Goal: Complete application form: Complete application form

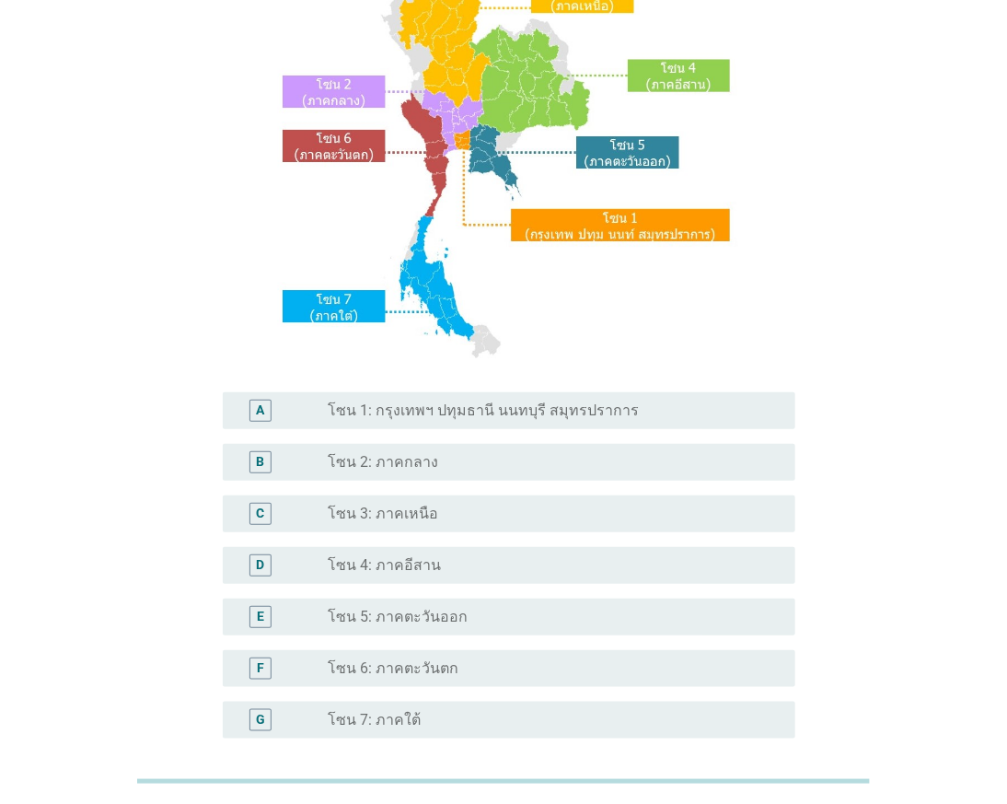
scroll to position [204, 0]
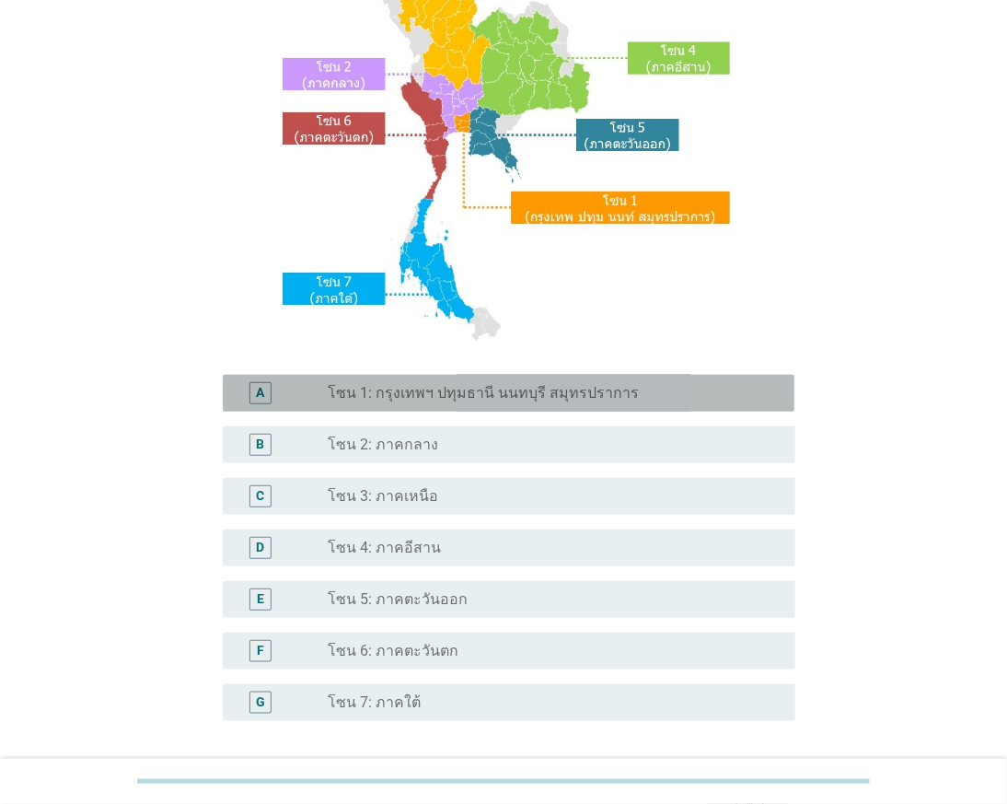
click at [627, 399] on div "radio_button_unchecked โซน 1: กรุงเทพฯ ปทุมธานี นนทบุรี สมุทรปราการ" at bounding box center [547, 393] width 437 height 18
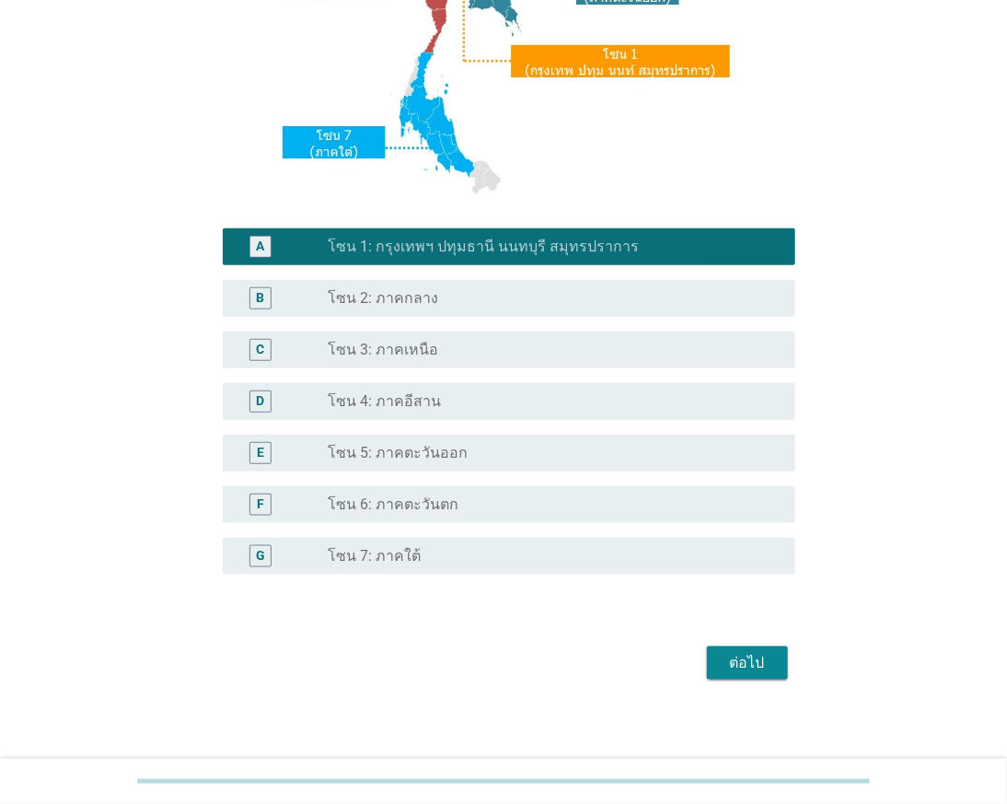
scroll to position [357, 0]
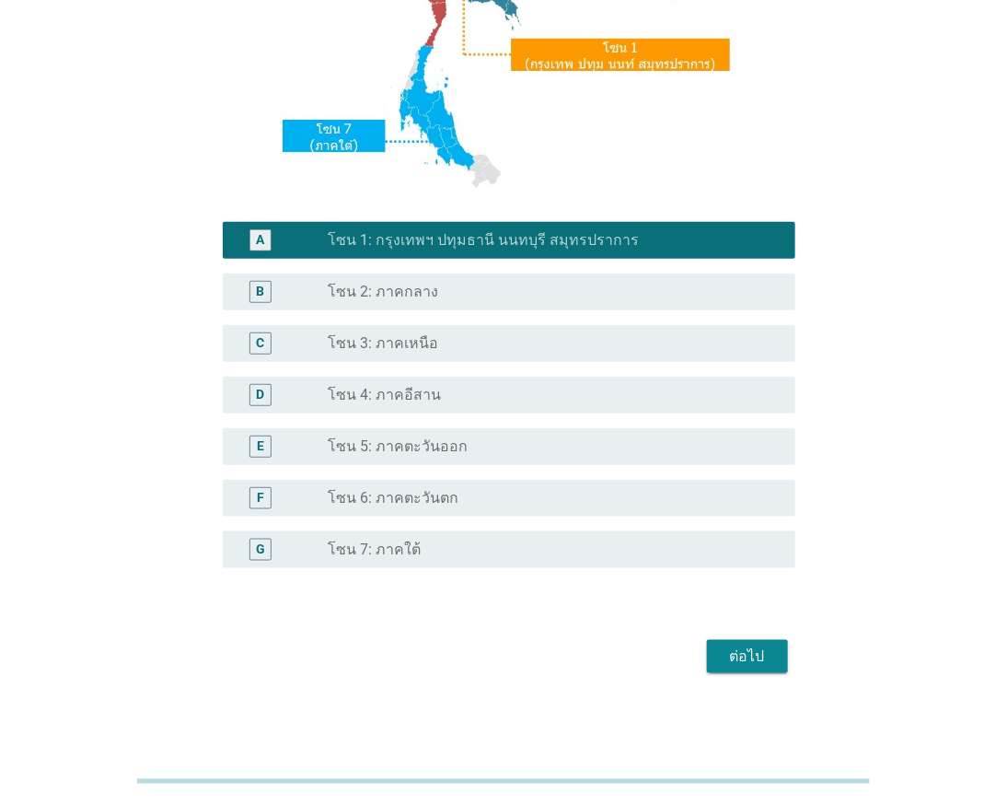
click at [747, 657] on div "ต่อไป" at bounding box center [748, 656] width 52 height 22
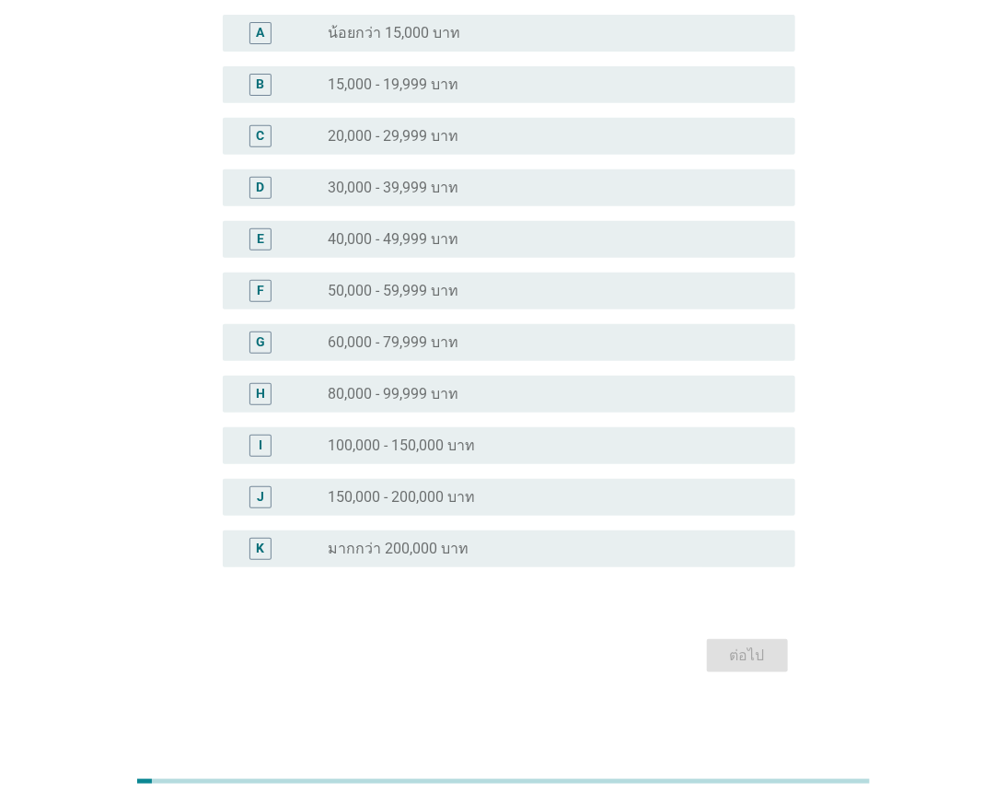
scroll to position [0, 0]
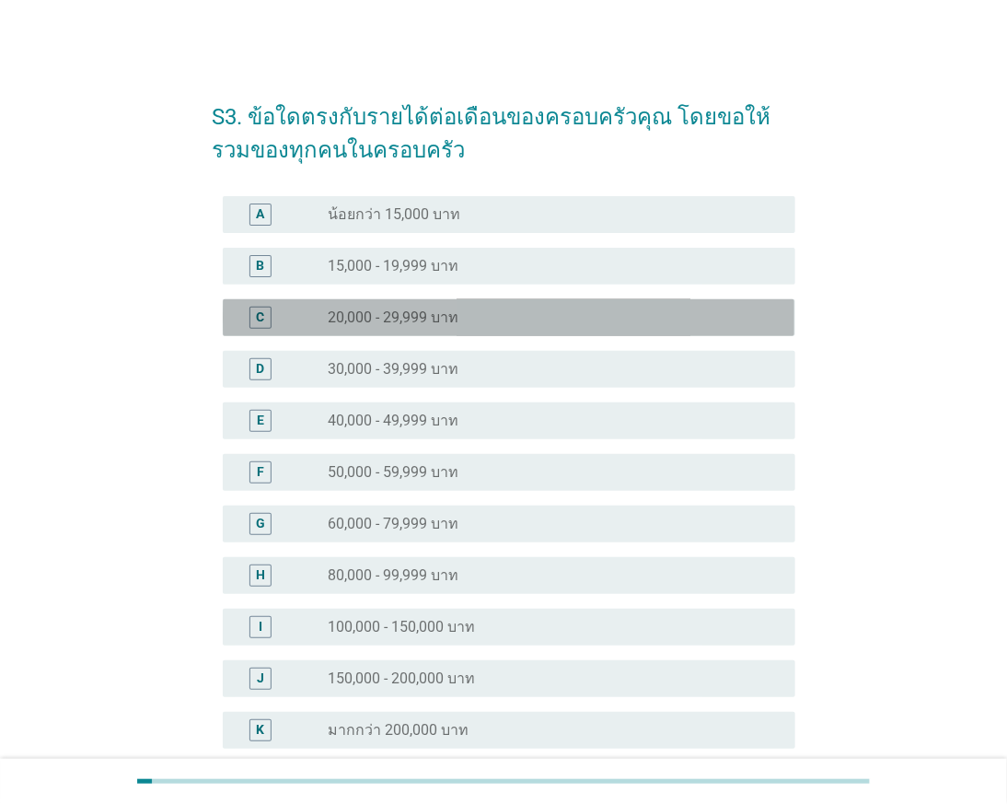
click at [471, 323] on div "radio_button_unchecked 20,000 - 29,999 บาท" at bounding box center [547, 317] width 437 height 18
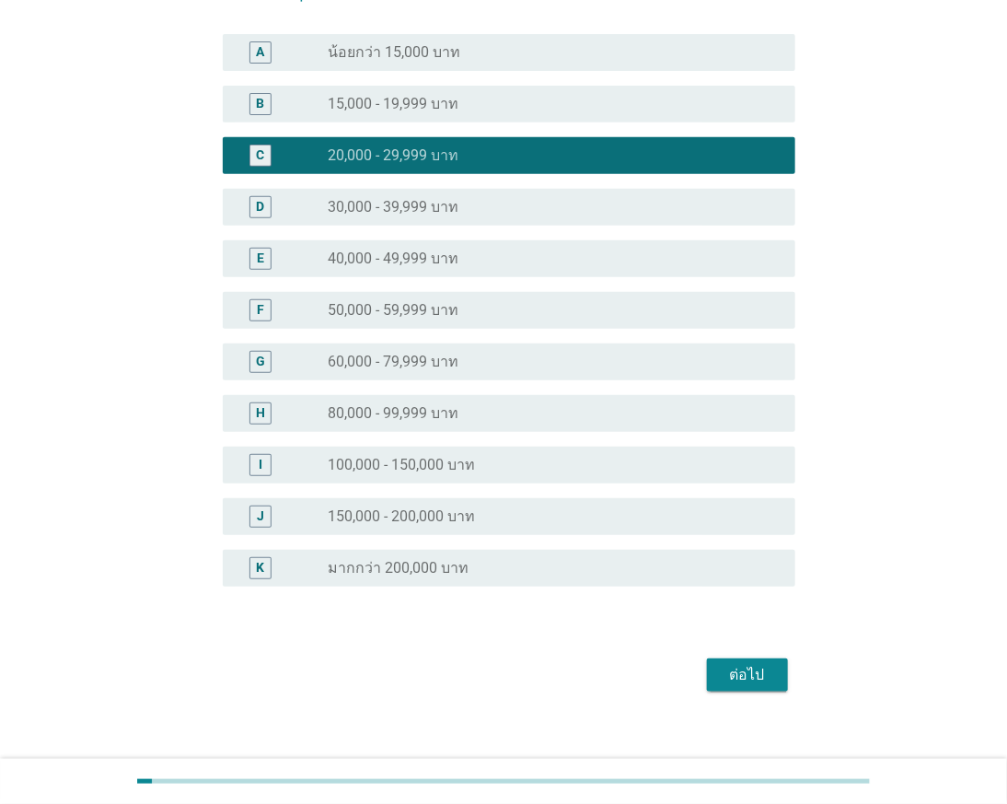
scroll to position [180, 0]
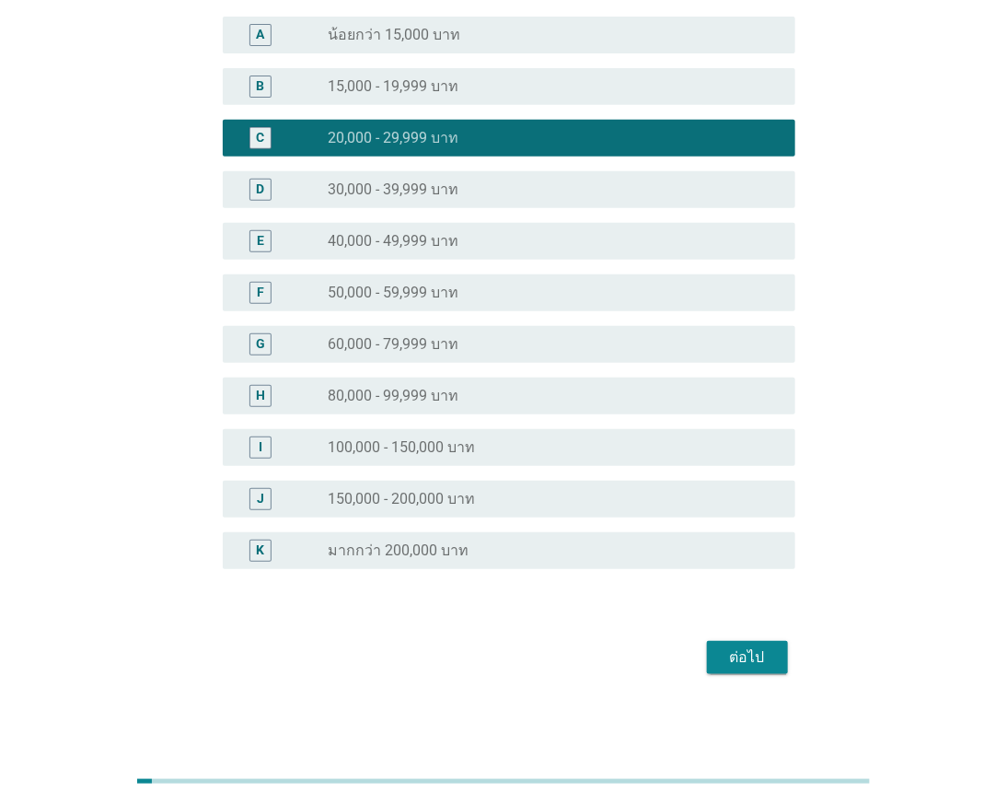
click at [737, 650] on div "ต่อไป" at bounding box center [748, 657] width 52 height 22
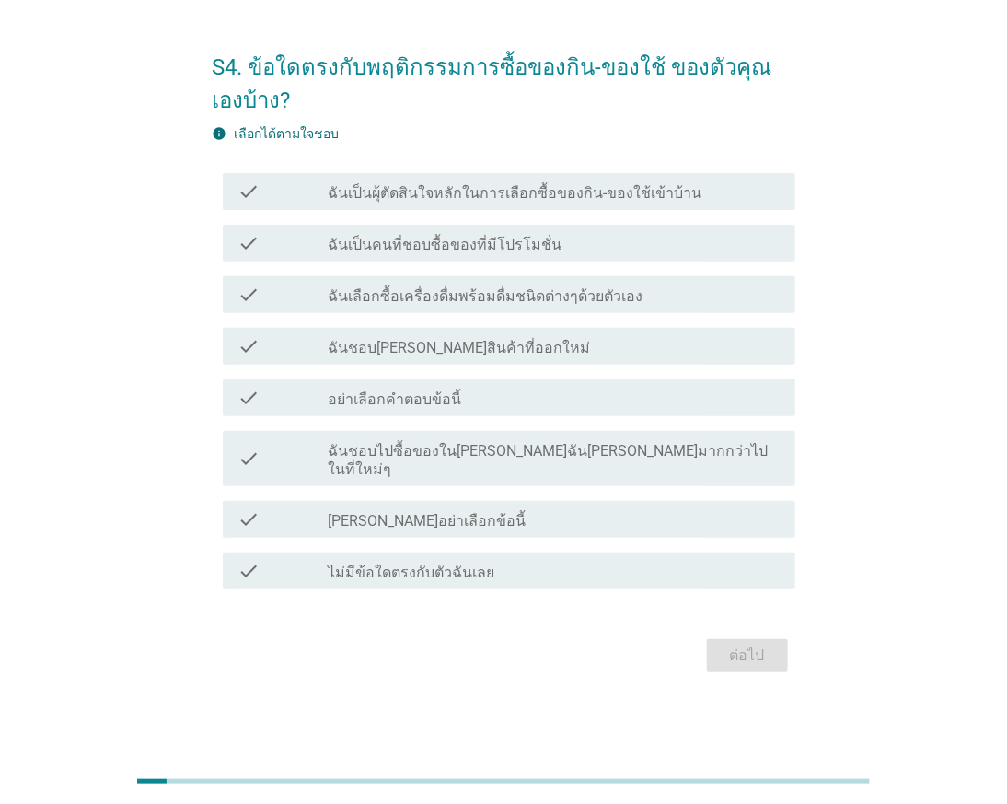
scroll to position [0, 0]
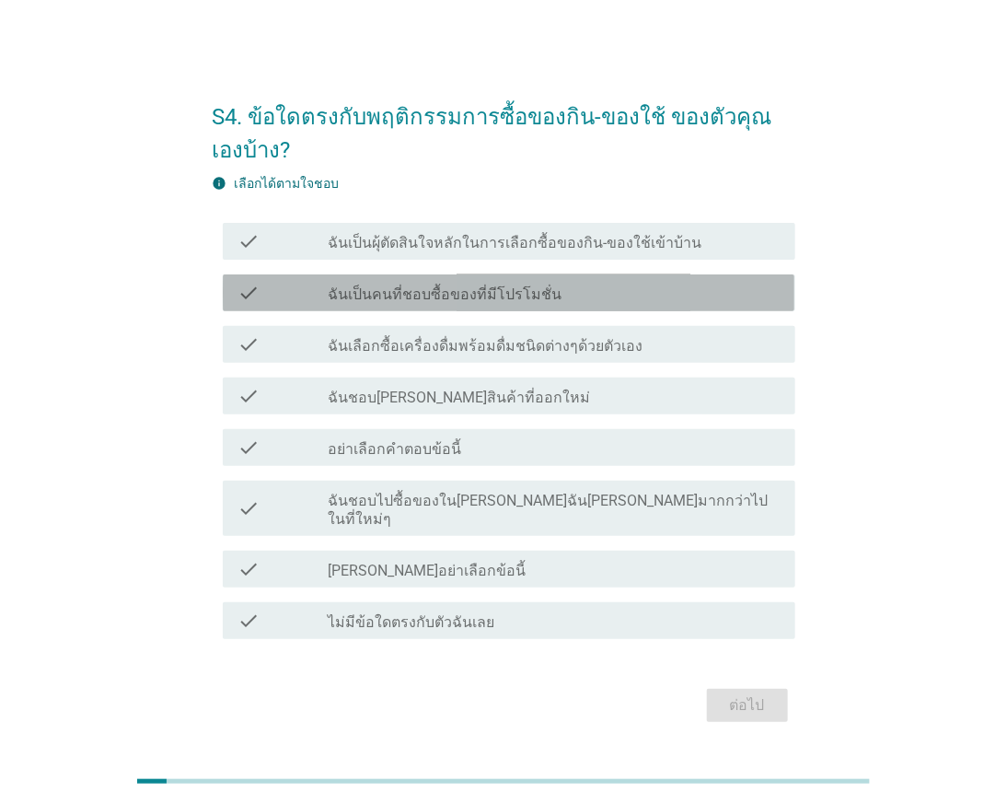
click at [598, 300] on div "check_box_outline_blank ฉันเป็นคนที่ชอบซื้อของที่มีโปรโมชั่น" at bounding box center [555, 293] width 452 height 22
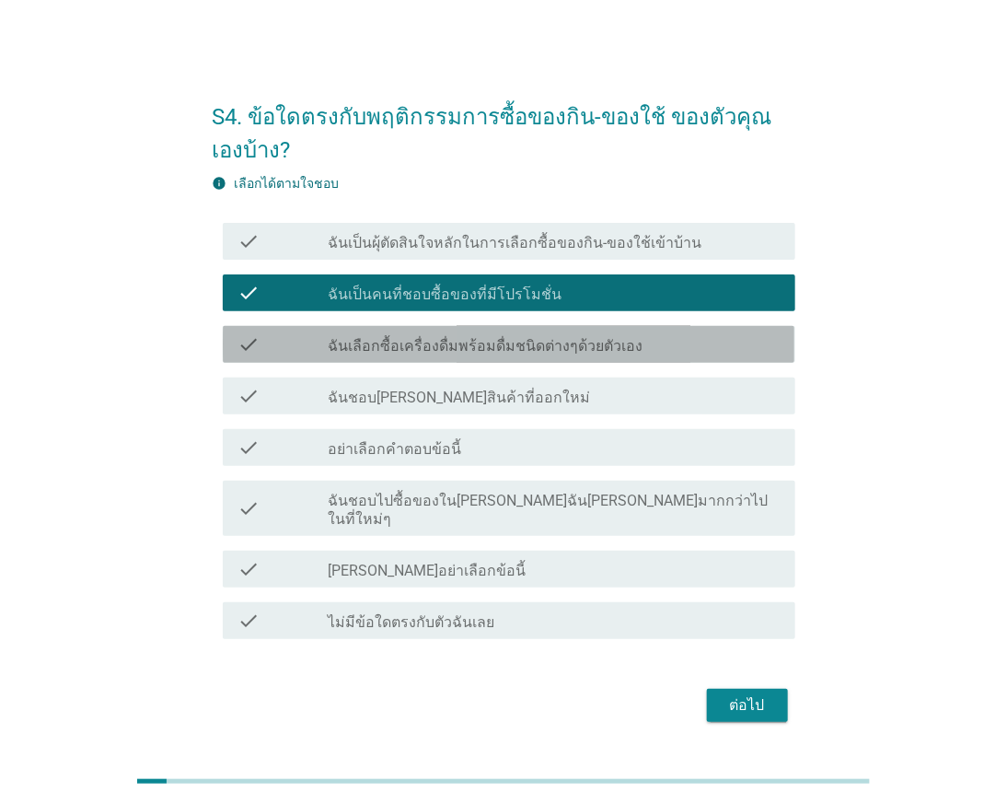
click at [649, 353] on div "check_box_outline_blank ฉันเลือกซื้อเครื่องดื่มพร้อมดื่มชนิดต่างๆด้วยตัวเอง" at bounding box center [555, 344] width 452 height 22
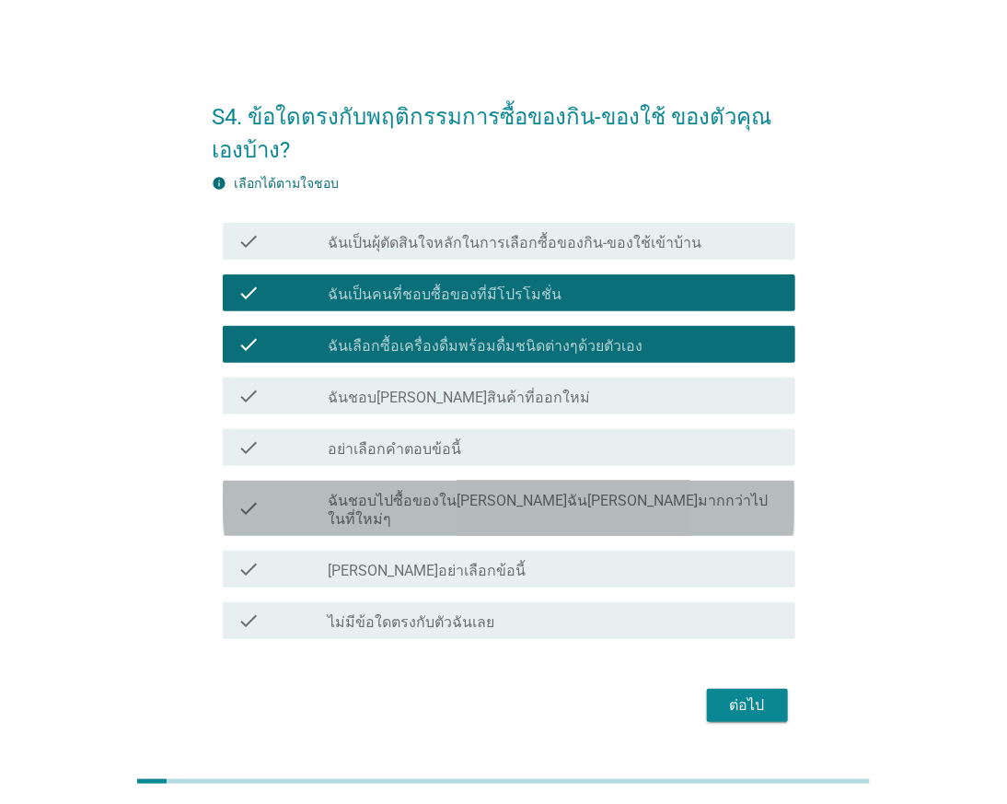
click at [682, 498] on div "check_box_outline_blank ฉันชอบไปซื้อของใน[PERSON_NAME]ฉัน[PERSON_NAME]มากกว่าไป…" at bounding box center [555, 508] width 452 height 41
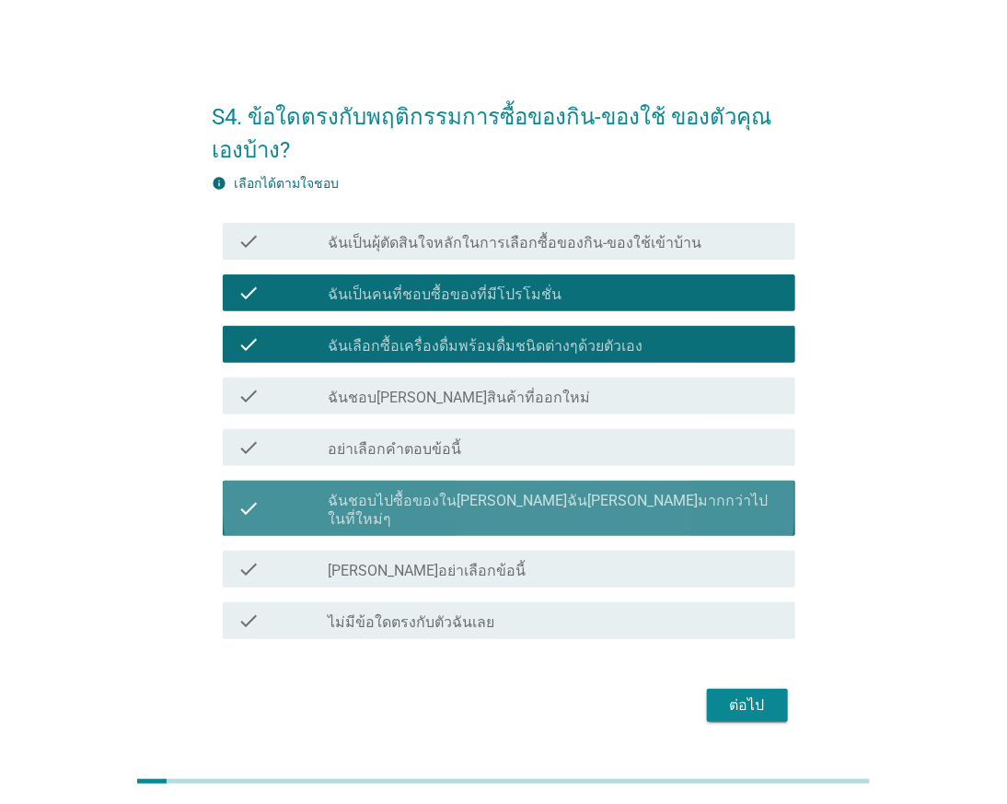
click at [684, 497] on div "check_box_outline_blank ฉันชอบไปซื้อของใน[PERSON_NAME]ฉัน[PERSON_NAME]มากกว่าไป…" at bounding box center [555, 508] width 452 height 41
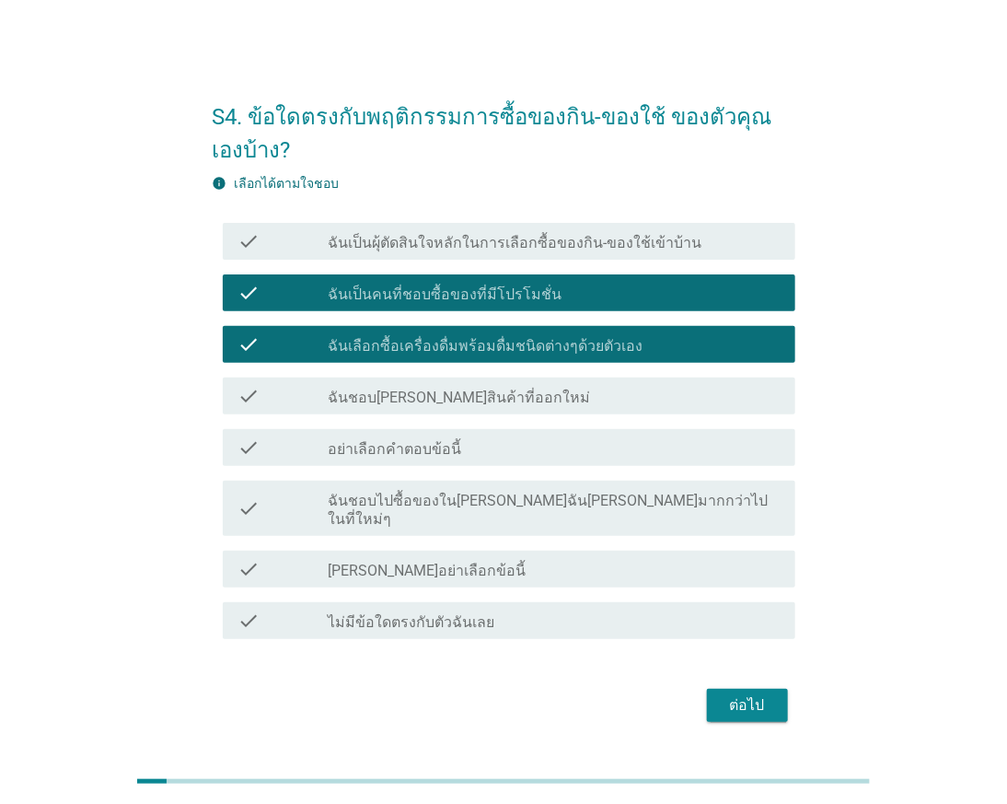
click at [676, 251] on label "ฉันเป็นผุ้ตัดสินใจหลักในการเลือกซื้อของกิน-ของใช้เข้าบ้าน" at bounding box center [516, 243] width 374 height 18
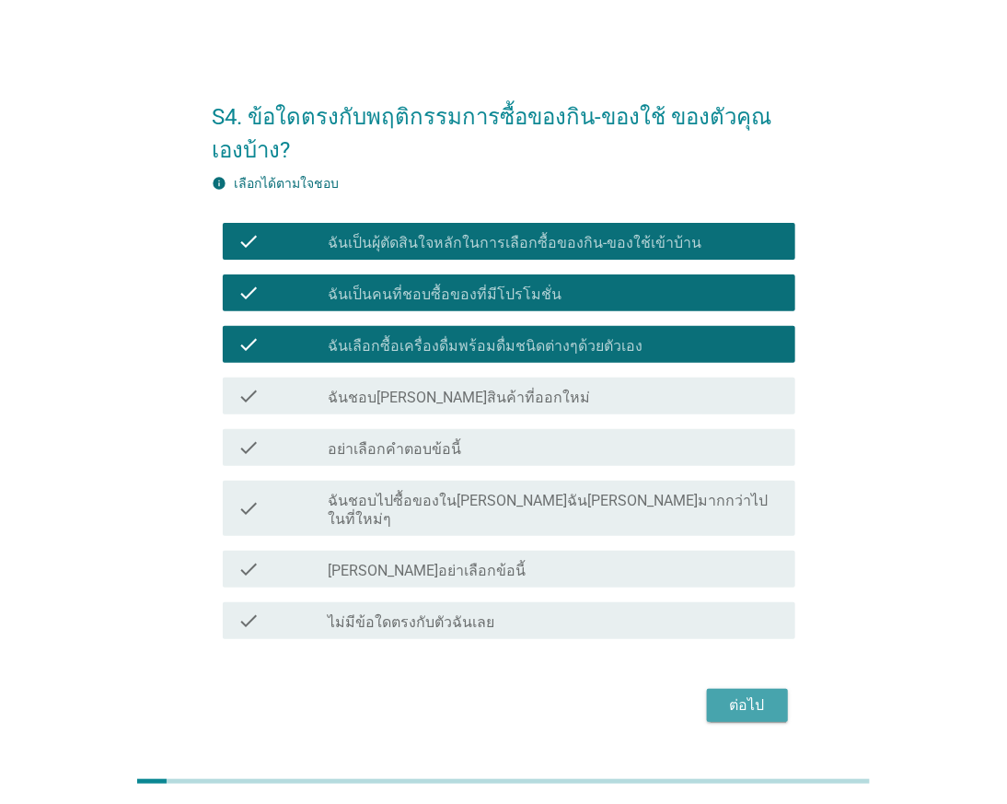
click at [752, 694] on div "ต่อไป" at bounding box center [748, 705] width 52 height 22
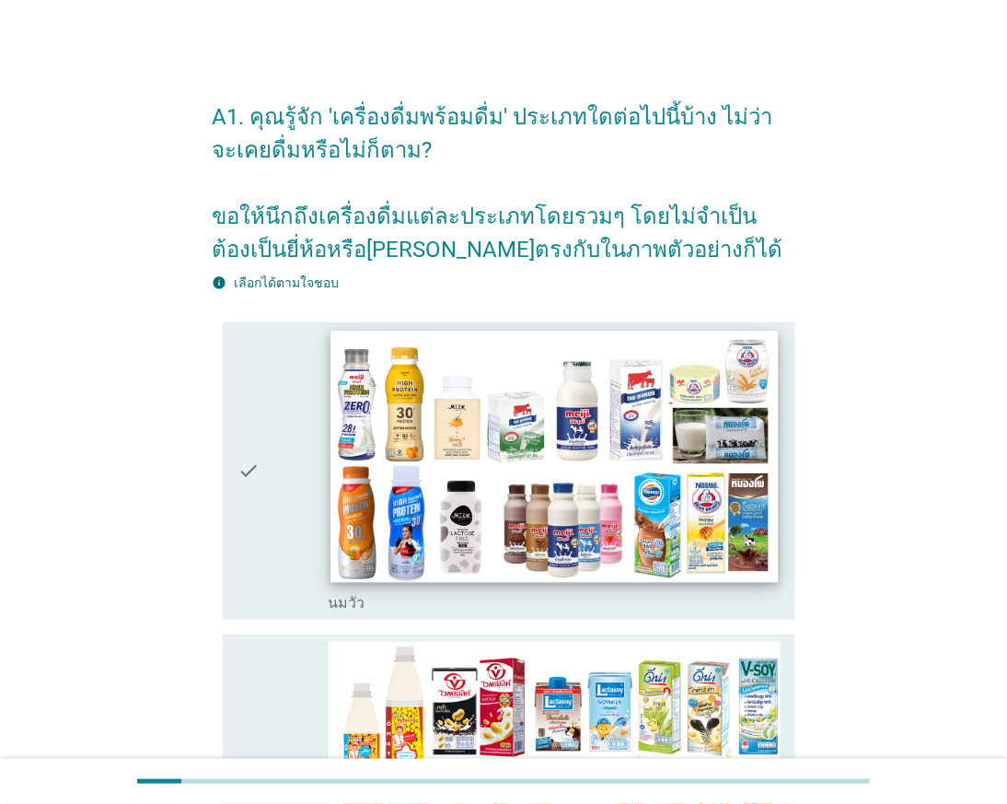
scroll to position [102, 0]
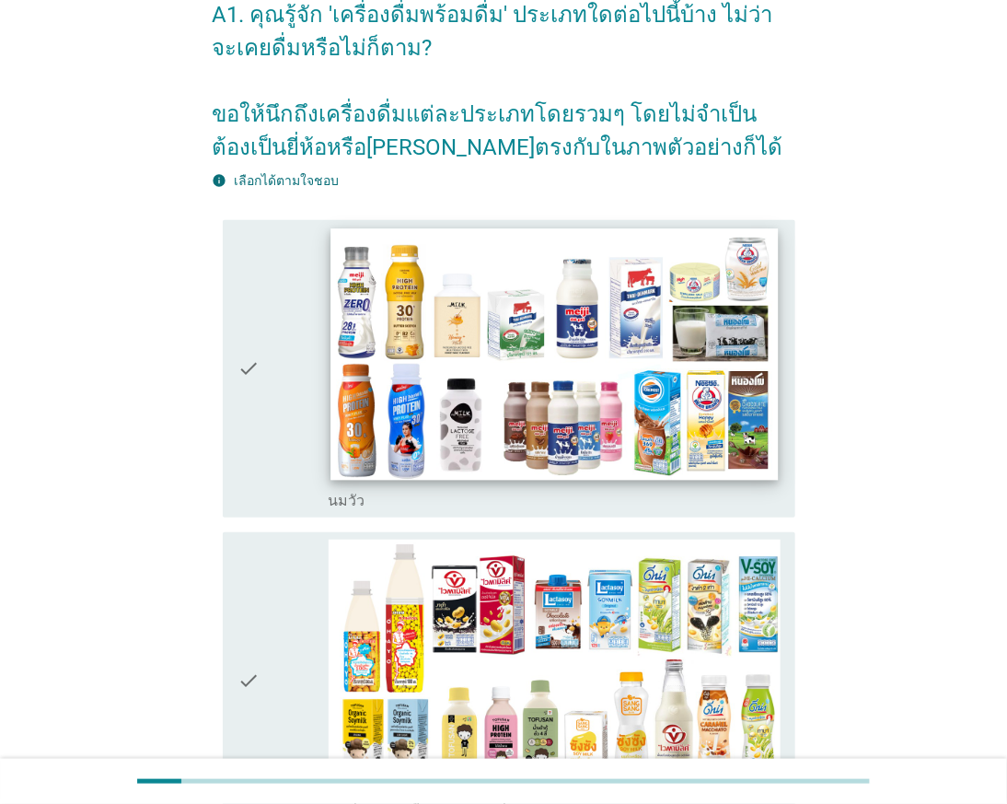
click at [610, 372] on img at bounding box center [553, 353] width 447 height 251
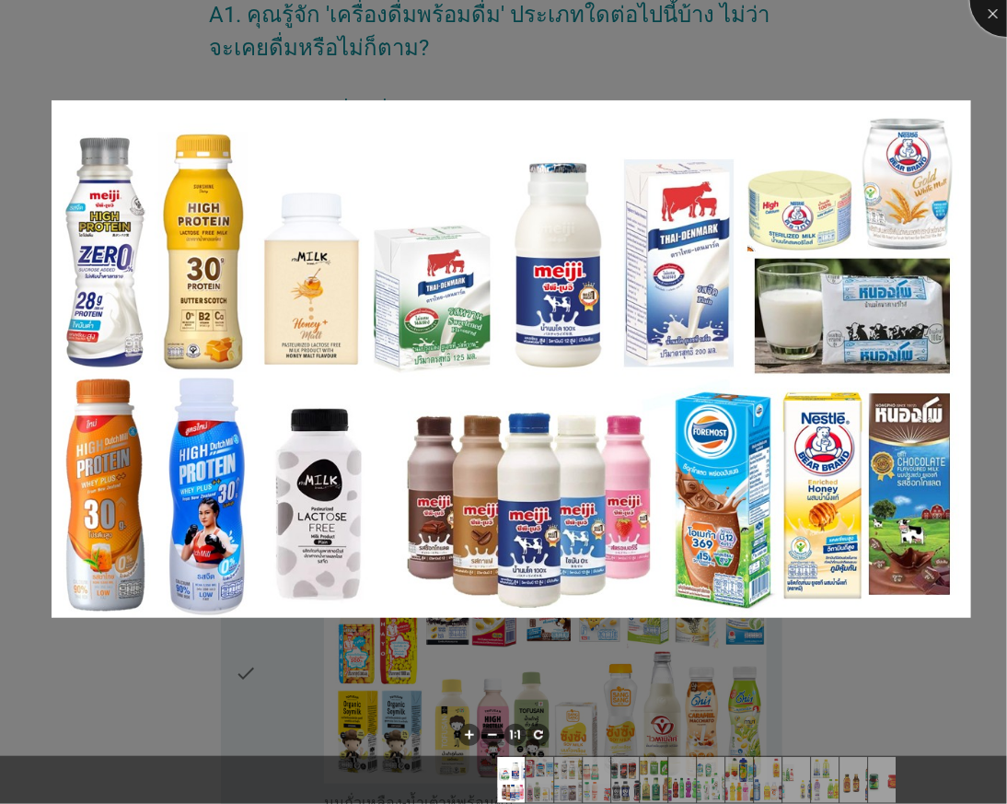
click at [999, 9] on div at bounding box center [1007, 0] width 74 height 74
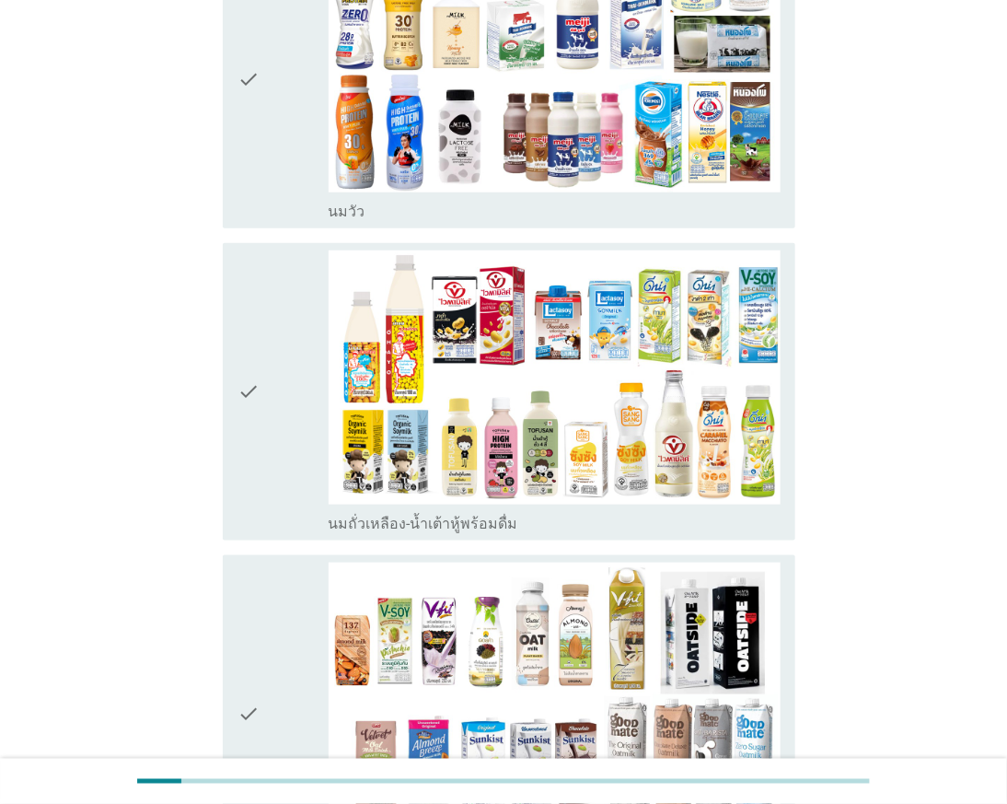
scroll to position [307, 0]
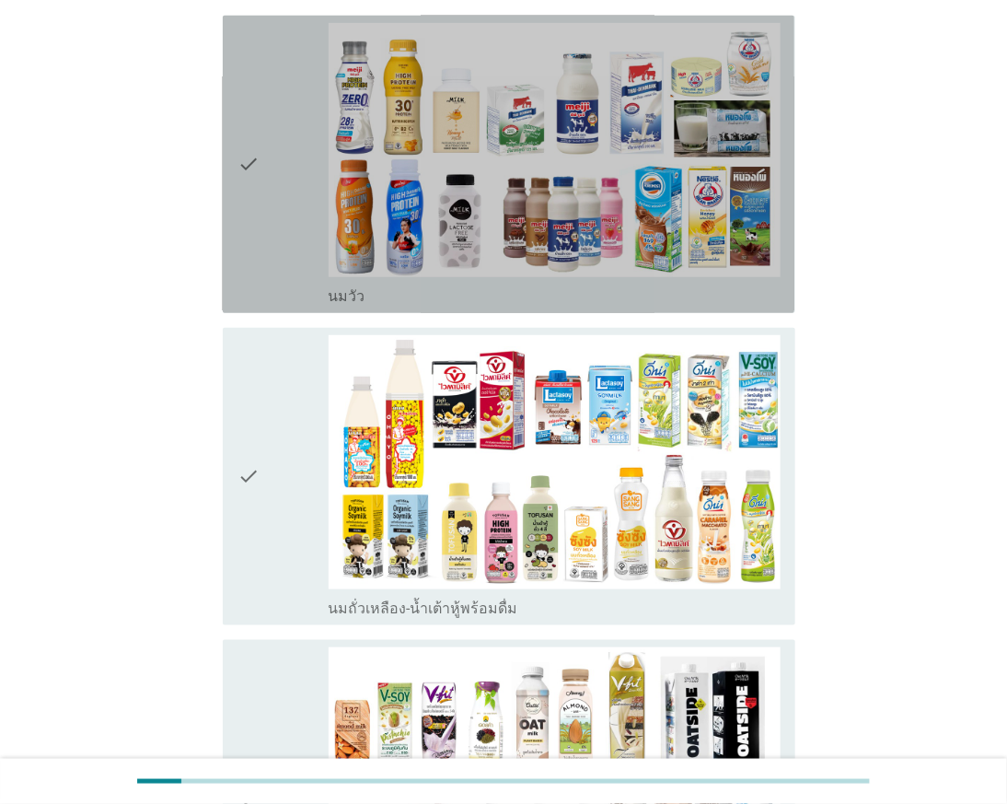
click at [290, 204] on div "check" at bounding box center [282, 164] width 90 height 283
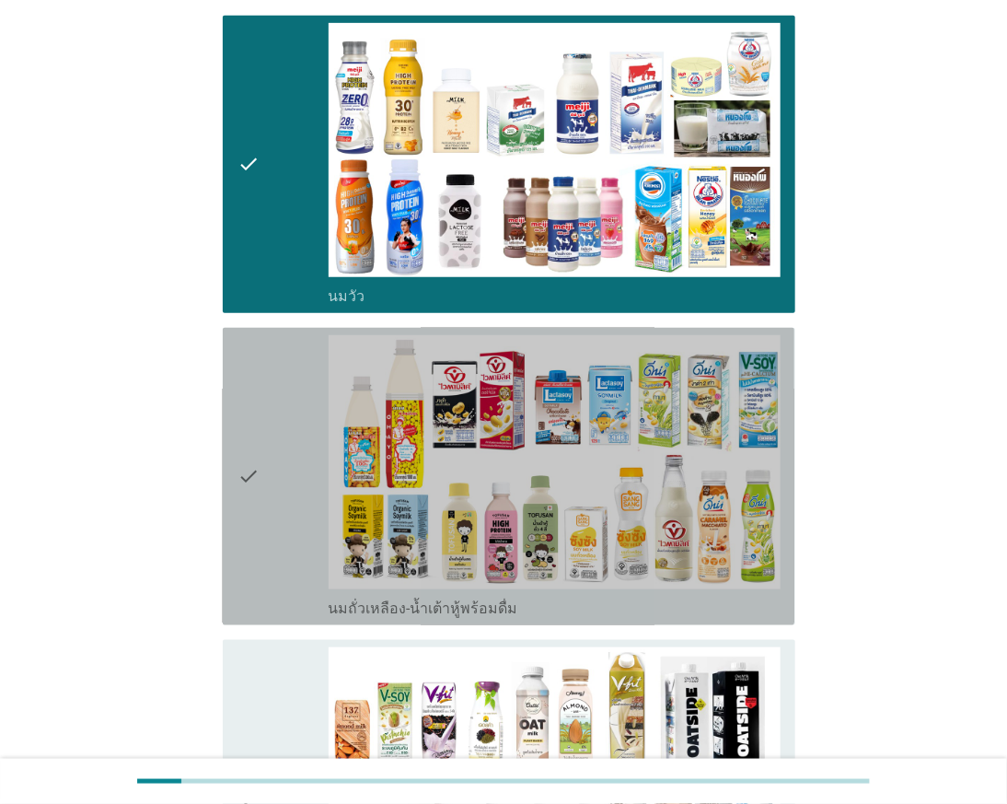
click at [253, 509] on icon "check" at bounding box center [248, 476] width 22 height 283
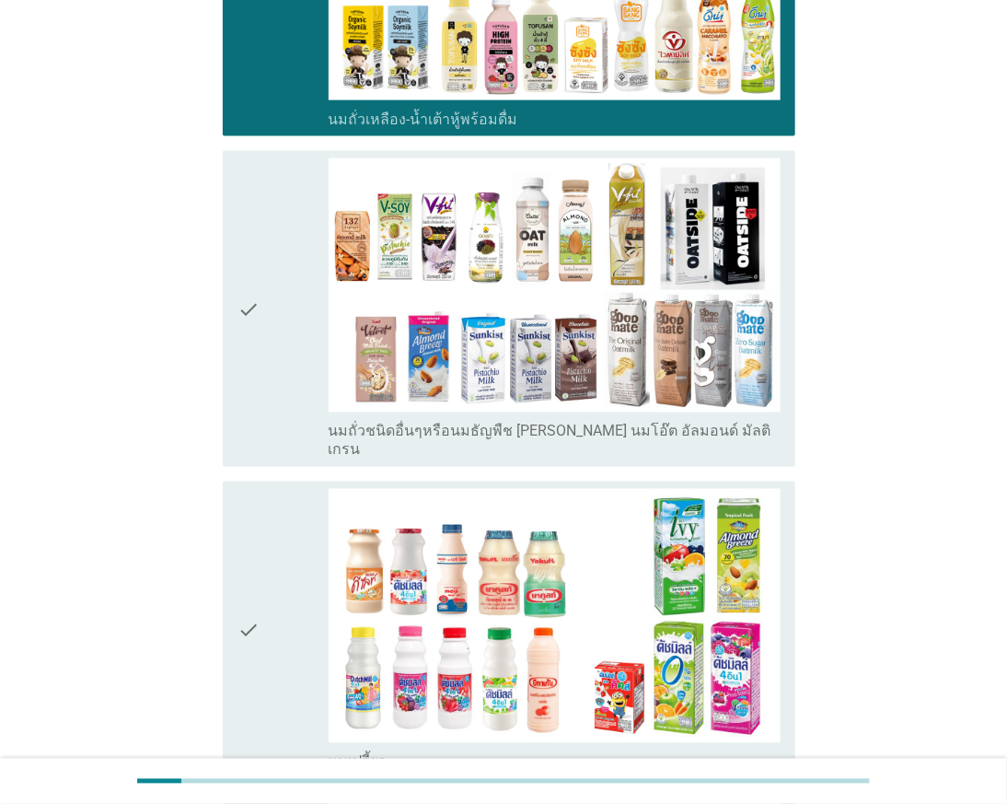
scroll to position [817, 0]
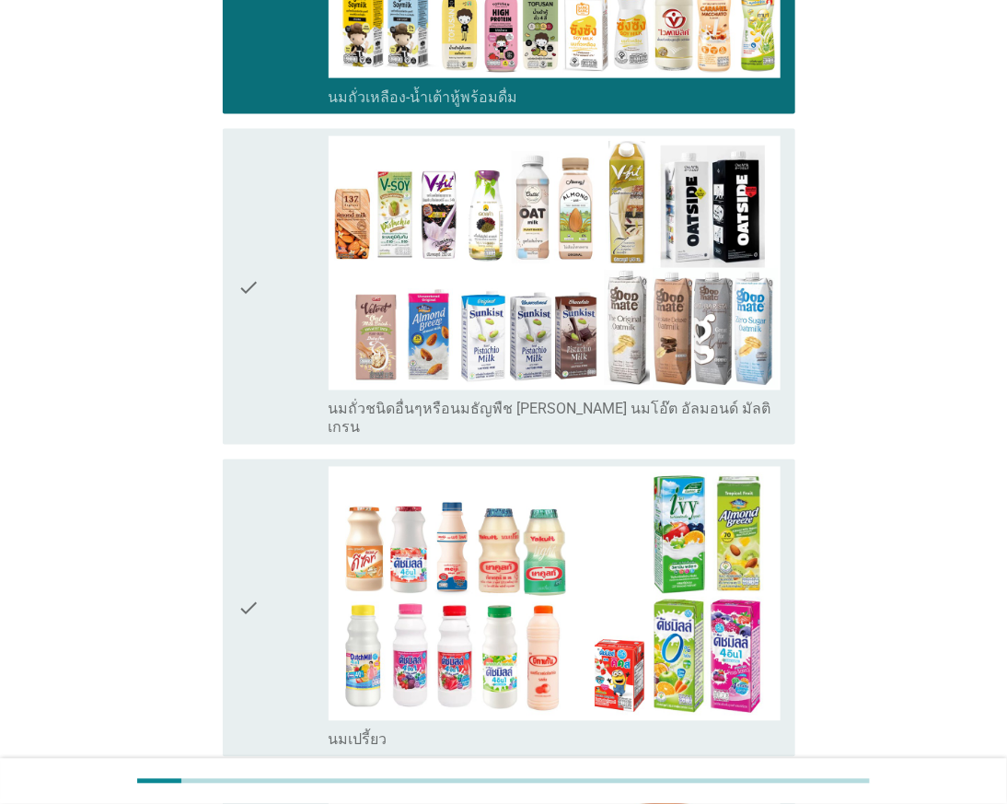
click at [252, 530] on icon "check" at bounding box center [248, 608] width 22 height 283
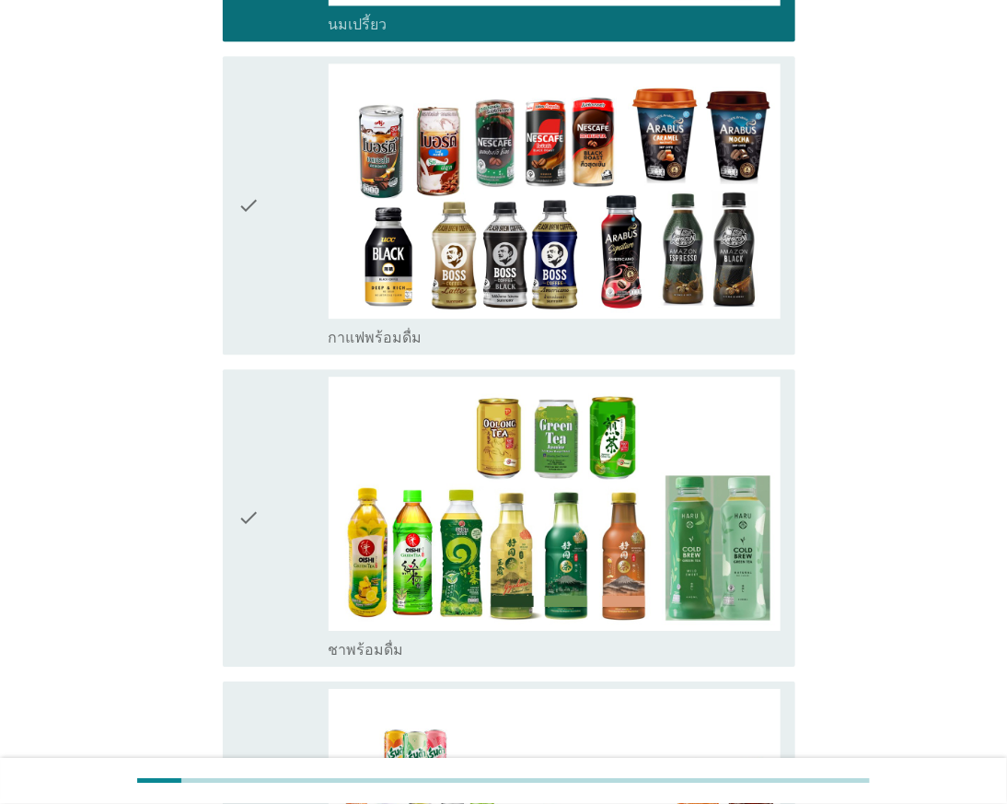
scroll to position [1534, 0]
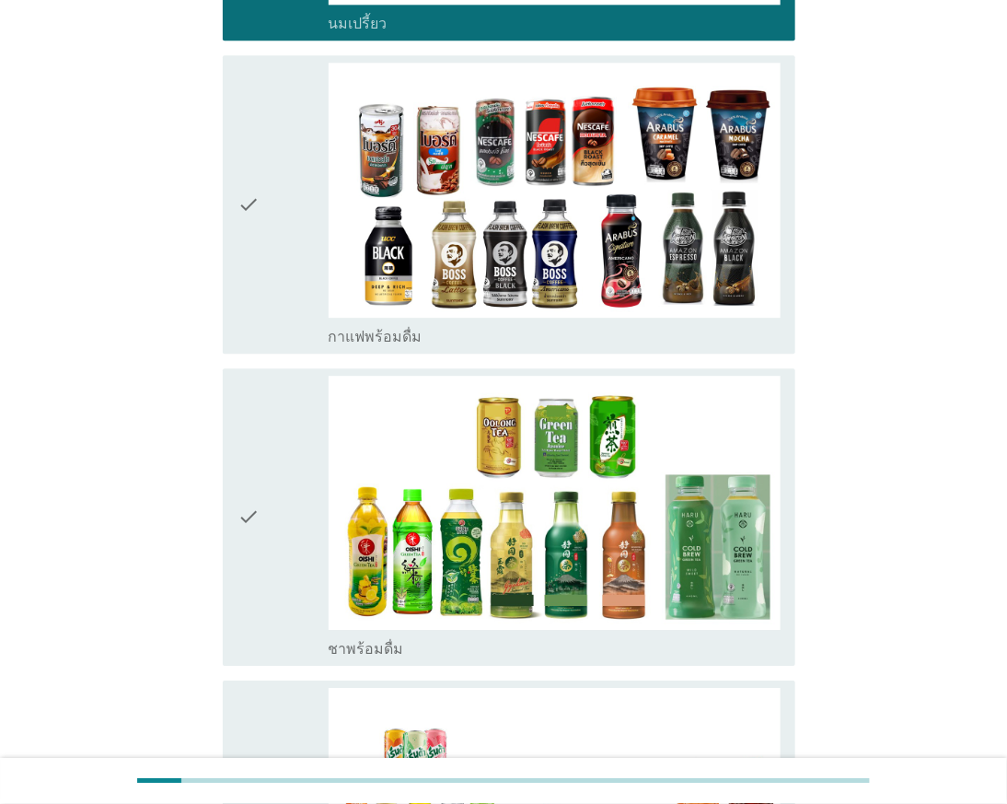
click at [268, 437] on div "check" at bounding box center [282, 517] width 90 height 283
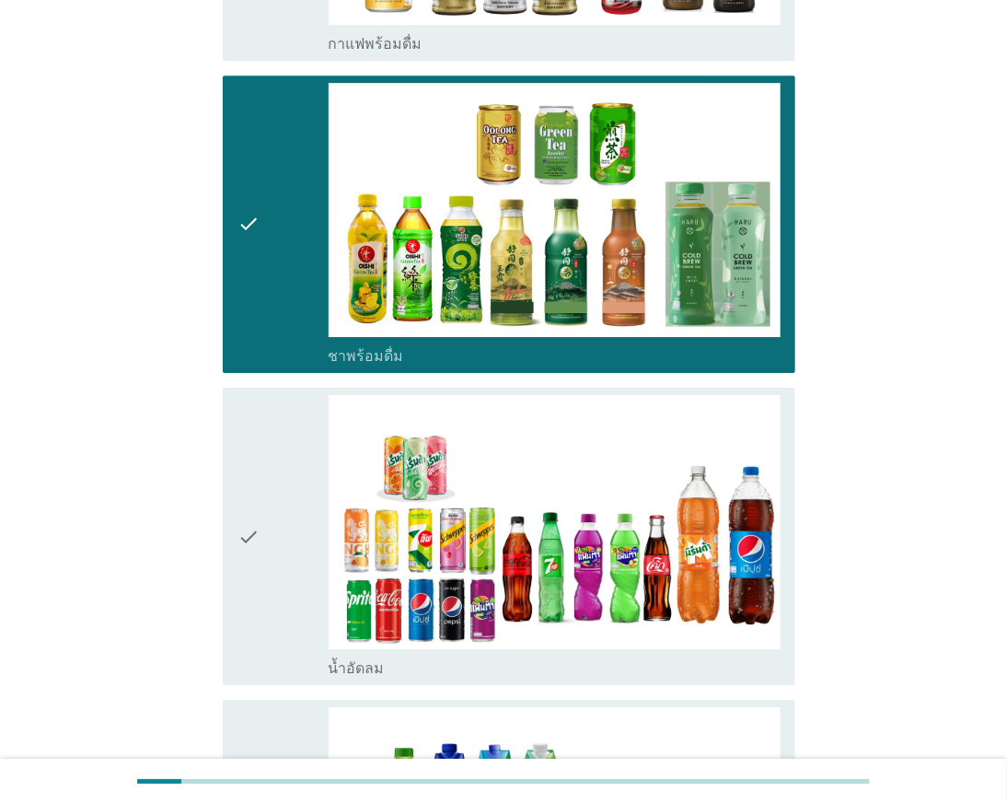
scroll to position [1841, 0]
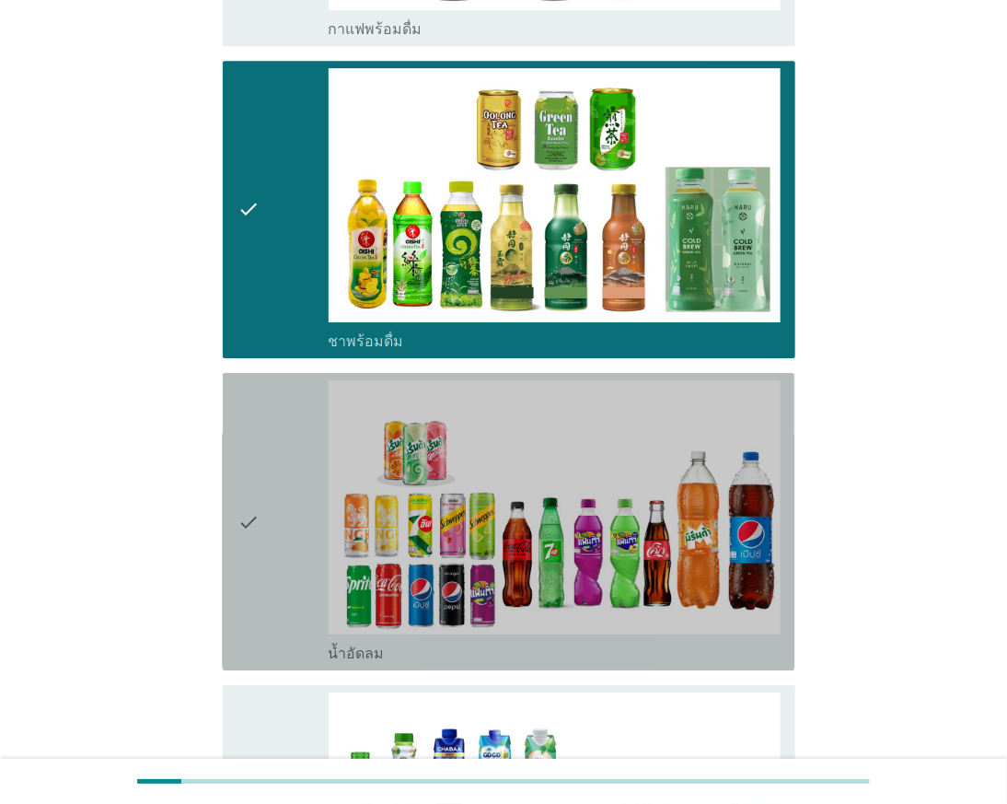
click at [271, 446] on div "check" at bounding box center [282, 521] width 90 height 283
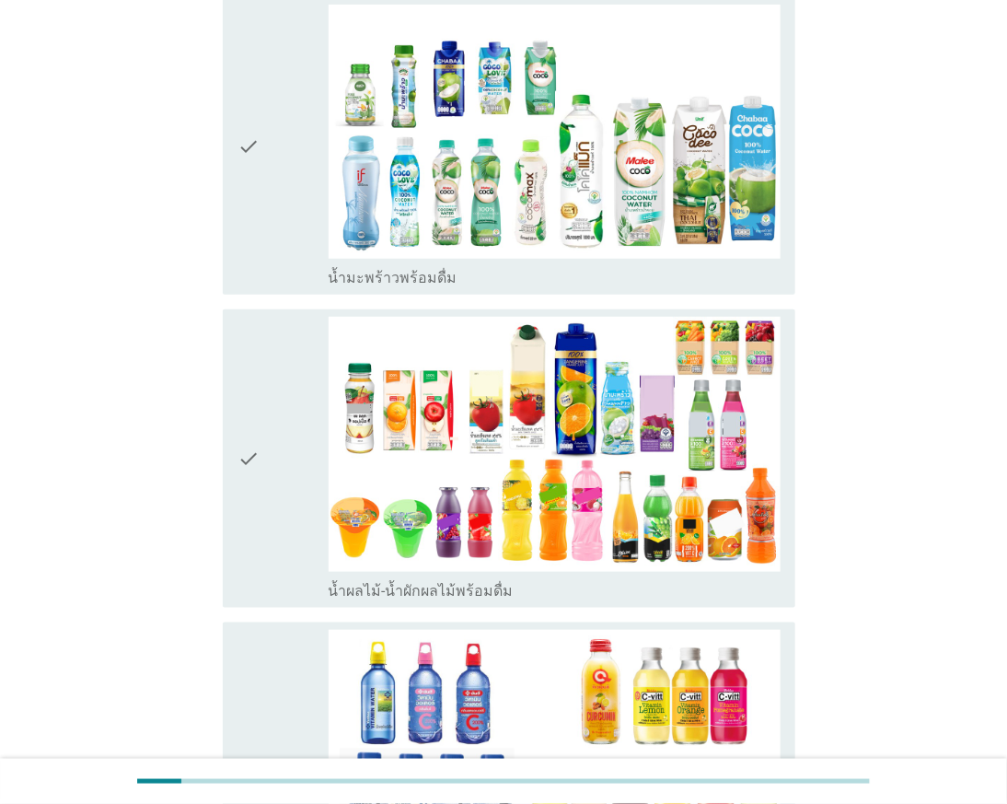
scroll to position [2556, 0]
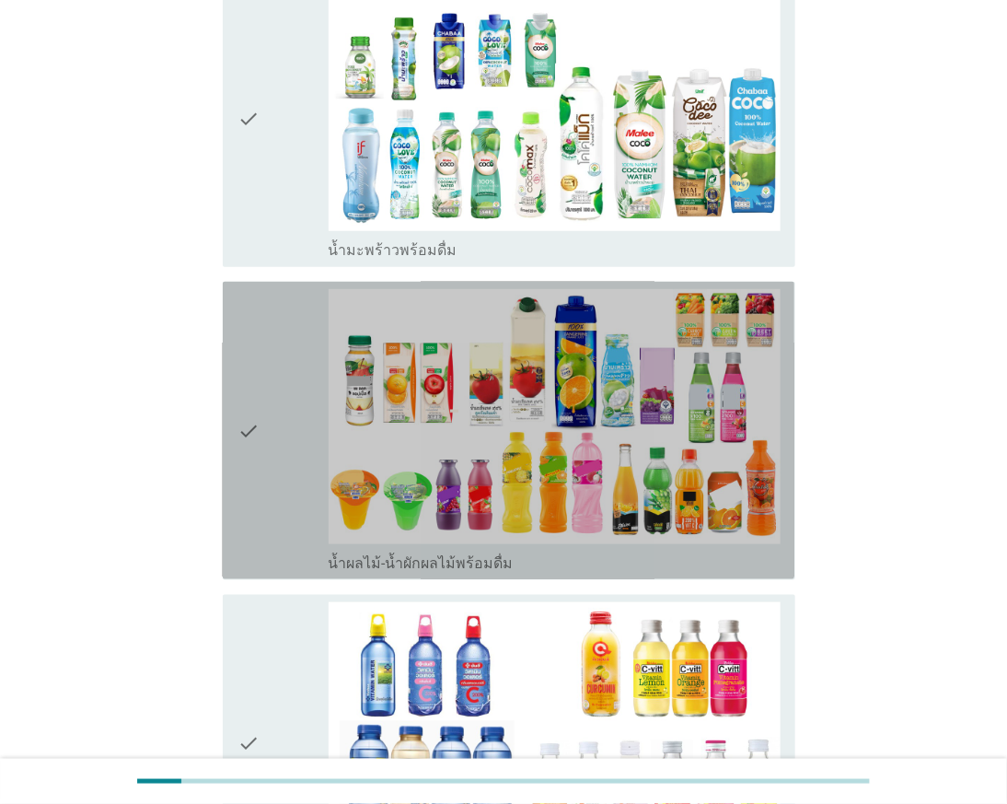
click at [260, 396] on icon "check" at bounding box center [248, 430] width 22 height 283
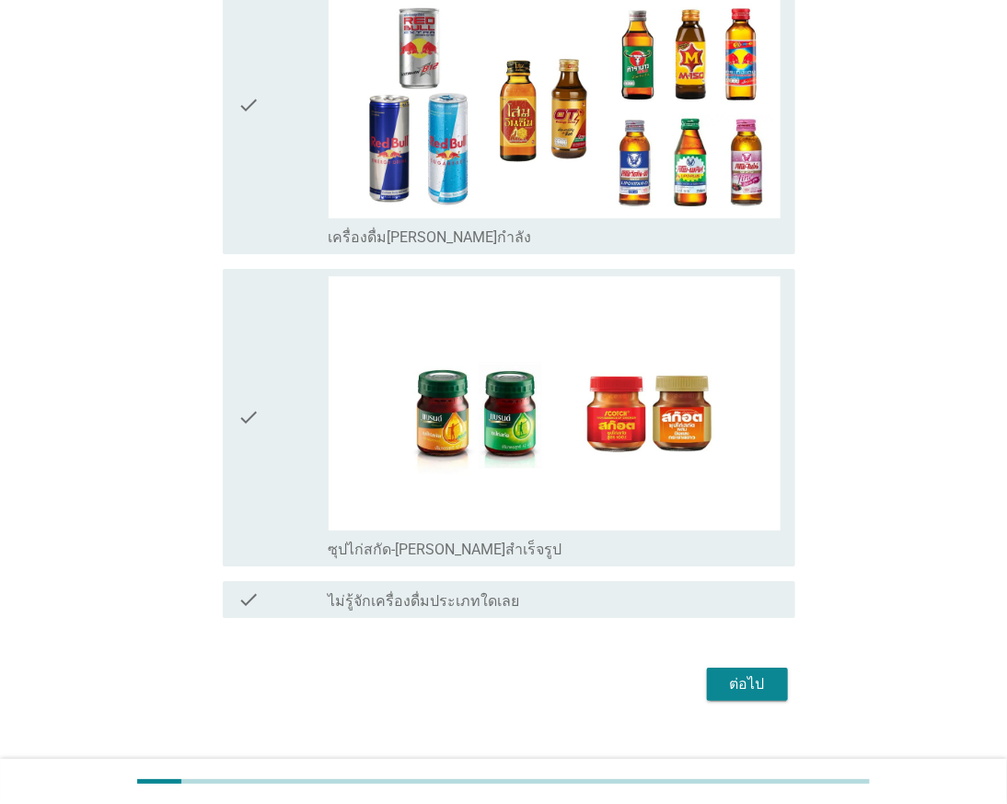
scroll to position [4146, 0]
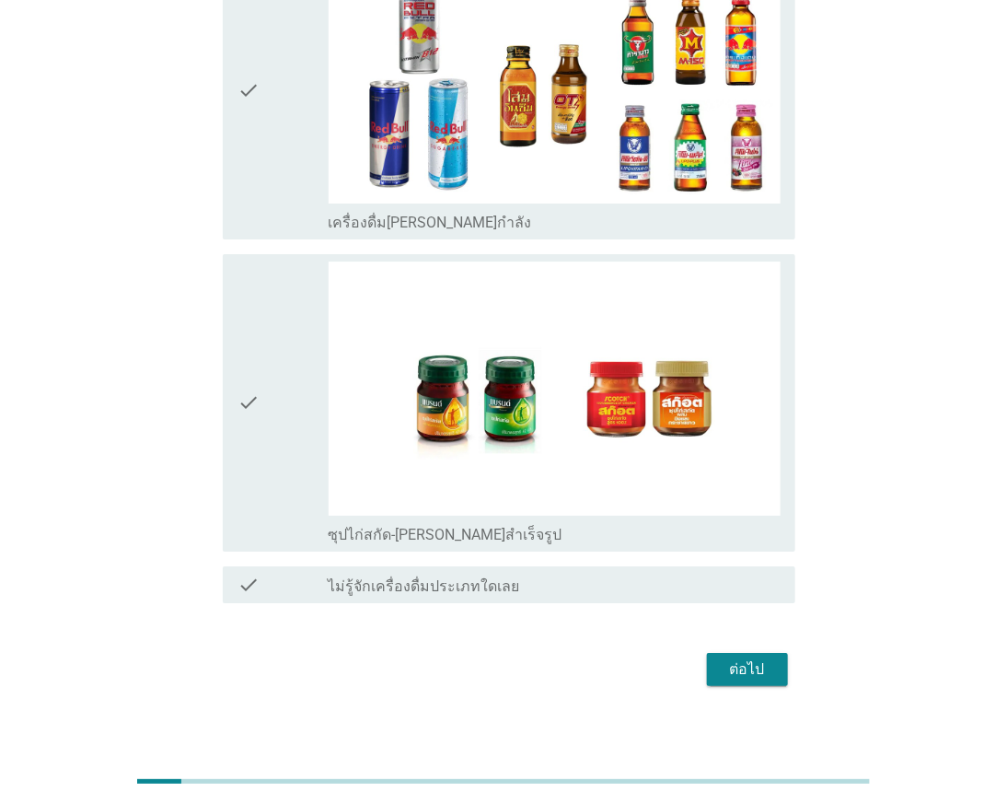
click at [273, 403] on div "check" at bounding box center [282, 402] width 90 height 283
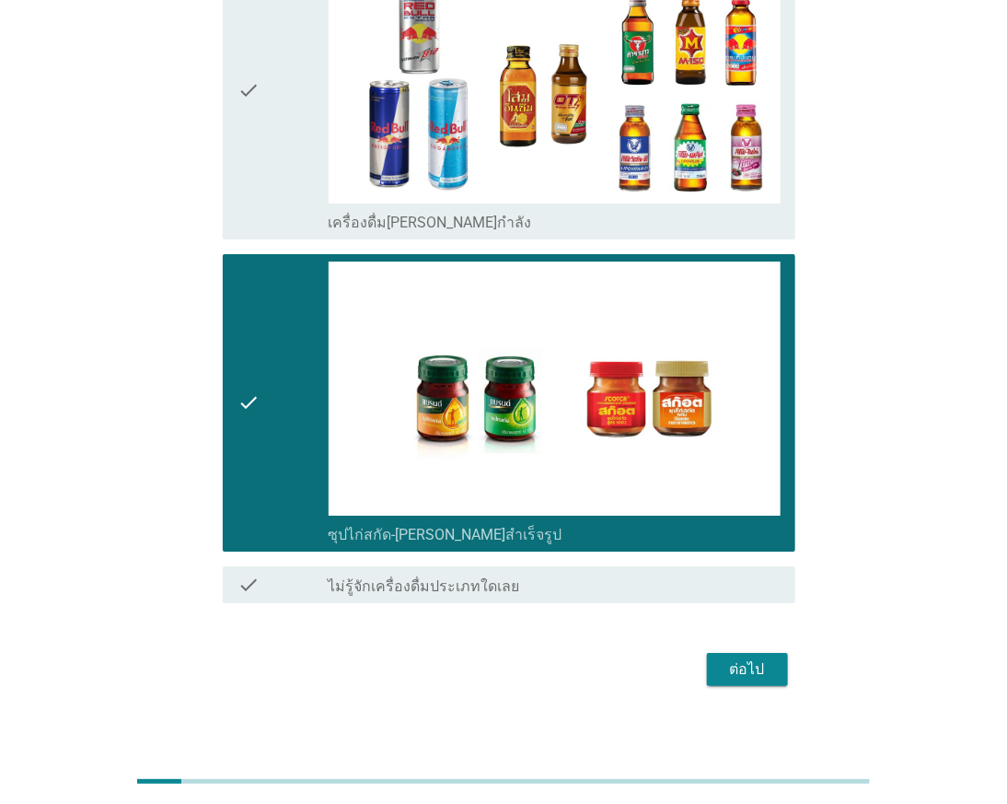
click at [744, 658] on div "ต่อไป" at bounding box center [748, 669] width 52 height 22
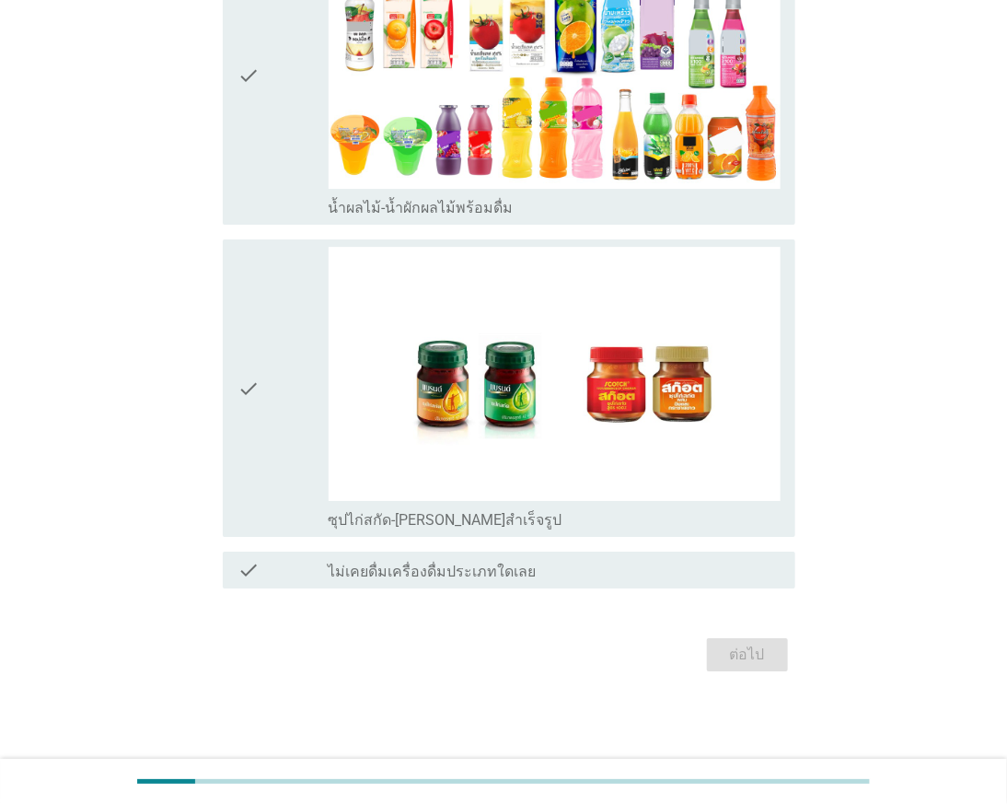
scroll to position [0, 0]
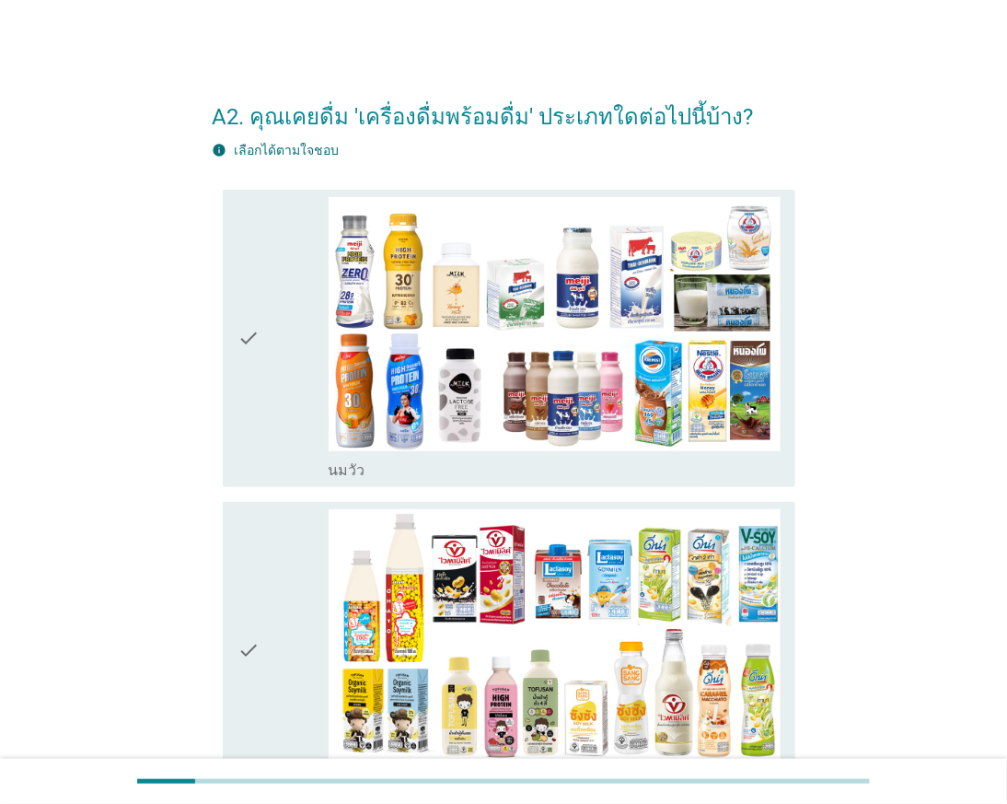
click at [252, 384] on icon "check" at bounding box center [248, 338] width 22 height 283
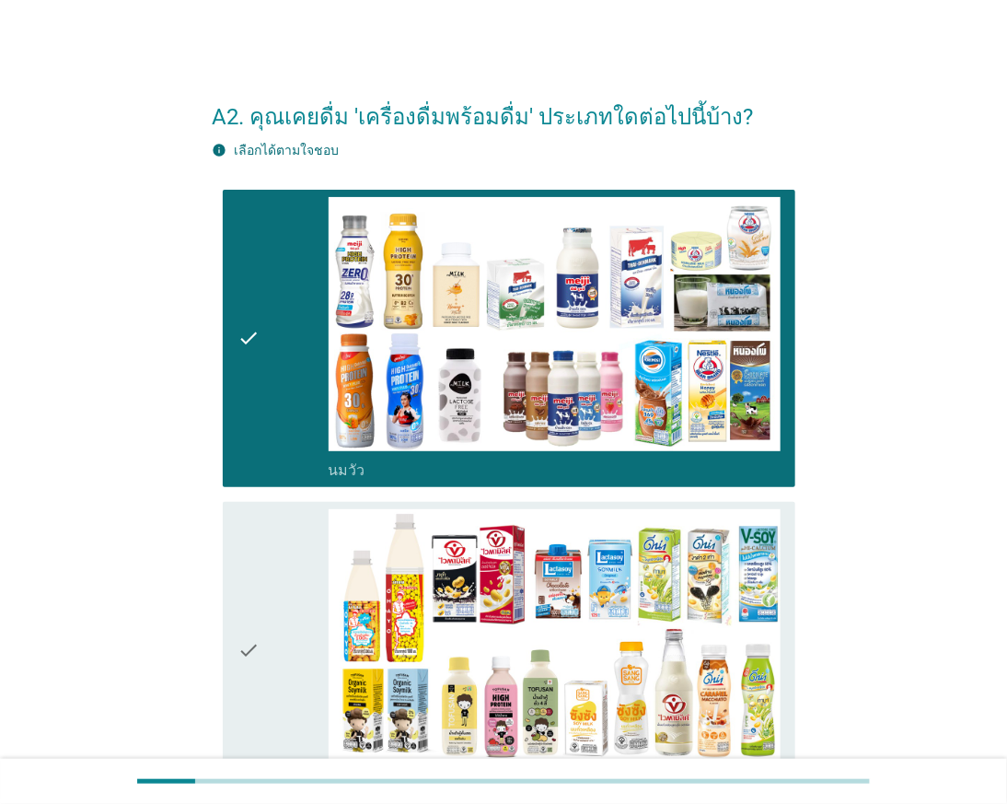
click at [258, 615] on icon "check" at bounding box center [248, 650] width 22 height 283
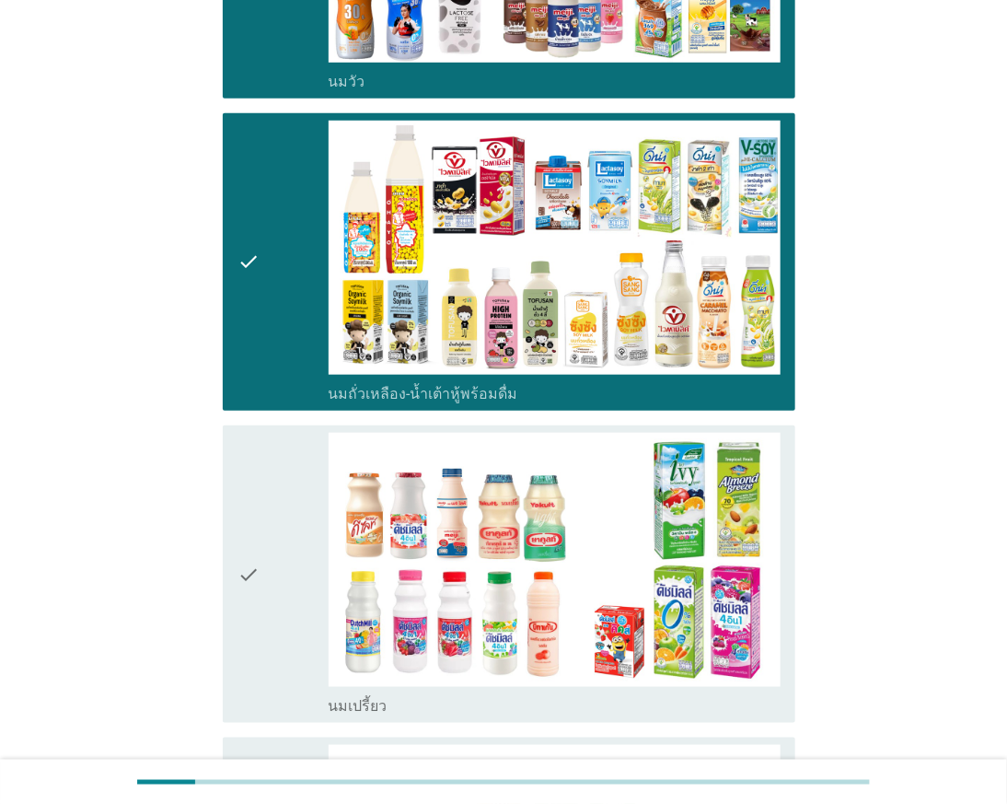
scroll to position [511, 0]
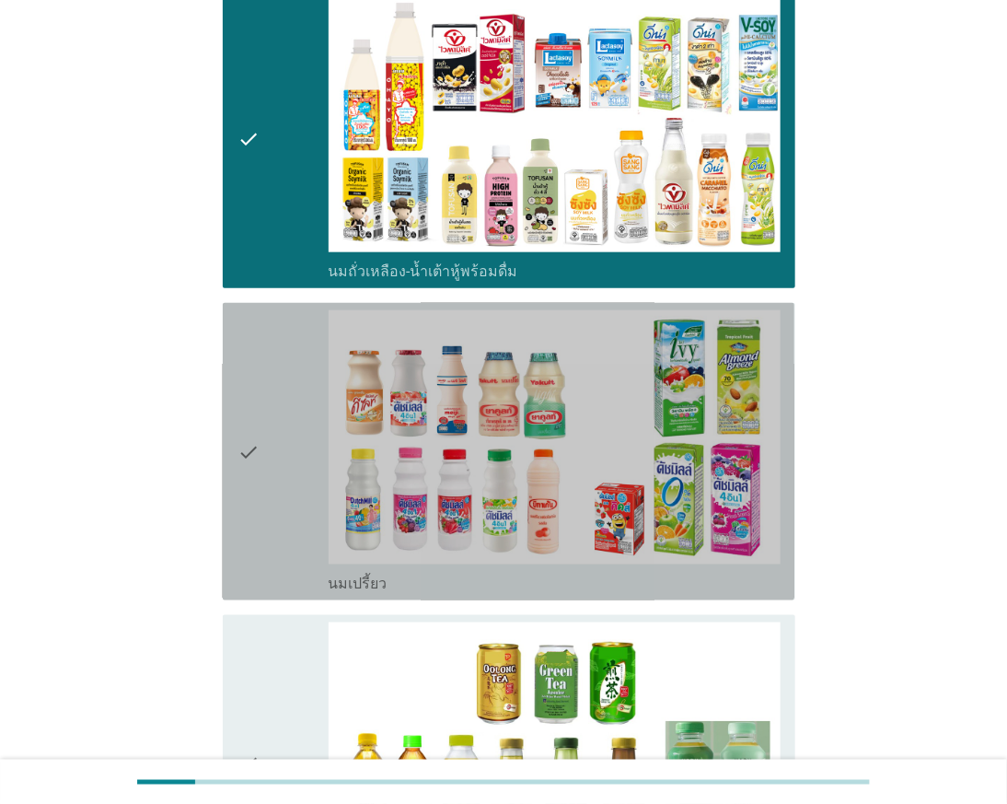
click at [272, 527] on div "check" at bounding box center [282, 451] width 90 height 283
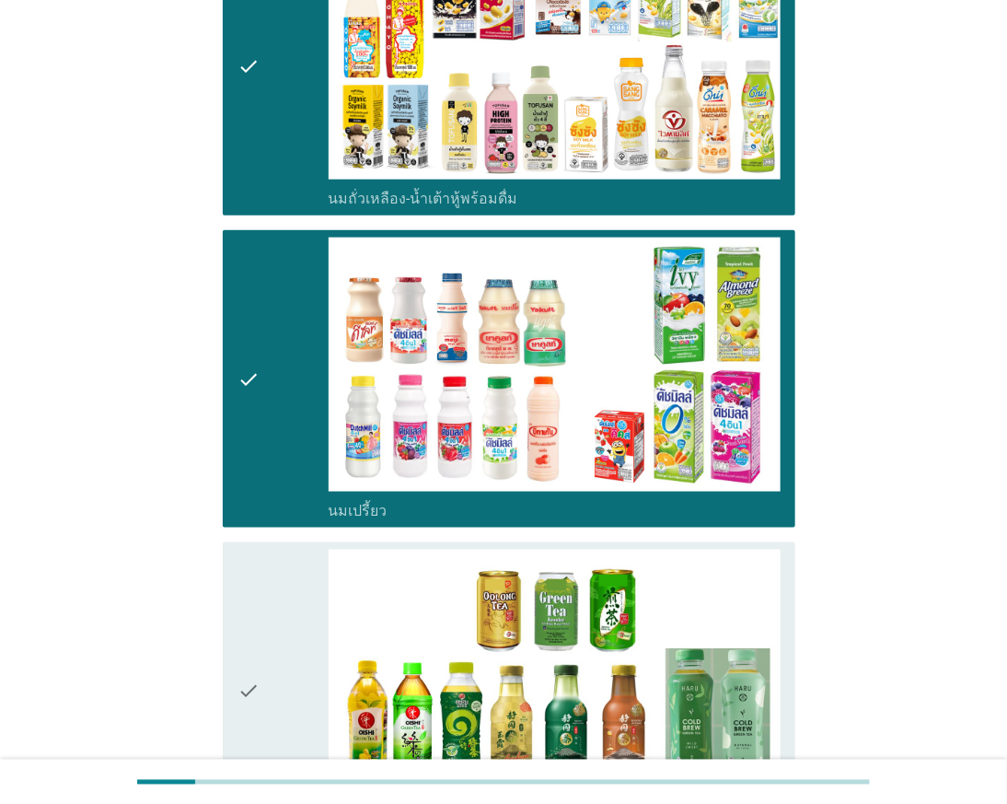
scroll to position [921, 0]
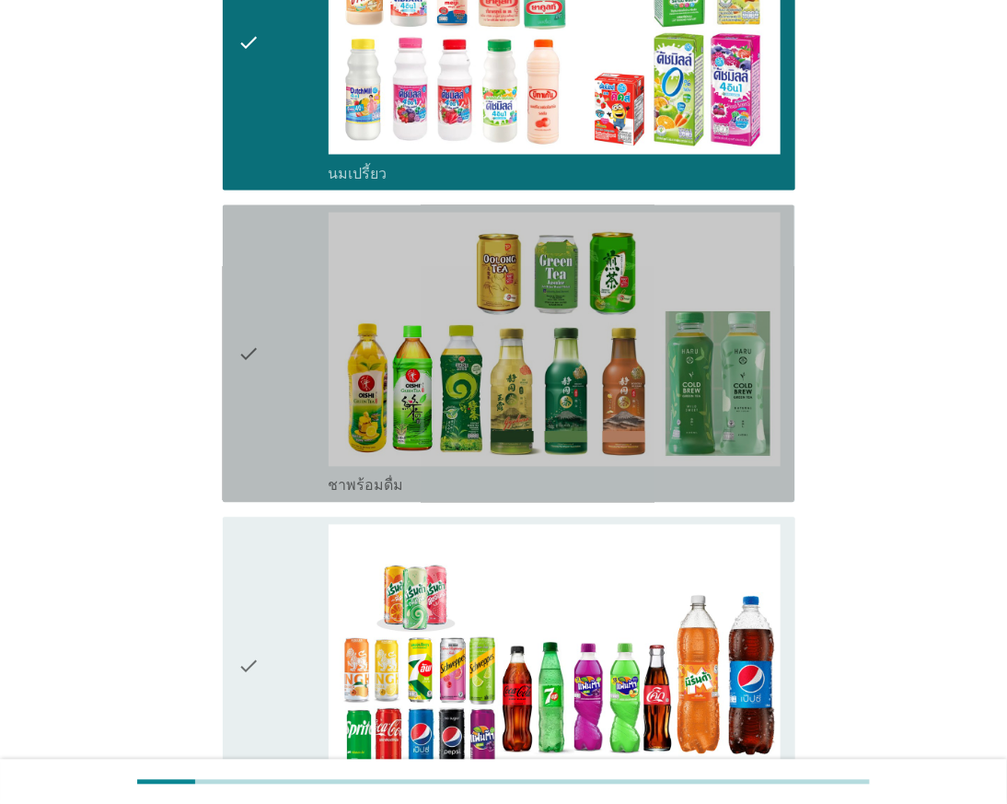
click at [247, 412] on icon "check" at bounding box center [248, 354] width 22 height 283
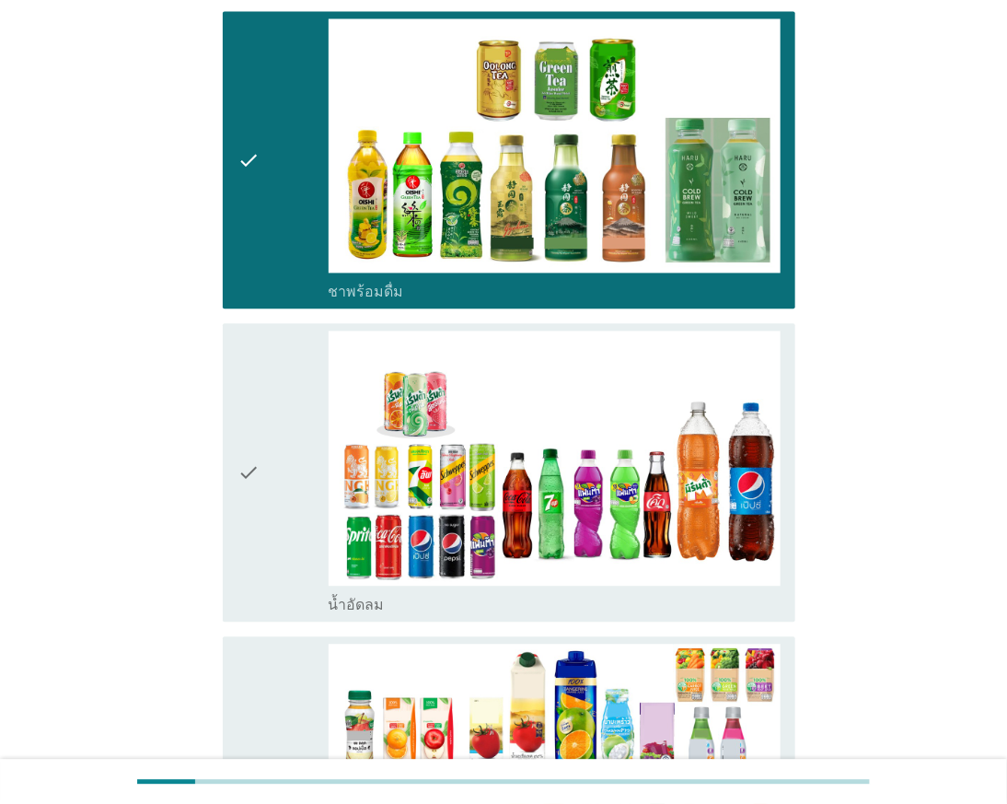
scroll to position [1125, 0]
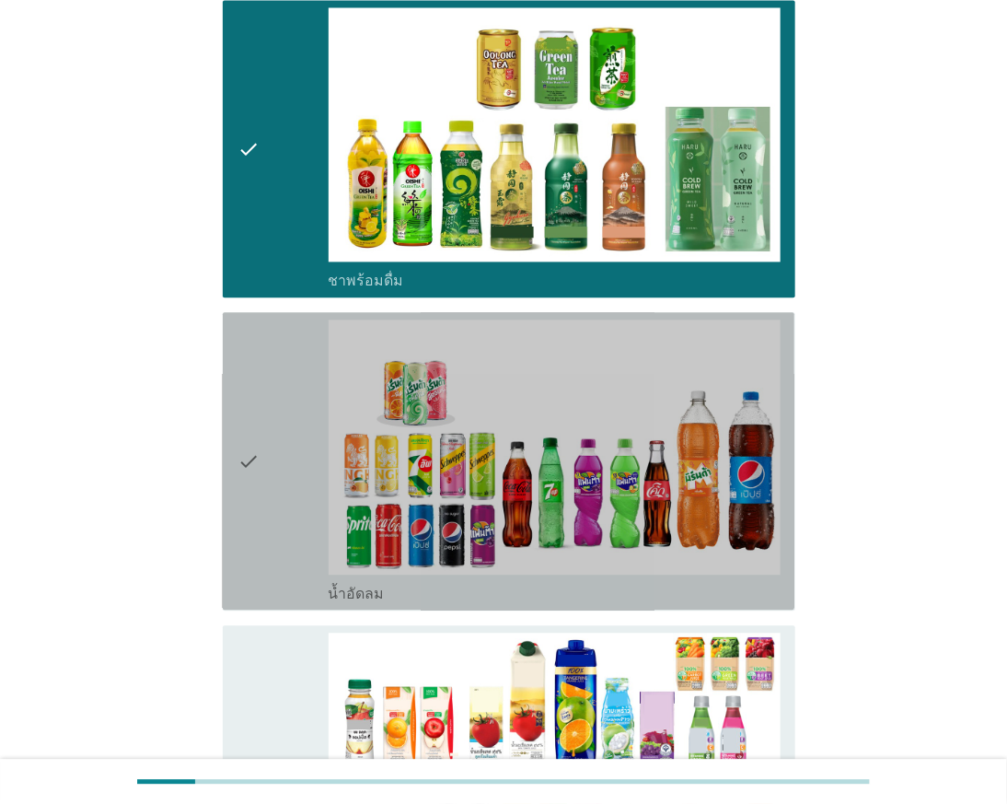
click at [237, 483] on icon "check" at bounding box center [248, 461] width 22 height 283
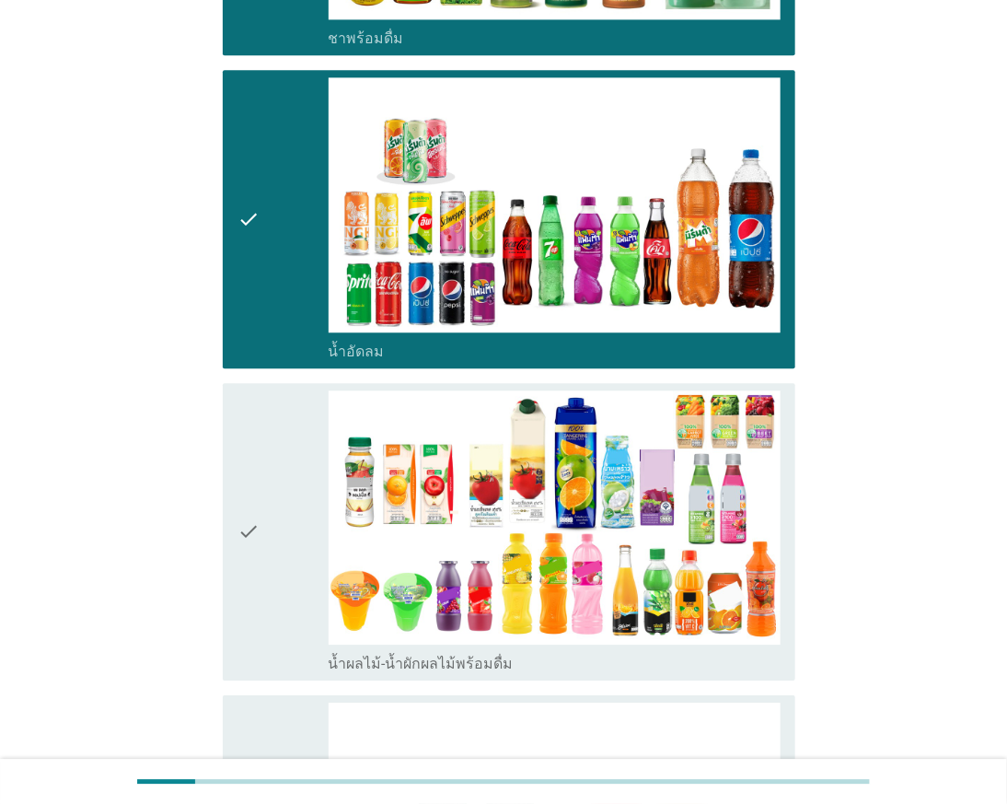
scroll to position [1431, 0]
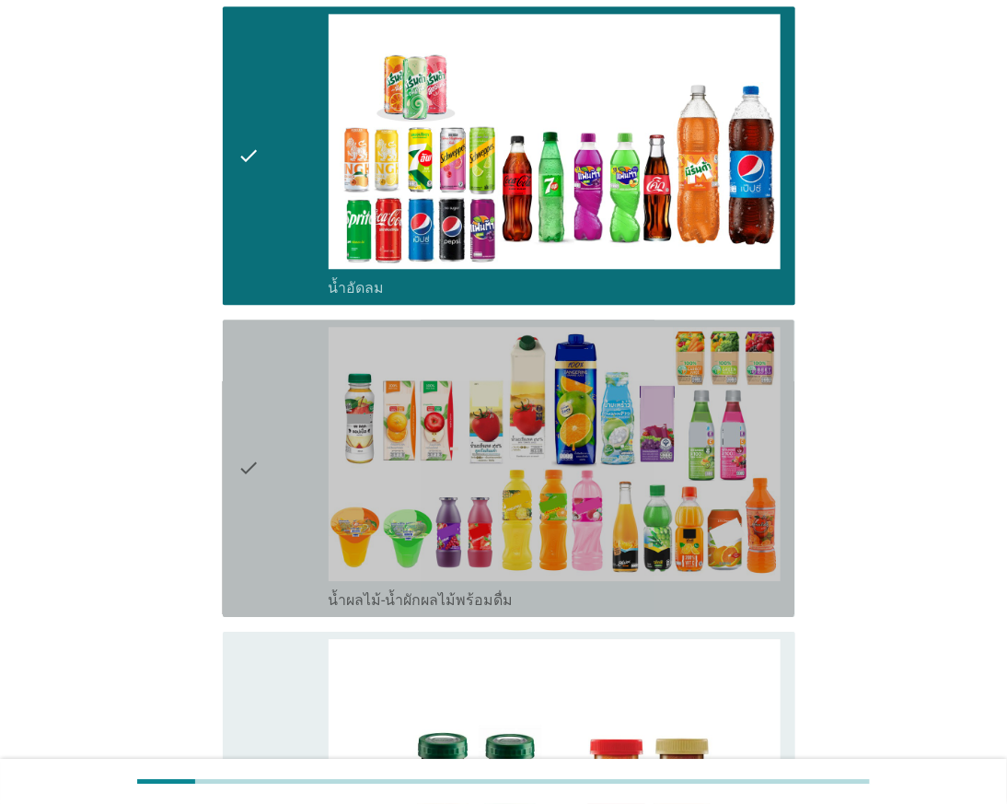
click at [280, 504] on div "check" at bounding box center [282, 468] width 90 height 283
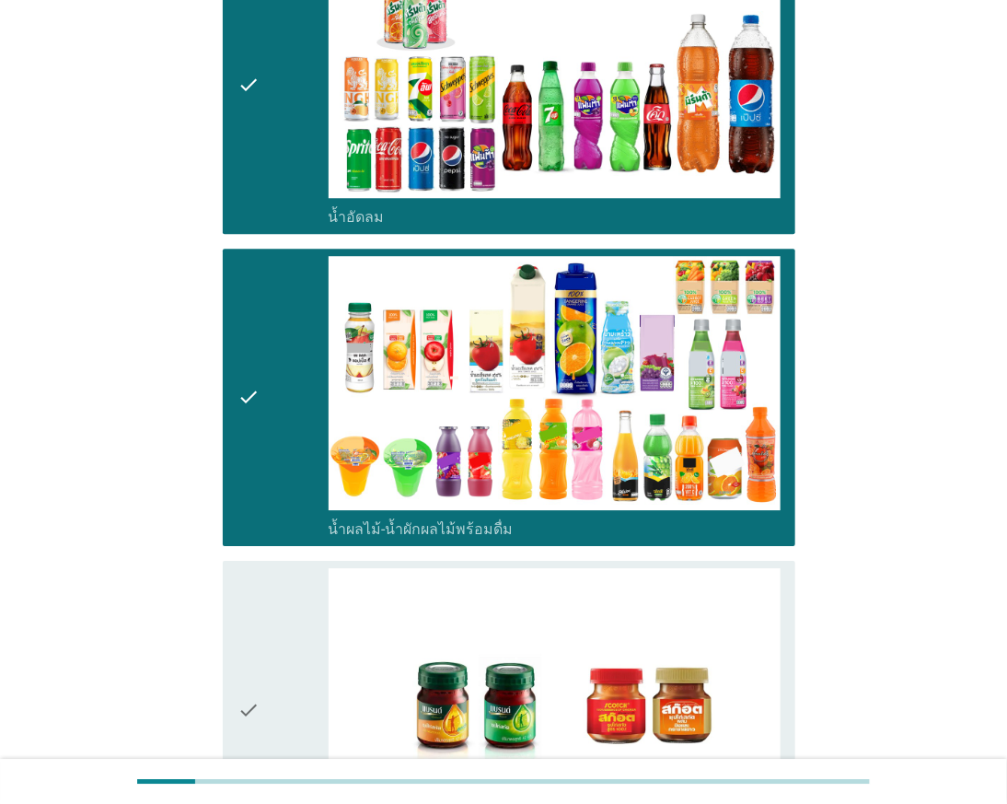
scroll to position [1636, 0]
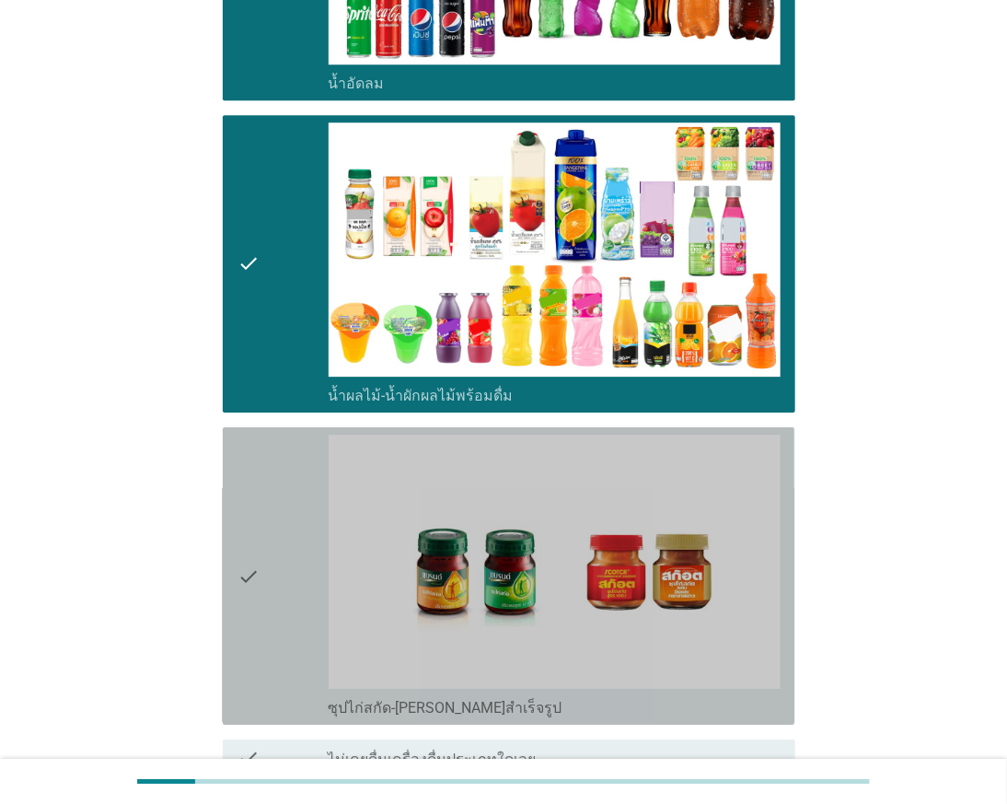
click at [259, 534] on icon "check" at bounding box center [248, 575] width 22 height 283
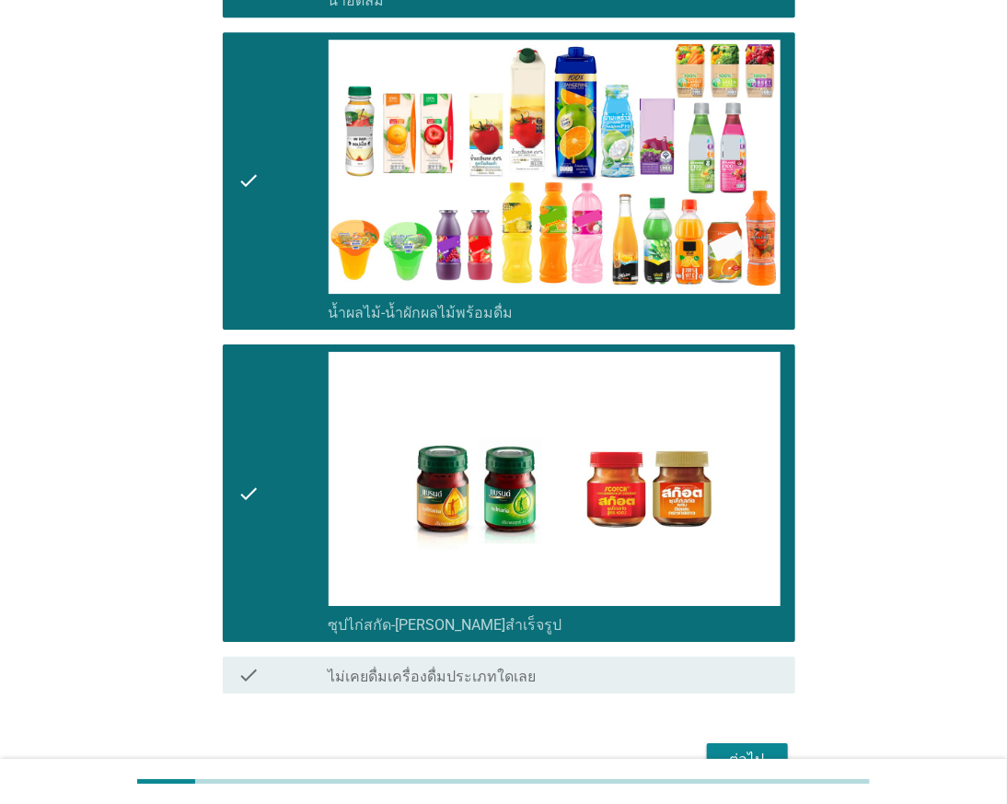
scroll to position [1825, 0]
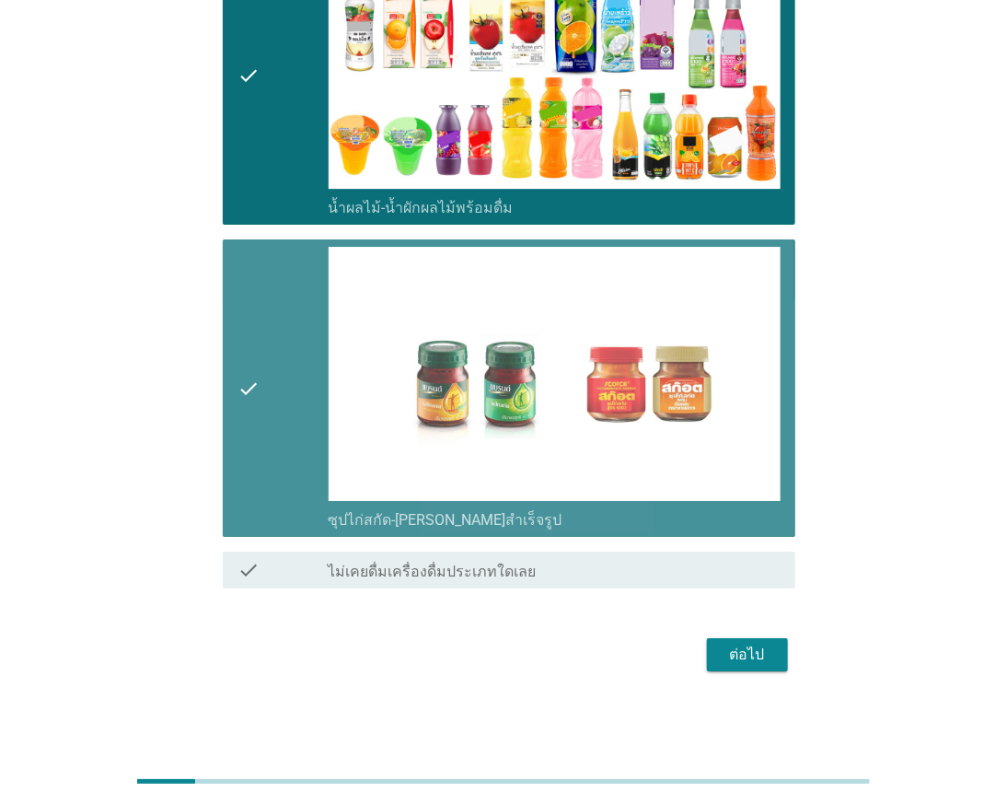
click at [265, 434] on div "check" at bounding box center [282, 388] width 90 height 283
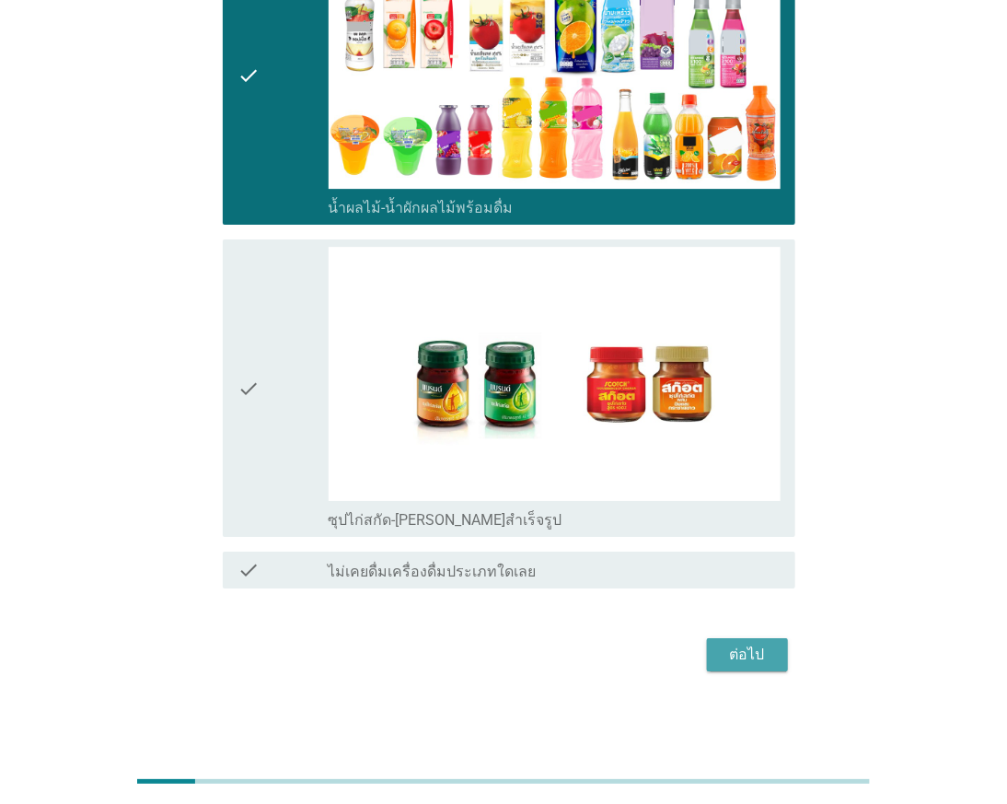
click at [756, 654] on div "ต่อไป" at bounding box center [748, 654] width 52 height 22
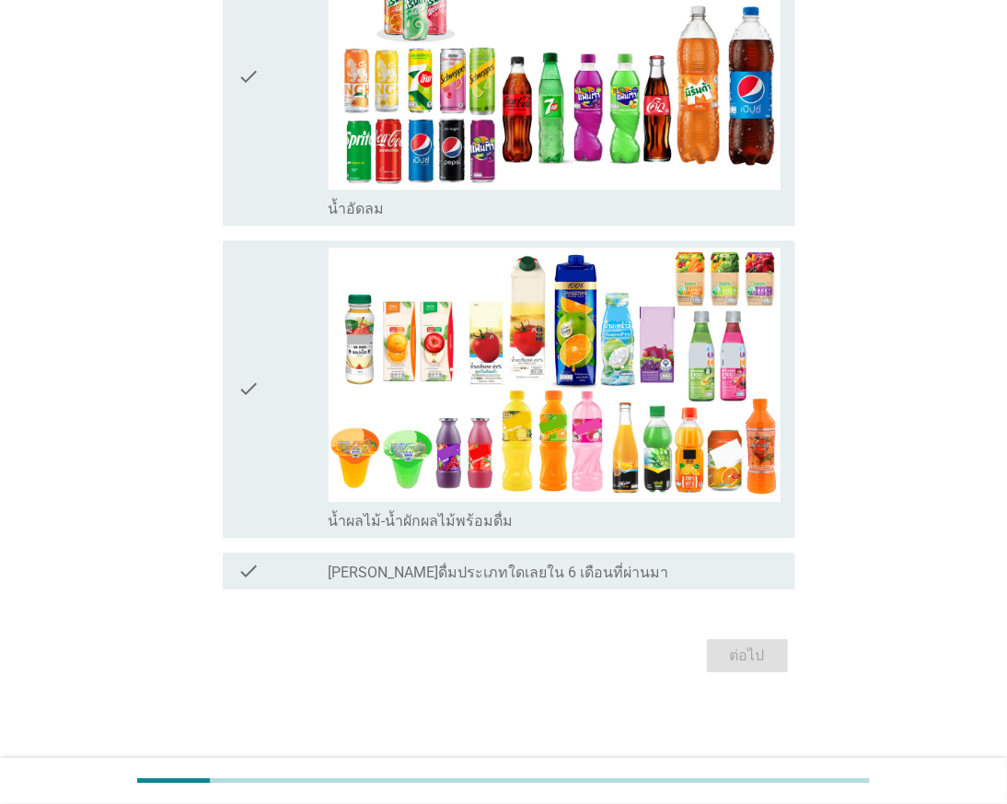
scroll to position [0, 0]
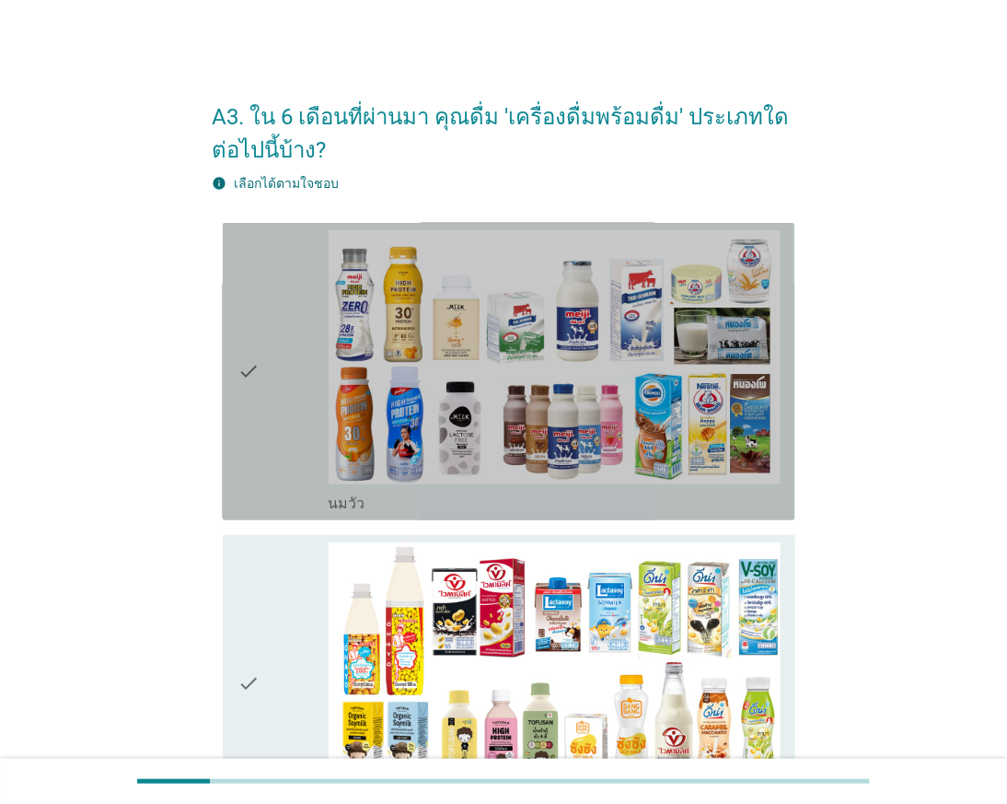
click at [276, 398] on div "check" at bounding box center [282, 371] width 90 height 283
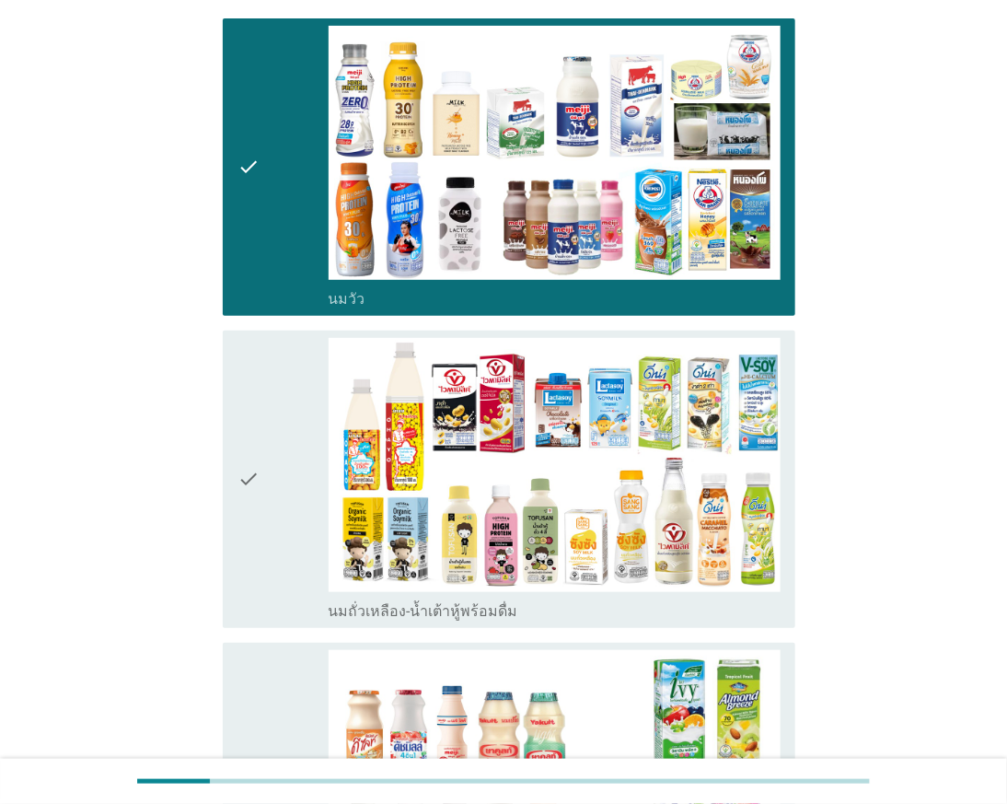
click at [253, 415] on icon "check" at bounding box center [248, 479] width 22 height 283
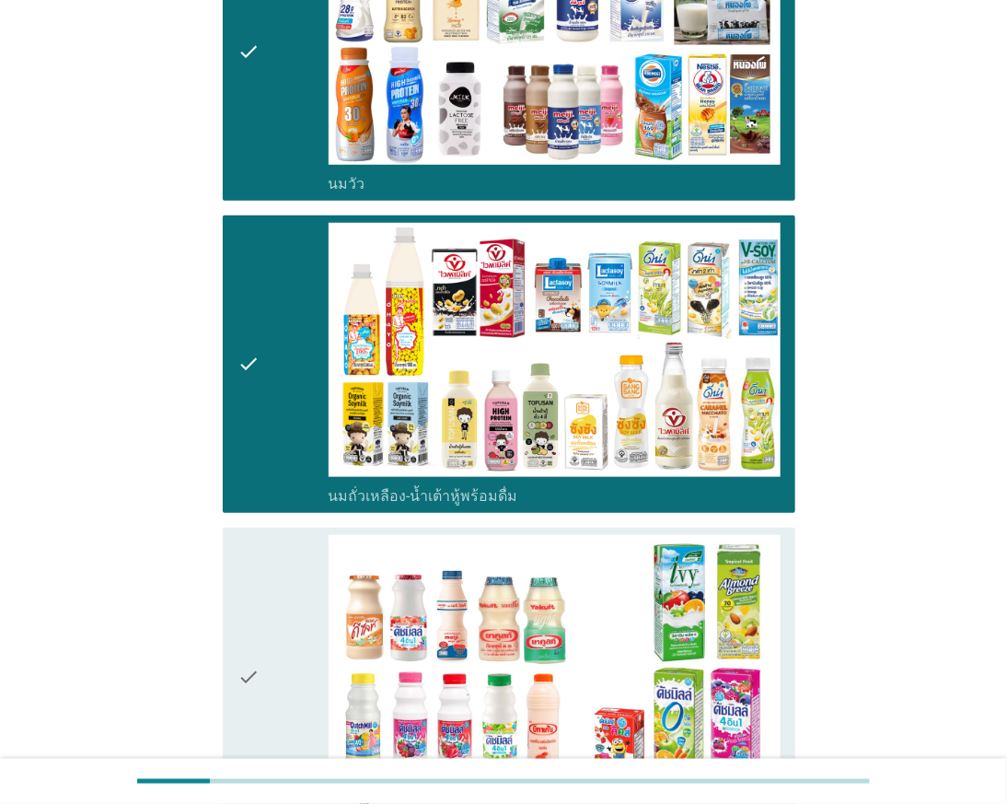
scroll to position [511, 0]
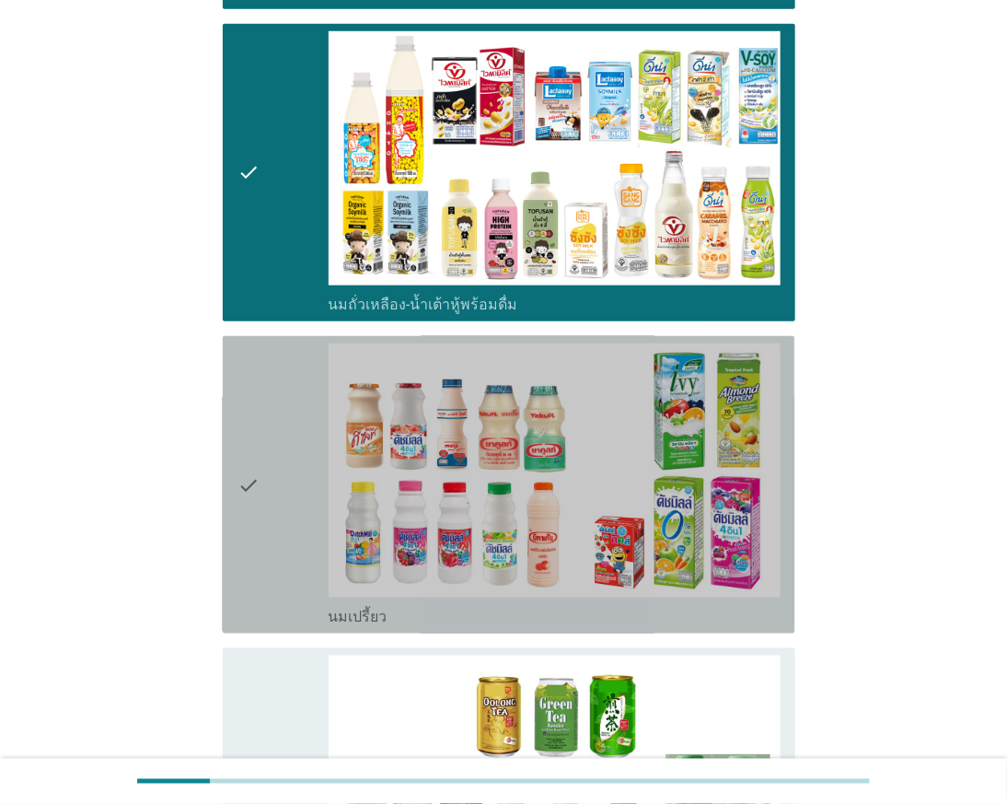
click at [278, 486] on div "check" at bounding box center [282, 484] width 90 height 283
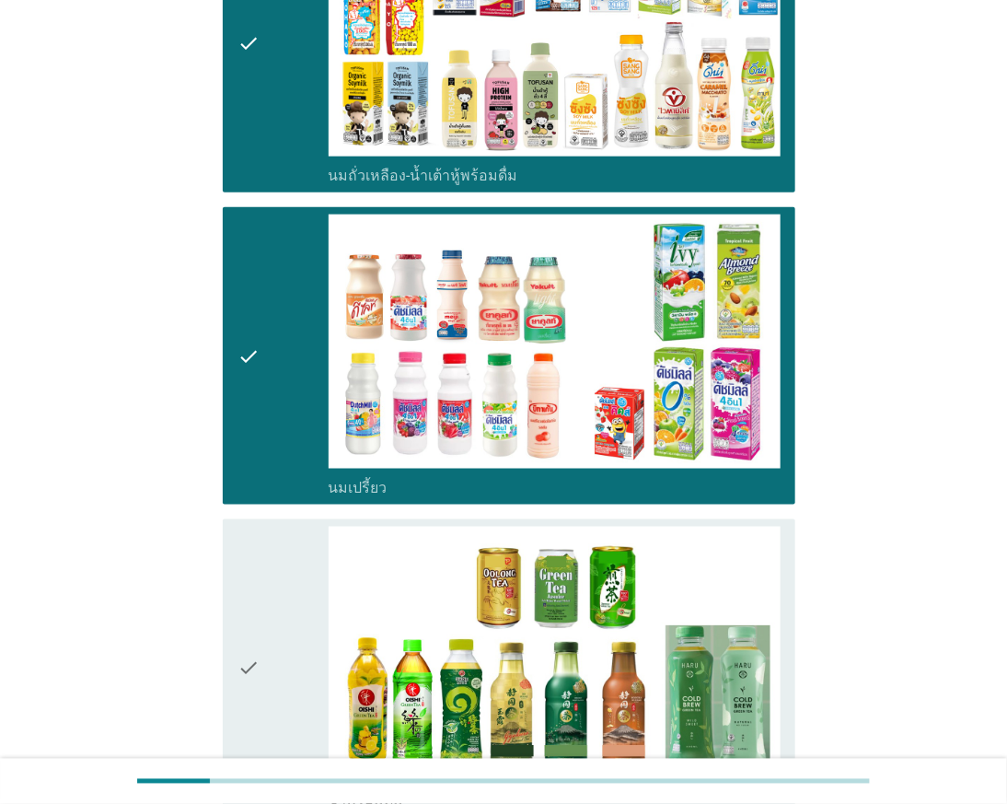
scroll to position [817, 0]
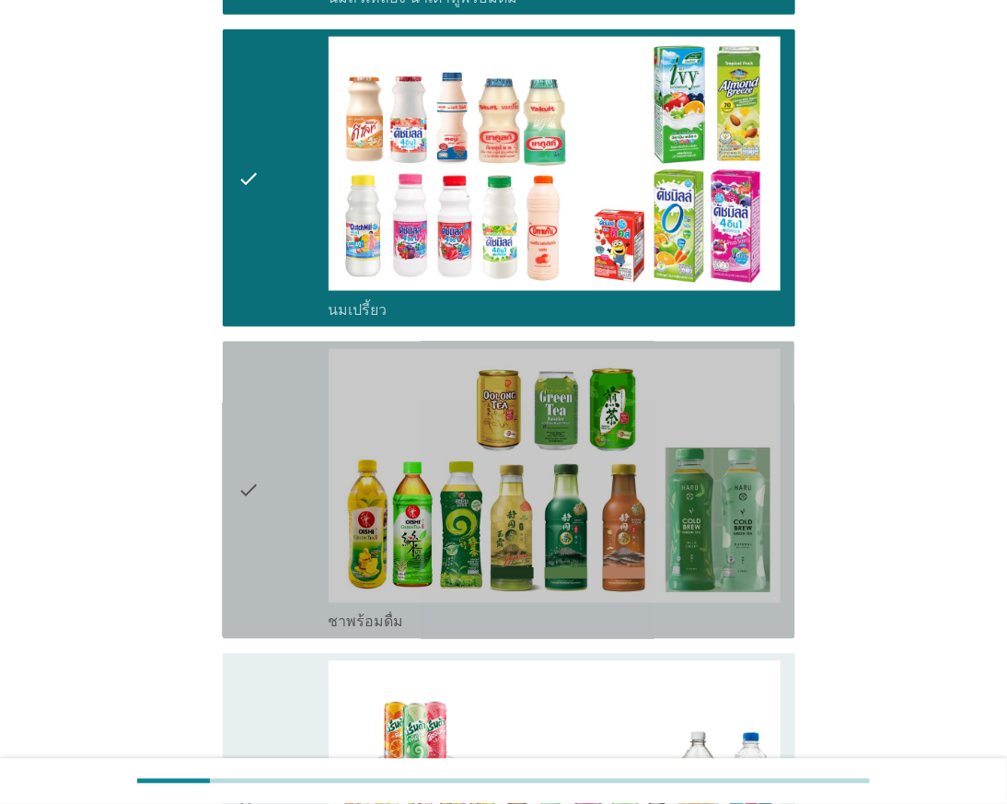
click at [264, 422] on div "check" at bounding box center [282, 490] width 90 height 283
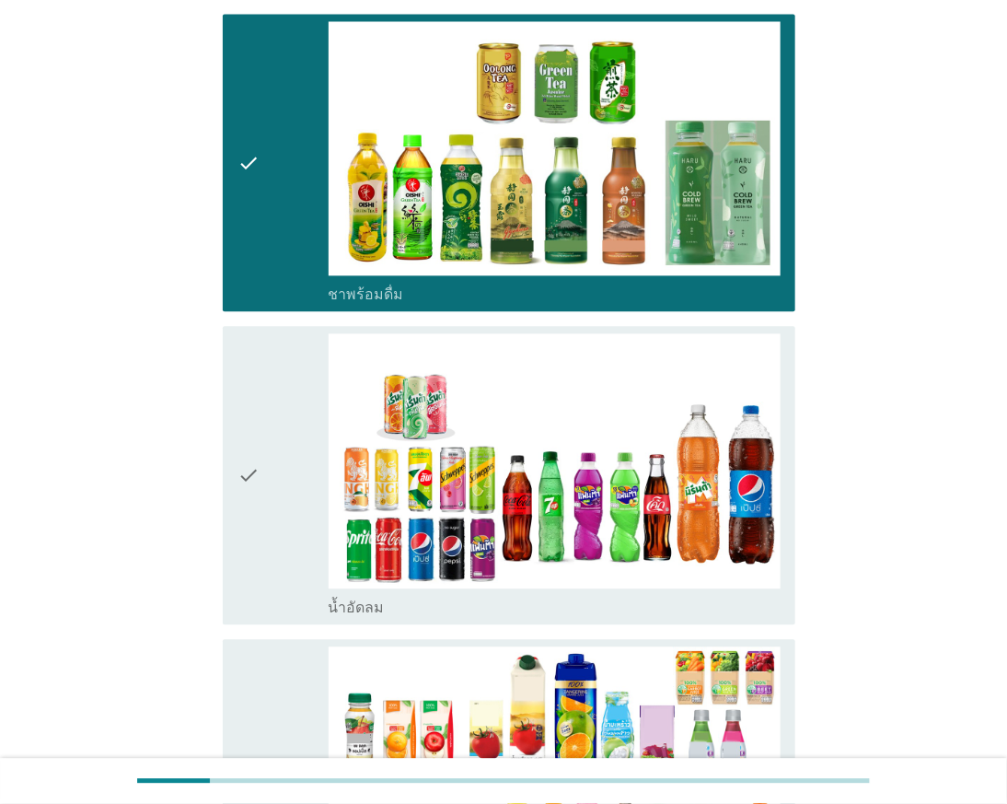
scroll to position [1227, 0]
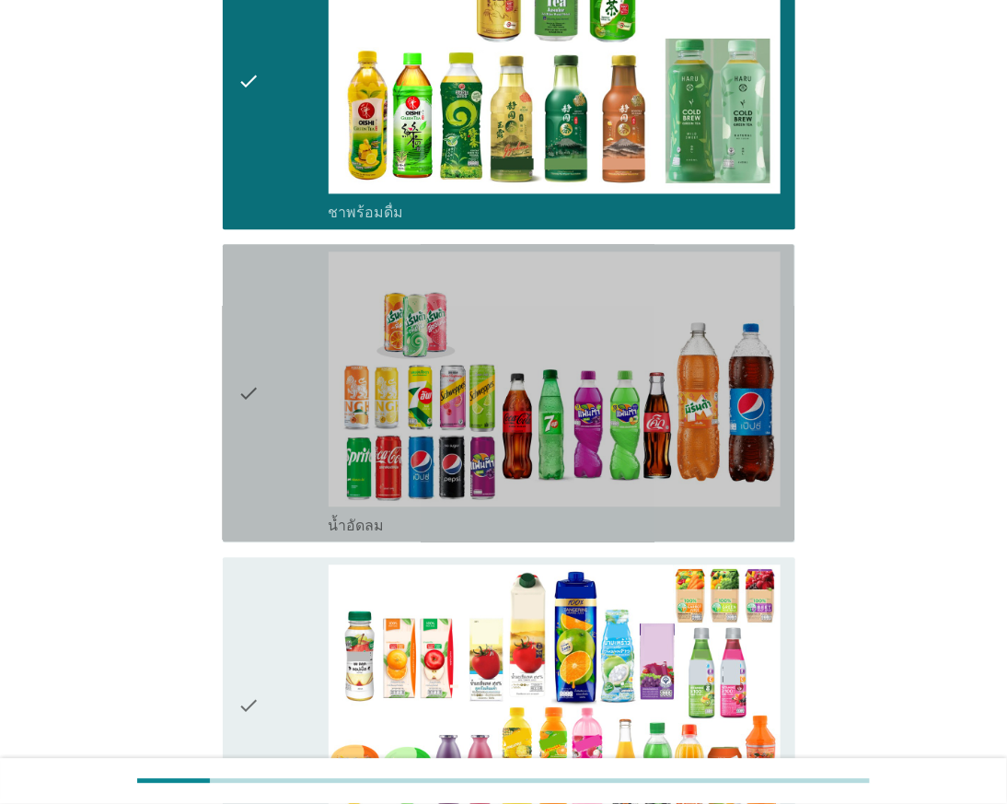
click at [262, 456] on div "check" at bounding box center [282, 392] width 90 height 283
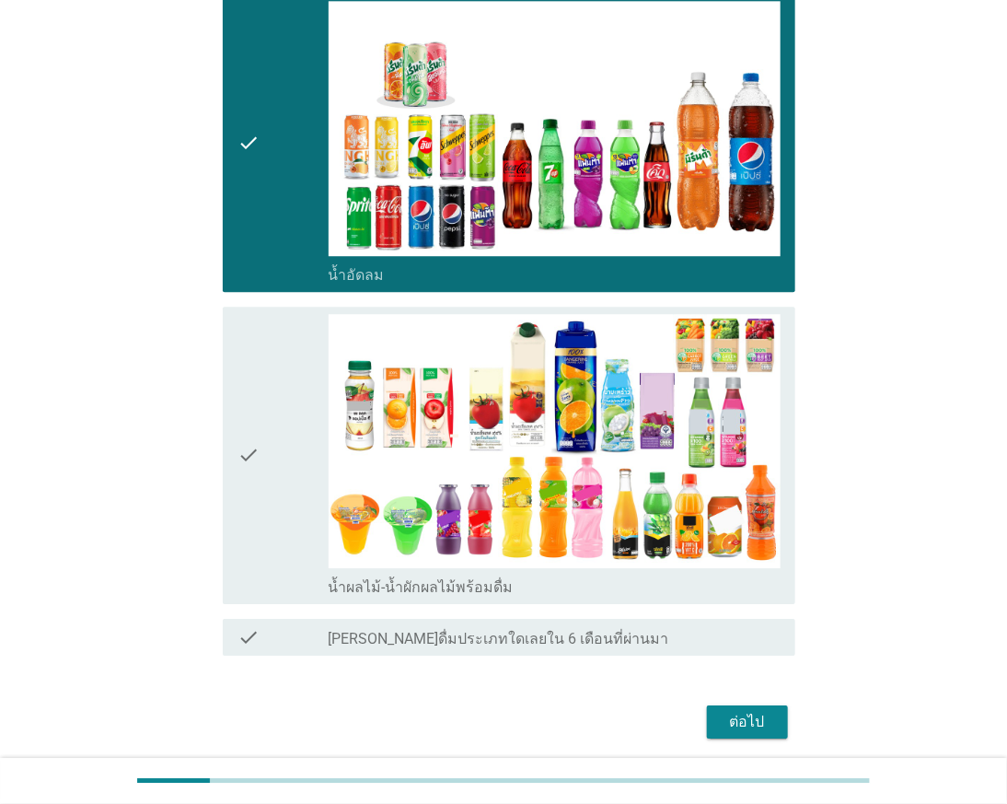
scroll to position [1534, 0]
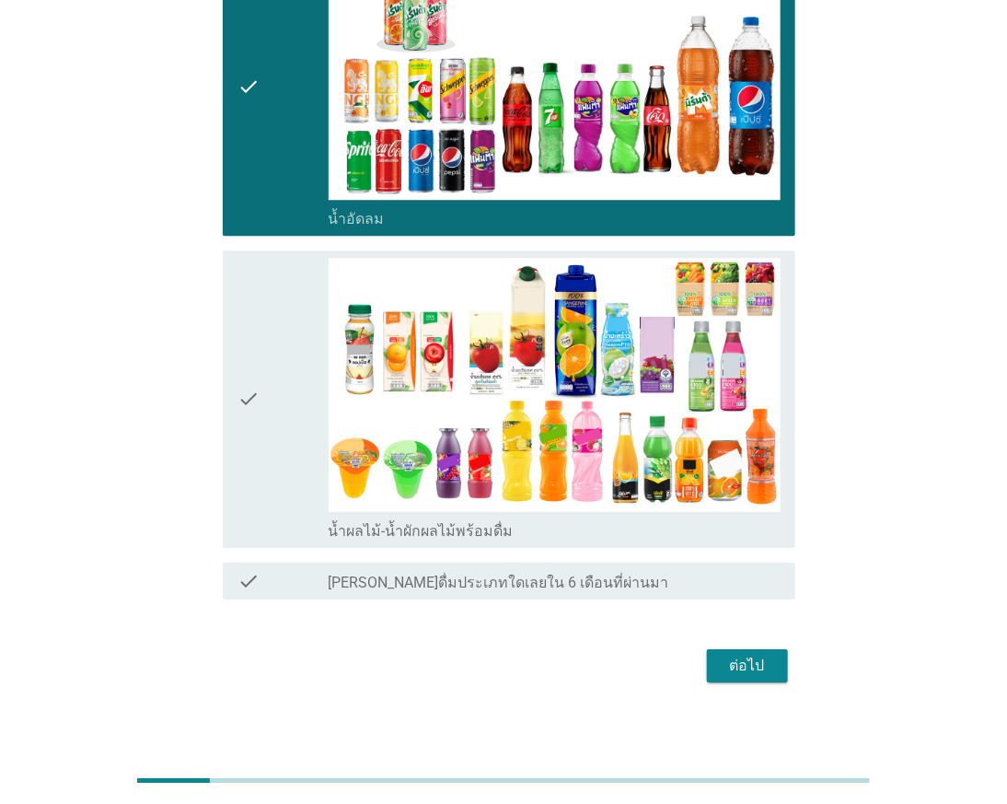
click at [262, 456] on div "check" at bounding box center [282, 399] width 90 height 283
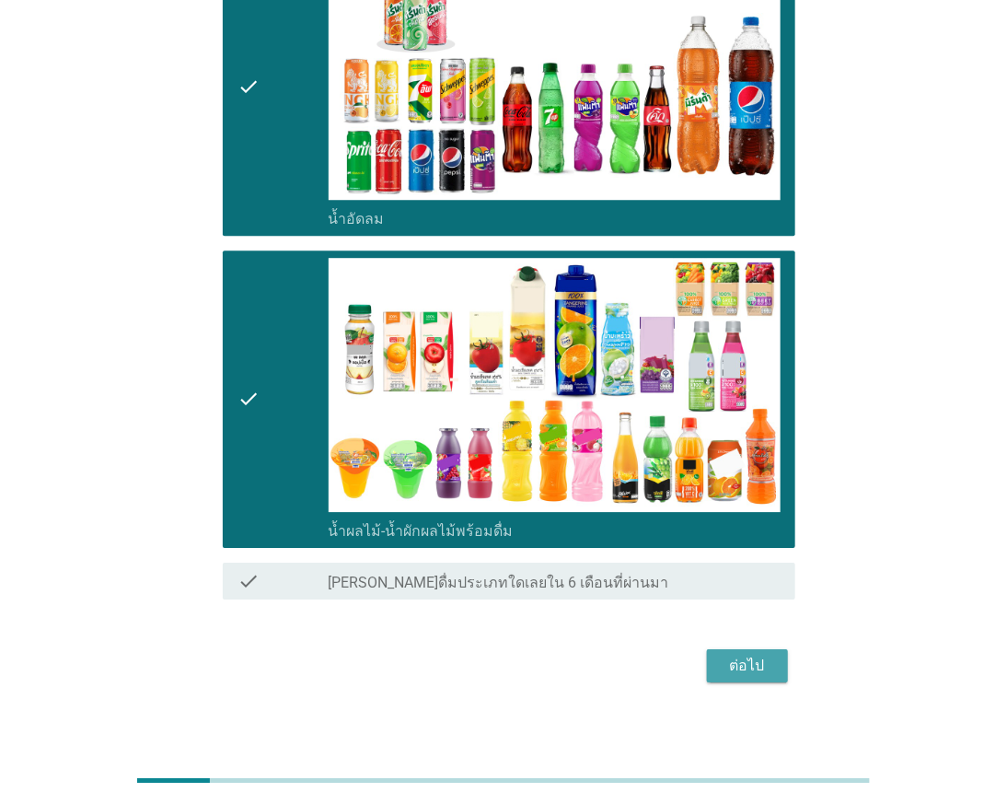
click at [741, 659] on div "ต่อไป" at bounding box center [748, 665] width 52 height 22
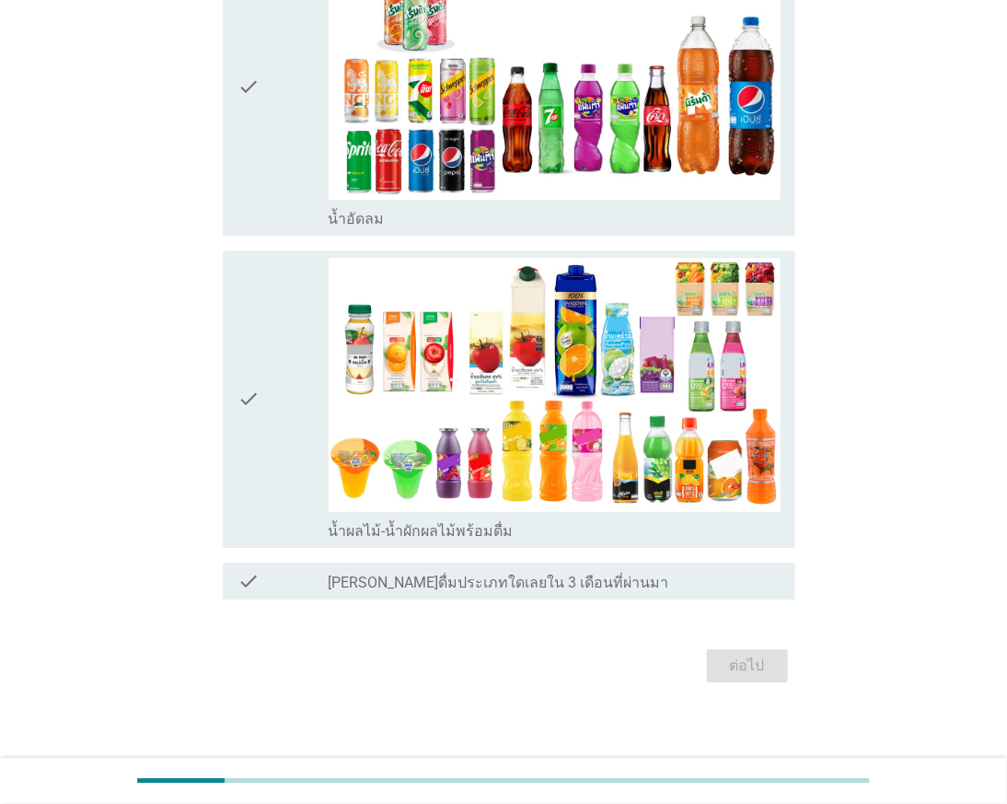
scroll to position [0, 0]
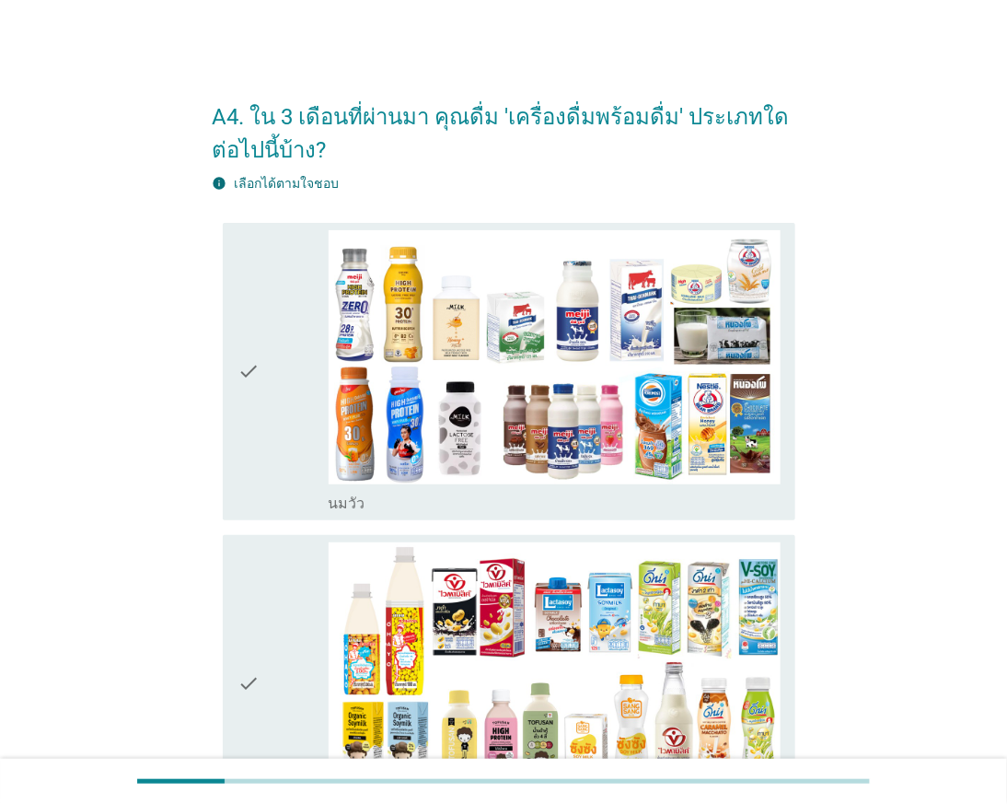
click at [272, 402] on div "check" at bounding box center [282, 371] width 90 height 283
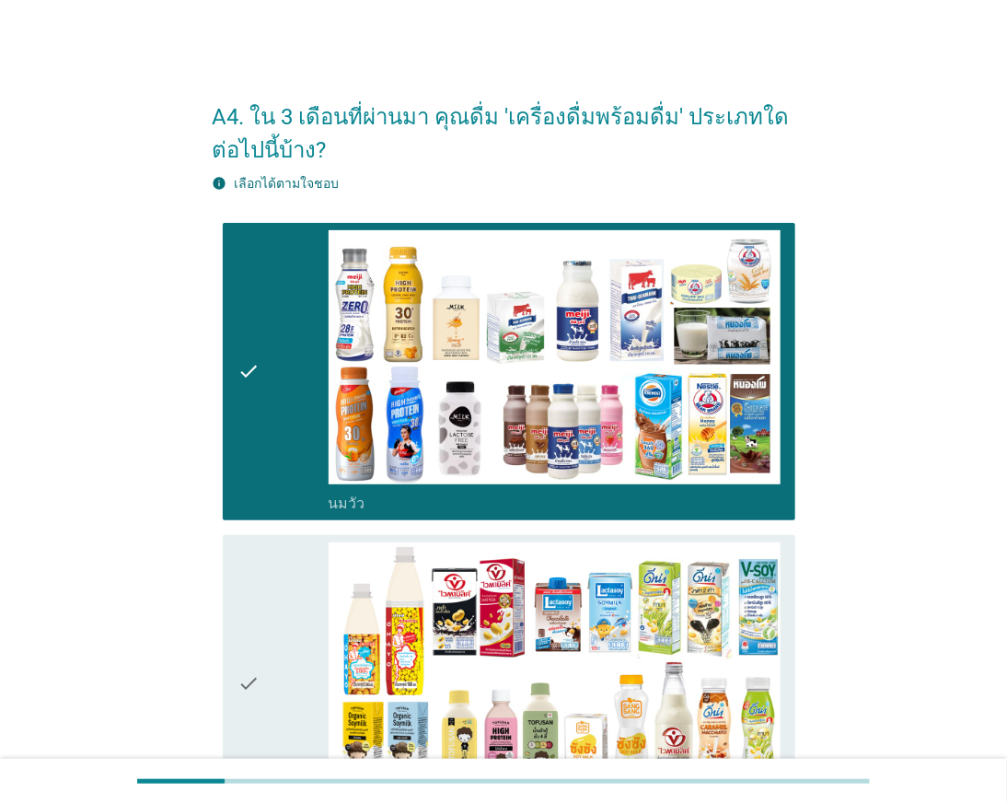
click at [278, 619] on div "check" at bounding box center [282, 683] width 90 height 283
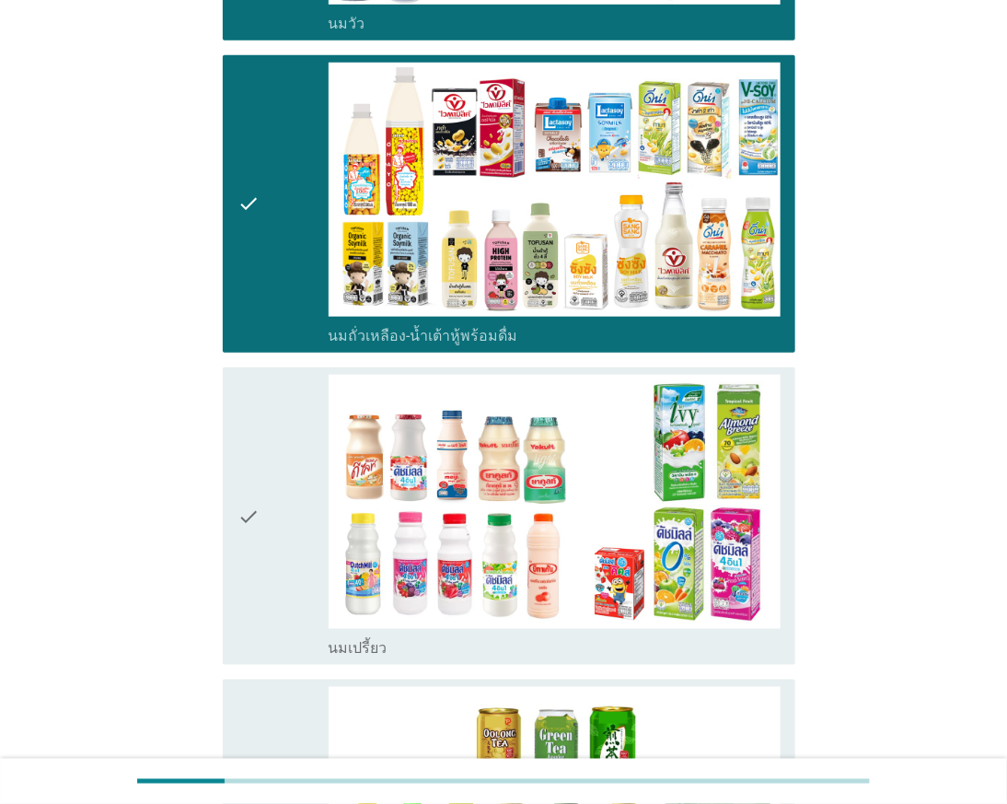
scroll to position [511, 0]
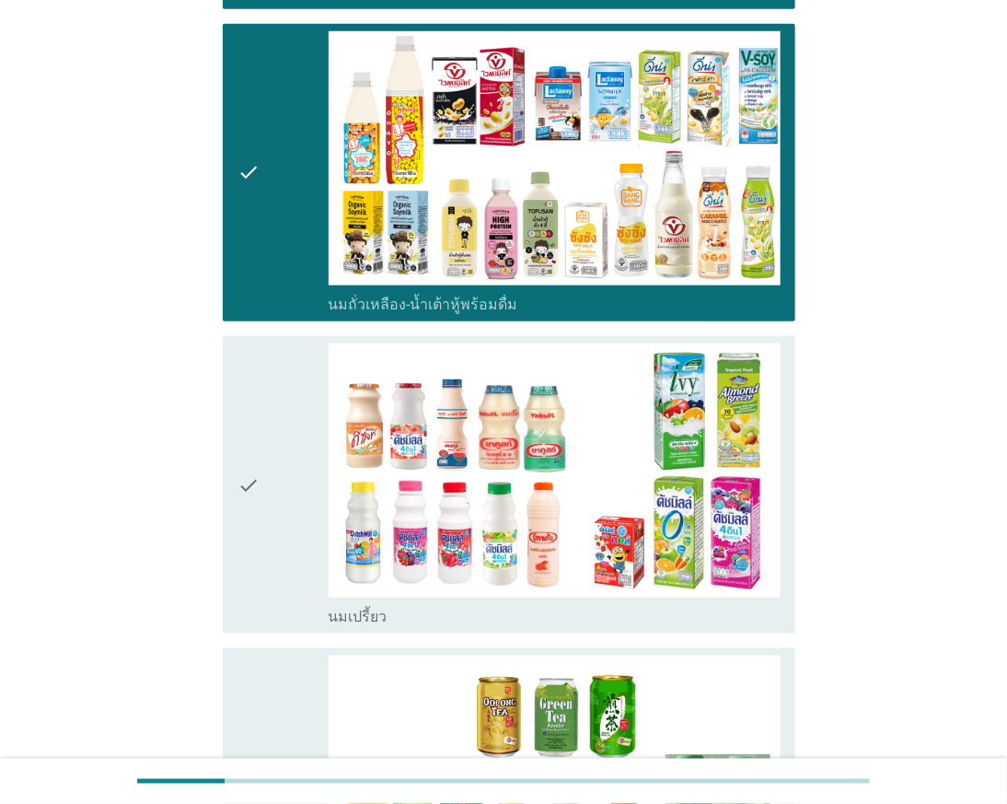
click at [260, 539] on icon "check" at bounding box center [248, 484] width 22 height 283
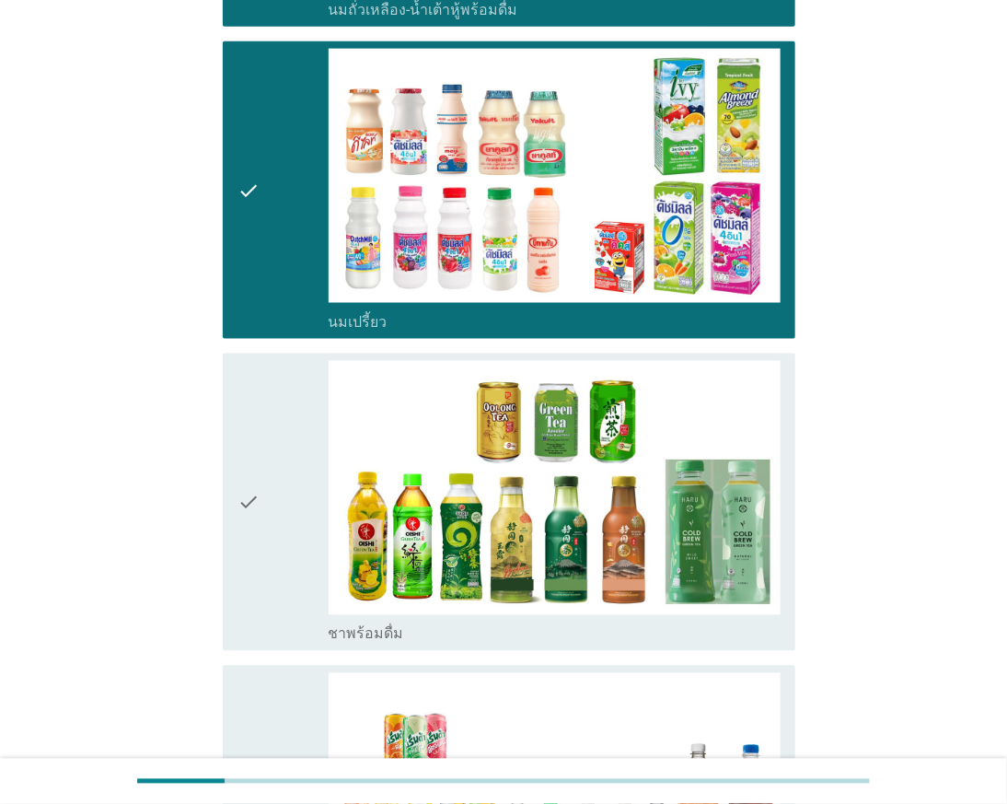
scroll to position [817, 0]
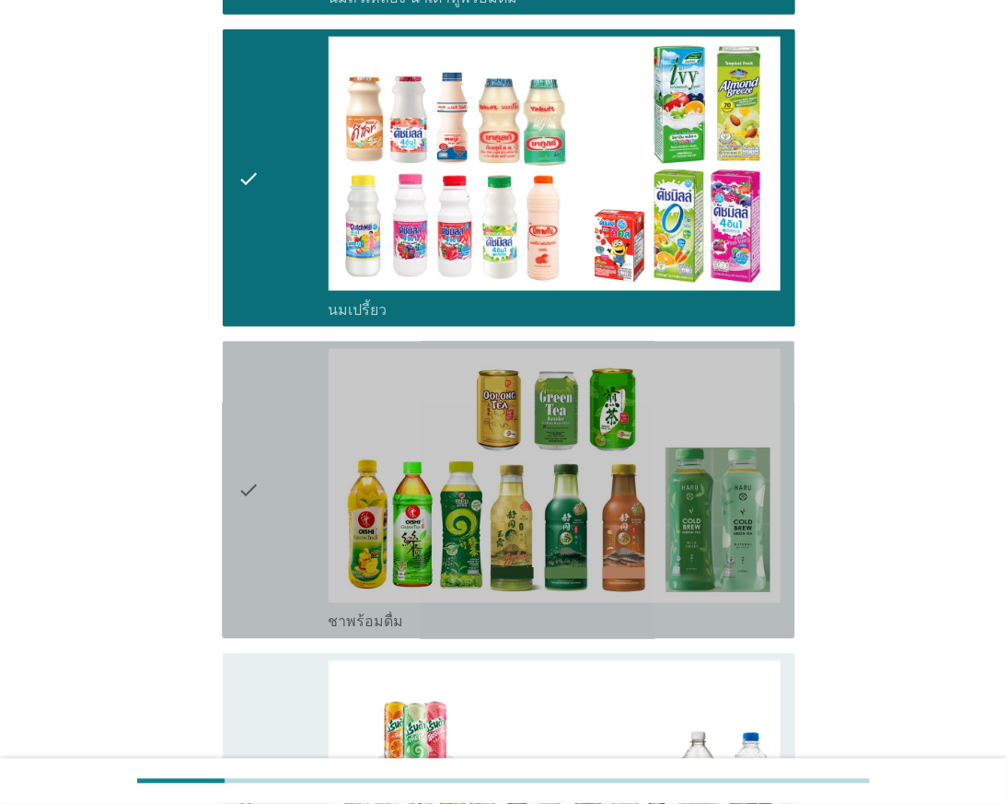
click at [258, 520] on icon "check" at bounding box center [248, 490] width 22 height 283
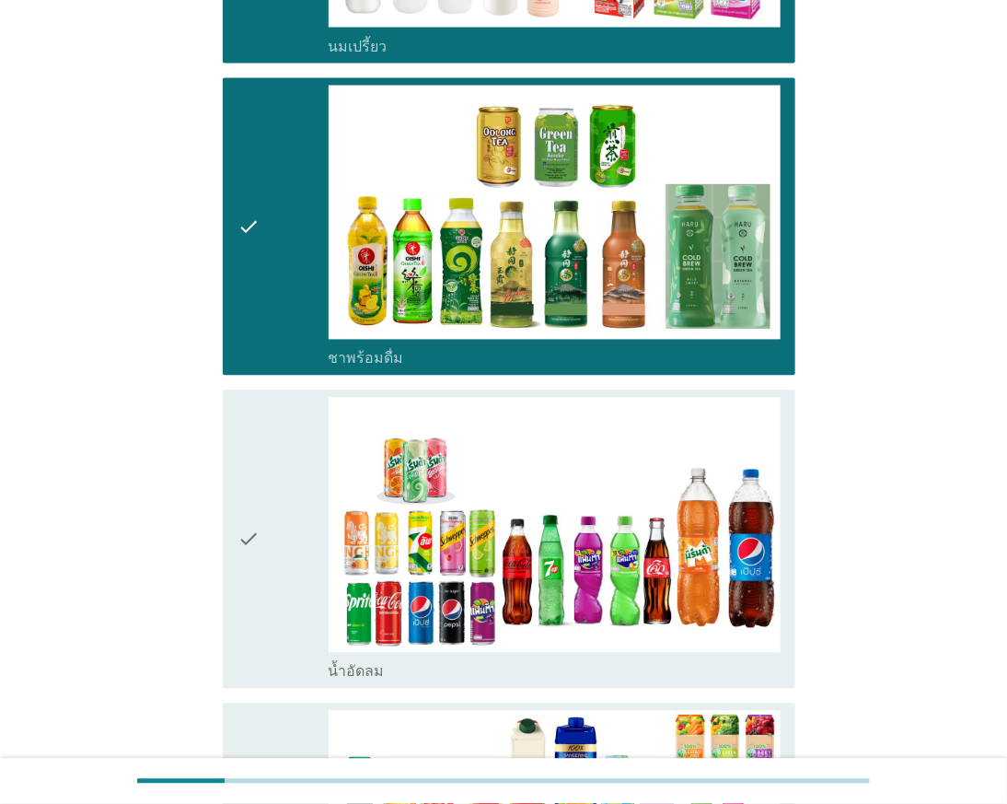
scroll to position [1125, 0]
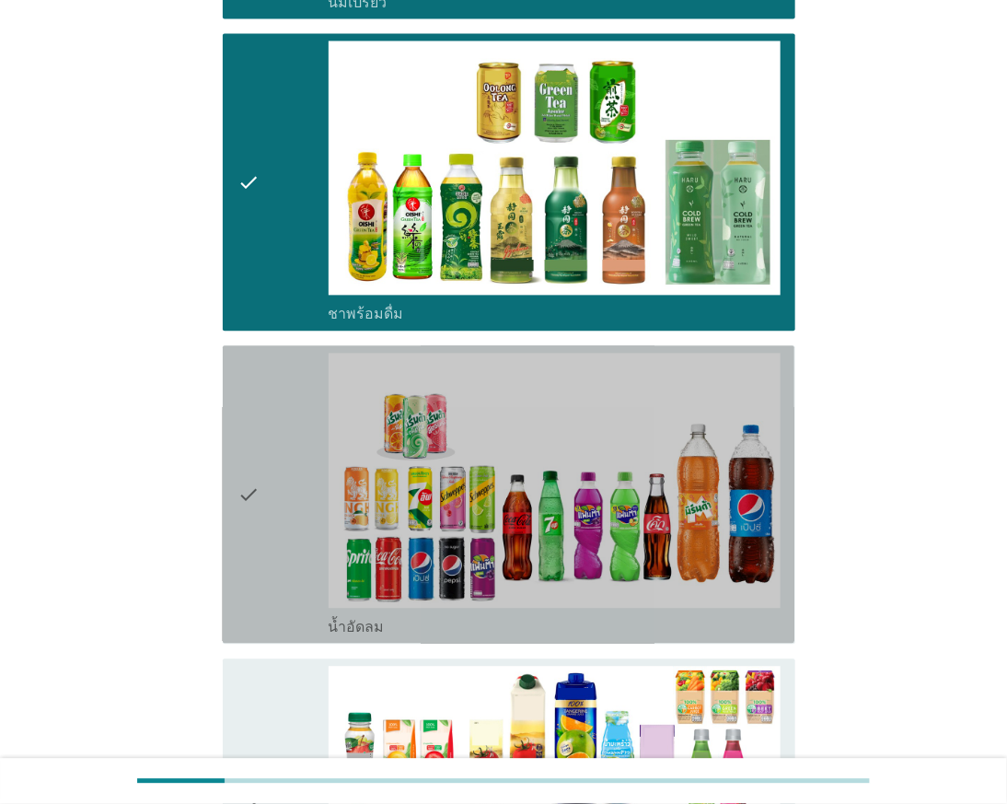
click at [253, 546] on icon "check" at bounding box center [248, 494] width 22 height 283
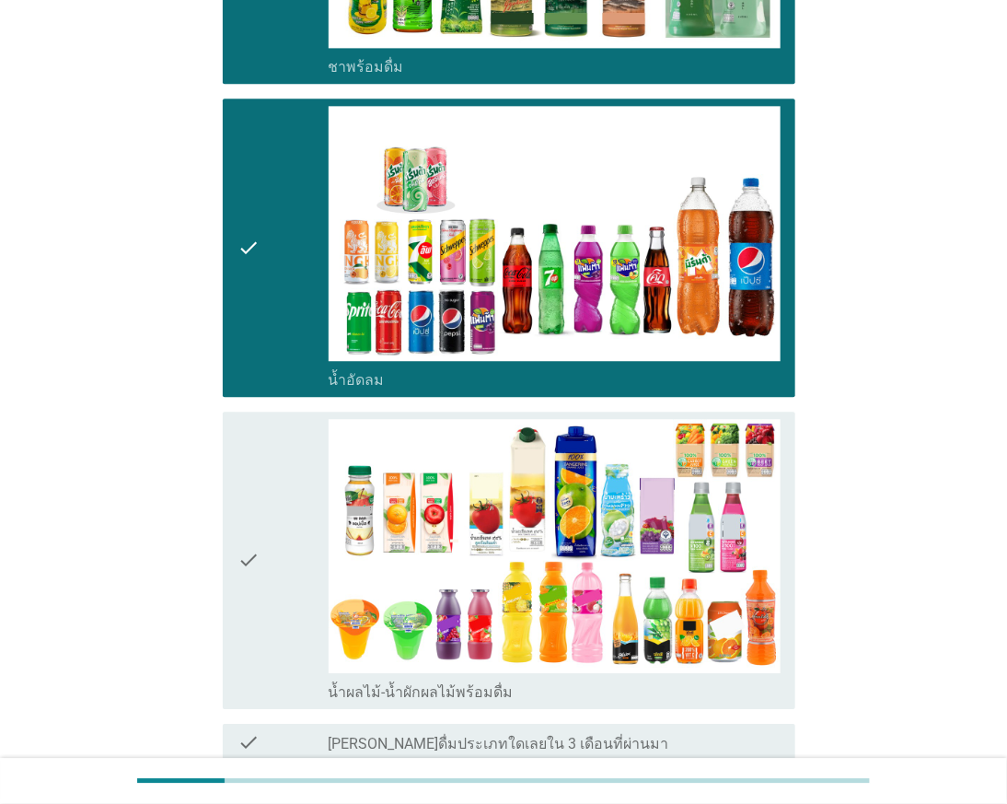
scroll to position [1431, 0]
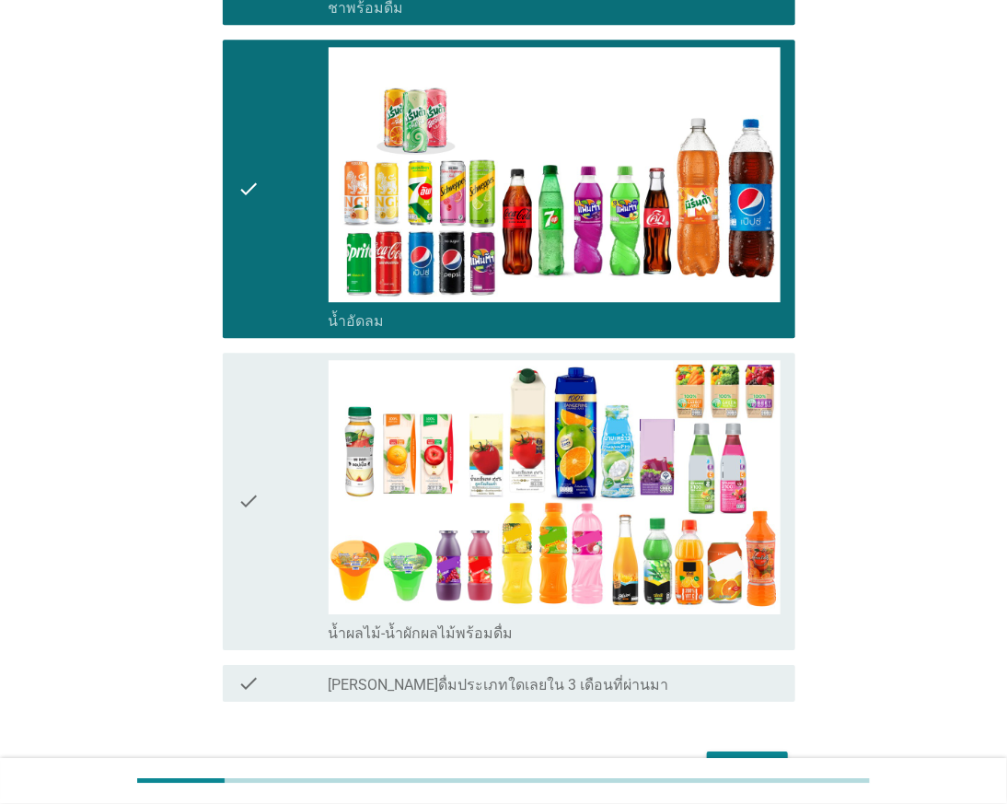
click at [261, 539] on div "check" at bounding box center [282, 501] width 90 height 283
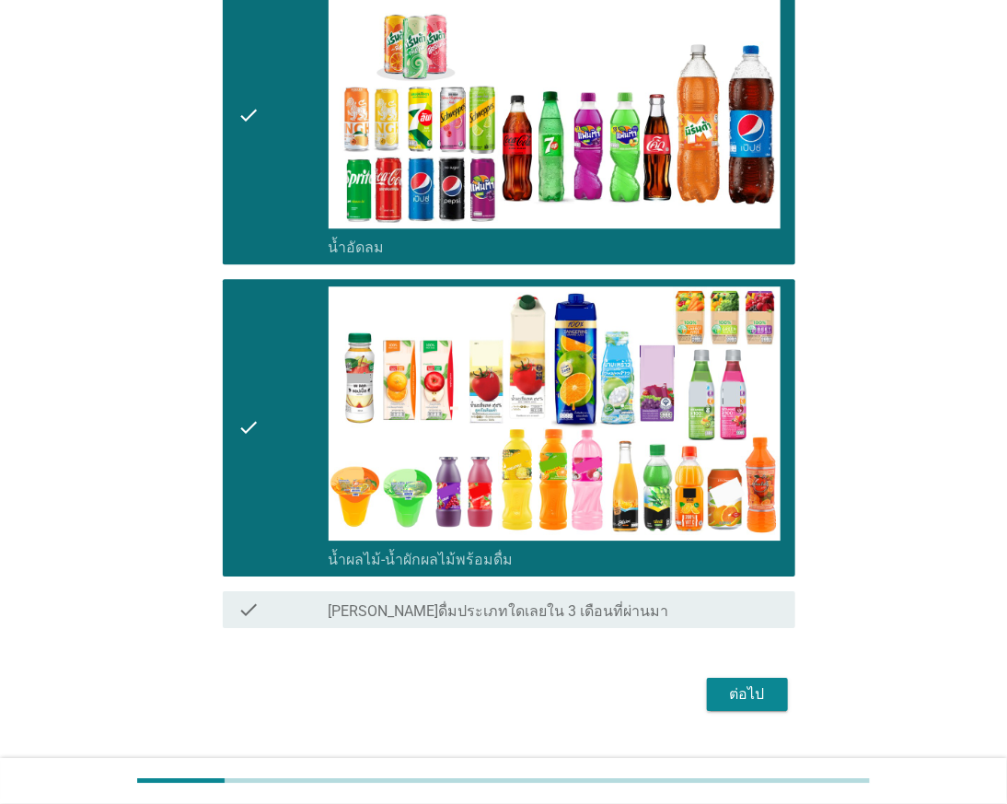
scroll to position [1546, 0]
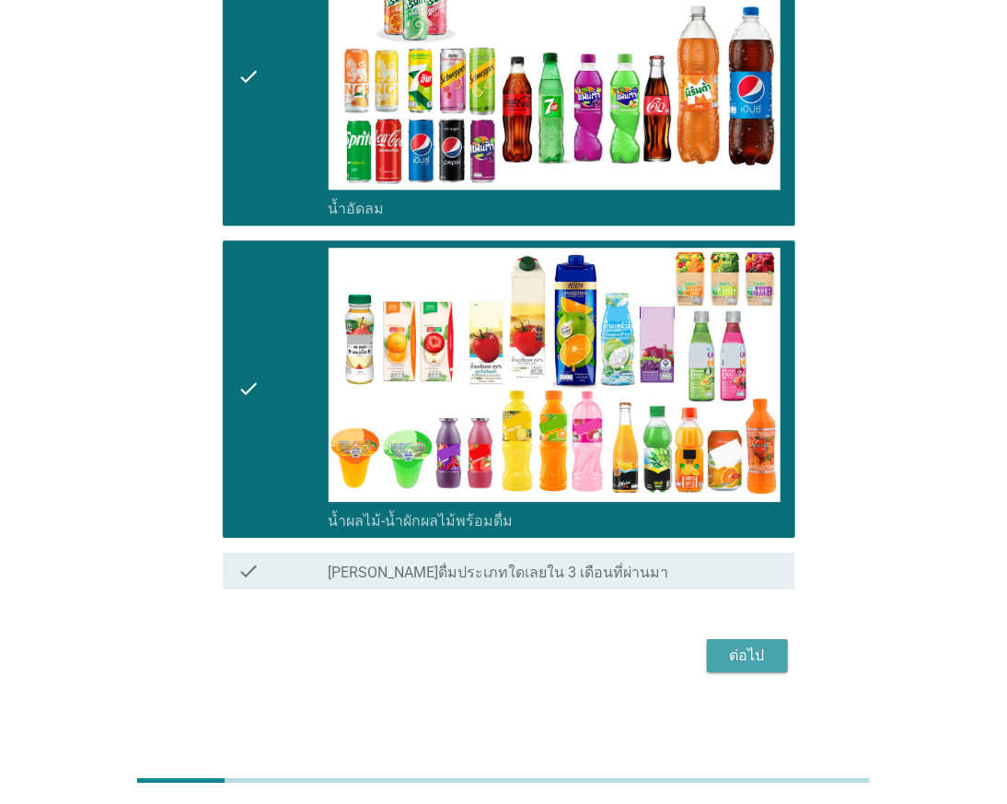
click at [735, 645] on div "ต่อไป" at bounding box center [748, 655] width 52 height 22
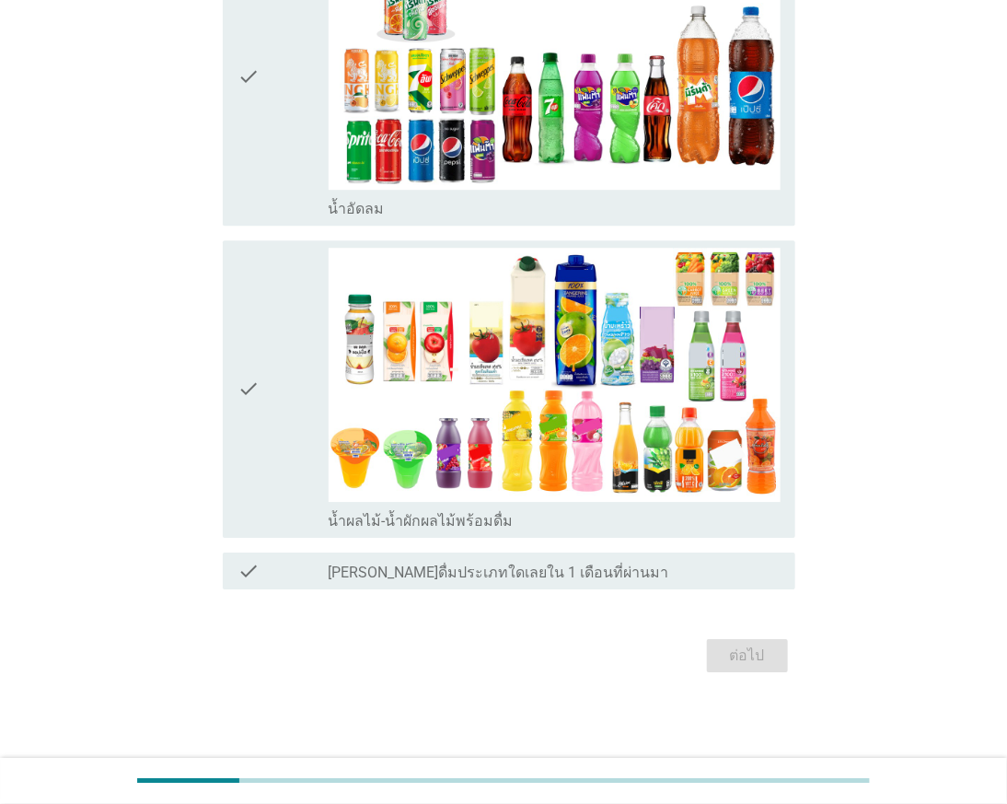
scroll to position [0, 0]
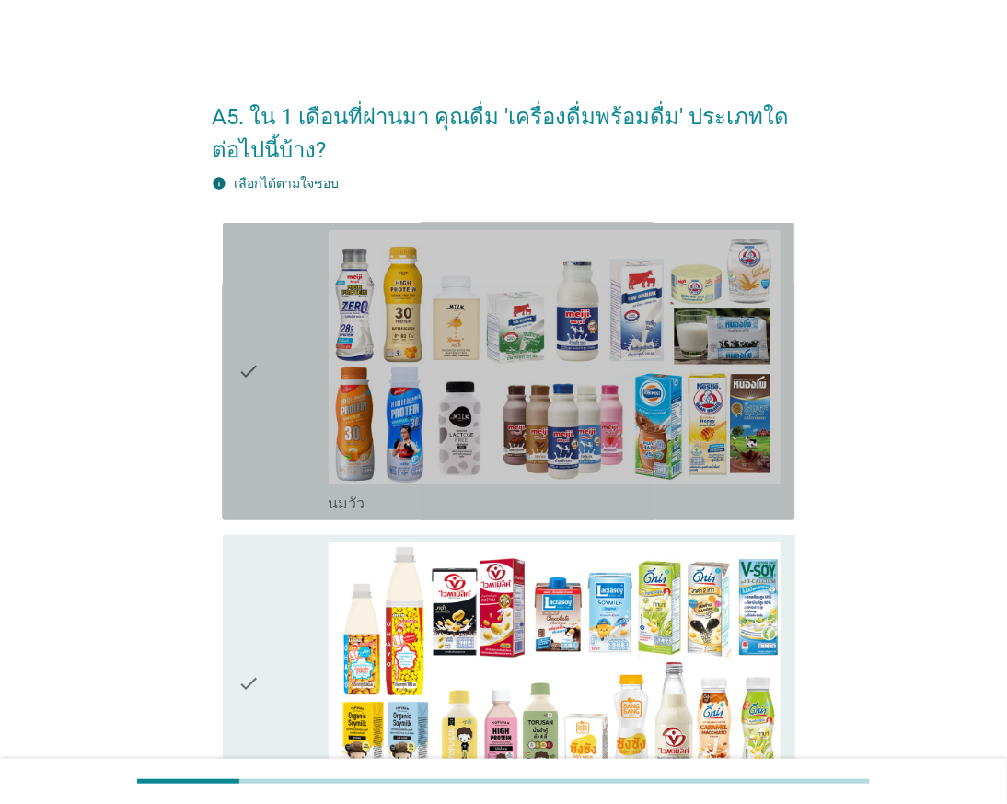
click at [254, 438] on icon "check" at bounding box center [248, 371] width 22 height 283
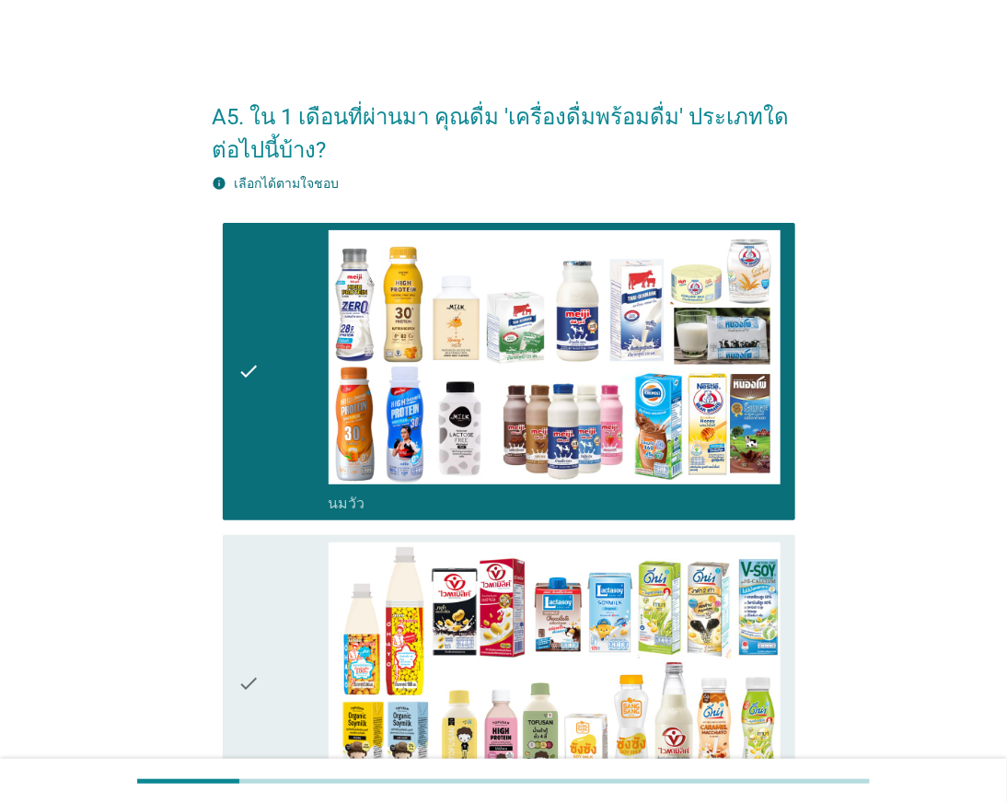
click at [273, 622] on div "check" at bounding box center [282, 683] width 90 height 283
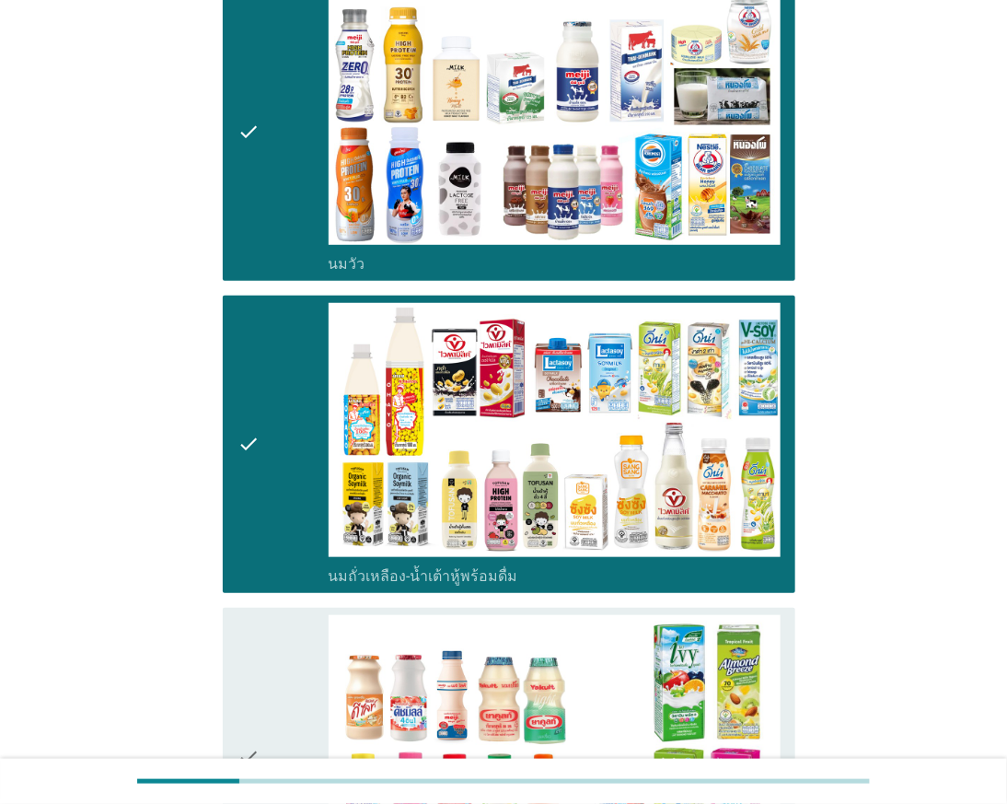
scroll to position [307, 0]
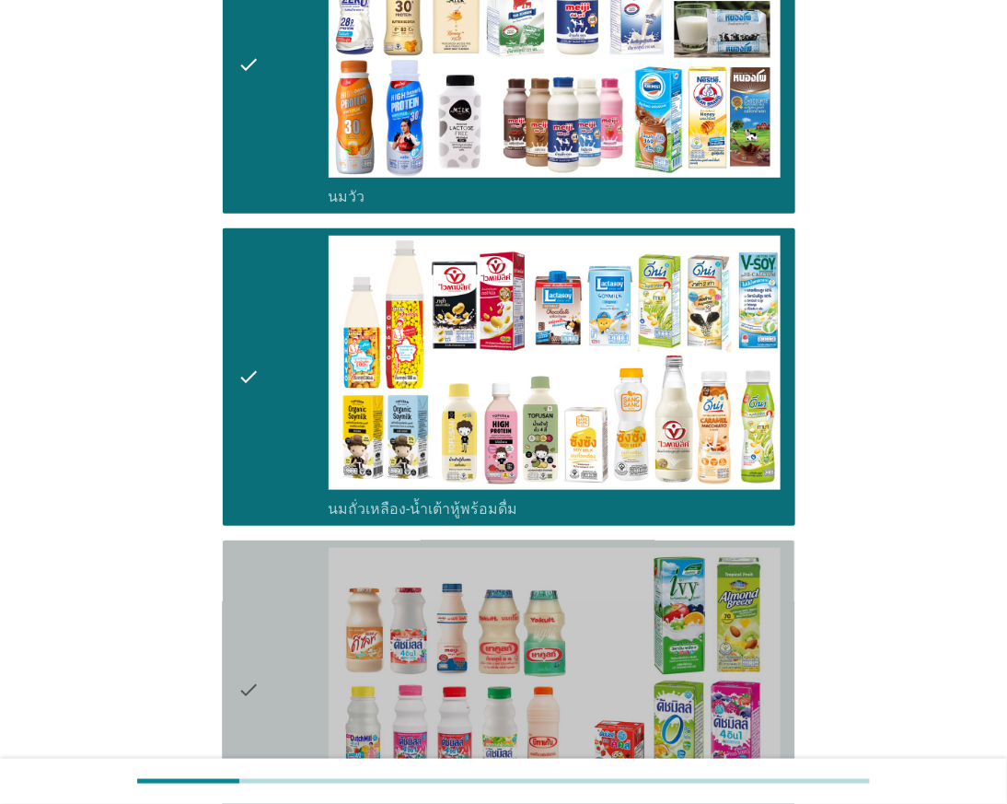
click at [305, 624] on div "check" at bounding box center [282, 689] width 90 height 283
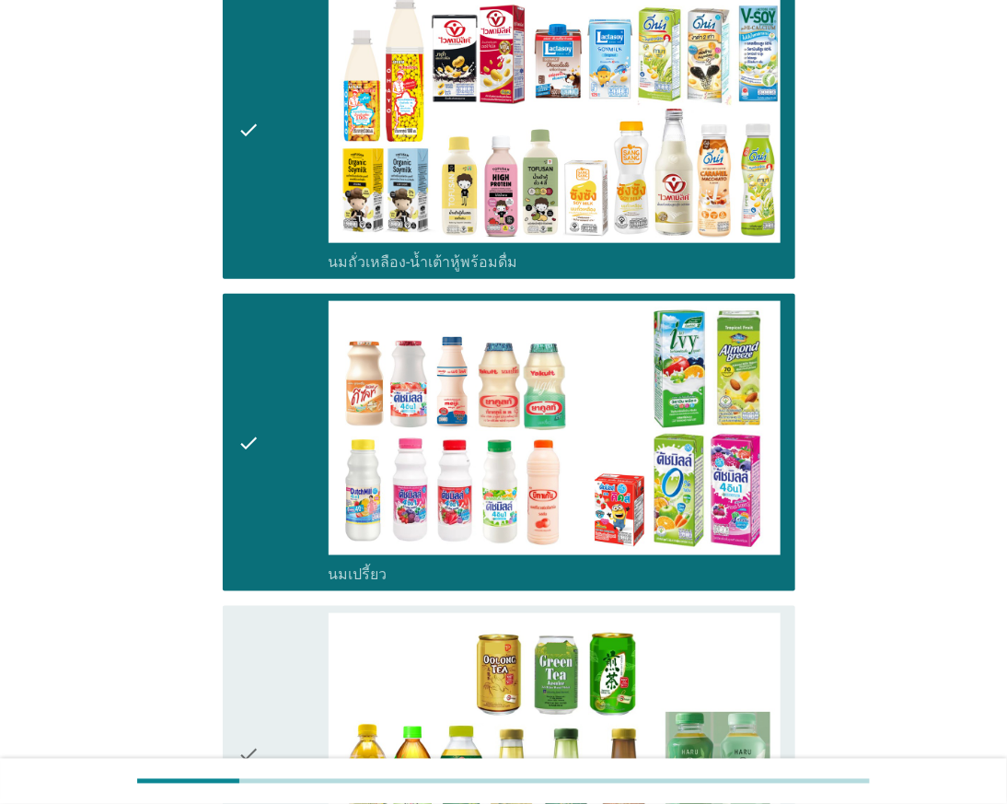
scroll to position [817, 0]
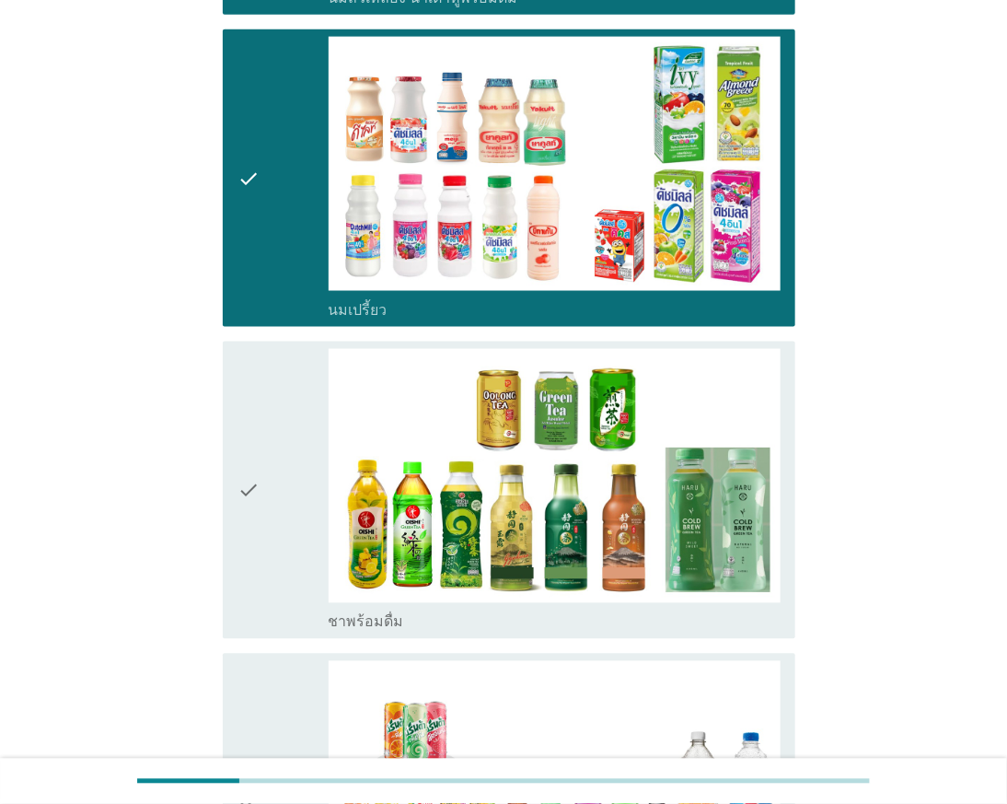
click at [287, 556] on div "check" at bounding box center [282, 490] width 90 height 283
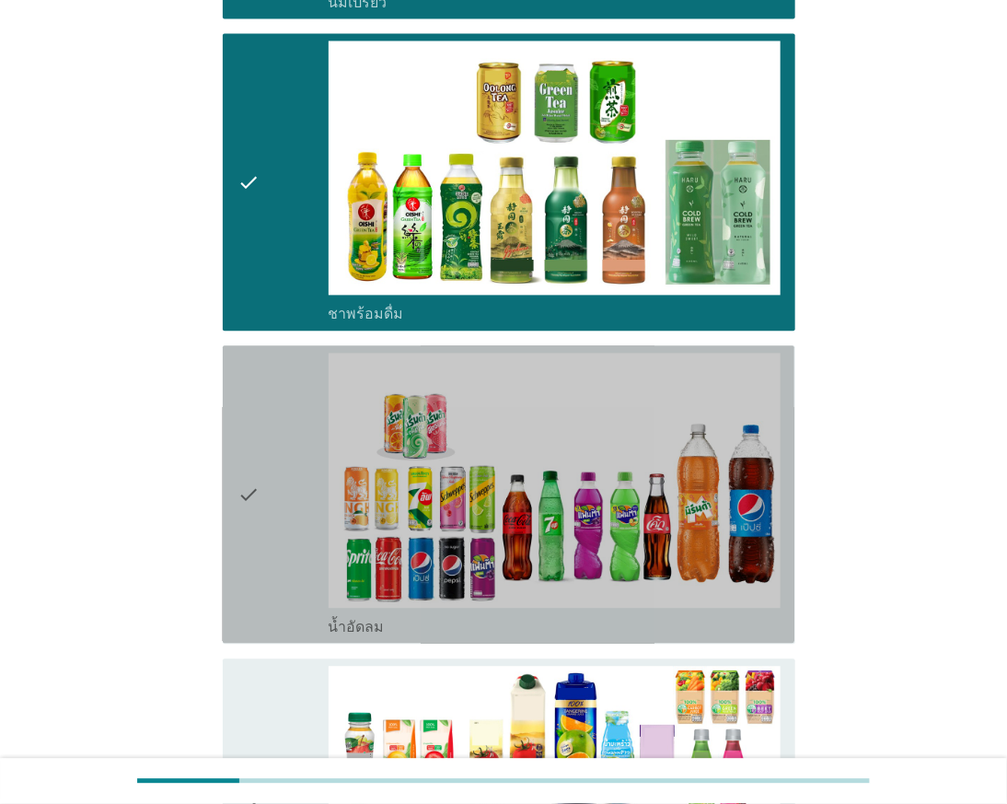
click at [278, 518] on div "check" at bounding box center [282, 494] width 90 height 283
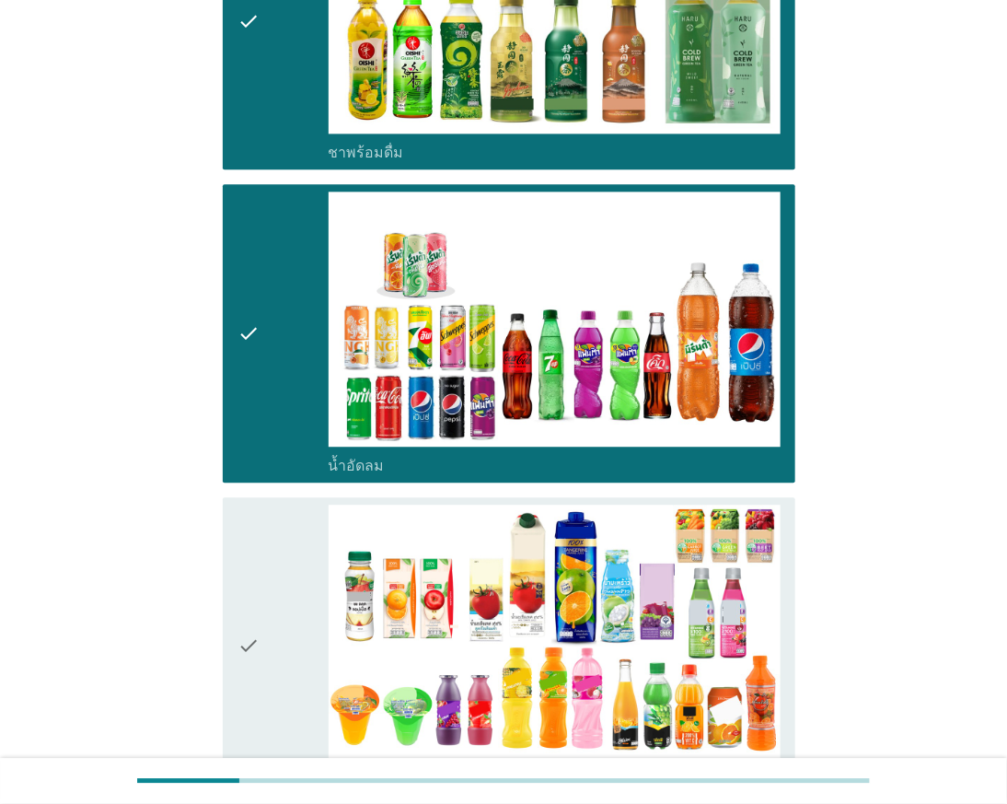
scroll to position [1431, 0]
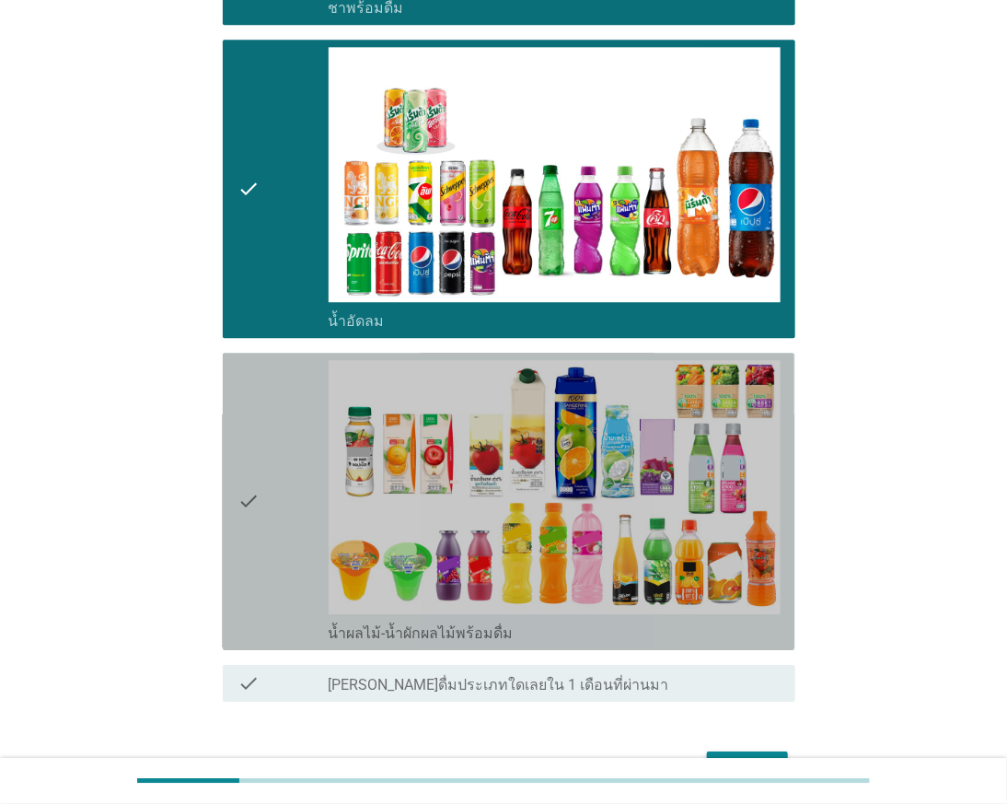
click at [278, 518] on div "check" at bounding box center [282, 501] width 90 height 283
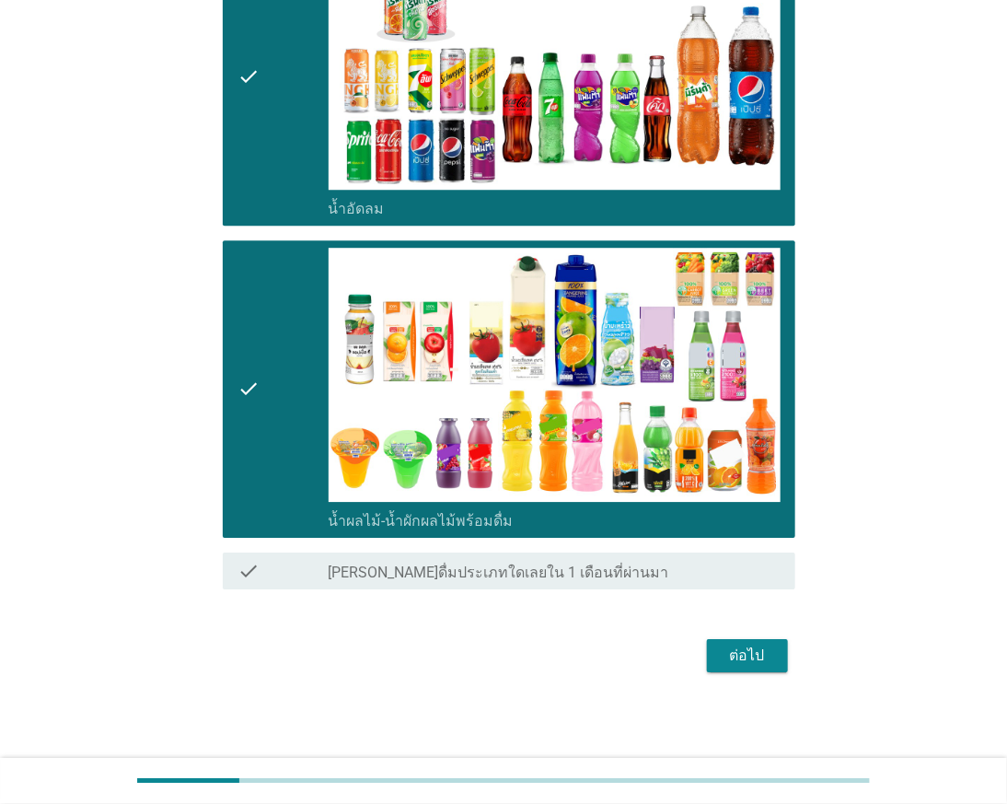
scroll to position [1546, 0]
click at [770, 644] on div "ต่อไป" at bounding box center [748, 655] width 52 height 22
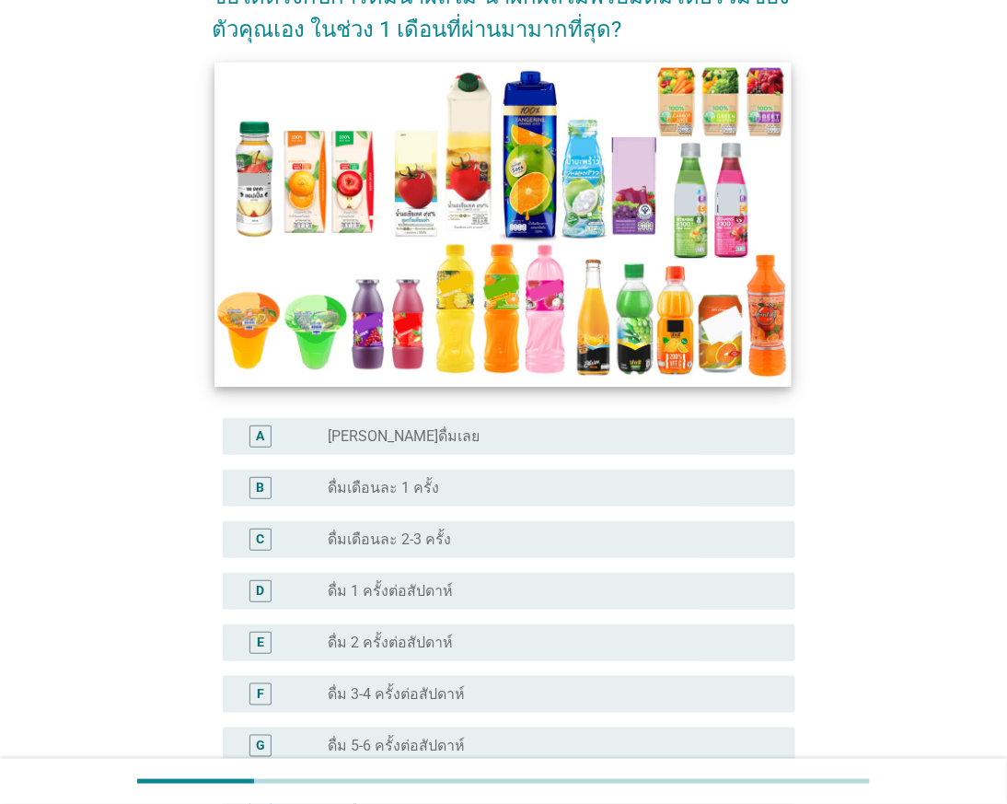
scroll to position [204, 0]
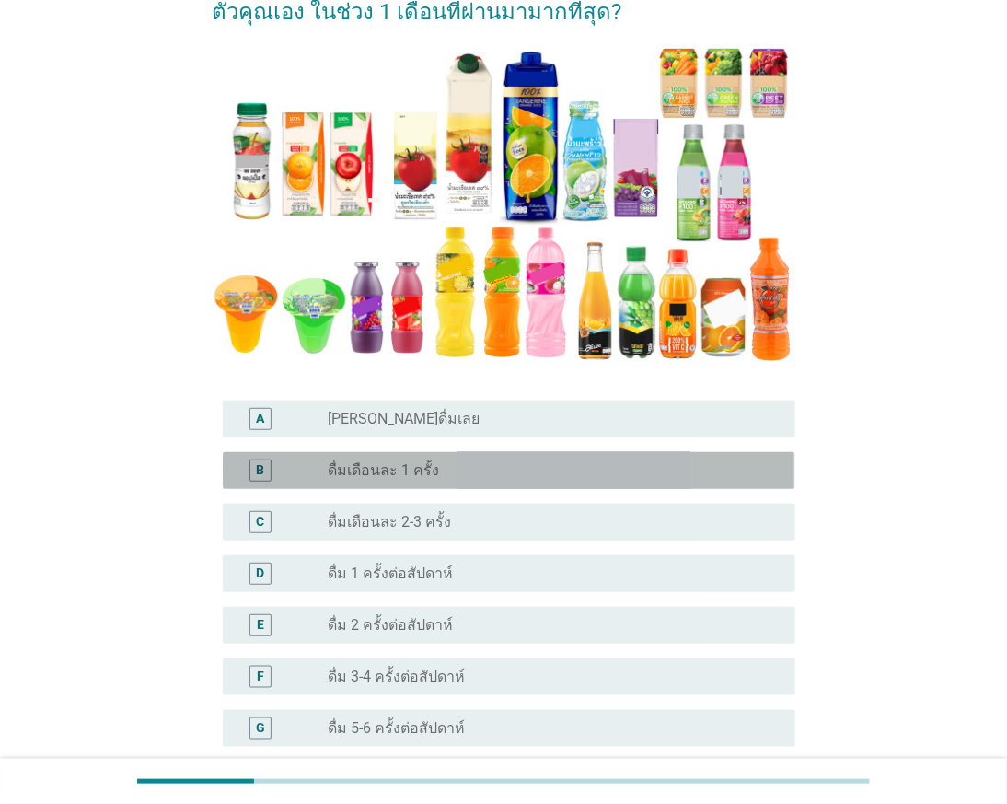
click at [490, 464] on div "radio_button_unchecked ดื่มเดือนละ 1 ครั้ง" at bounding box center [547, 470] width 437 height 18
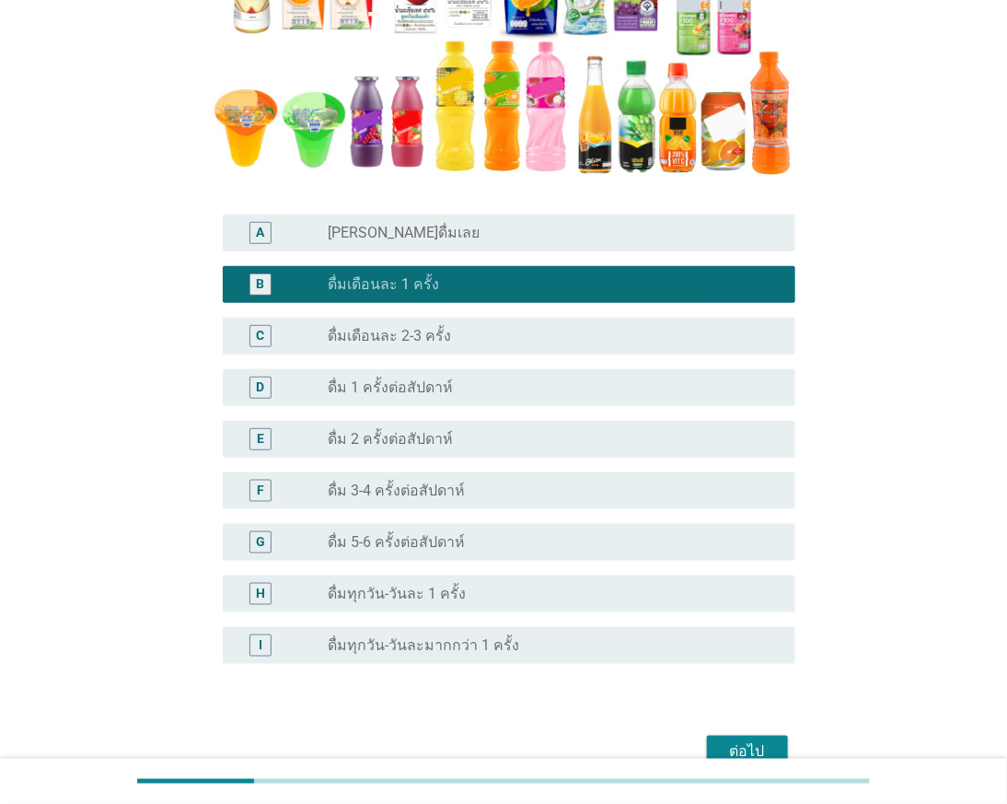
scroll to position [409, 0]
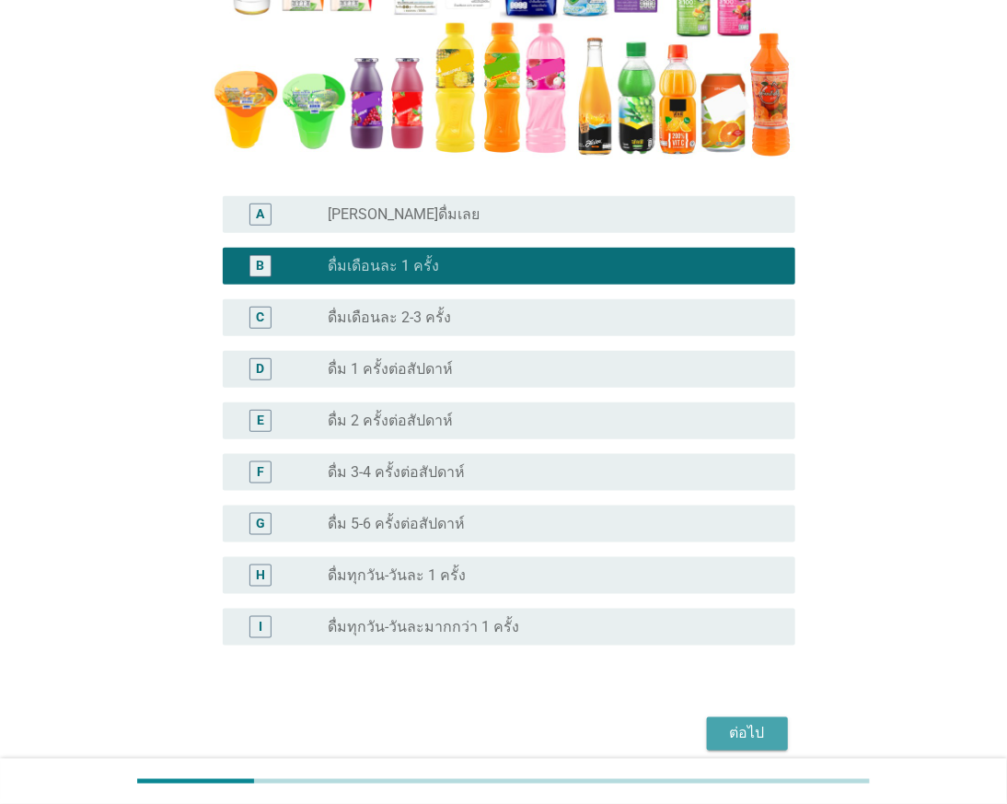
click at [738, 732] on div "ต่อไป" at bounding box center [748, 734] width 52 height 22
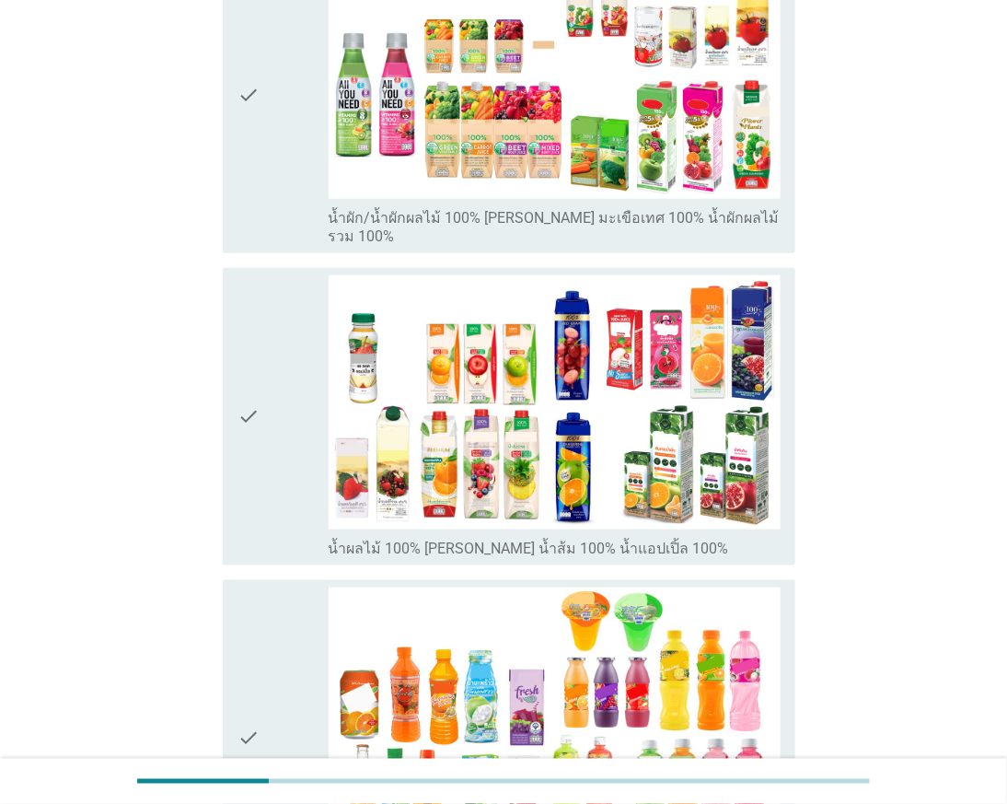
scroll to position [511, 0]
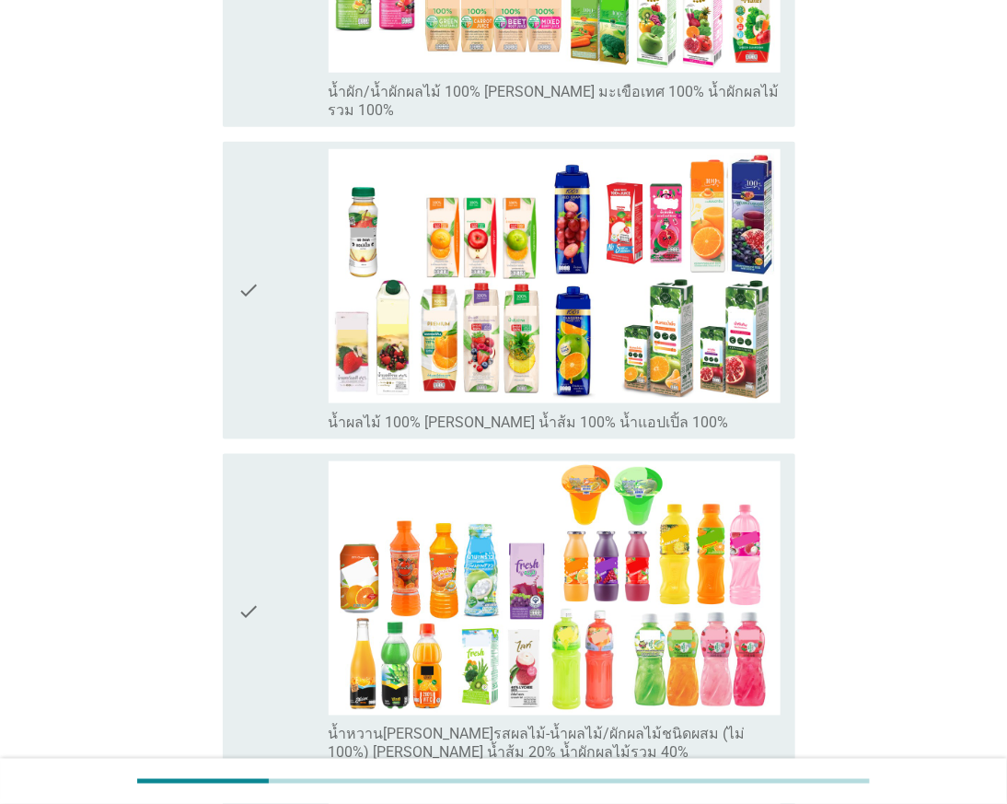
click at [270, 357] on div "check" at bounding box center [282, 290] width 90 height 283
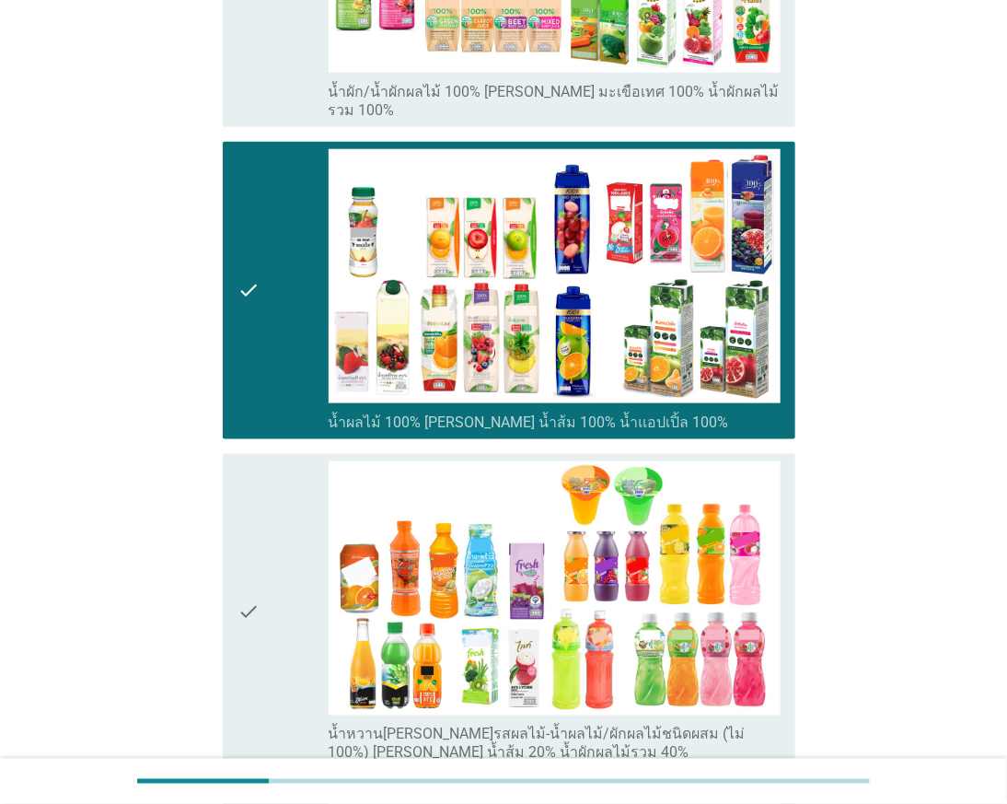
click at [263, 477] on div "check" at bounding box center [282, 611] width 90 height 301
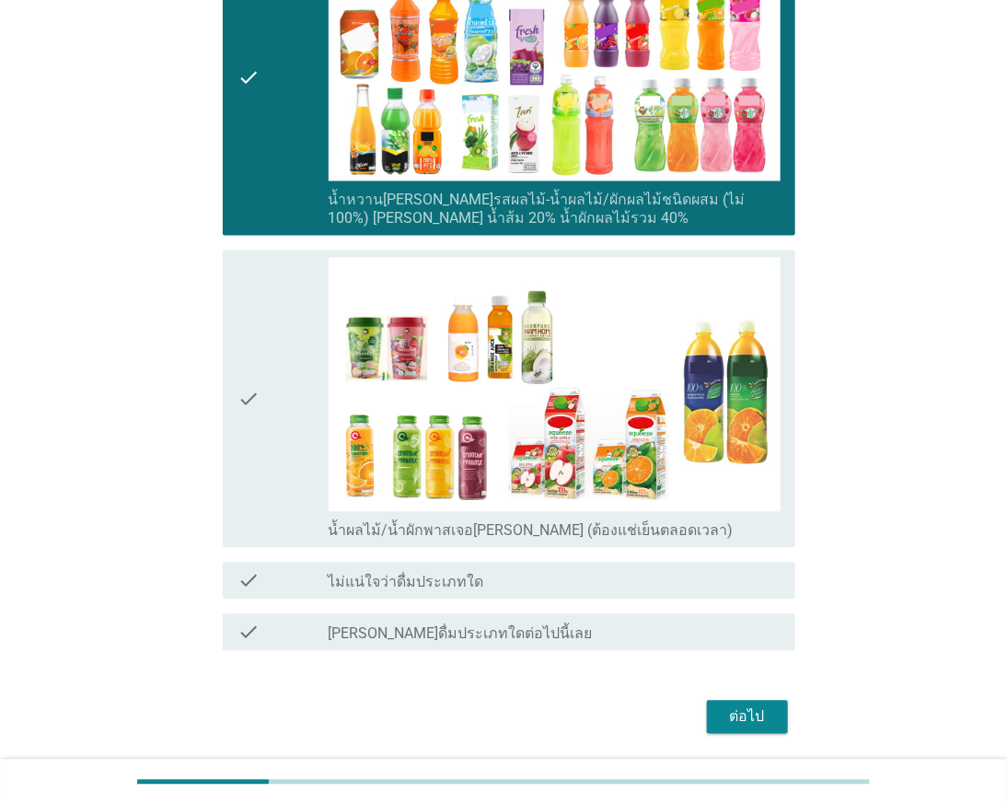
scroll to position [1056, 0]
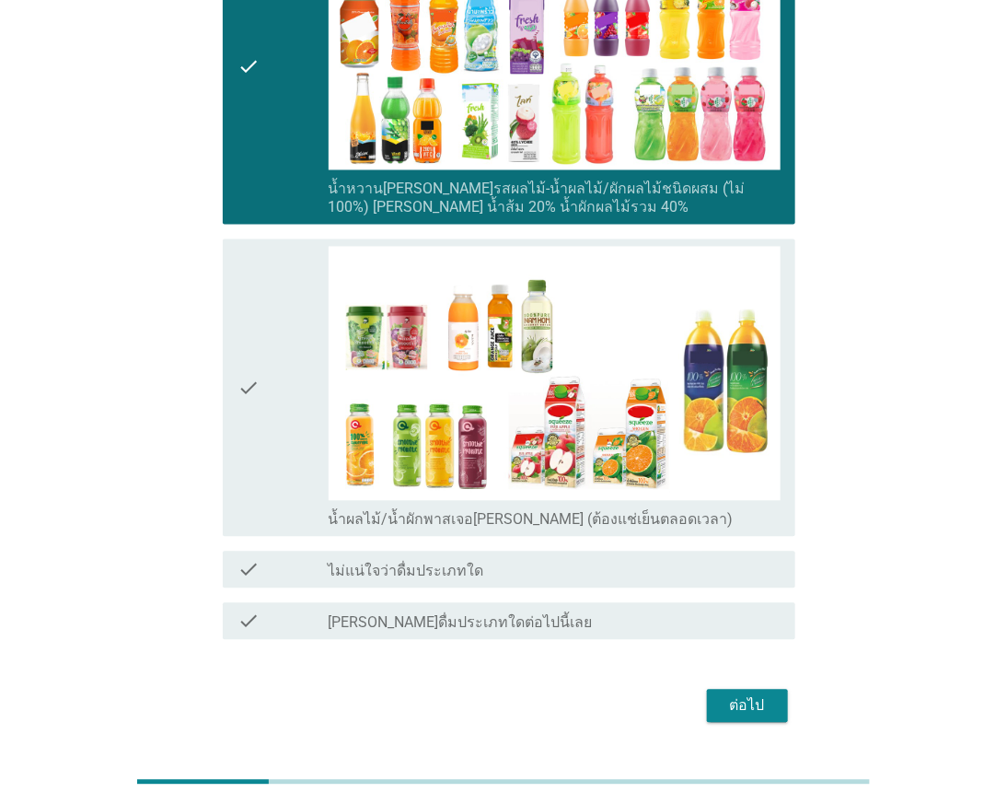
click at [771, 695] on div "ต่อไป" at bounding box center [748, 706] width 52 height 22
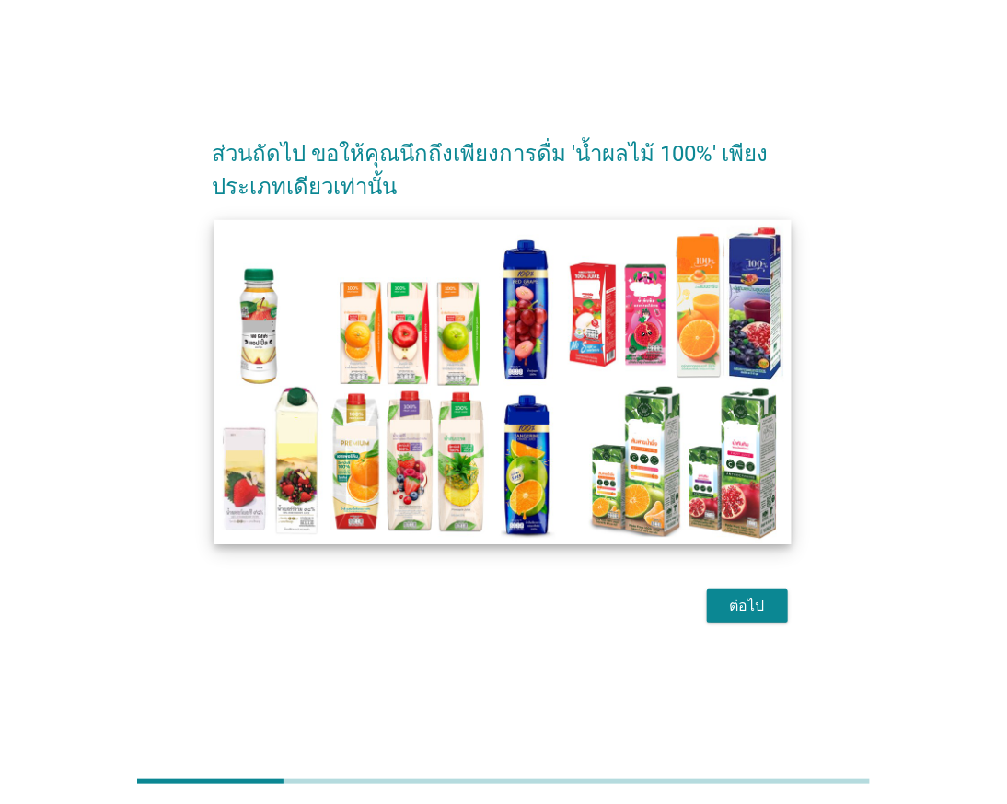
scroll to position [44, 0]
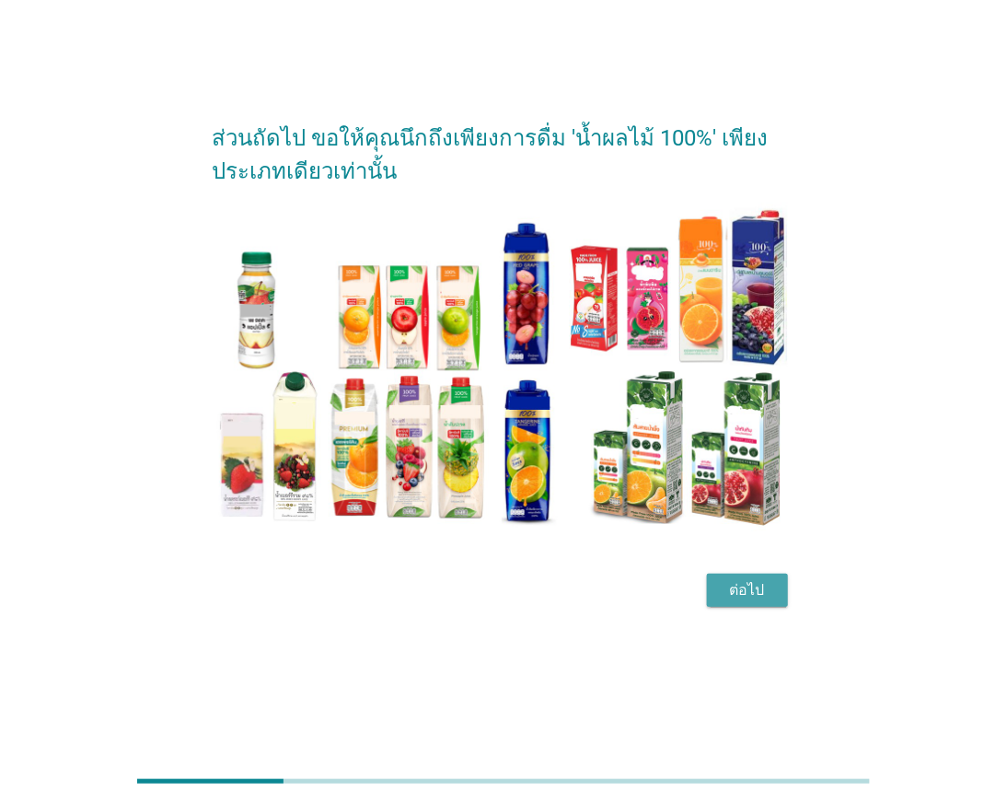
click at [738, 585] on div "ต่อไป" at bounding box center [748, 590] width 52 height 22
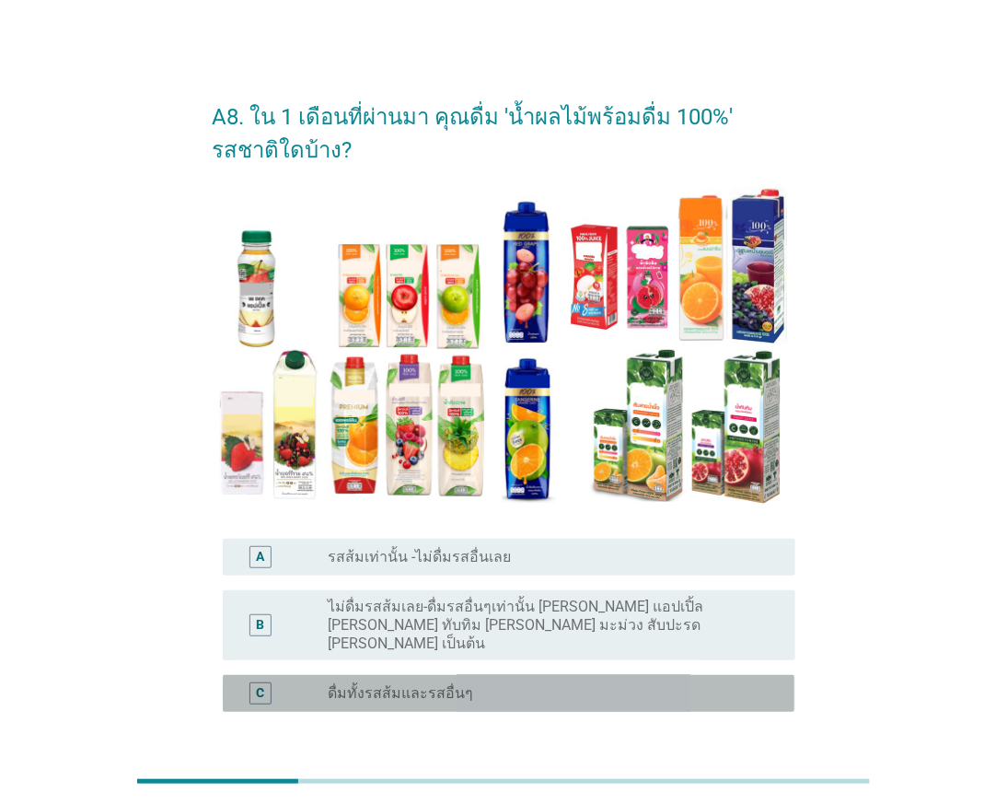
click at [506, 684] on div "radio_button_unchecked ดื่มทั้งรสส้มและรสอื่นๆ" at bounding box center [547, 693] width 437 height 18
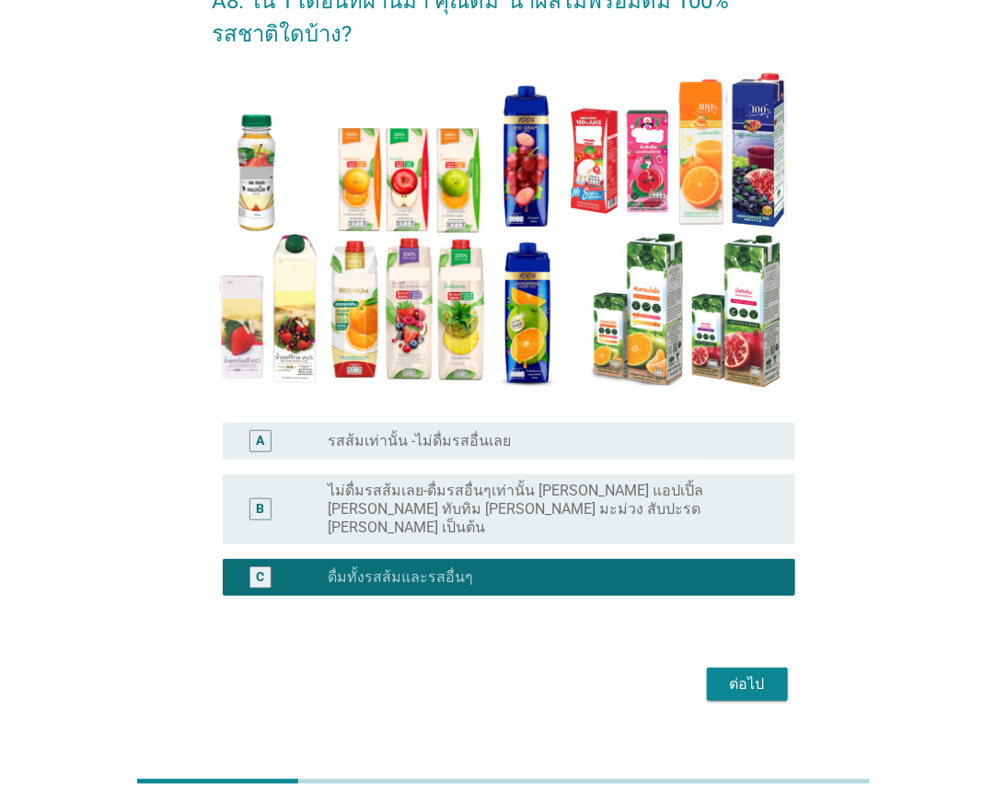
scroll to position [125, 0]
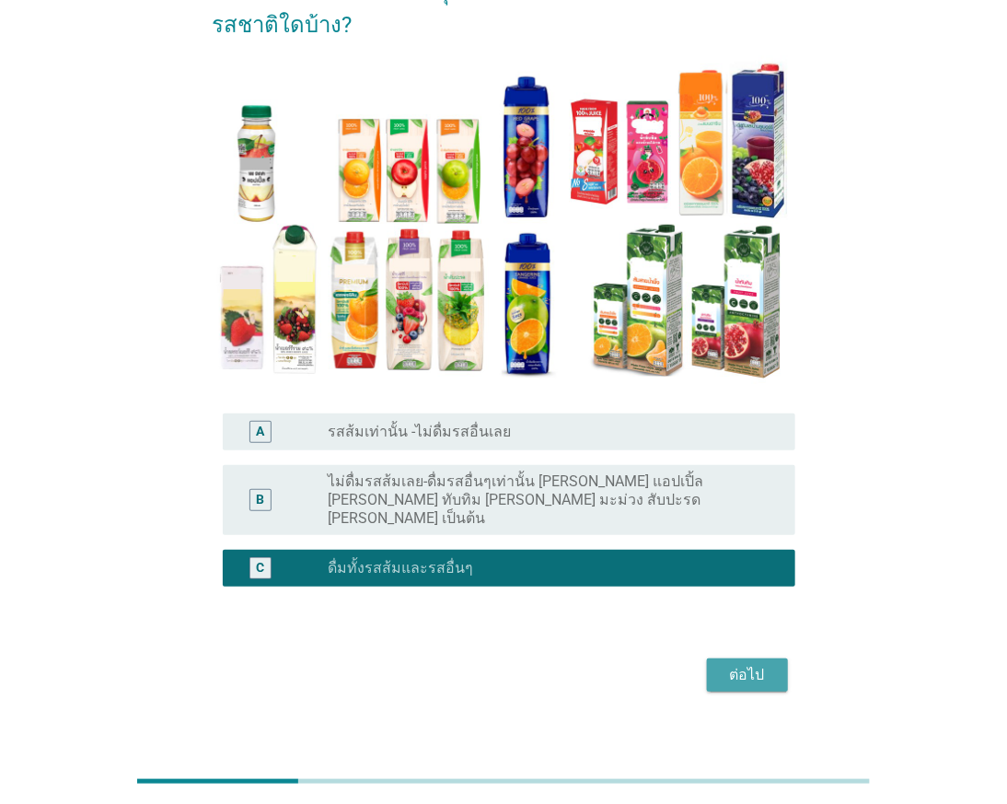
click at [741, 664] on div "ต่อไป" at bounding box center [748, 675] width 52 height 22
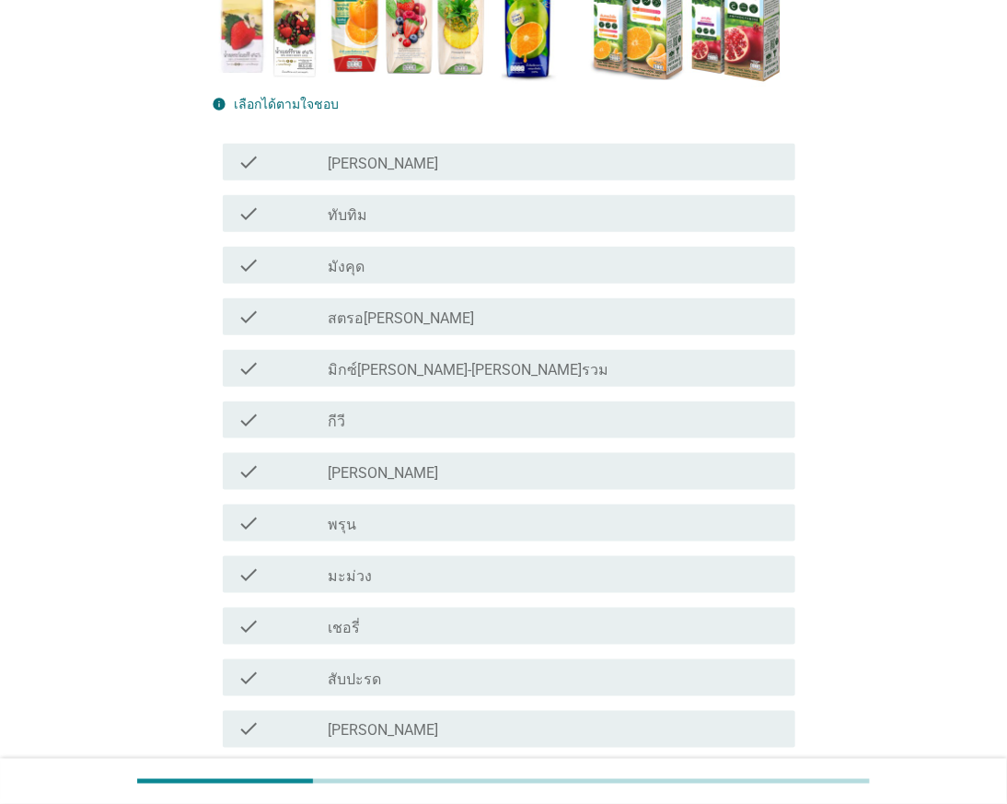
scroll to position [511, 0]
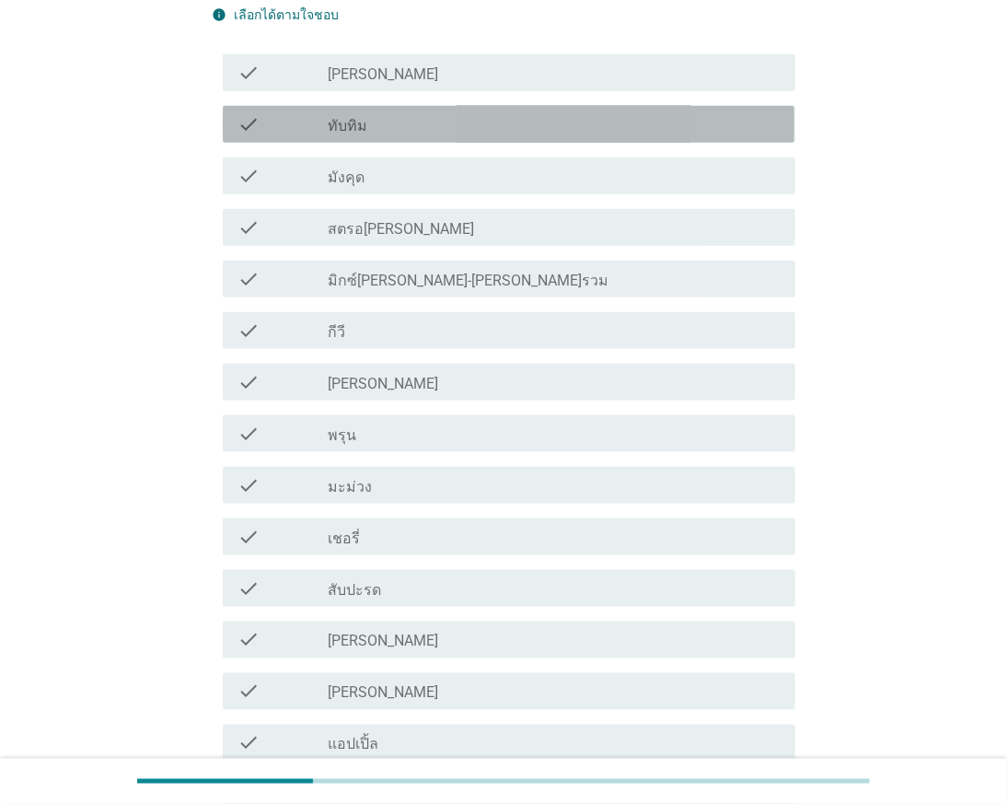
click at [452, 122] on div "check_box_outline_blank ทับทิม" at bounding box center [555, 124] width 452 height 22
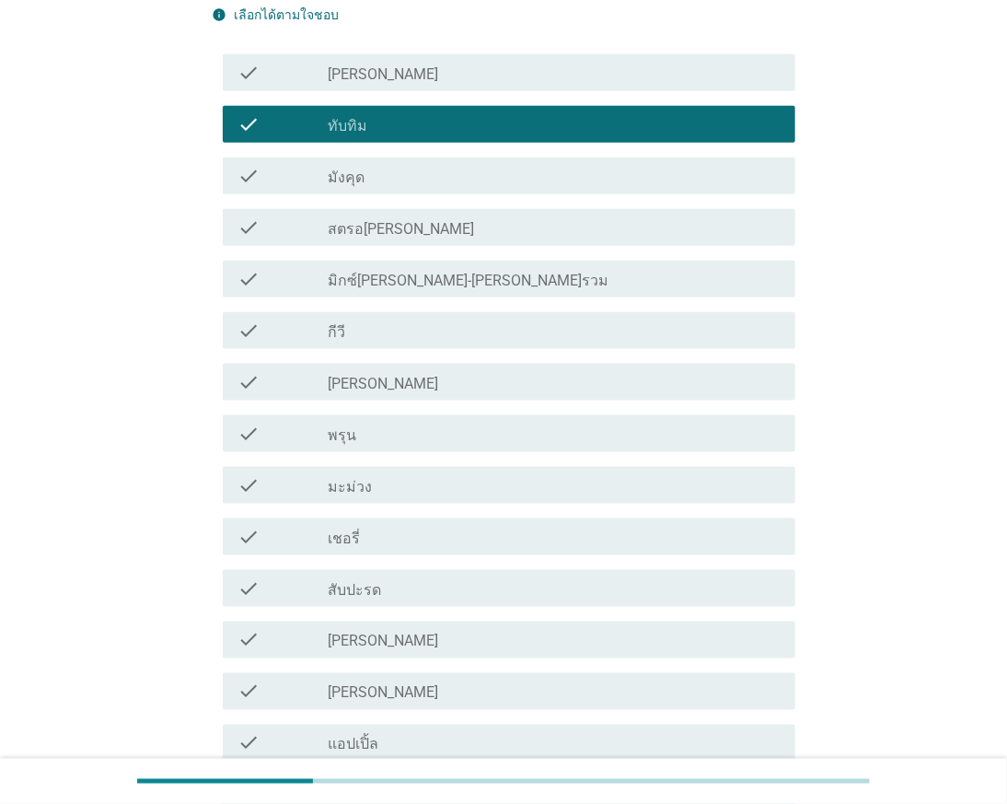
scroll to position [613, 0]
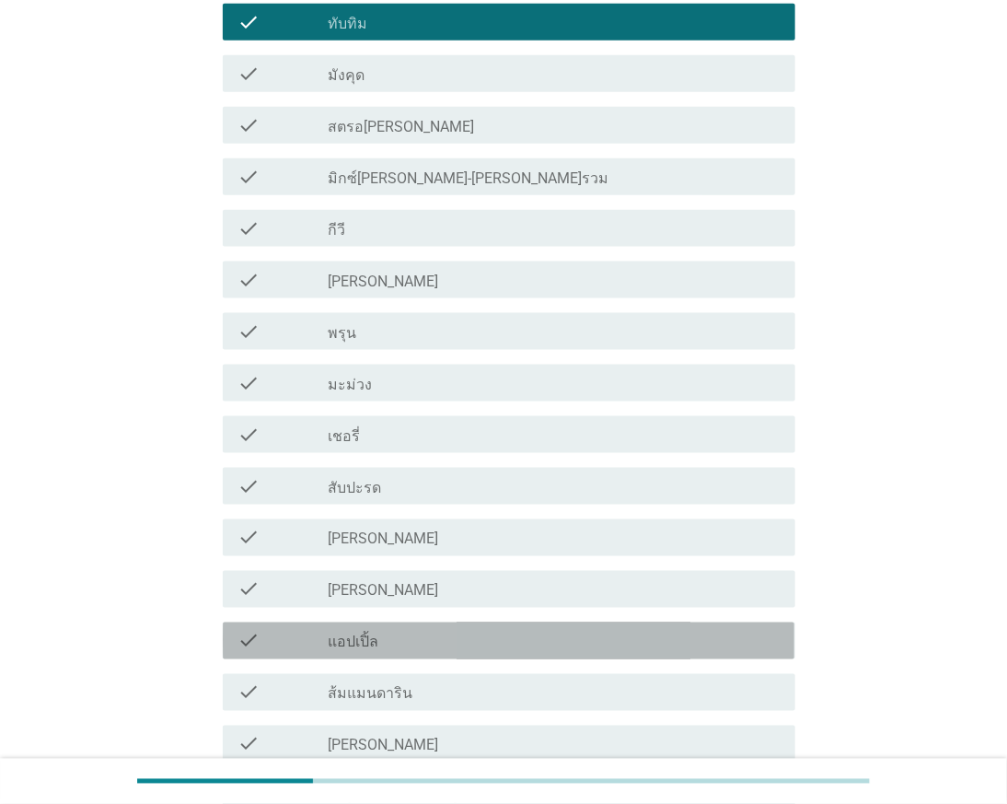
click at [420, 637] on div "check_box_outline_blank แอปเปิ้ล" at bounding box center [555, 641] width 452 height 22
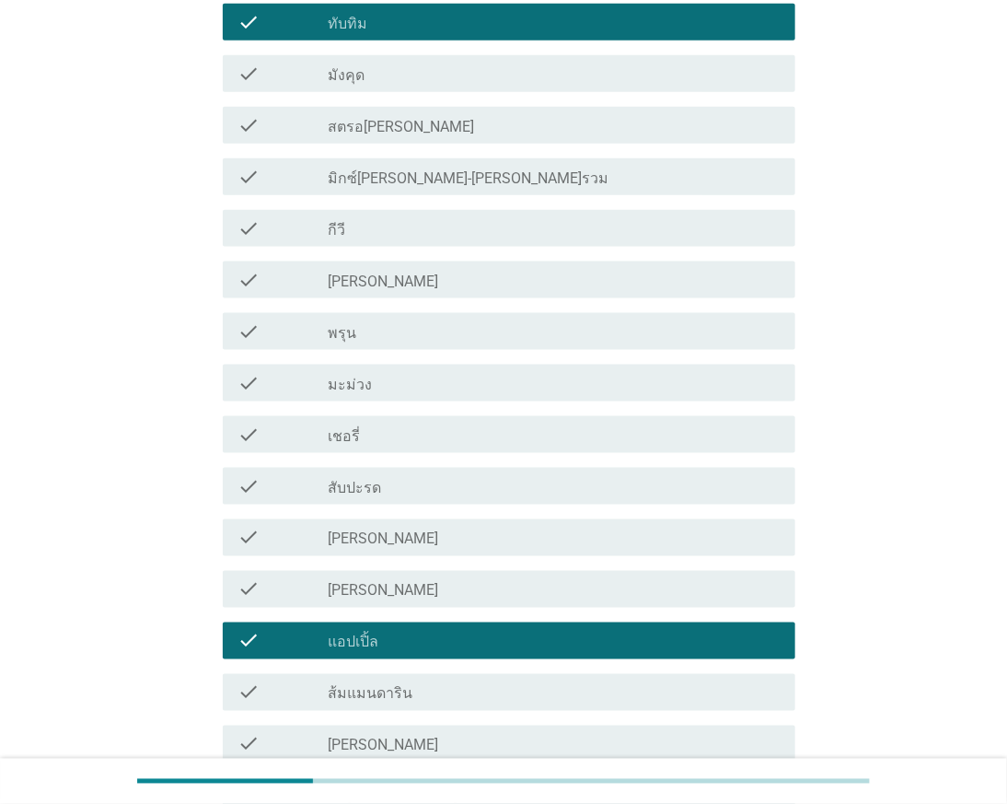
click at [481, 279] on div "check_box_outline_blank [PERSON_NAME]" at bounding box center [555, 280] width 452 height 22
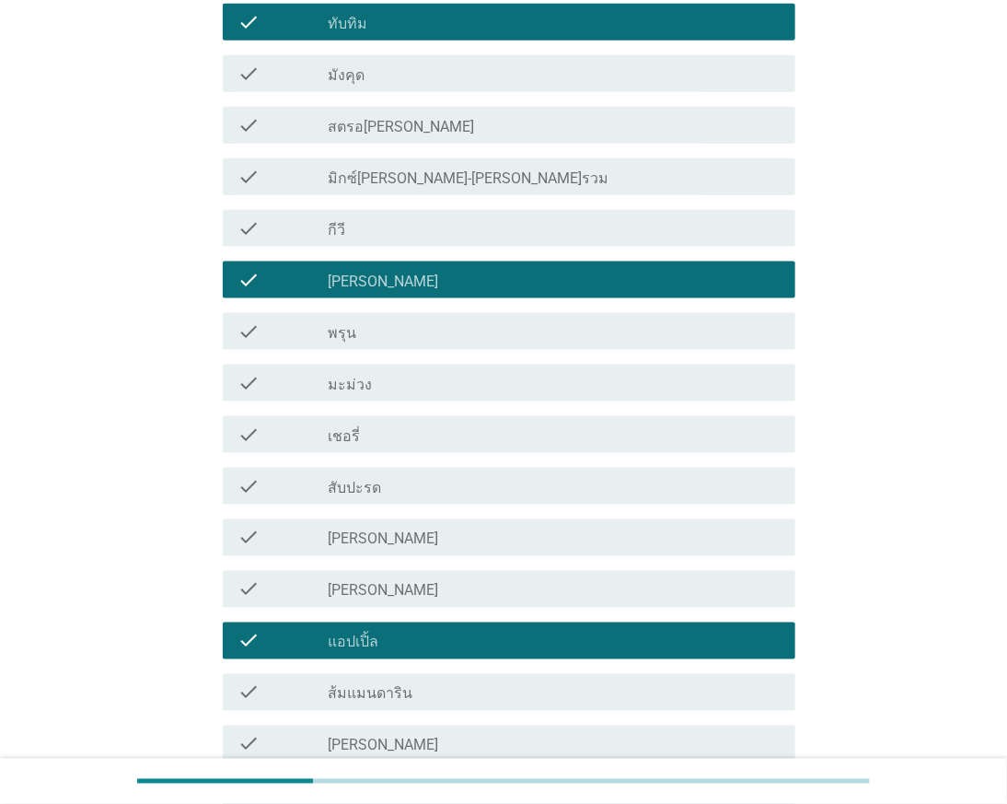
scroll to position [715, 0]
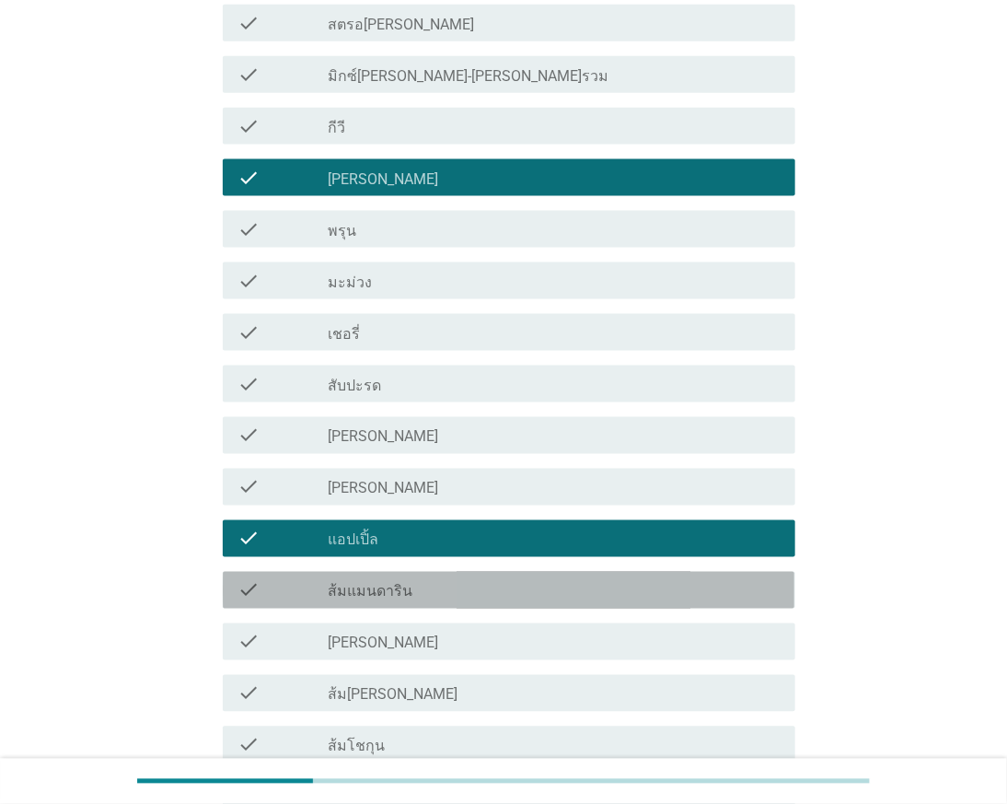
click at [376, 591] on label "ส้มแมนดาริน" at bounding box center [371, 592] width 85 height 18
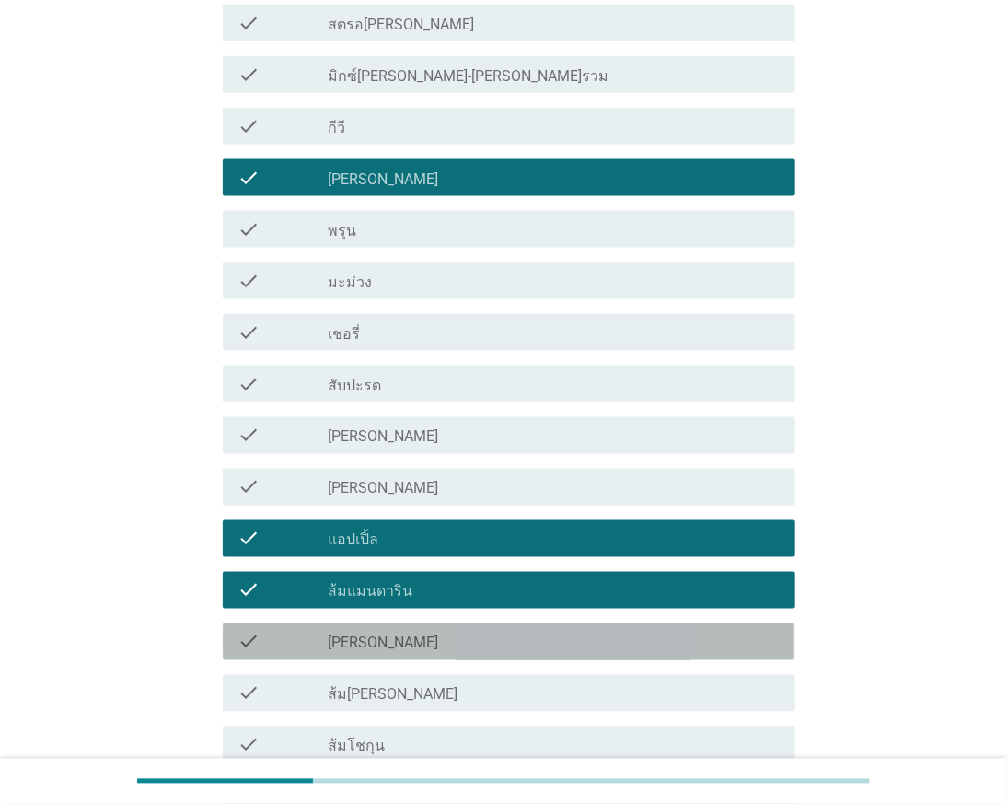
click at [373, 645] on label "[PERSON_NAME]" at bounding box center [384, 643] width 110 height 18
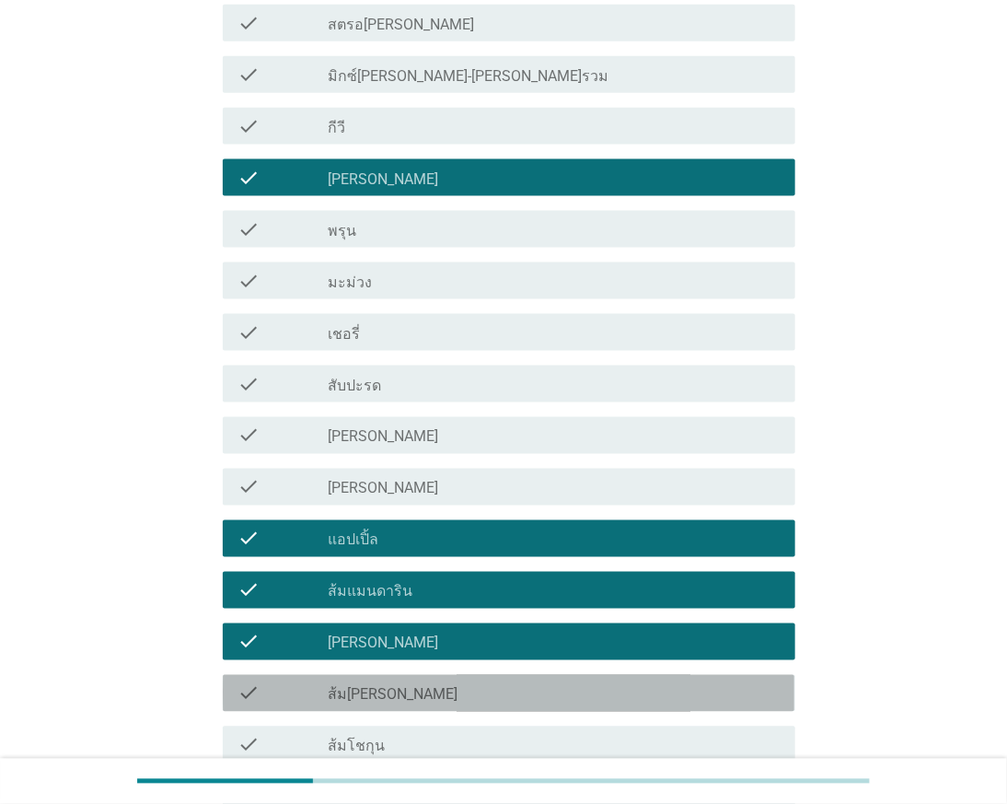
click at [352, 682] on div "check_box_outline_blank ส้ม[PERSON_NAME]" at bounding box center [555, 693] width 452 height 22
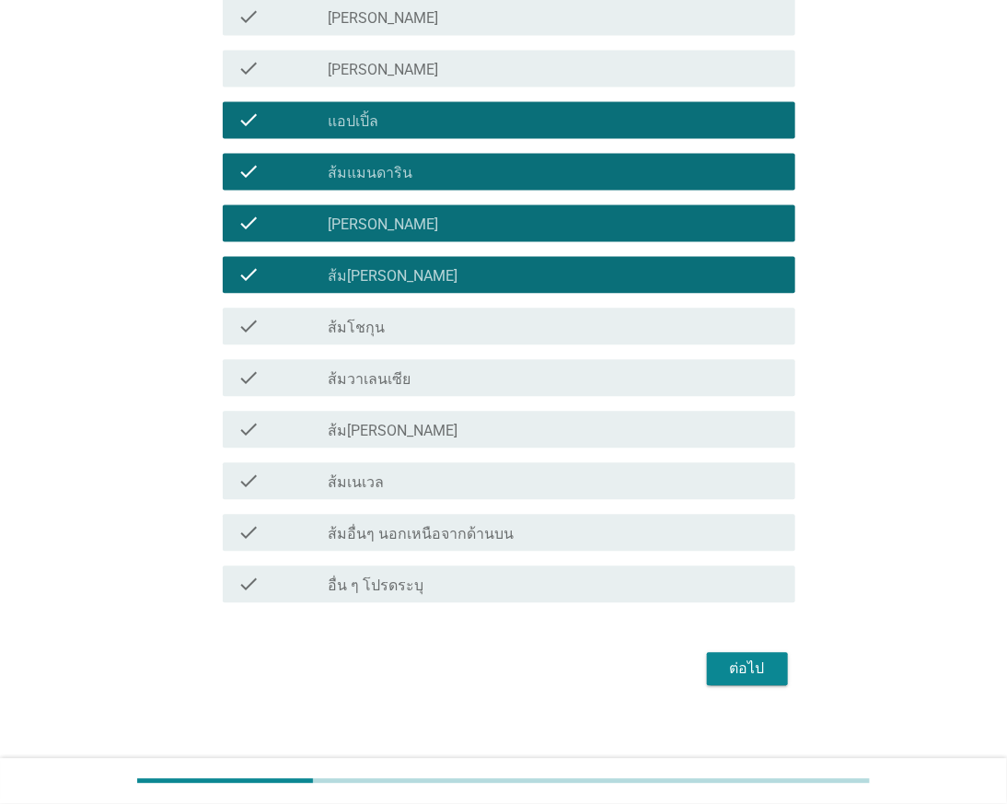
scroll to position [1145, 0]
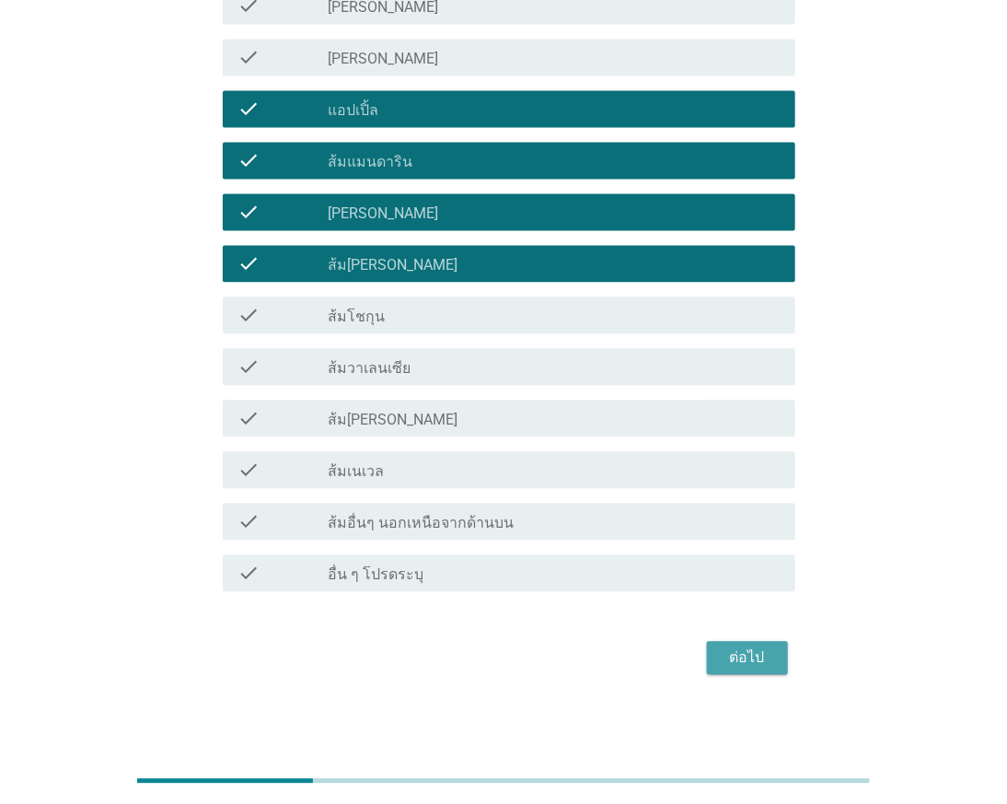
click at [744, 656] on div "ต่อไป" at bounding box center [748, 657] width 52 height 22
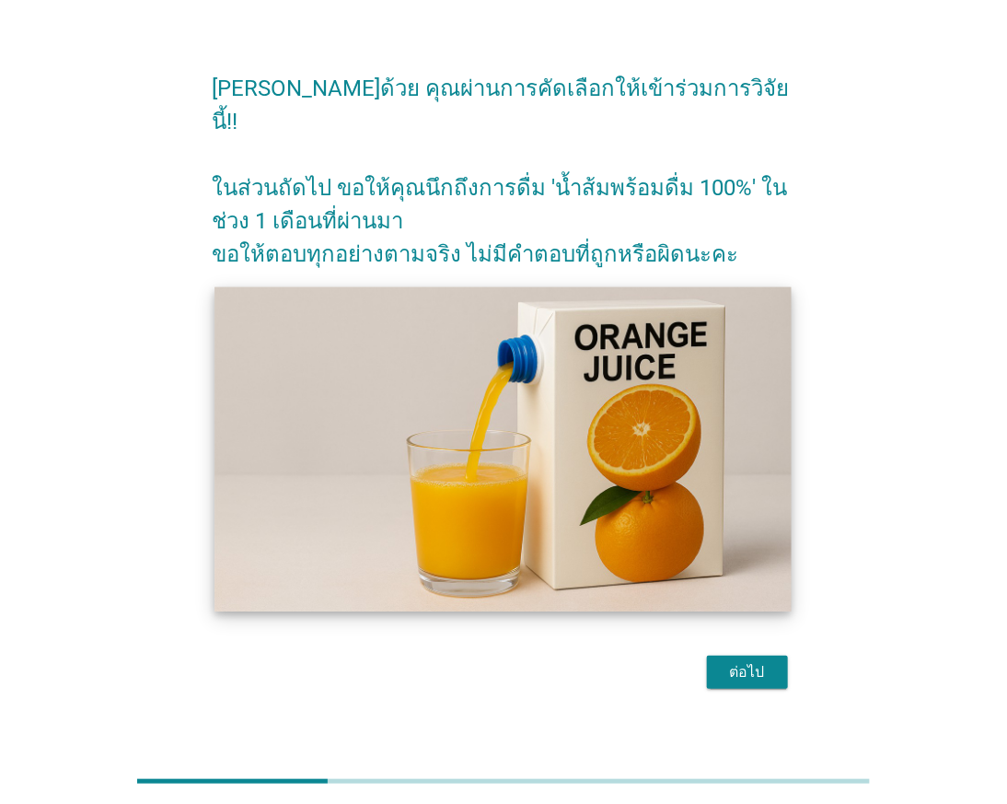
scroll to position [44, 0]
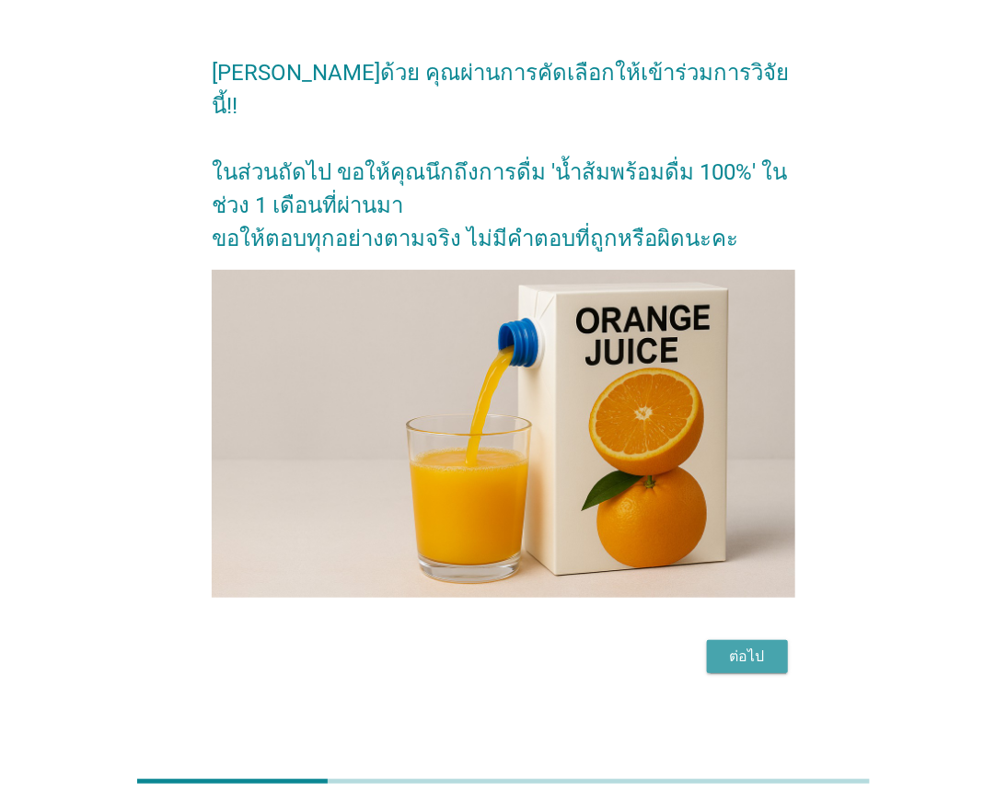
click at [765, 645] on div "ต่อไป" at bounding box center [748, 656] width 52 height 22
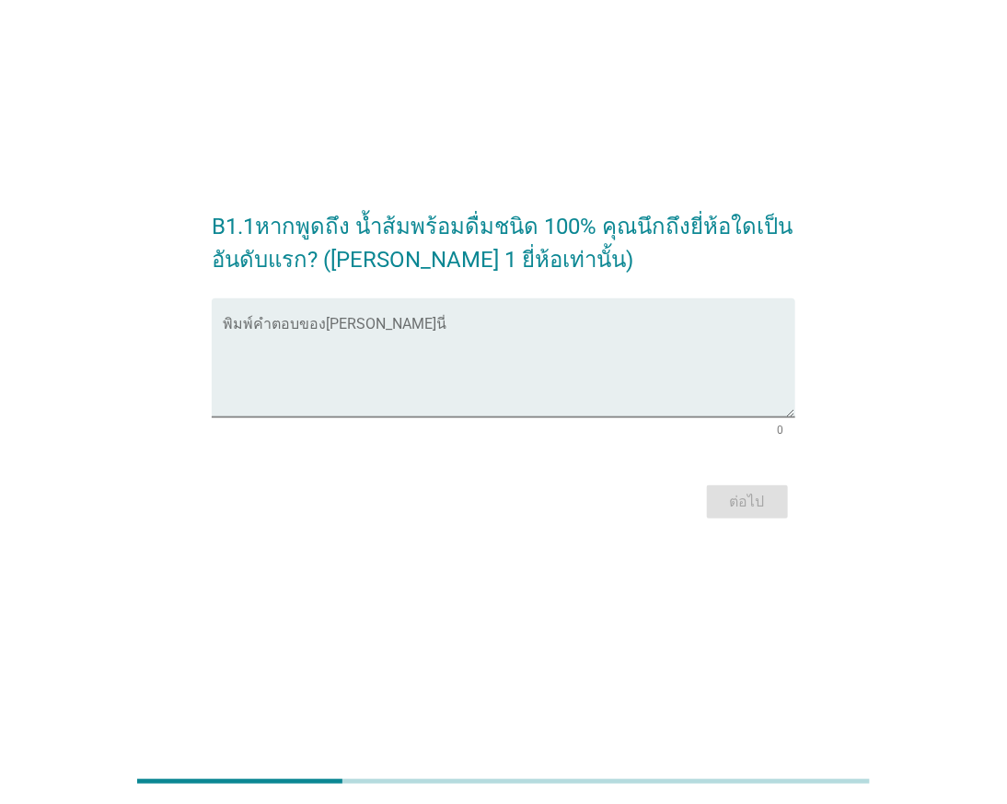
scroll to position [0, 0]
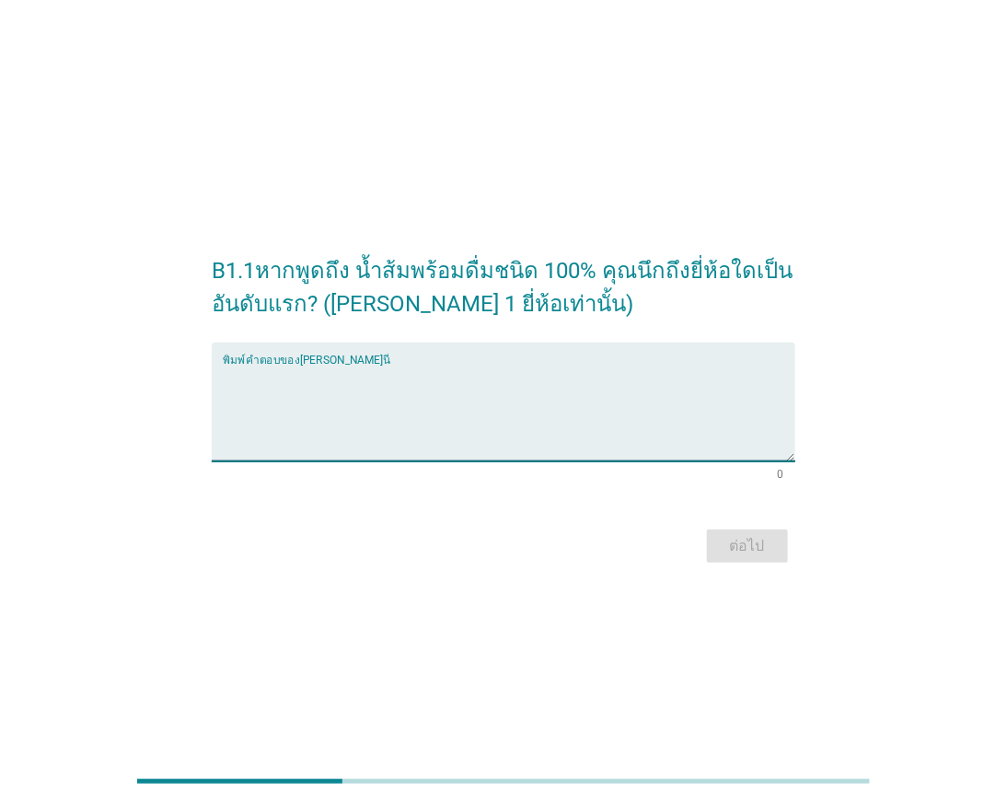
click at [501, 392] on textarea "พิมพ์คำตอบของคุณ ที่นี่" at bounding box center [509, 413] width 572 height 97
type textarea "t"
type textarea "tipco"
click at [768, 546] on div "ต่อไป" at bounding box center [748, 546] width 52 height 22
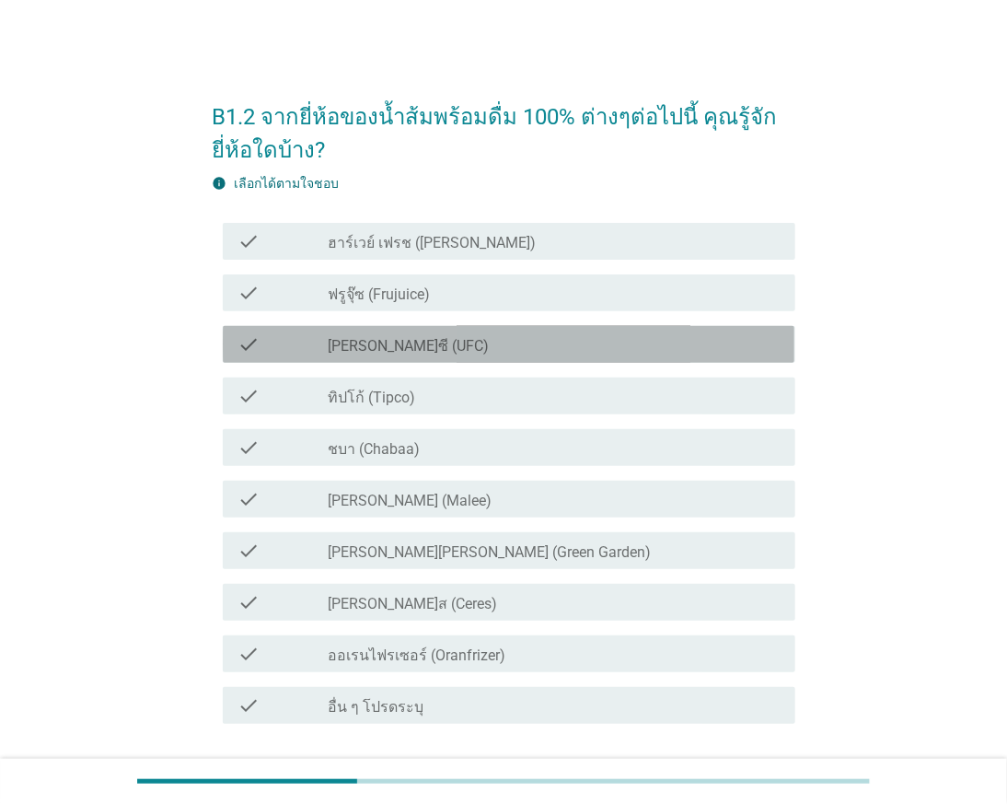
click at [556, 330] on div "check check_box_outline_blank [PERSON_NAME]ซี (UFC)" at bounding box center [509, 344] width 572 height 37
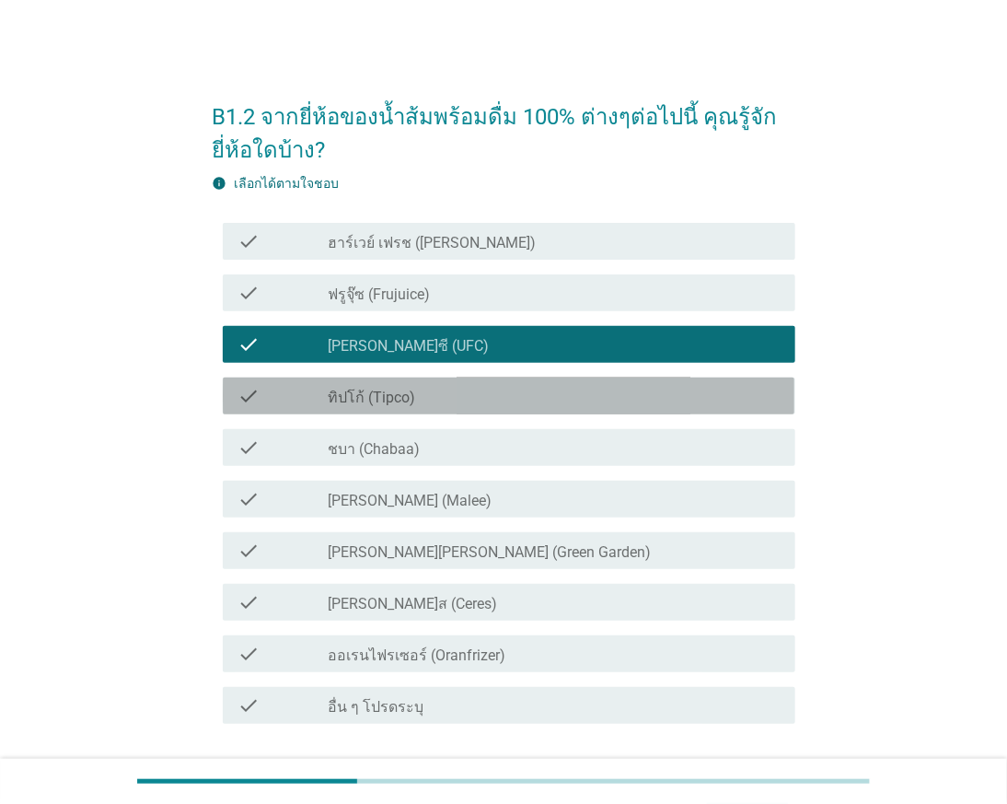
click at [475, 389] on div "check_box_outline_blank ทิปโก้ (Tipco)" at bounding box center [555, 396] width 452 height 22
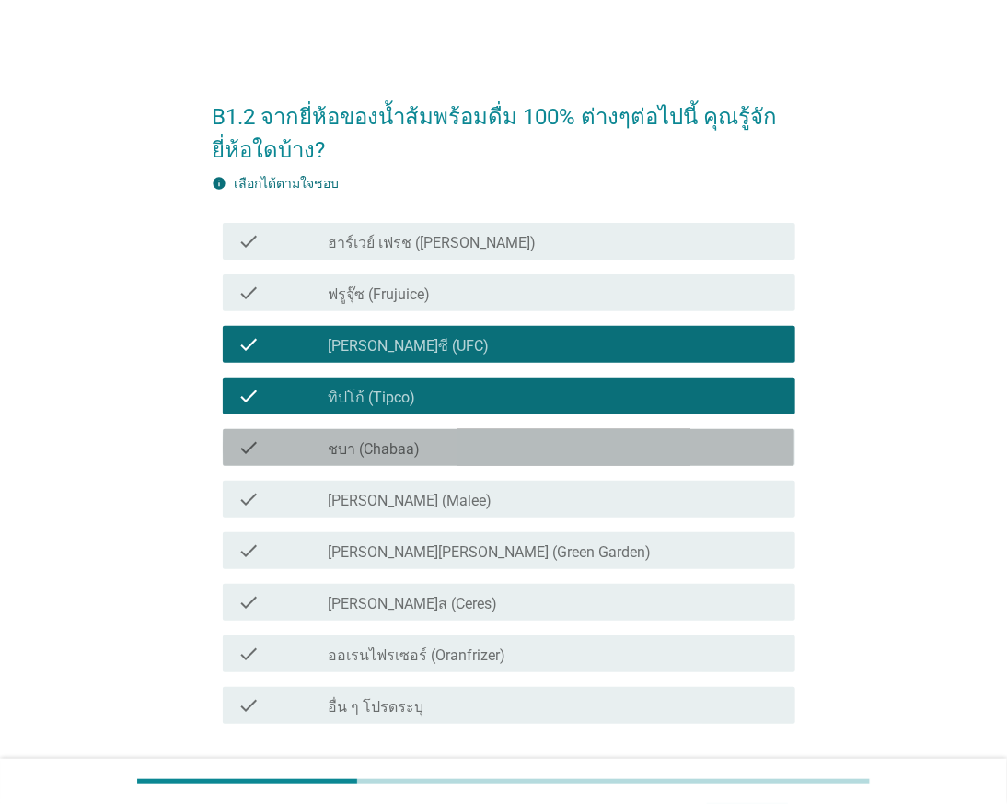
click at [462, 445] on div "check_box_outline_blank ชบา (Chabaa)" at bounding box center [555, 447] width 452 height 22
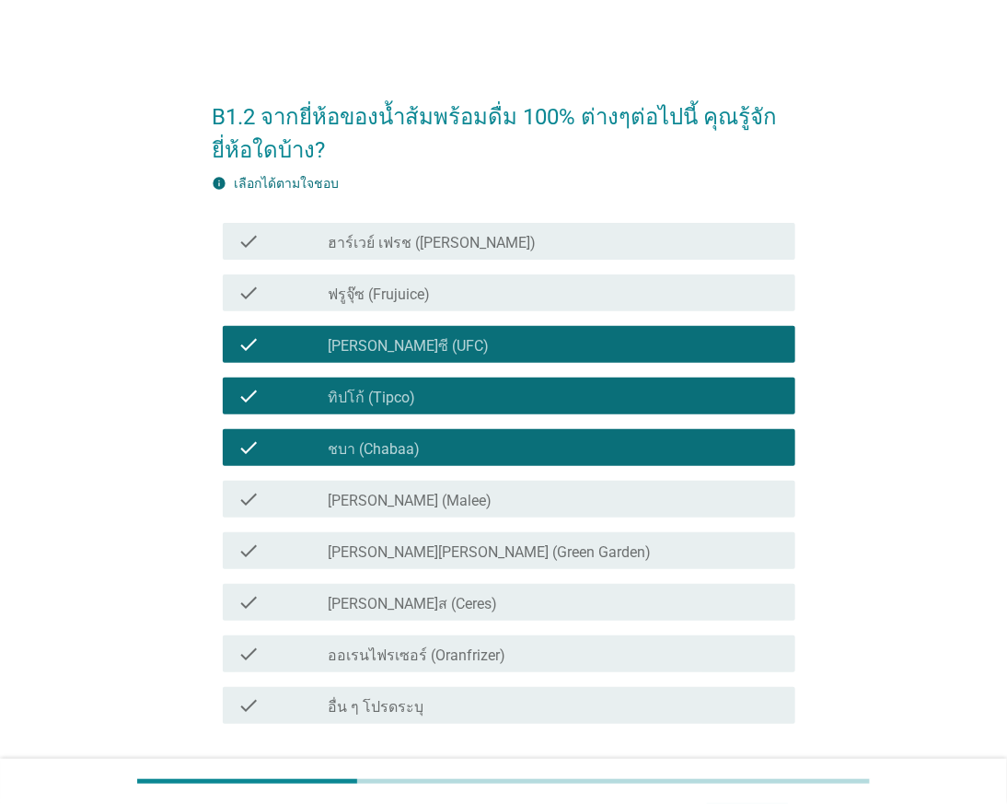
click at [481, 499] on div "check_box_outline_blank [PERSON_NAME] (Malee)" at bounding box center [555, 499] width 452 height 22
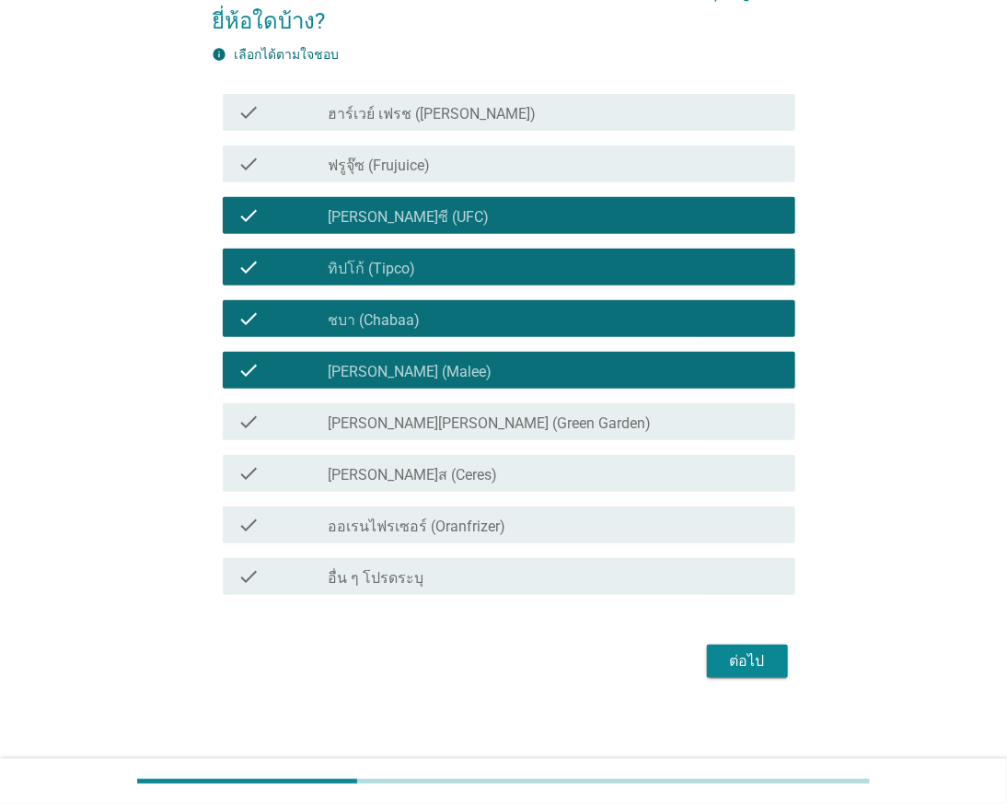
scroll to position [133, 0]
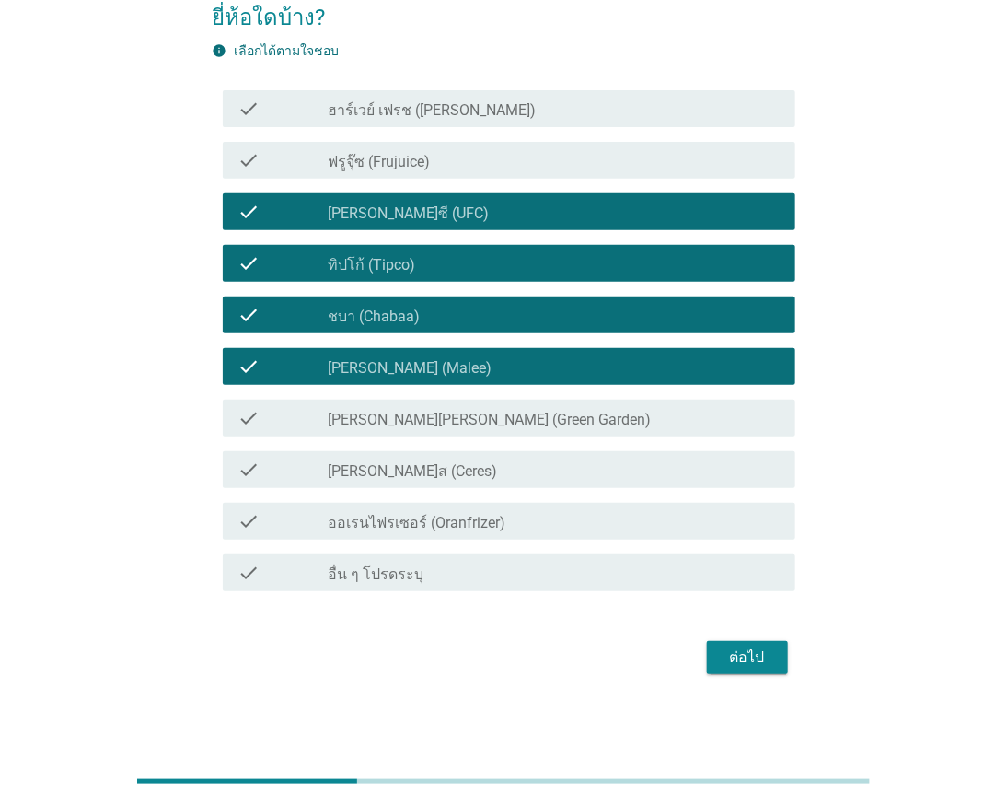
click at [752, 650] on div "ต่อไป" at bounding box center [748, 657] width 52 height 22
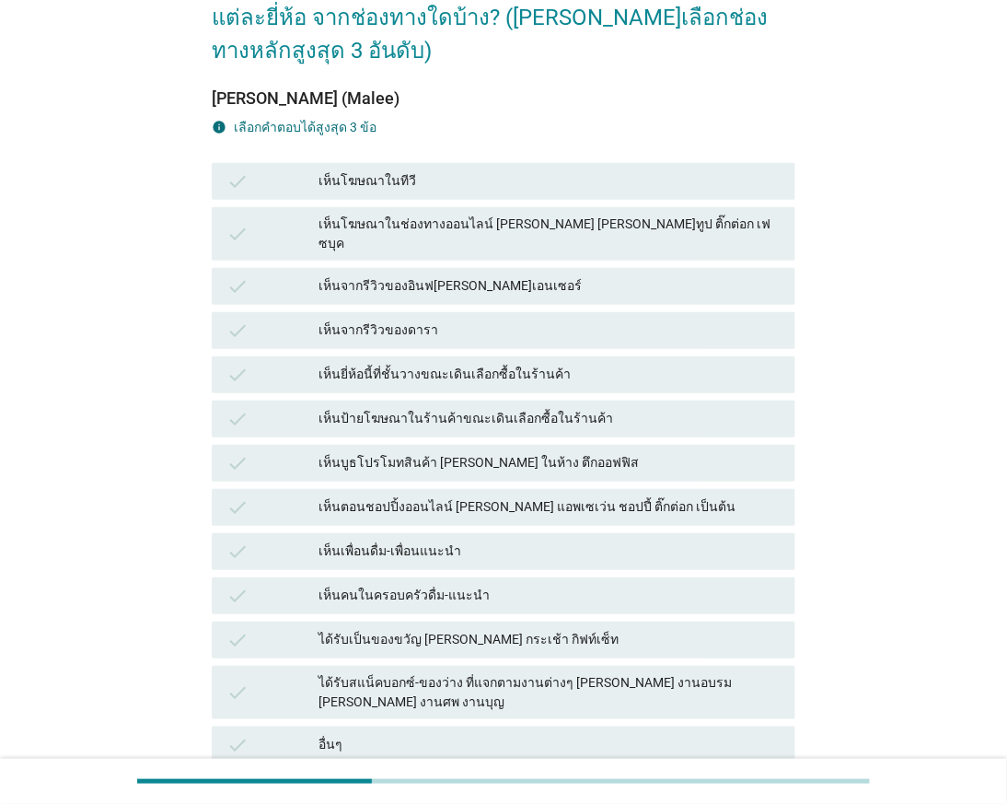
scroll to position [0, 0]
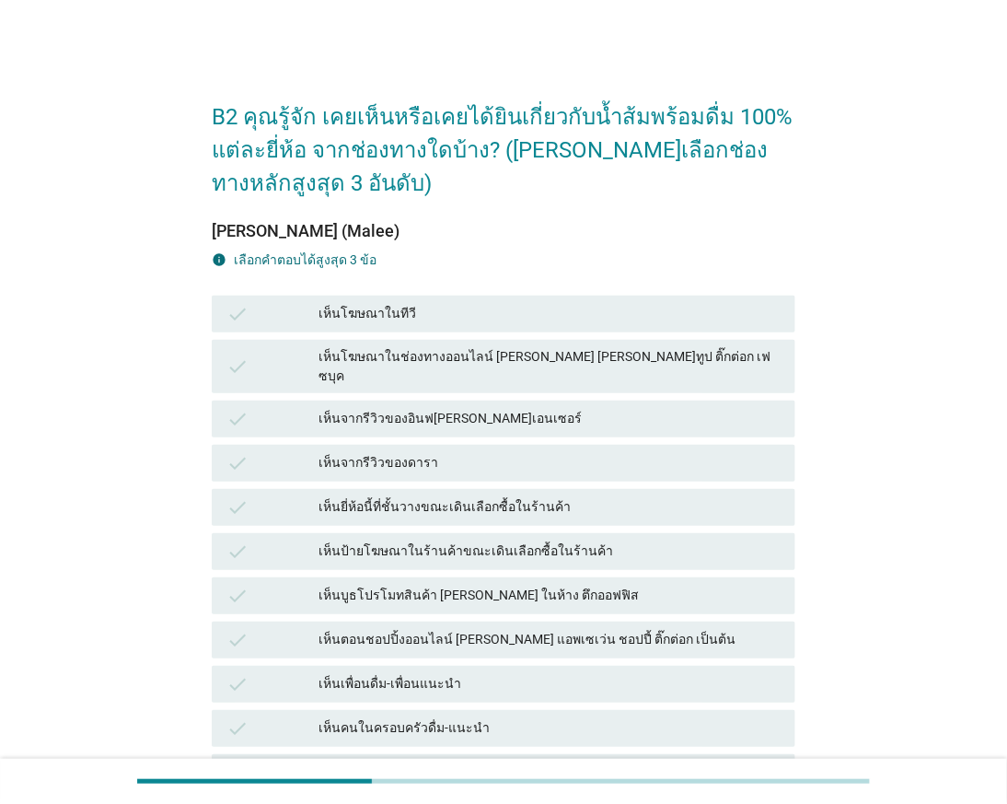
click at [495, 303] on div "เห็นโฆษณาในทีวี" at bounding box center [549, 314] width 461 height 22
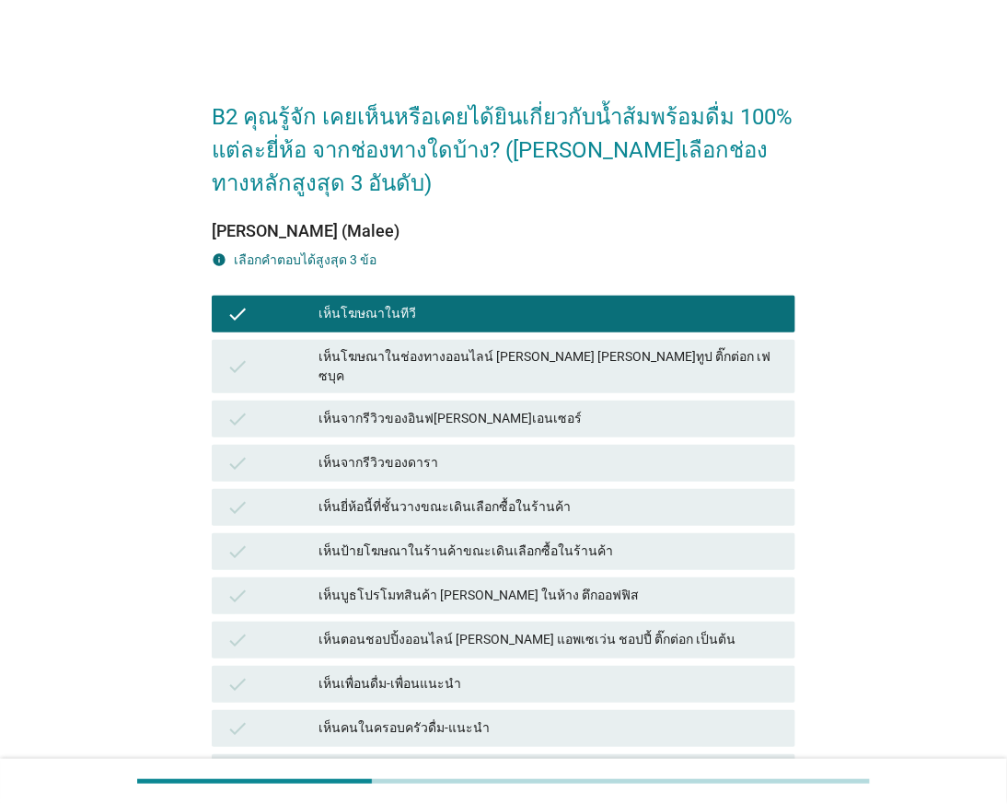
click at [541, 370] on div "check เห็นโฆษณาในช่องทางออนไลน์ [PERSON_NAME] [PERSON_NAME]ทูป ติ๊กต่อก เฟซบุค" at bounding box center [503, 366] width 583 height 53
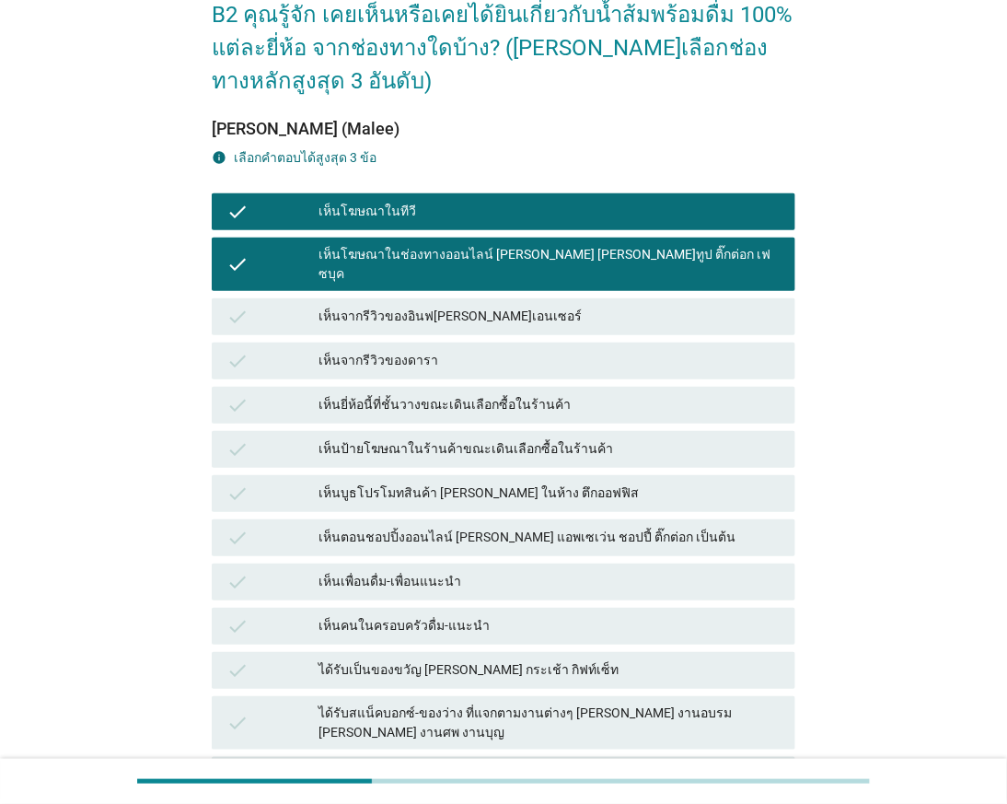
scroll to position [204, 0]
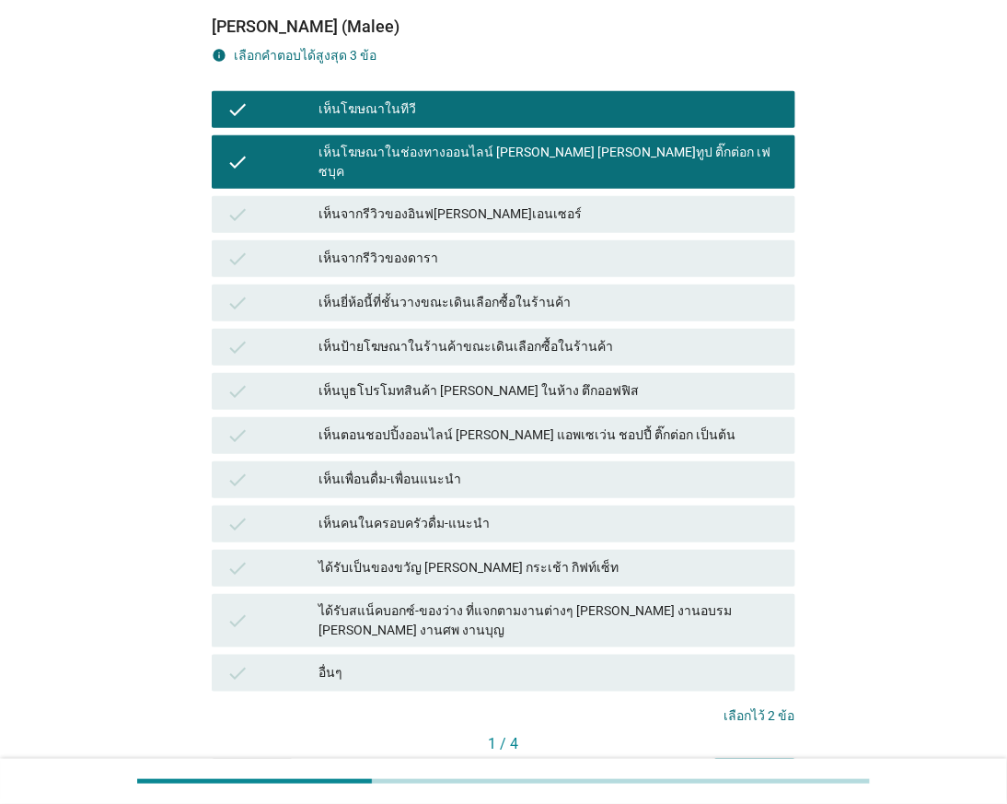
click at [507, 336] on div "เห็นป้ายโฆษณาในร้านค้าขณะเดินเลือกซื้อในร้านค้า" at bounding box center [549, 347] width 461 height 22
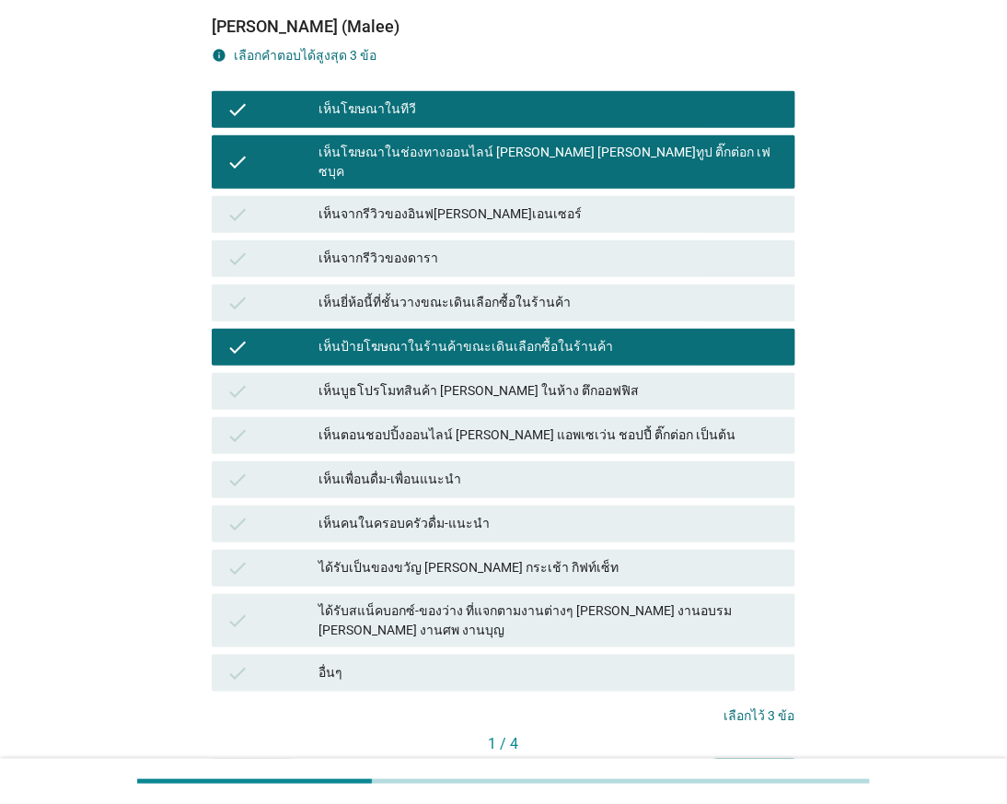
click at [529, 292] on div "เห็นยี่ห้อนี้ที่ชั้นวางขณะเดินเลือกซื้อในร้านค้า" at bounding box center [549, 303] width 461 height 22
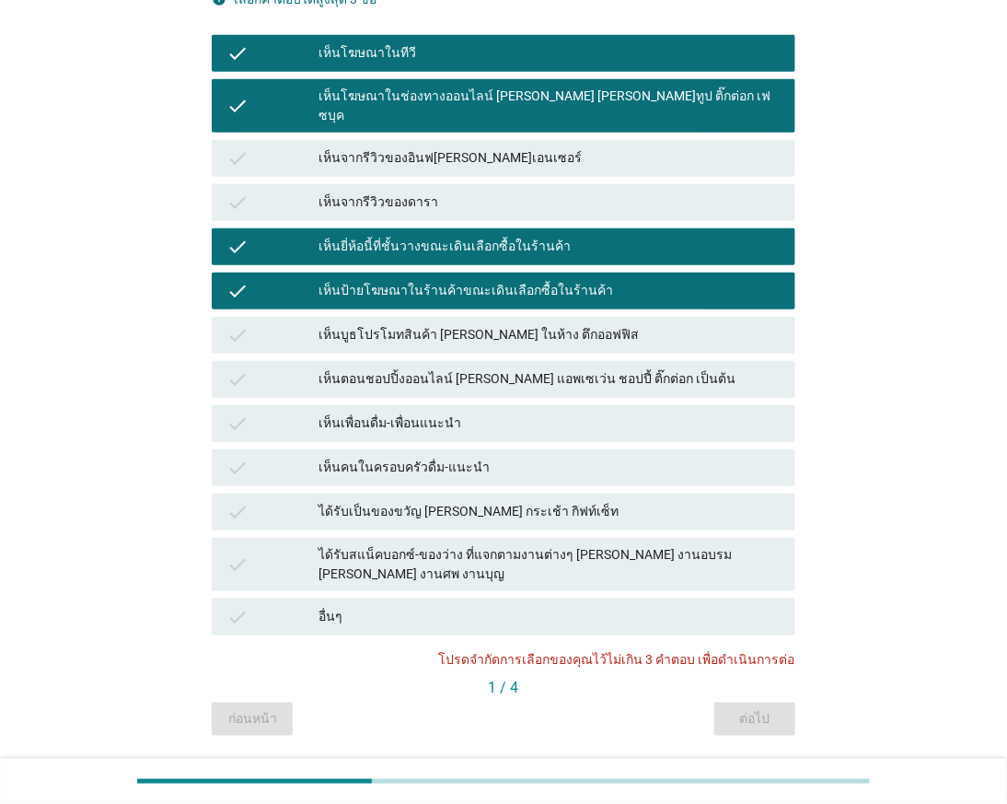
scroll to position [284, 0]
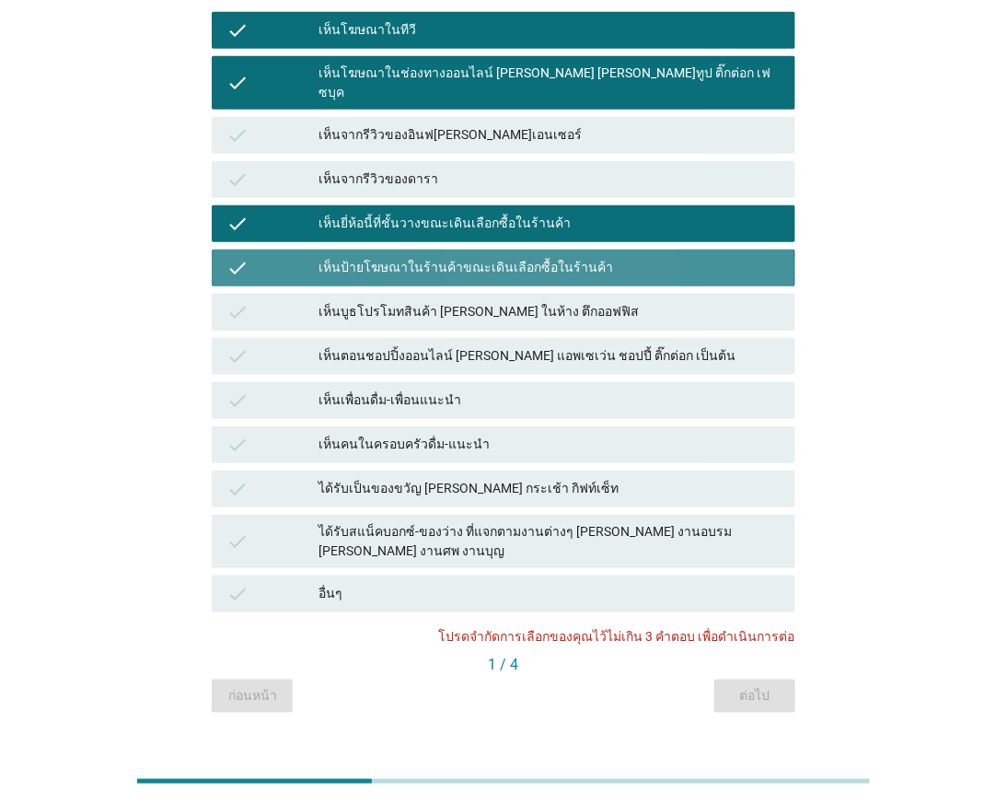
click at [577, 257] on div "เห็นป้ายโฆษณาในร้านค้าขณะเดินเลือกซื้อในร้านค้า" at bounding box center [549, 268] width 461 height 22
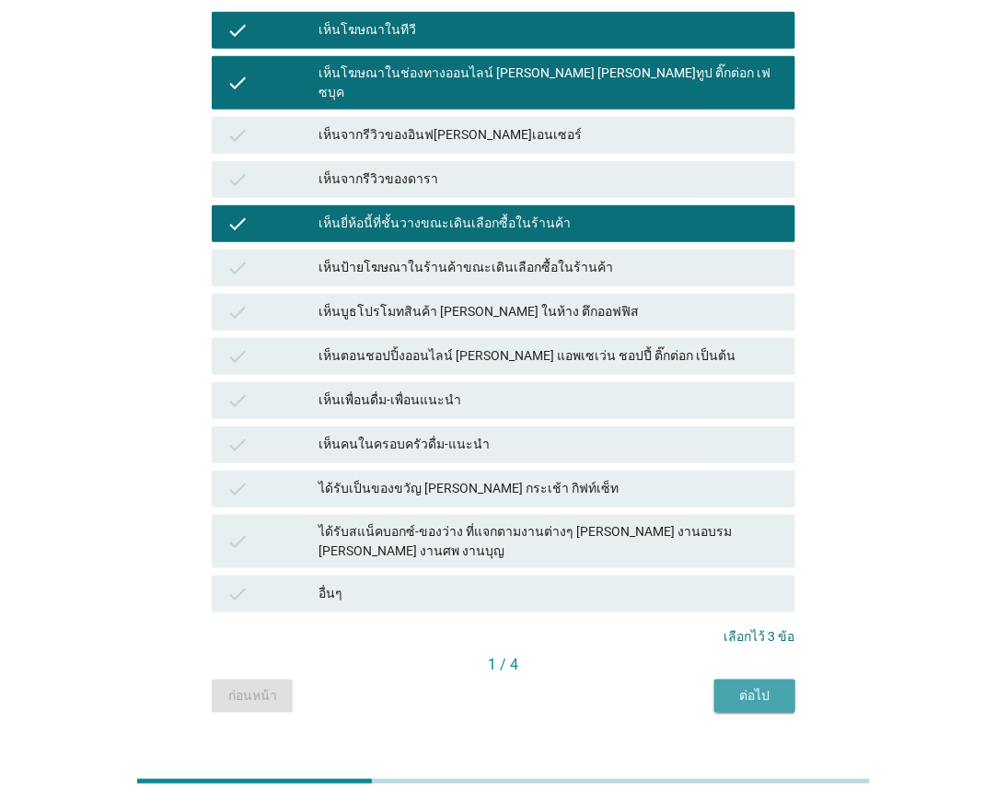
click at [760, 686] on div "ต่อไป" at bounding box center [755, 695] width 52 height 19
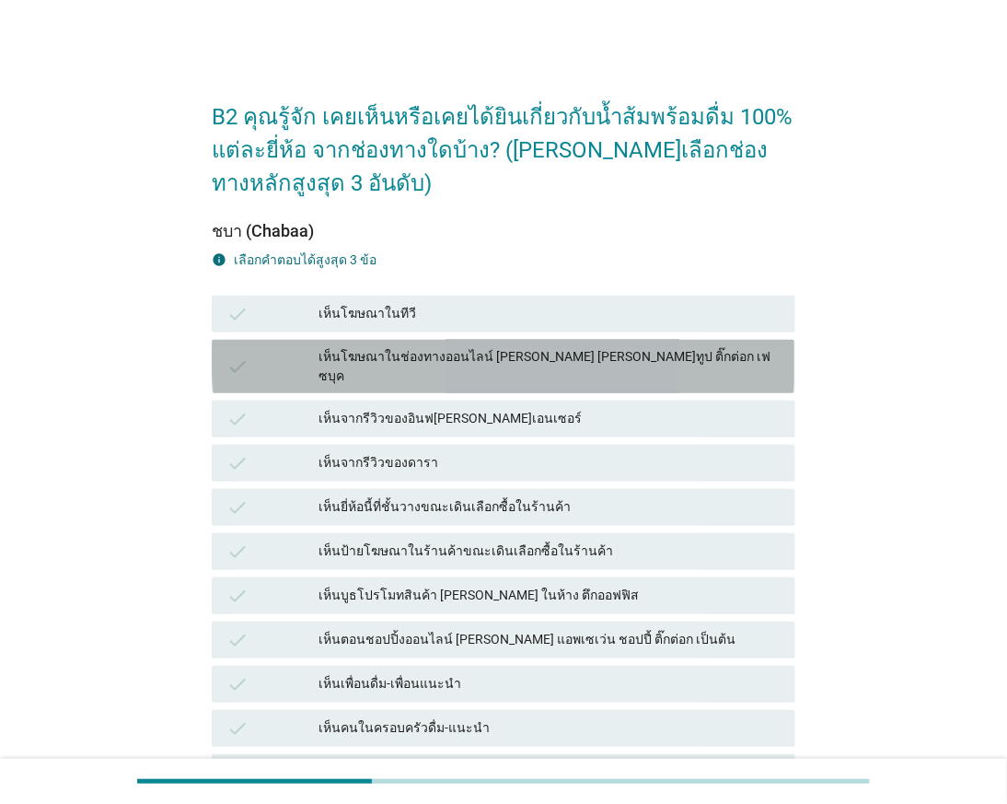
click at [468, 362] on div "เห็นโฆษณาในช่องทางออนไลน์ [PERSON_NAME] [PERSON_NAME]ทูป ติ๊กต่อก เฟซบุค" at bounding box center [549, 366] width 461 height 39
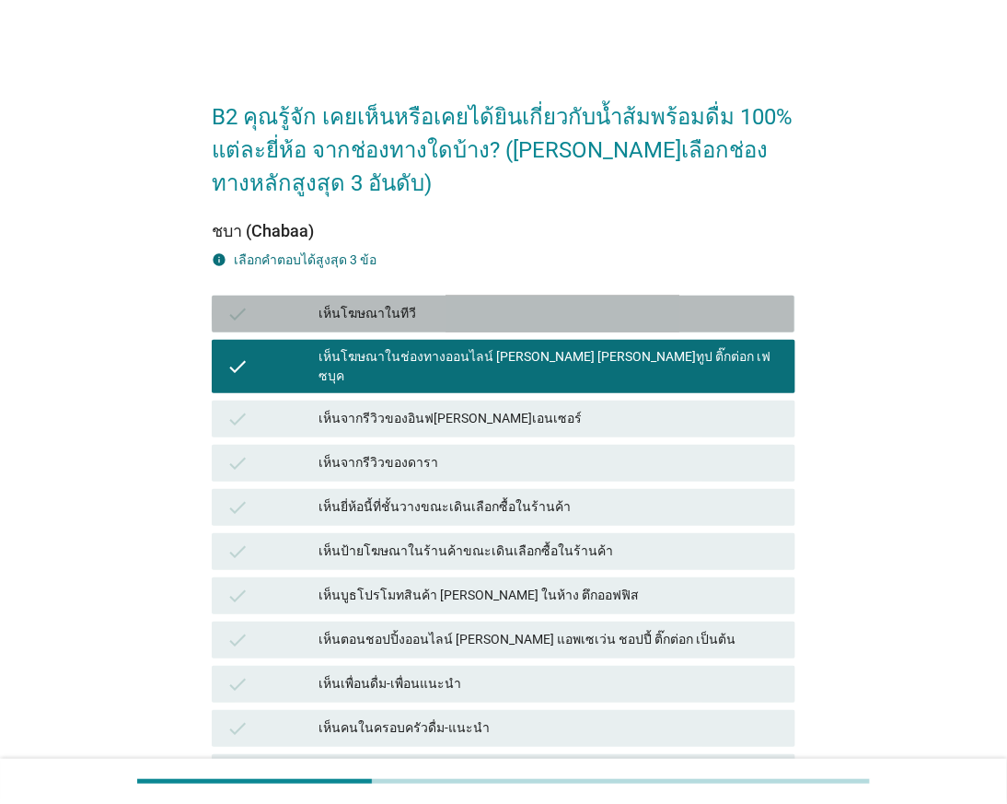
click at [598, 306] on div "เห็นโฆษณาในทีวี" at bounding box center [549, 314] width 461 height 22
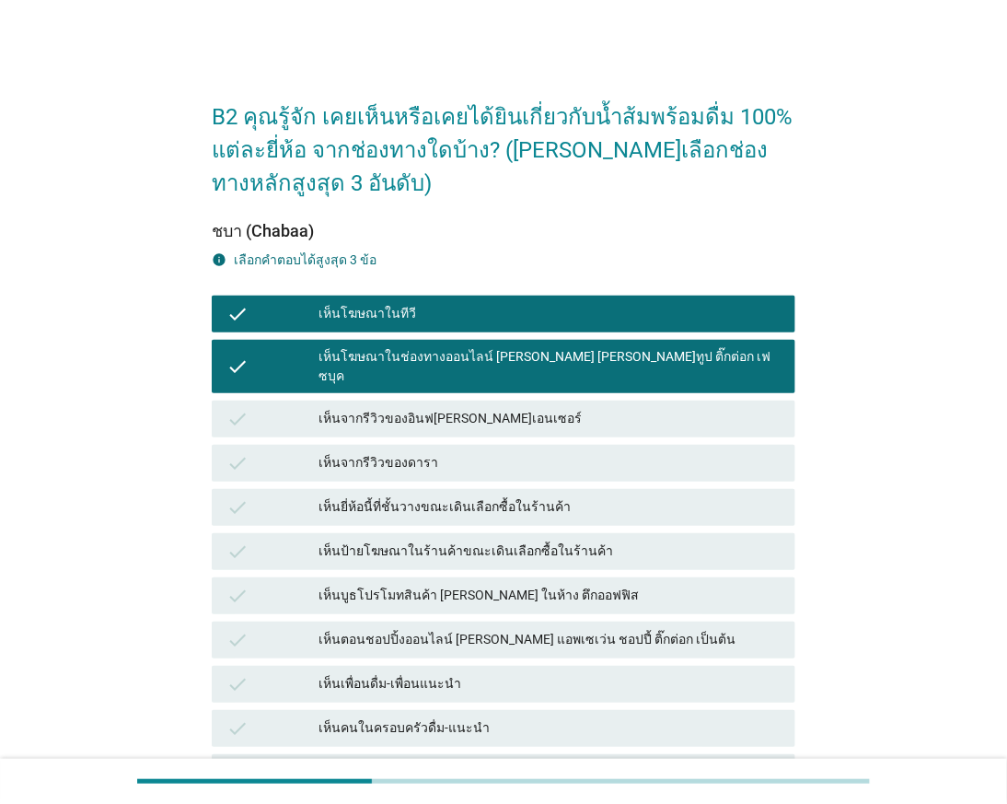
scroll to position [102, 0]
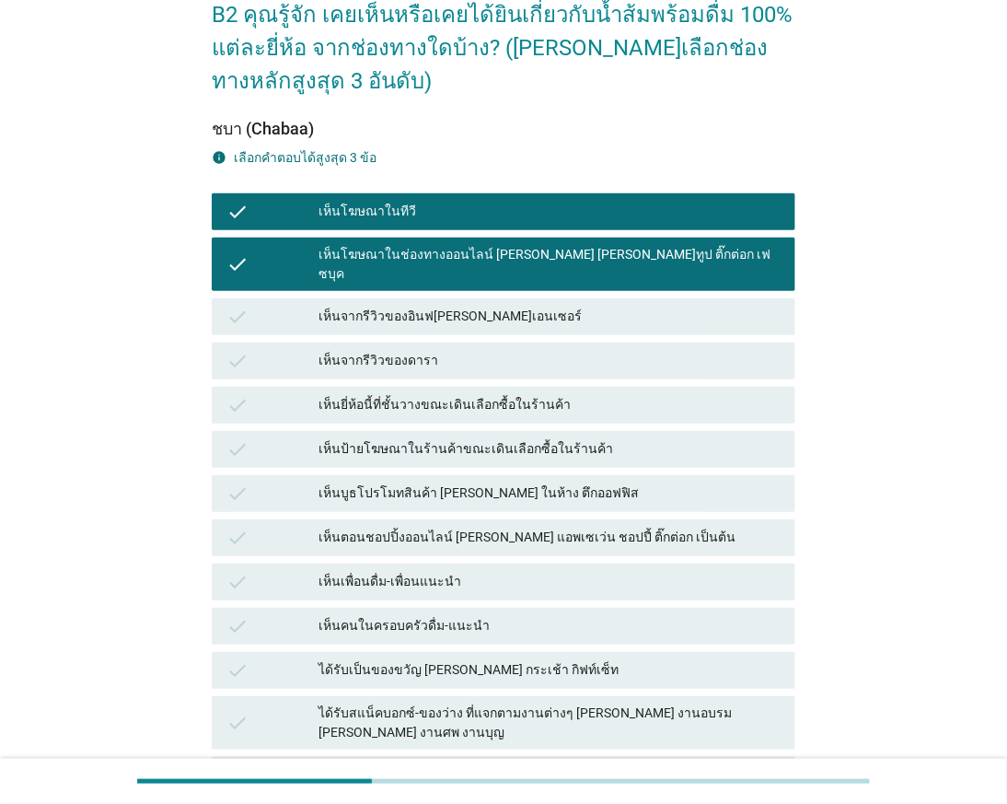
click at [567, 394] on div "เห็นยี่ห้อนี้ที่ชั้นวางขณะเดินเลือกซื้อในร้านค้า" at bounding box center [549, 405] width 461 height 22
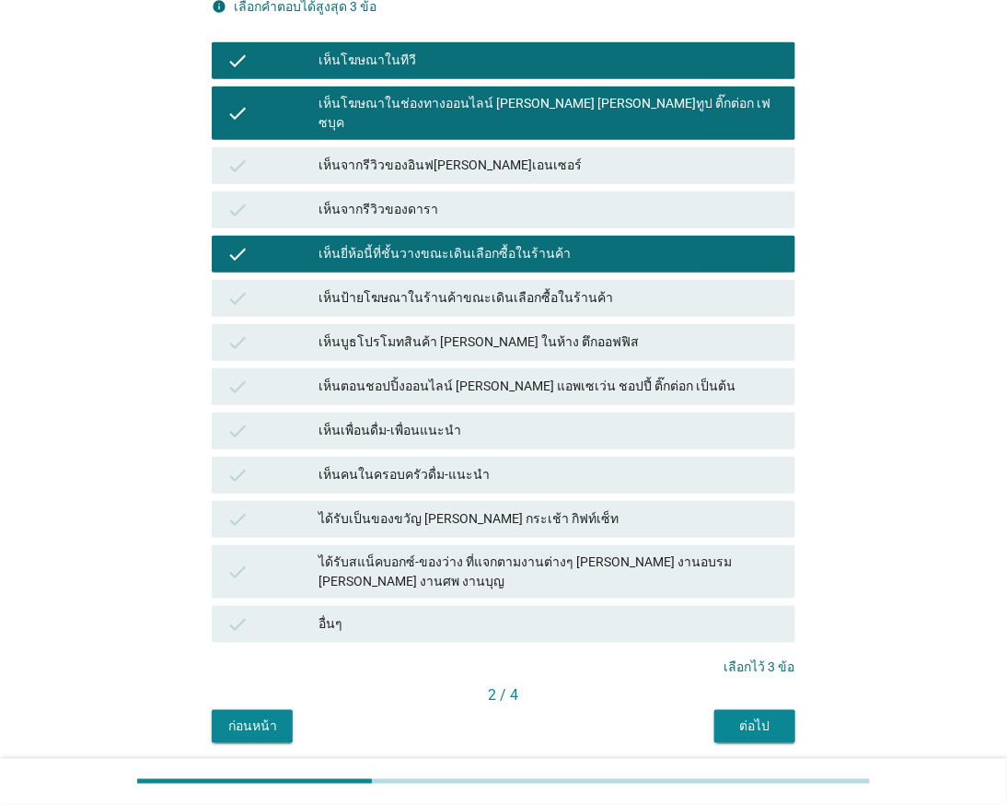
scroll to position [284, 0]
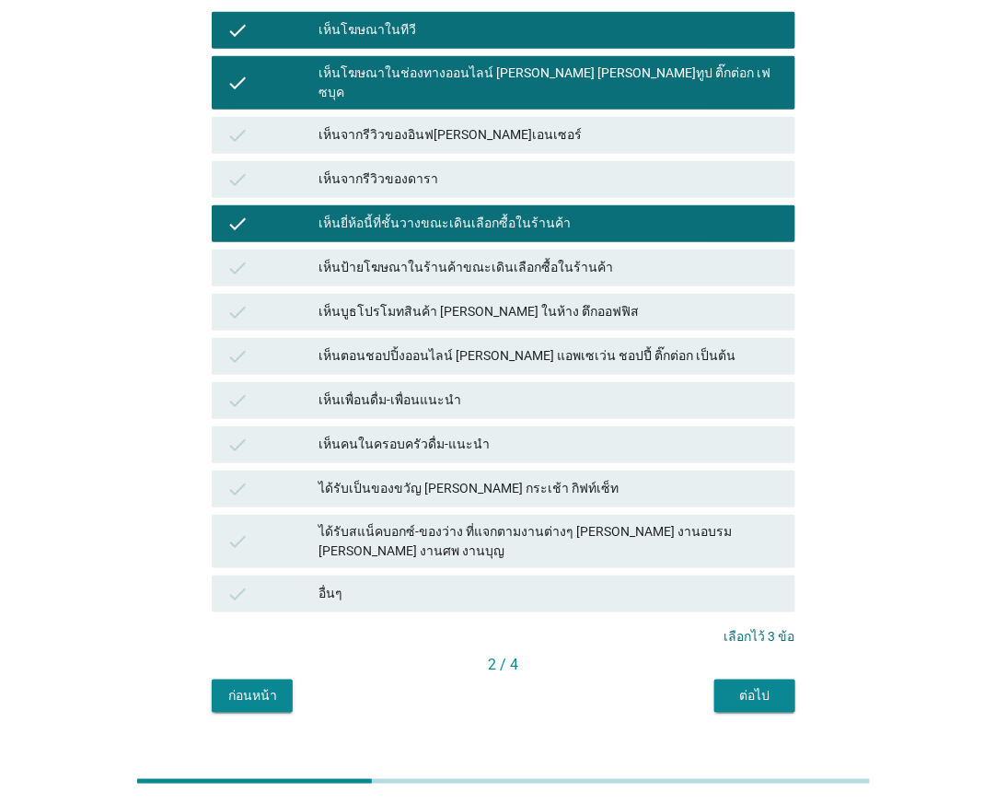
click at [755, 679] on button "ต่อไป" at bounding box center [754, 695] width 81 height 33
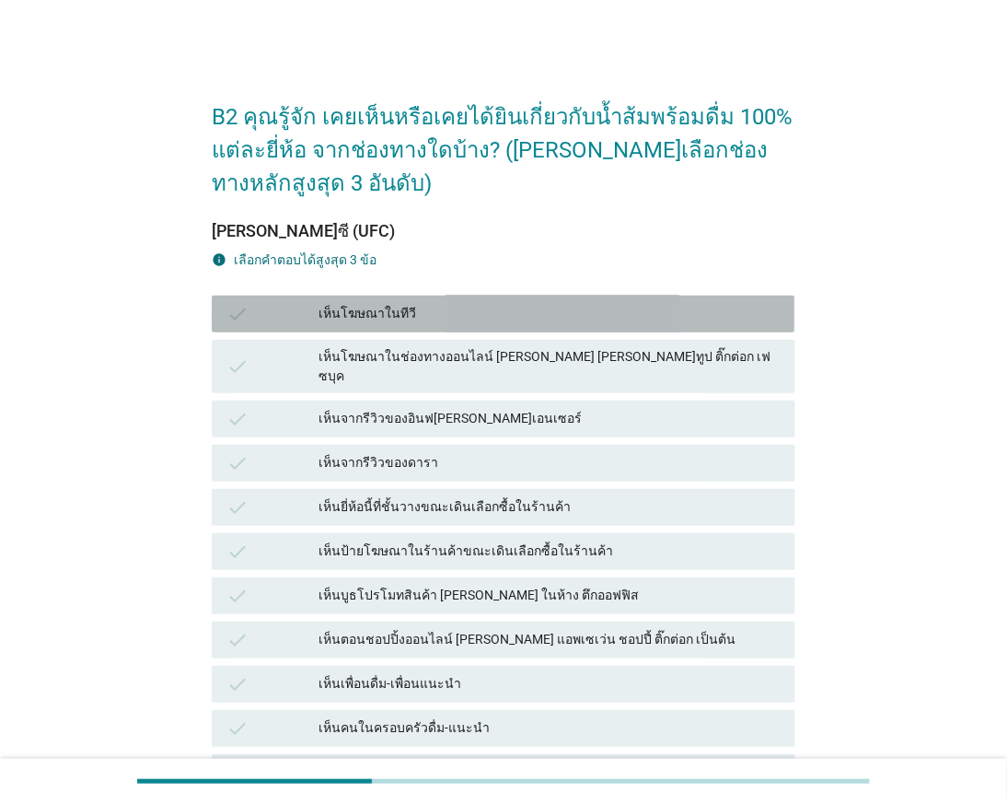
click at [354, 313] on div "เห็นโฆษณาในทีวี" at bounding box center [549, 314] width 461 height 22
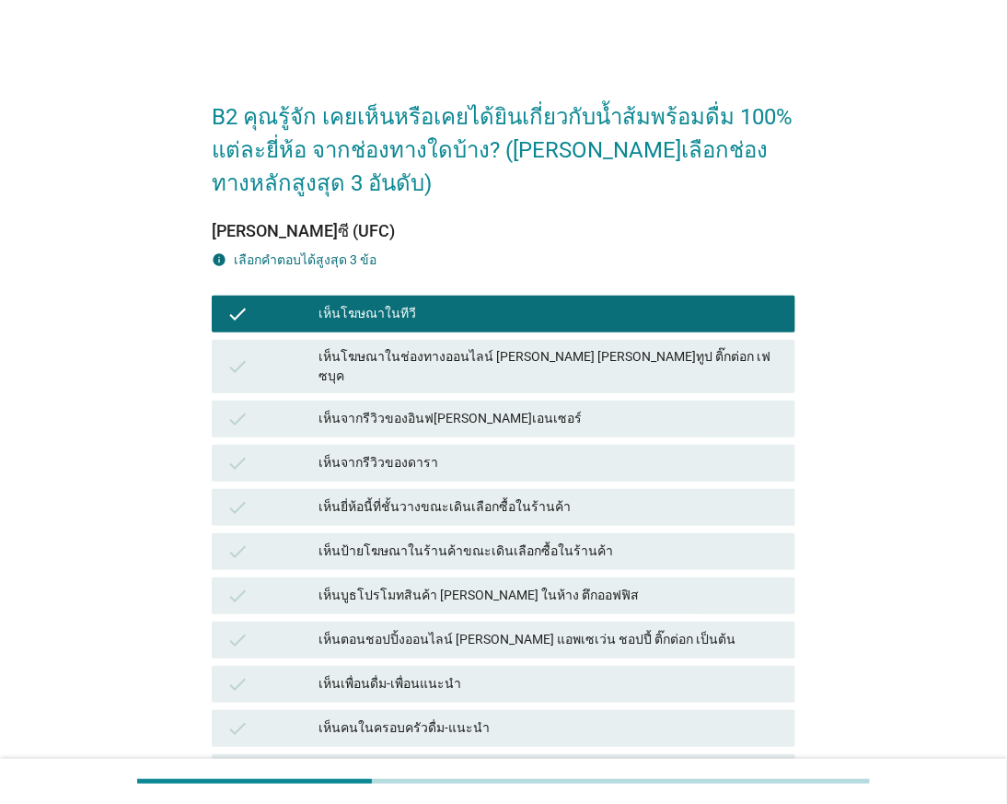
click at [403, 496] on div "เห็นยี่ห้อนี้ที่ชั้นวางขณะเดินเลือกซื้อในร้านค้า" at bounding box center [549, 507] width 461 height 22
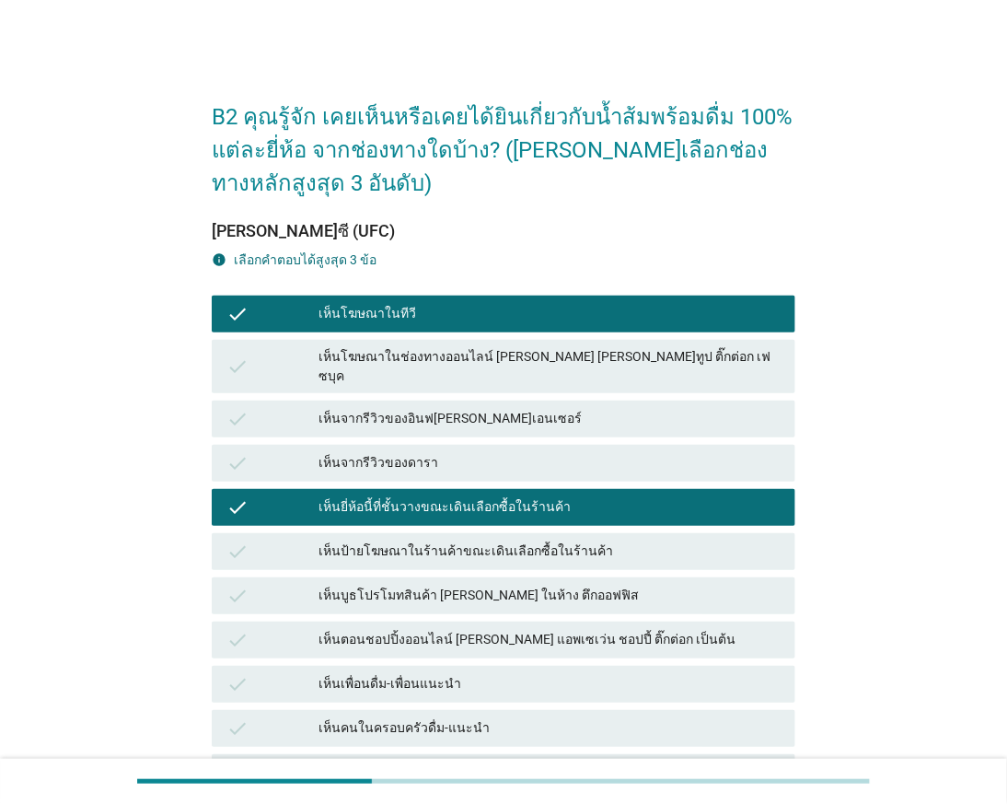
click at [361, 353] on div "เห็นโฆษณาในช่องทางออนไลน์ [PERSON_NAME] [PERSON_NAME]ทูป ติ๊กต่อก เฟซบุค" at bounding box center [549, 366] width 461 height 39
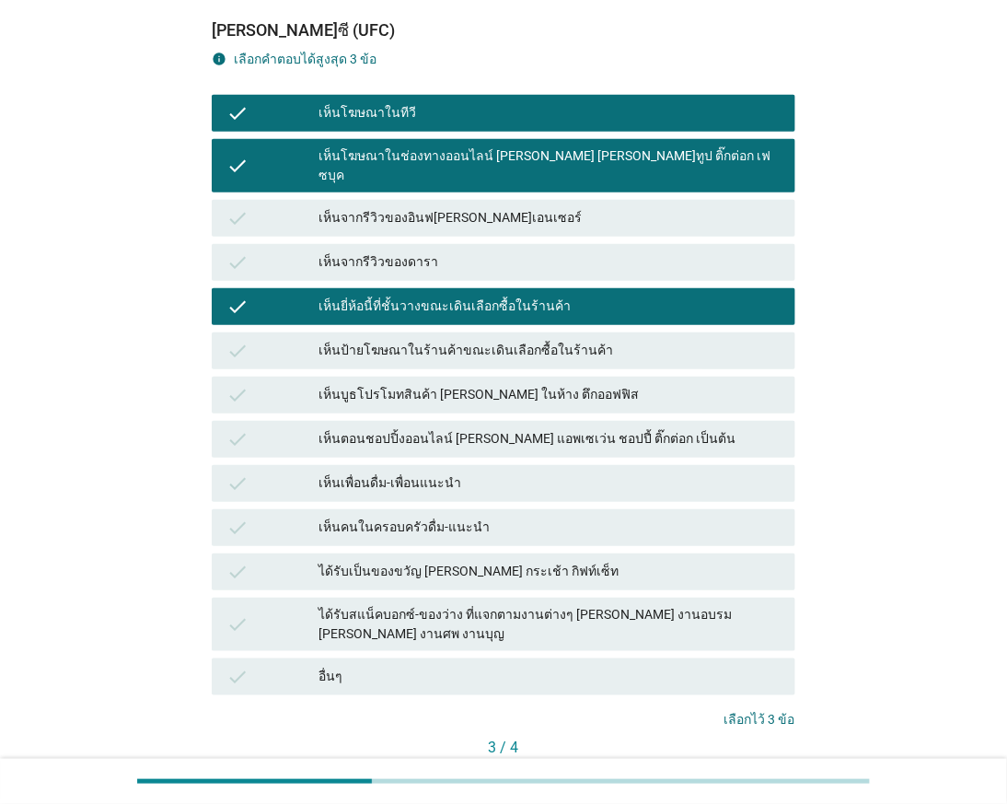
scroll to position [204, 0]
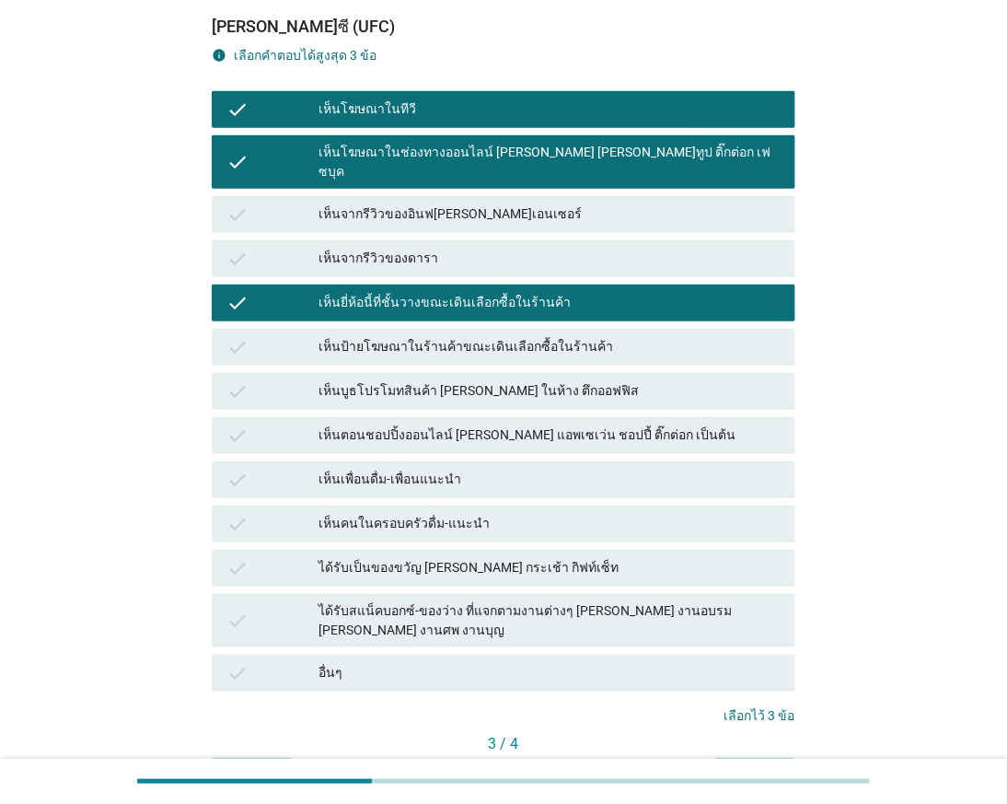
click at [752, 765] on div "ต่อไป" at bounding box center [755, 774] width 52 height 19
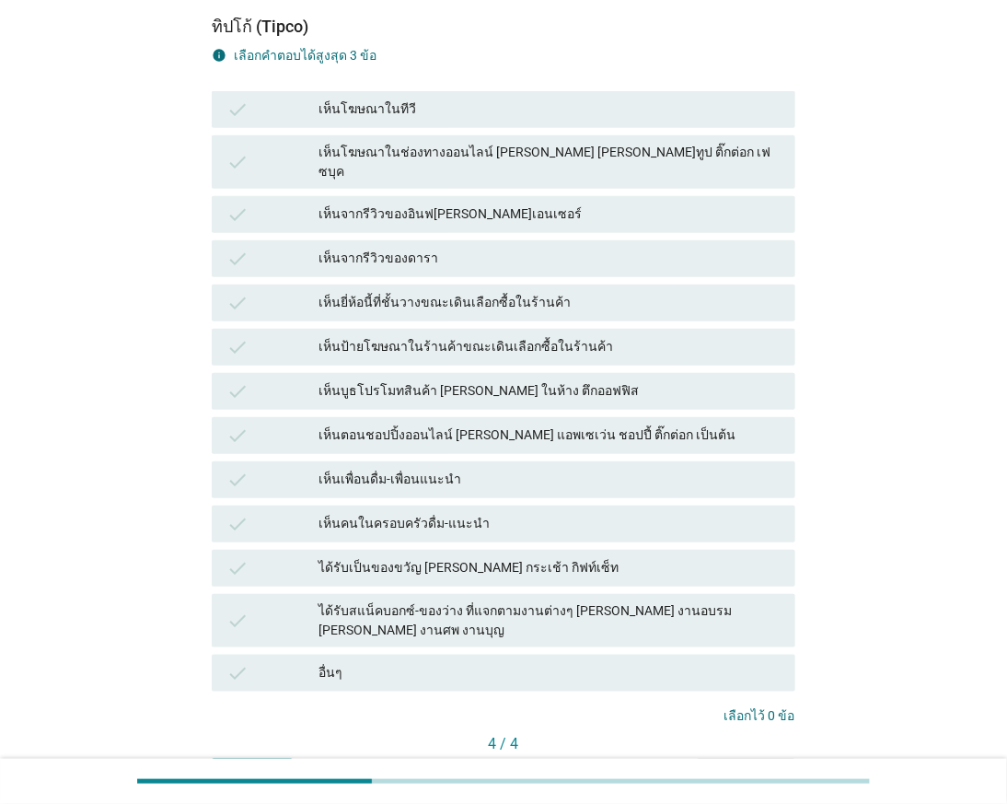
scroll to position [0, 0]
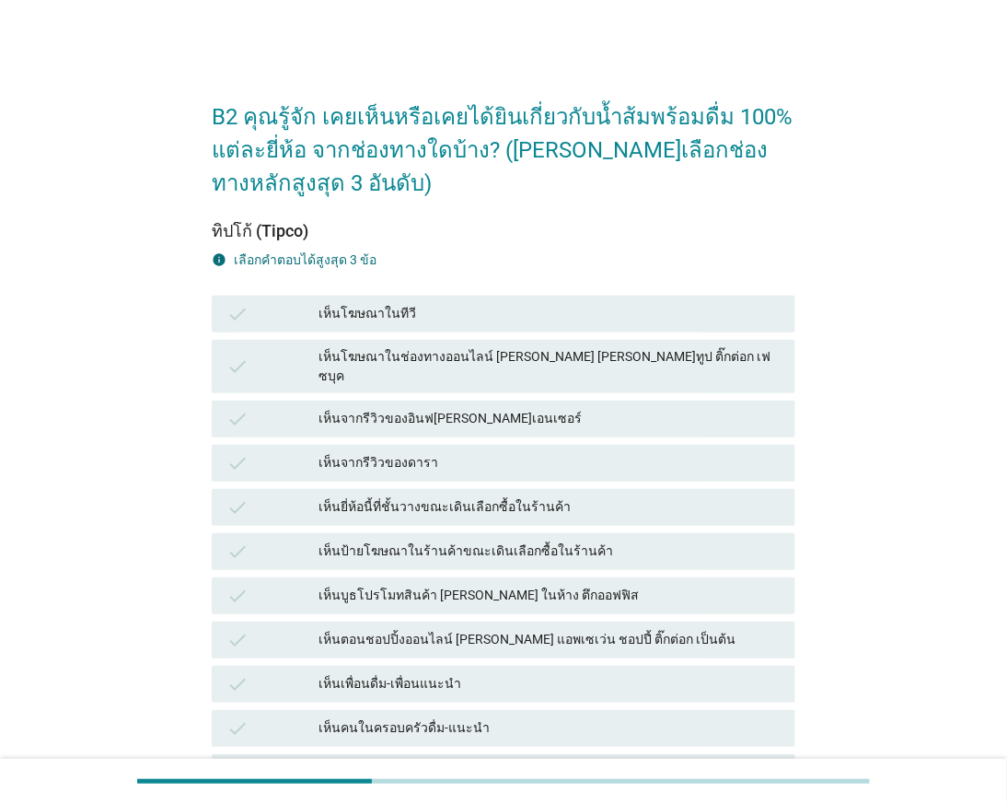
click at [397, 308] on div "เห็นโฆษณาในทีวี" at bounding box center [549, 314] width 461 height 22
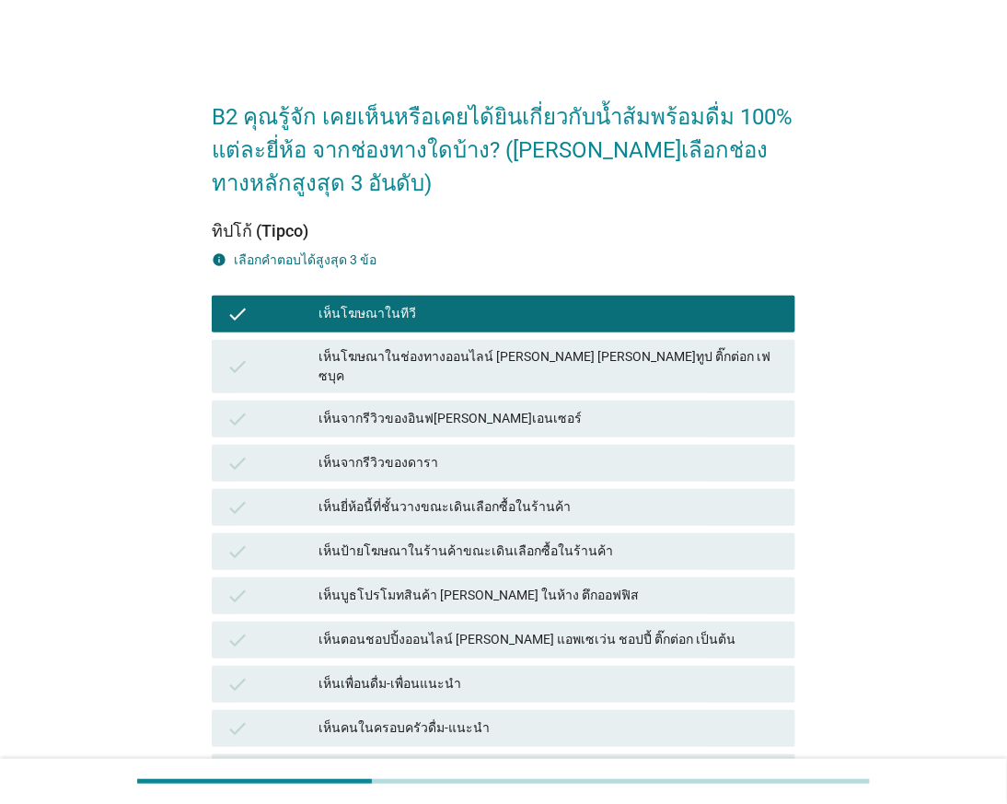
click at [466, 496] on div "เห็นยี่ห้อนี้ที่ชั้นวางขณะเดินเลือกซื้อในร้านค้า" at bounding box center [549, 507] width 461 height 22
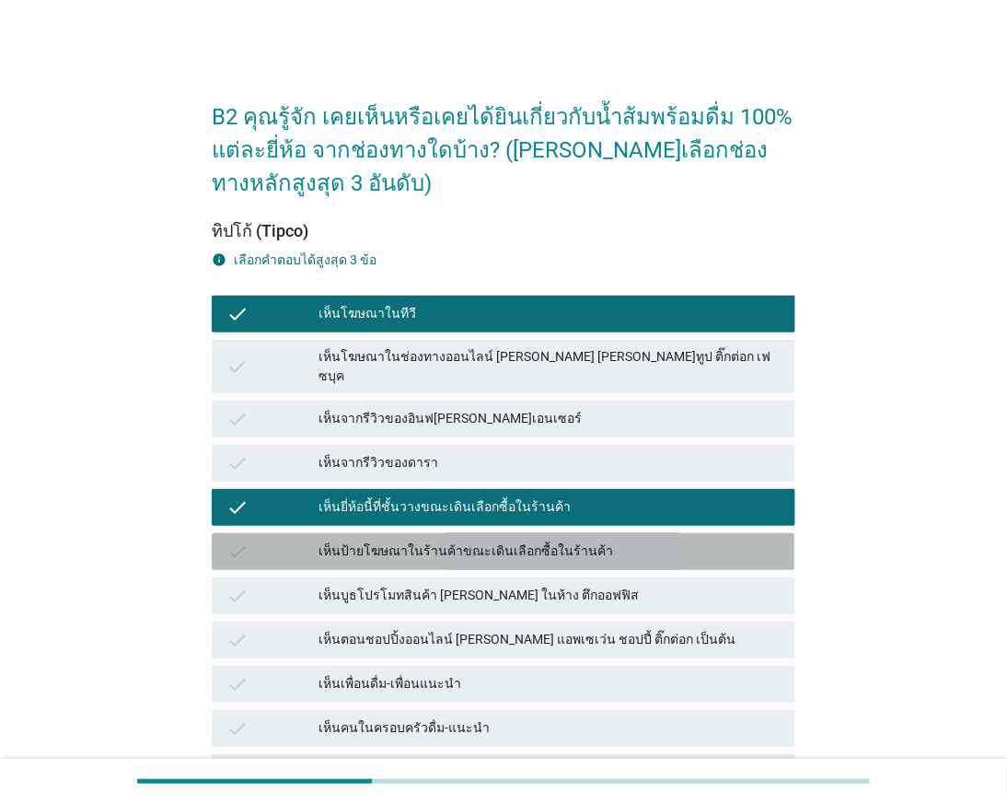
click at [445, 540] on div "เห็นป้ายโฆษณาในร้านค้าขณะเดินเลือกซื้อในร้านค้า" at bounding box center [549, 551] width 461 height 22
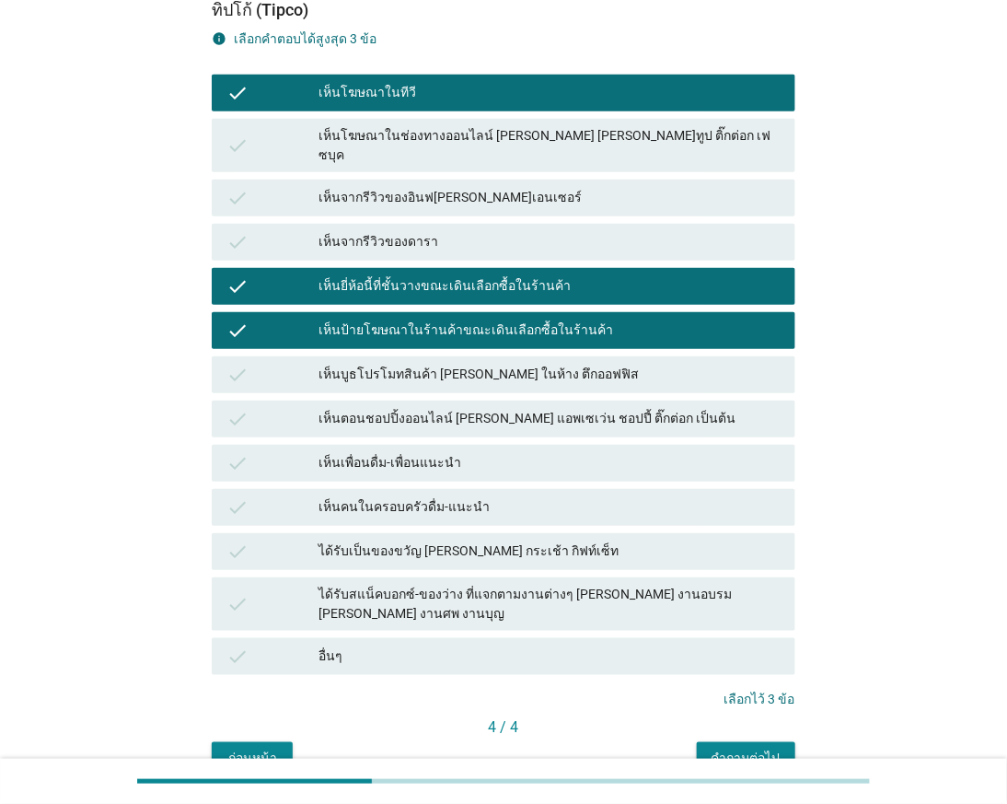
scroll to position [284, 0]
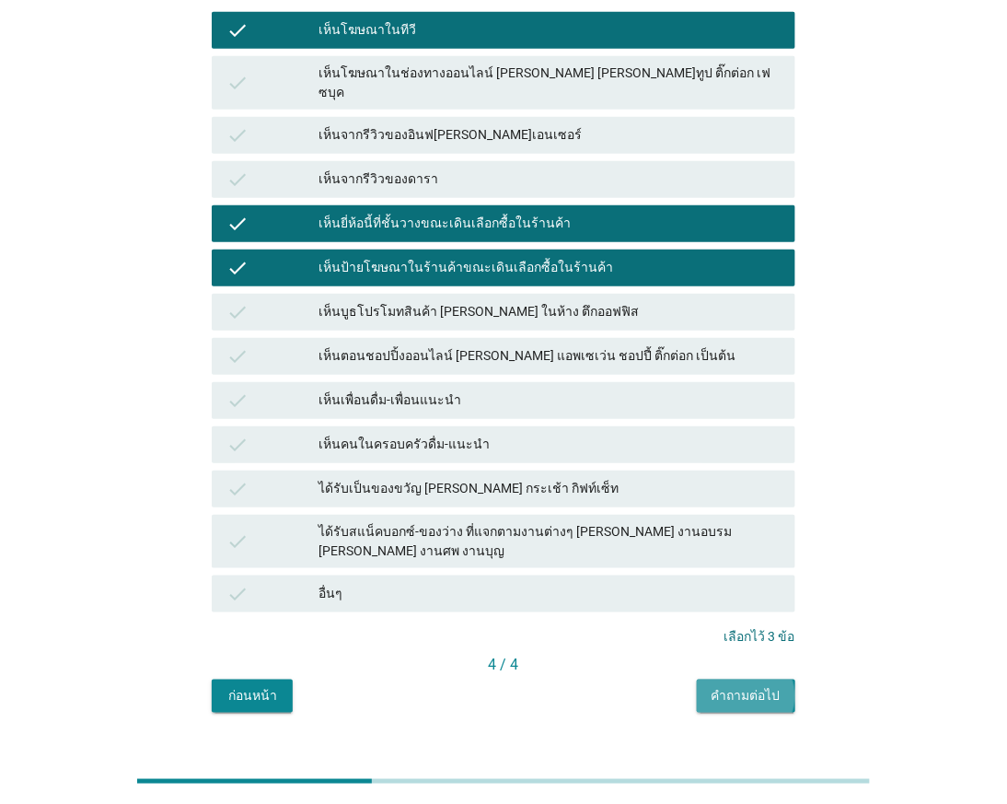
click at [779, 686] on div "คำถามต่อไป" at bounding box center [746, 695] width 69 height 19
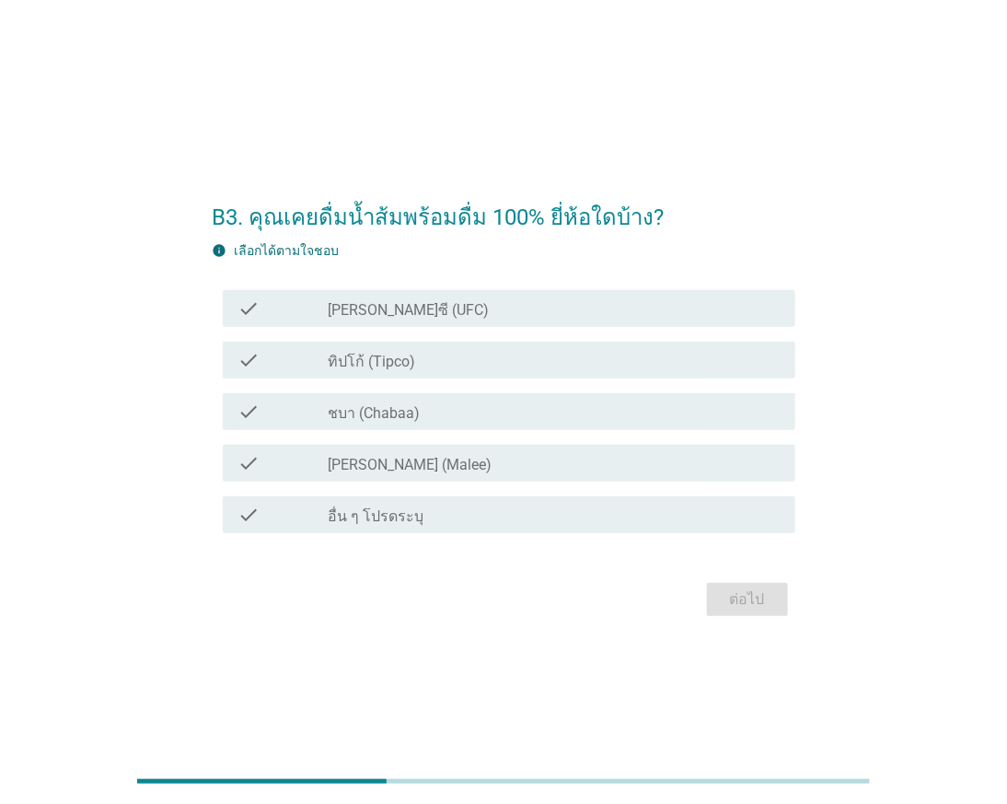
click at [453, 361] on div "check_box_outline_blank ทิปโก้ (Tipco)" at bounding box center [555, 360] width 452 height 22
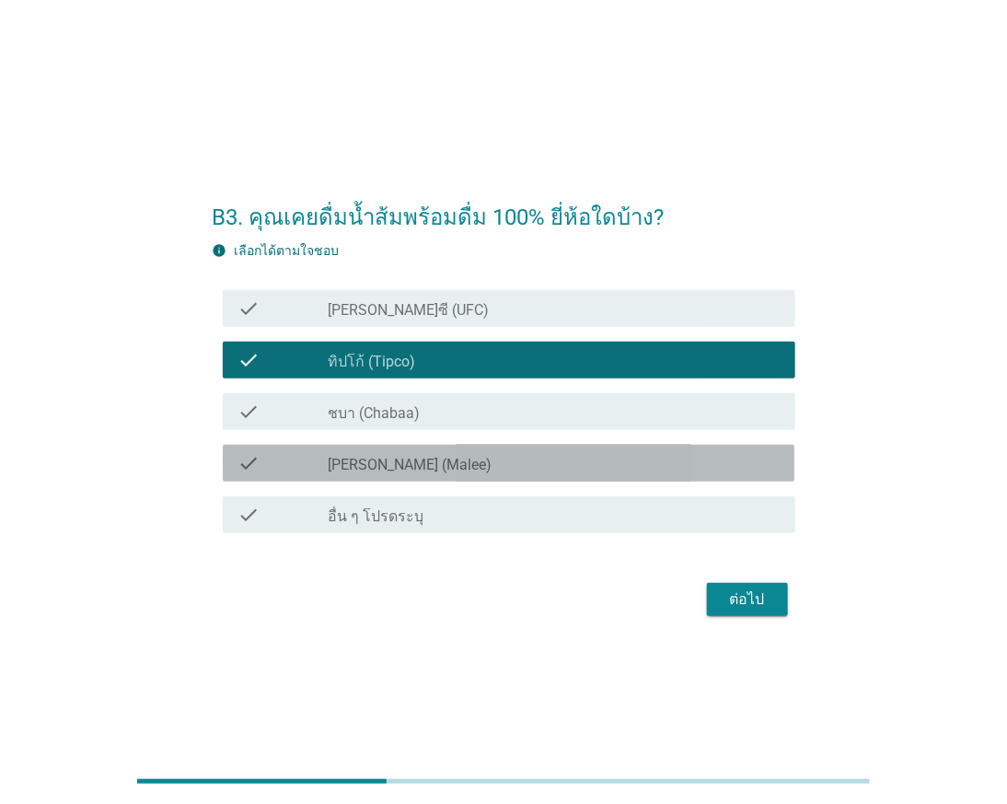
click at [424, 470] on div "check_box_outline_blank [PERSON_NAME] (Malee)" at bounding box center [555, 463] width 452 height 22
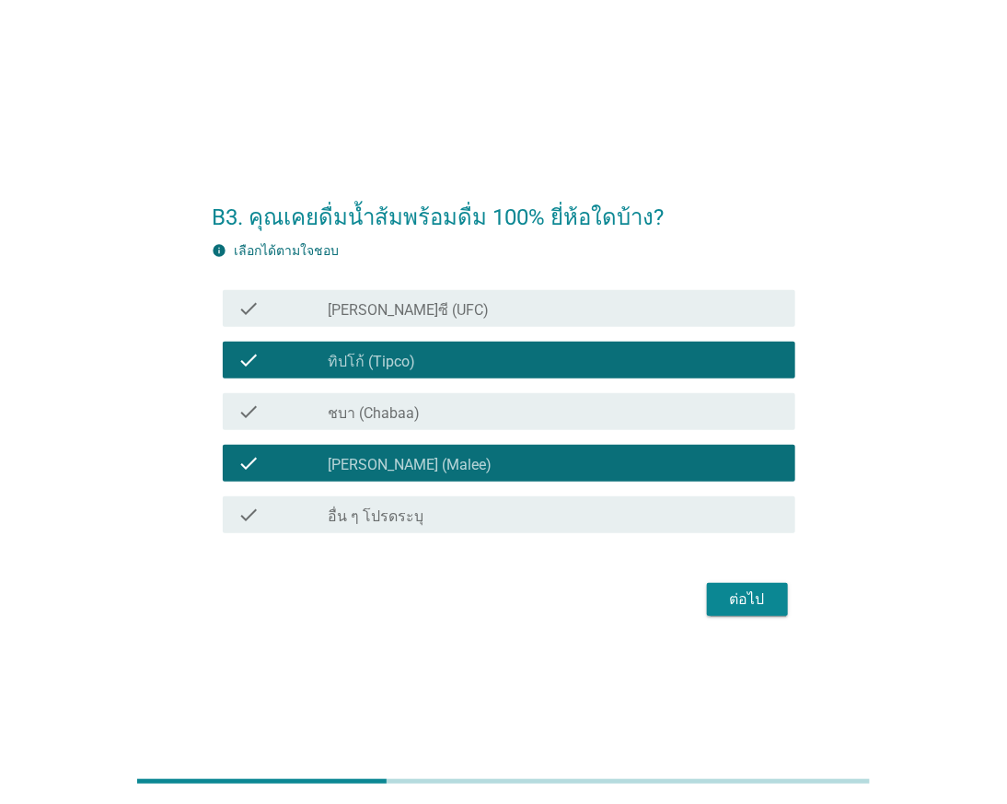
click at [562, 412] on div "check_box_outline_blank ชบา (Chabaa)" at bounding box center [555, 411] width 452 height 22
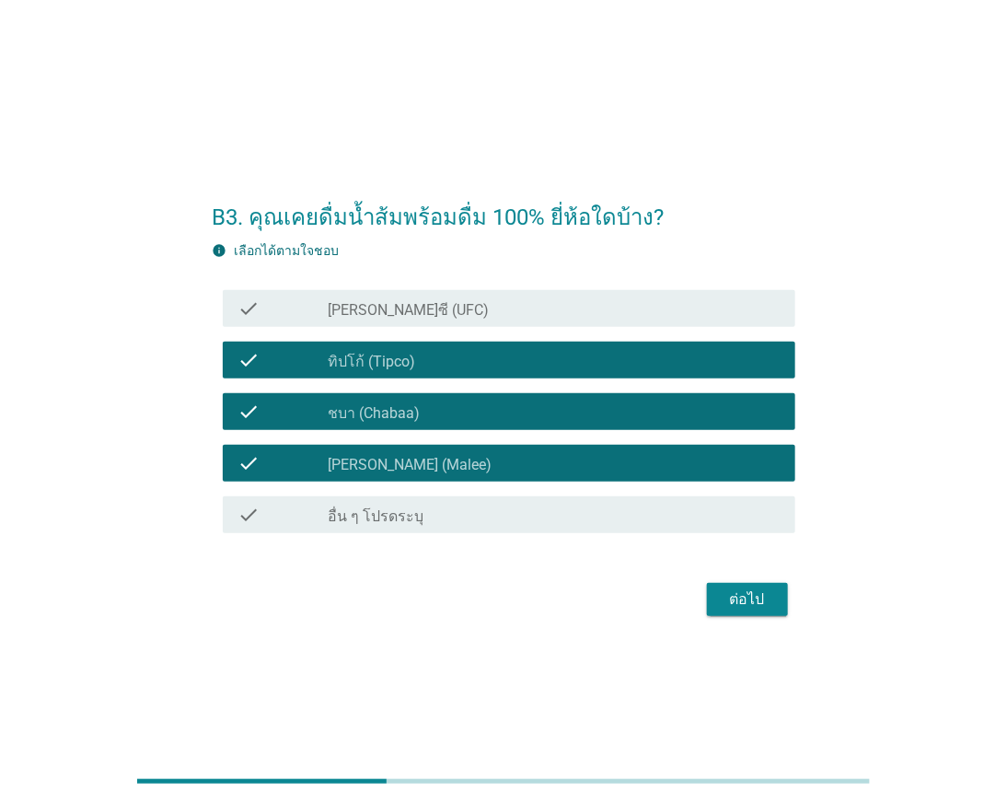
click at [732, 592] on div "ต่อไป" at bounding box center [748, 599] width 52 height 22
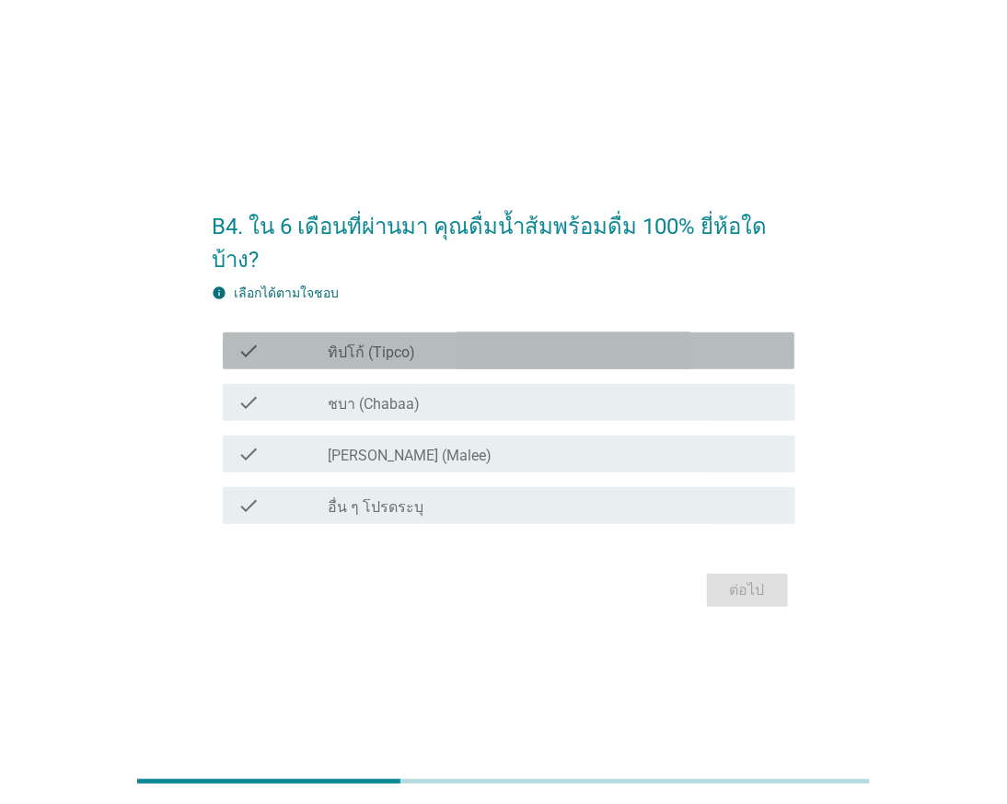
click at [457, 340] on div "check_box ทิปโก้ (Tipco)" at bounding box center [555, 351] width 452 height 22
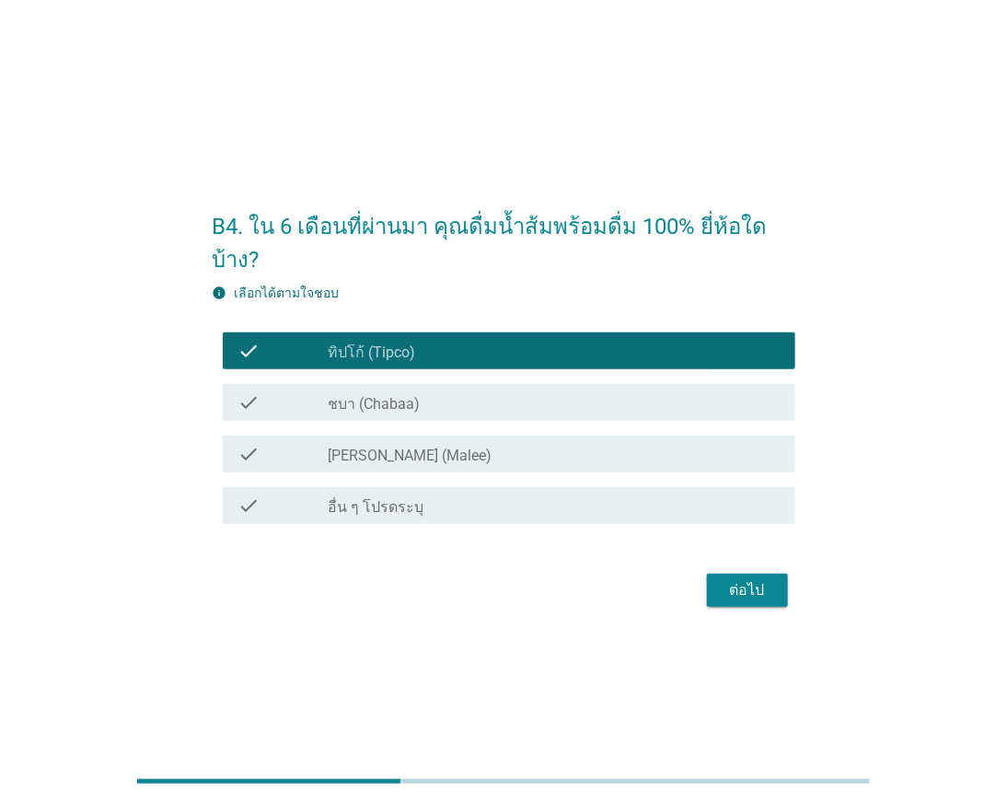
click at [455, 443] on div "check_box [PERSON_NAME] (Malee)" at bounding box center [555, 454] width 452 height 22
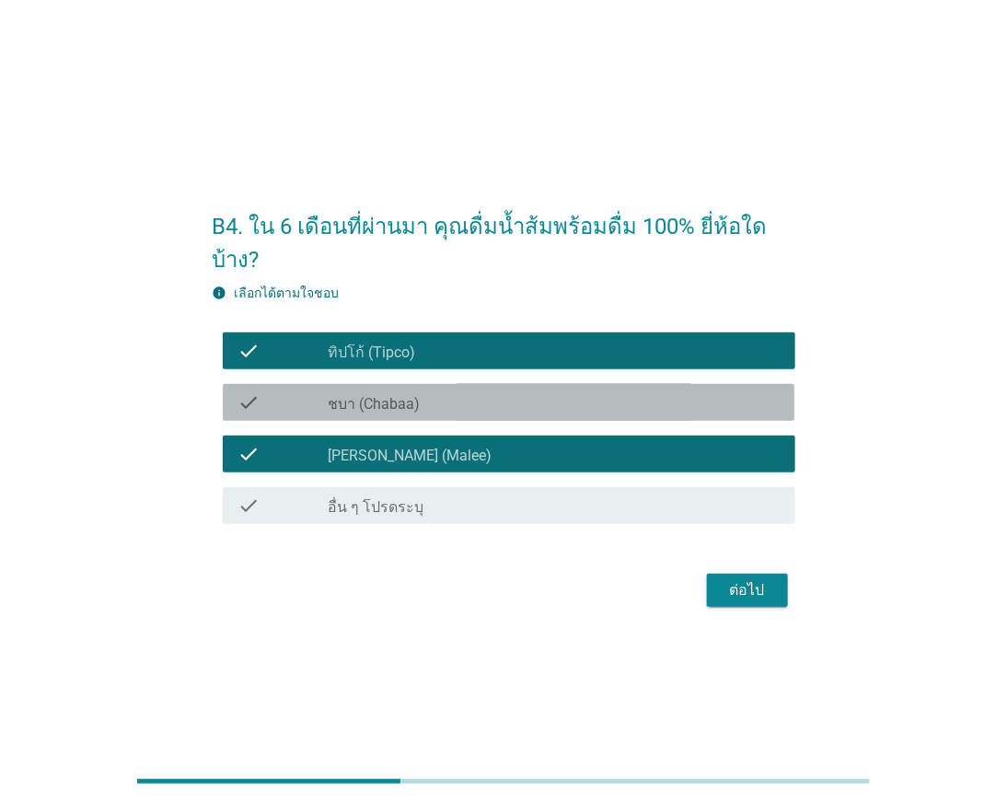
click at [498, 394] on div "check_box ชบา (Chabaa)" at bounding box center [555, 402] width 452 height 22
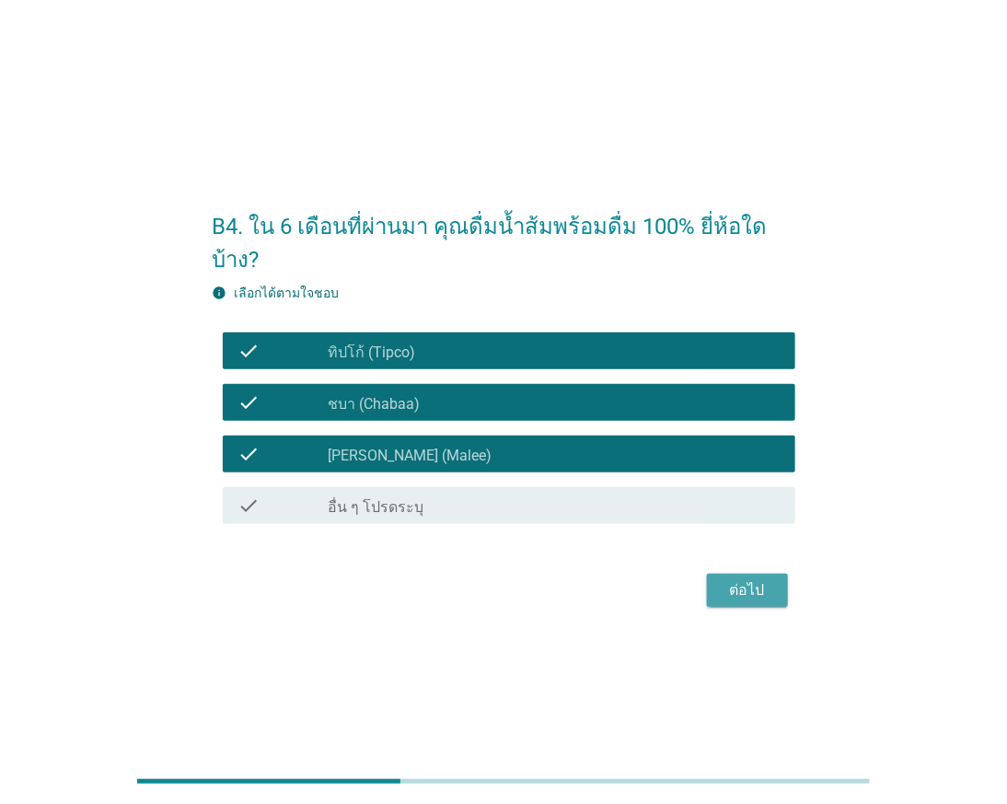
click at [728, 579] on div "ต่อไป" at bounding box center [748, 590] width 52 height 22
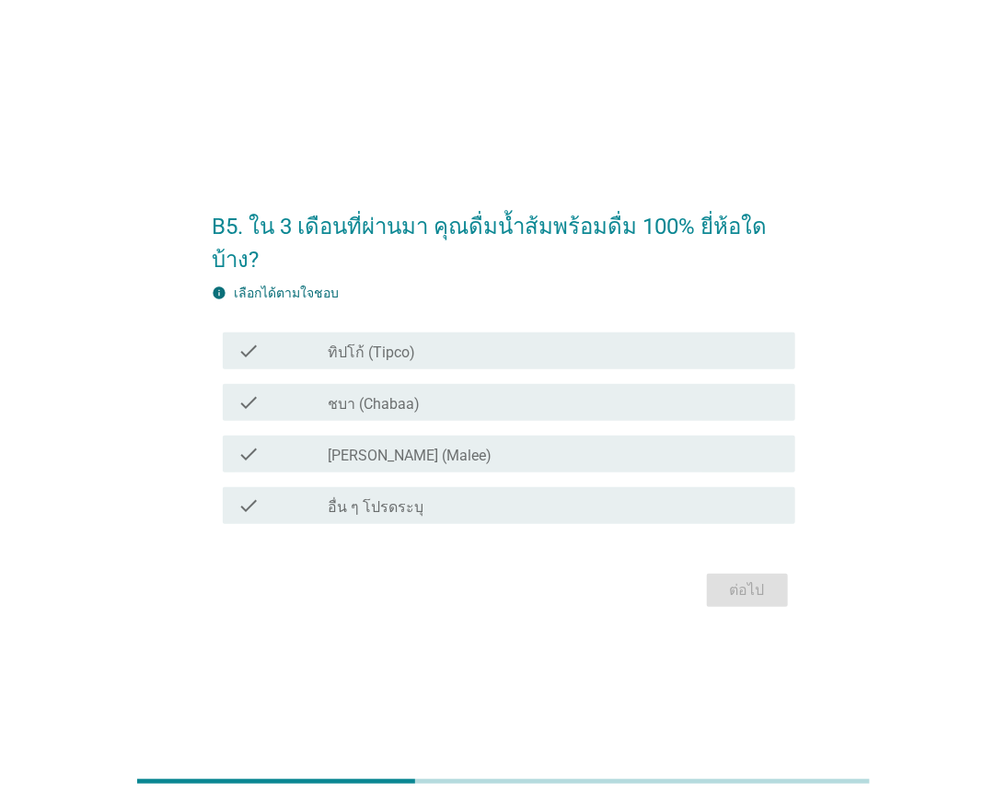
click at [366, 446] on label "[PERSON_NAME] (Malee)" at bounding box center [411, 455] width 164 height 18
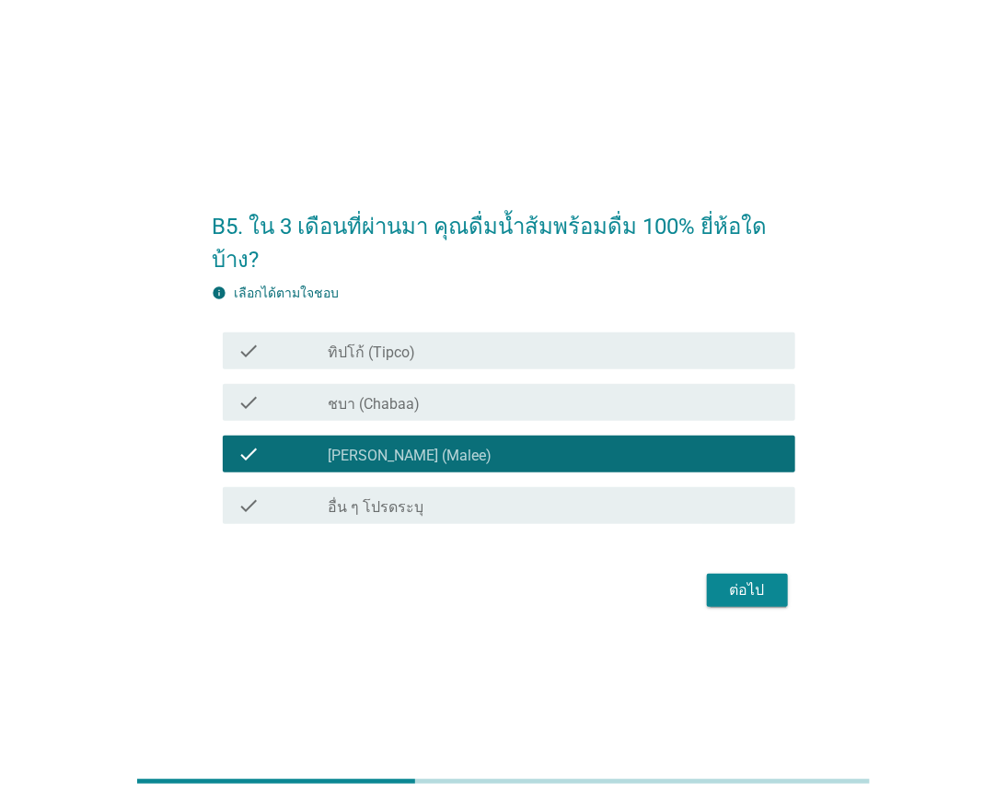
click at [359, 391] on div "check_box ชบา (Chabaa)" at bounding box center [555, 402] width 452 height 22
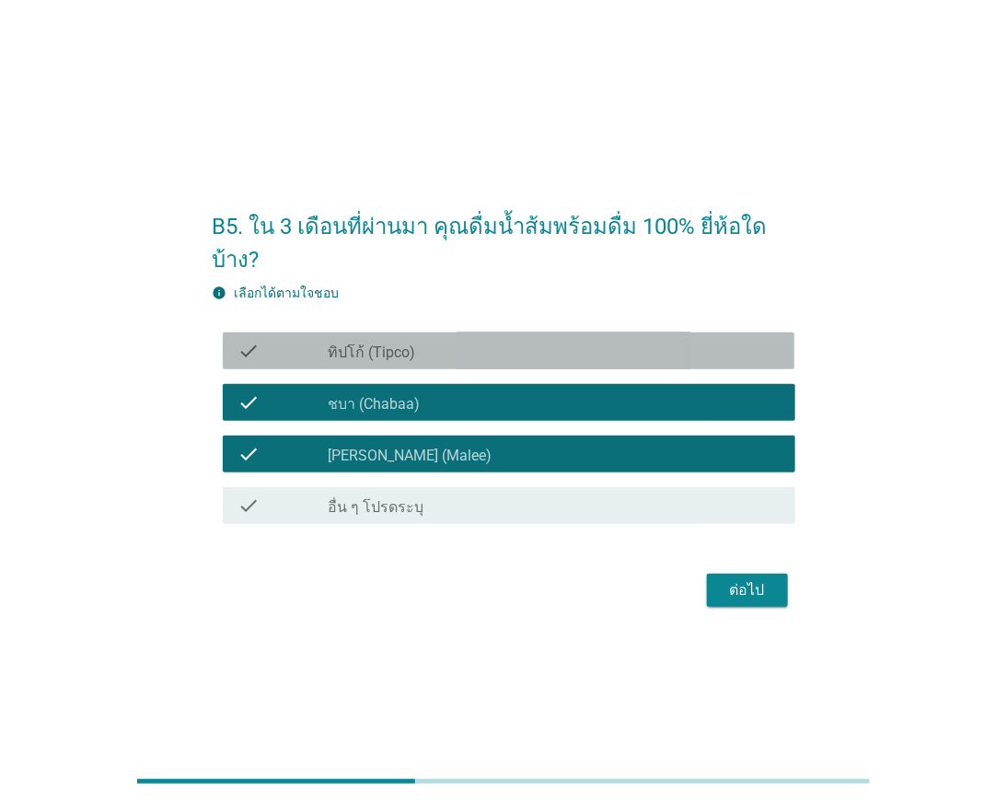
click at [372, 343] on label "ทิปโก้ (Tipco)" at bounding box center [372, 352] width 87 height 18
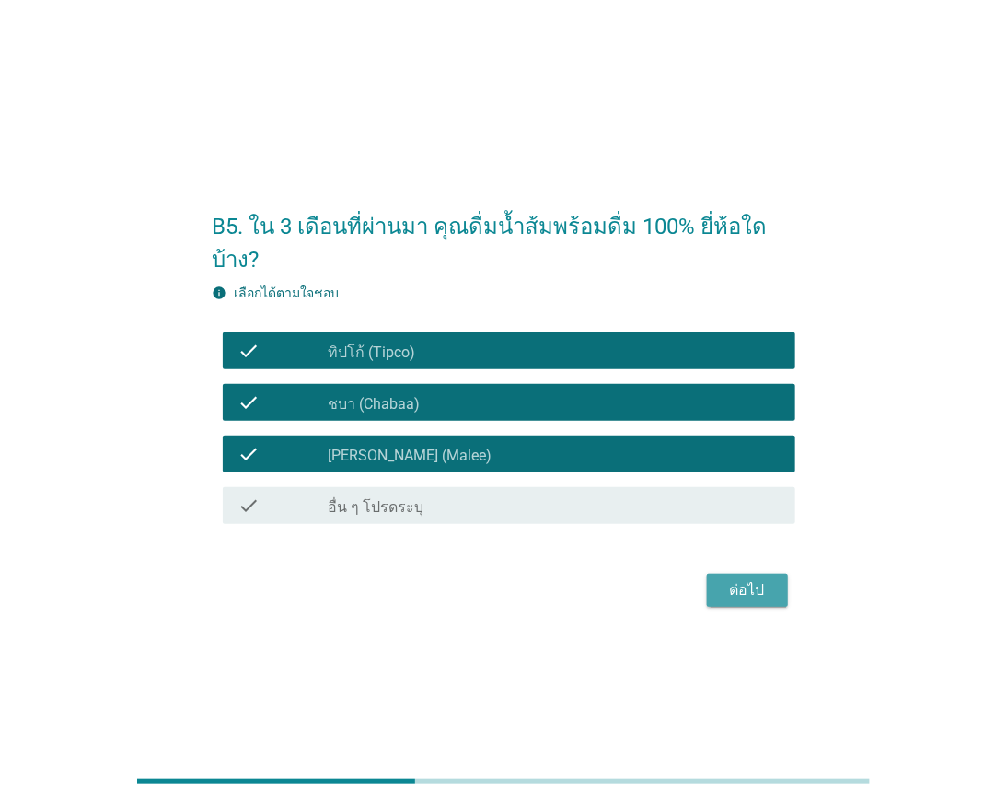
click at [724, 579] on div "ต่อไป" at bounding box center [748, 590] width 52 height 22
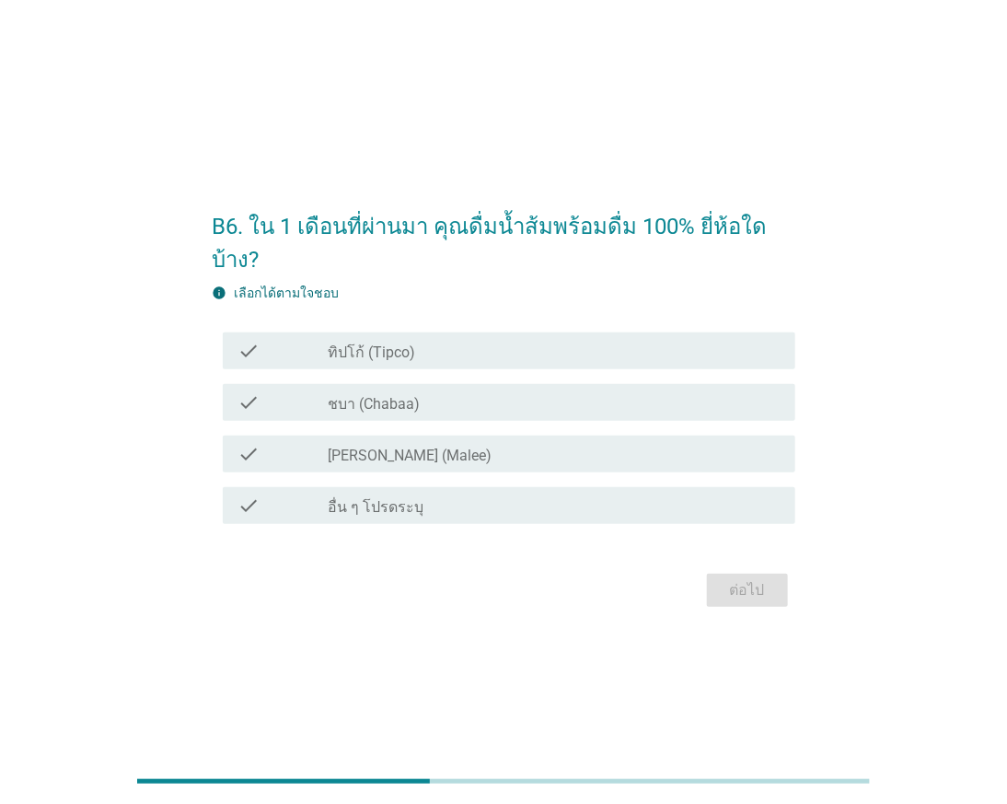
click at [410, 343] on label "ทิปโก้ (Tipco)" at bounding box center [372, 352] width 87 height 18
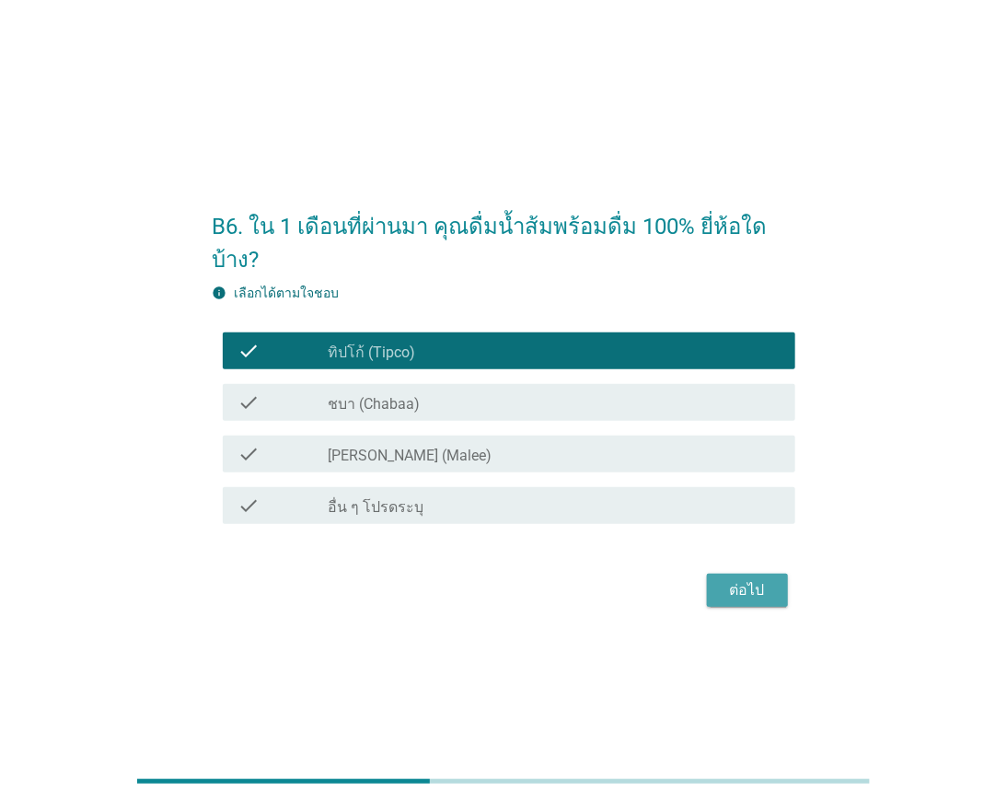
click at [724, 579] on div "ต่อไป" at bounding box center [748, 590] width 52 height 22
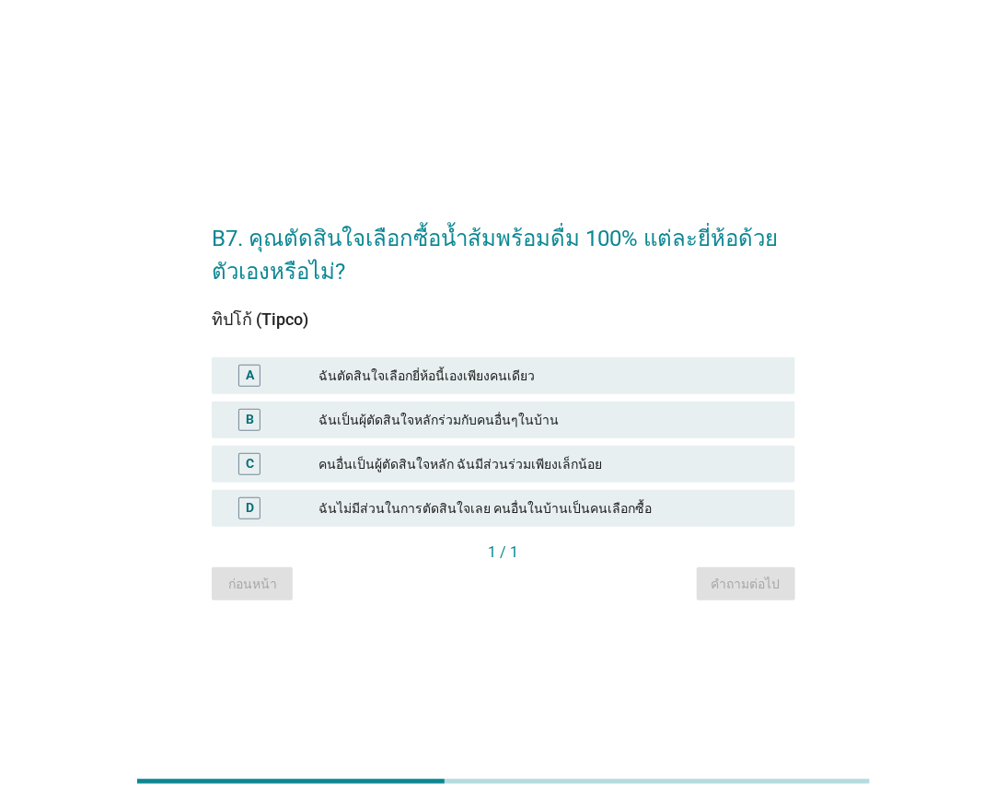
click at [430, 371] on div "ฉันตัดสินใจเลือกยี่ห้อนี้เองเพียงคนเดียว" at bounding box center [549, 376] width 461 height 22
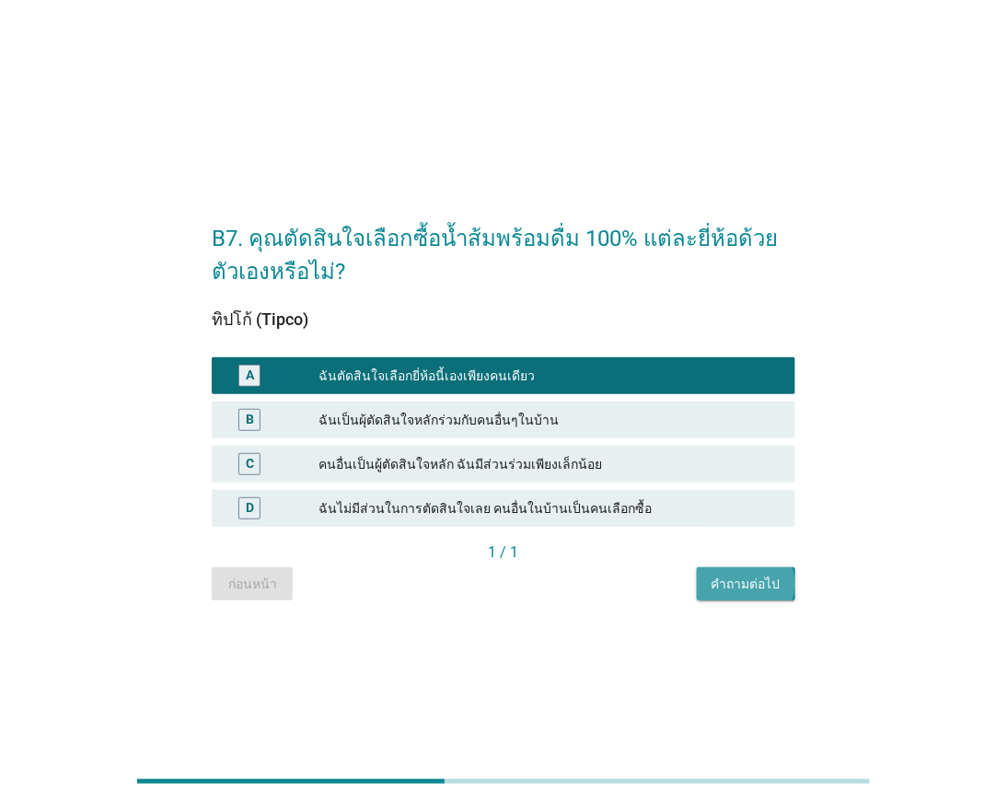
click at [760, 569] on button "คำถามต่อไป" at bounding box center [746, 583] width 98 height 33
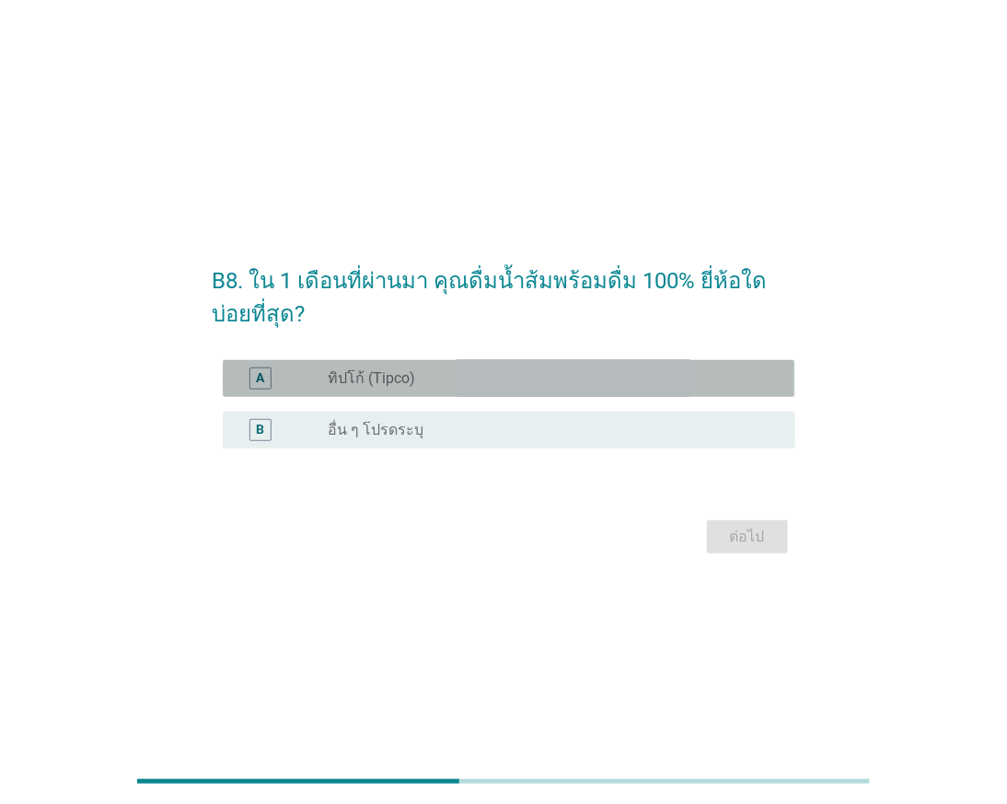
drag, startPoint x: 460, startPoint y: 381, endPoint x: 484, endPoint y: 383, distance: 24.0
click at [461, 381] on div "radio_button_unchecked ทิปโก้ (Tipco)" at bounding box center [547, 378] width 437 height 18
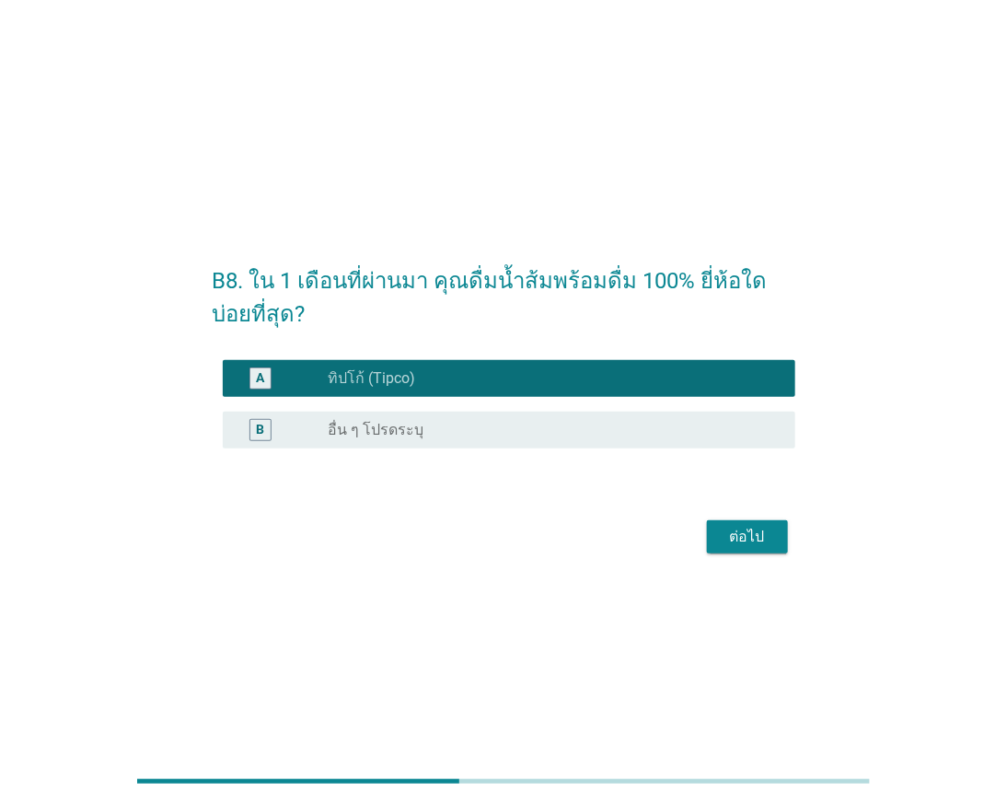
click at [765, 539] on div "ต่อไป" at bounding box center [748, 537] width 52 height 22
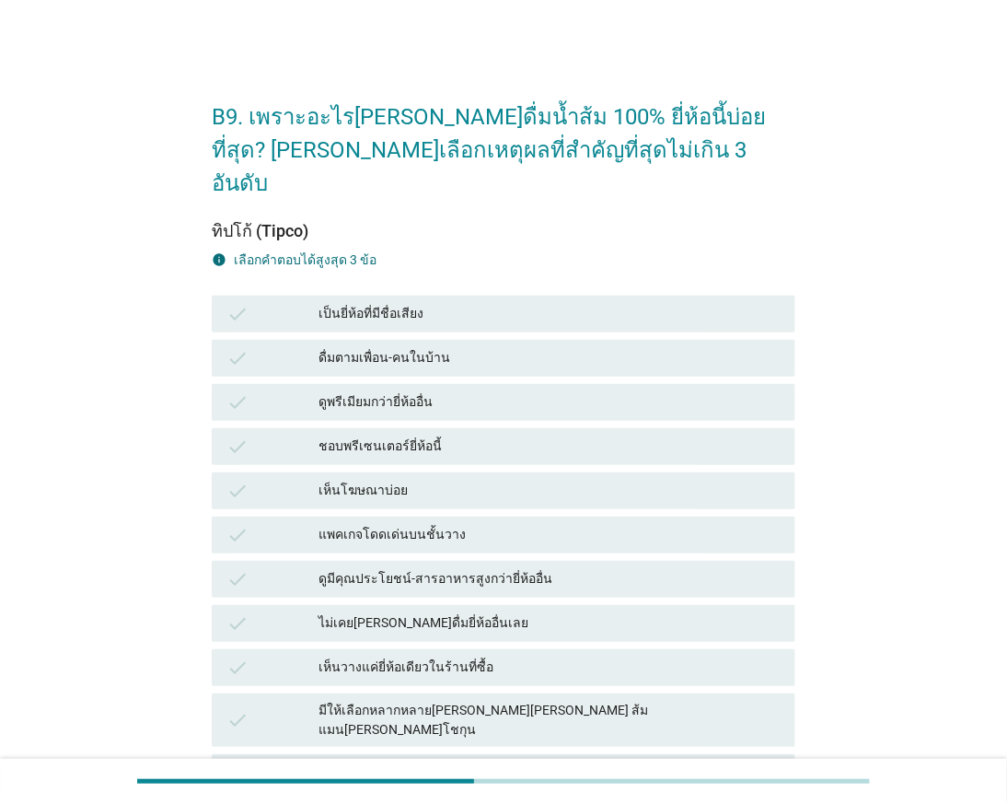
scroll to position [102, 0]
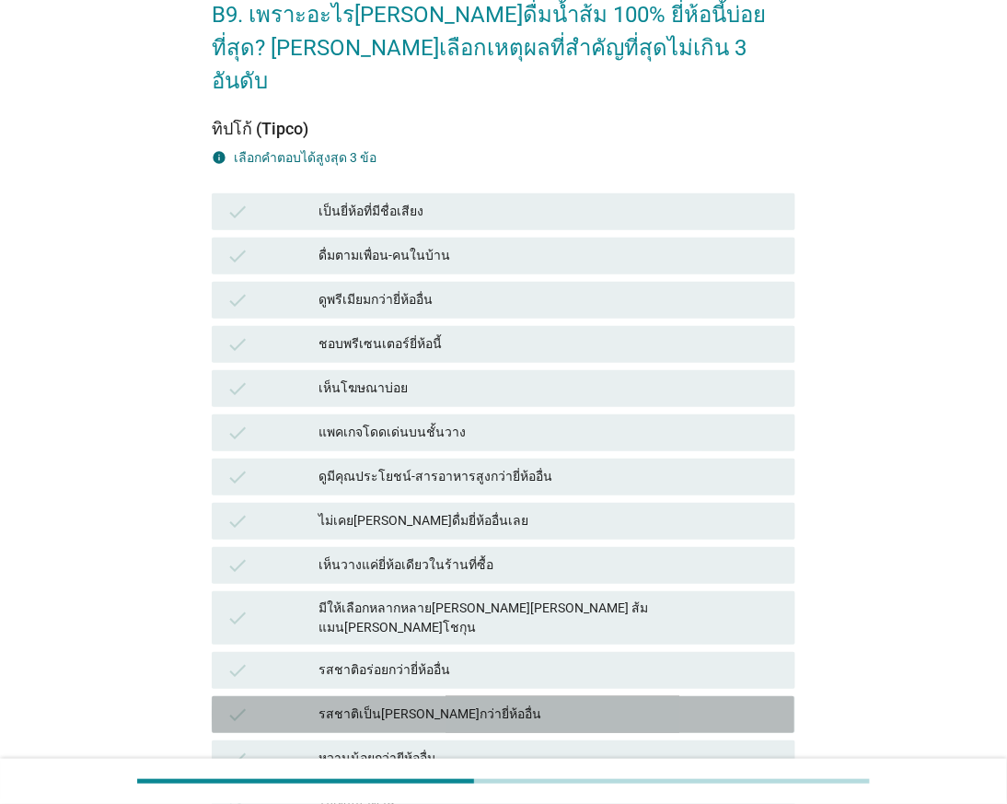
click at [463, 703] on div "รสชาติเป็น[PERSON_NAME]กว่ายี่ห้ออื่น" at bounding box center [549, 714] width 461 height 22
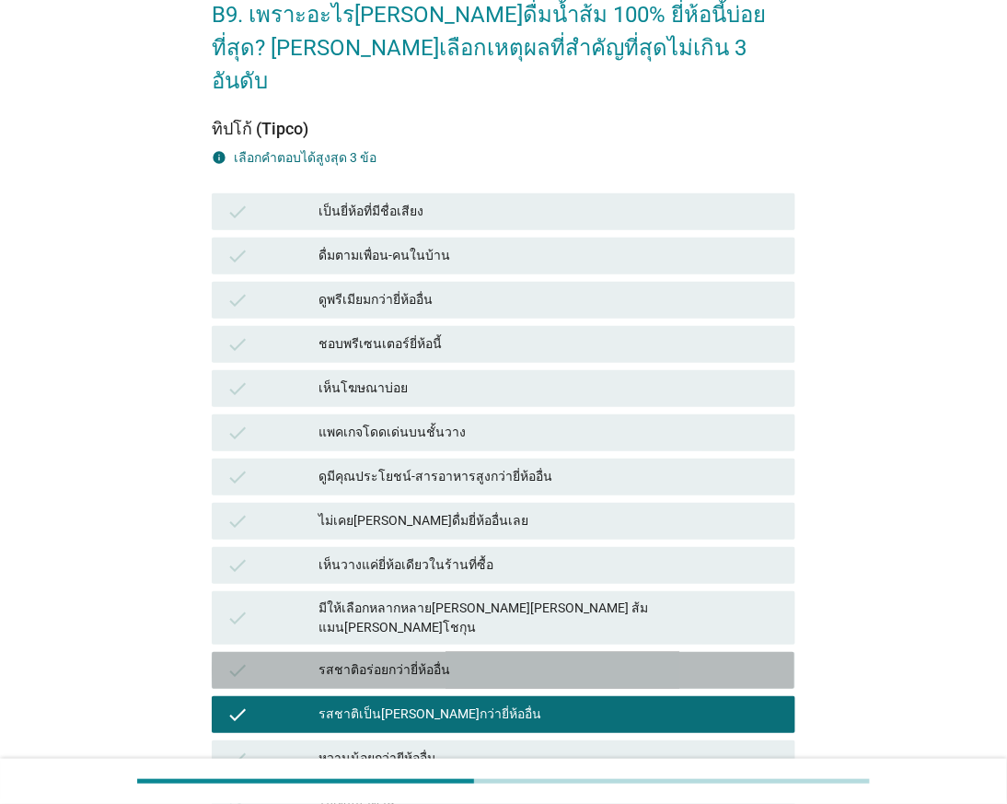
click at [504, 659] on div "รสชาติอร่อยกว่ายี่ห้ออื่น" at bounding box center [549, 670] width 461 height 22
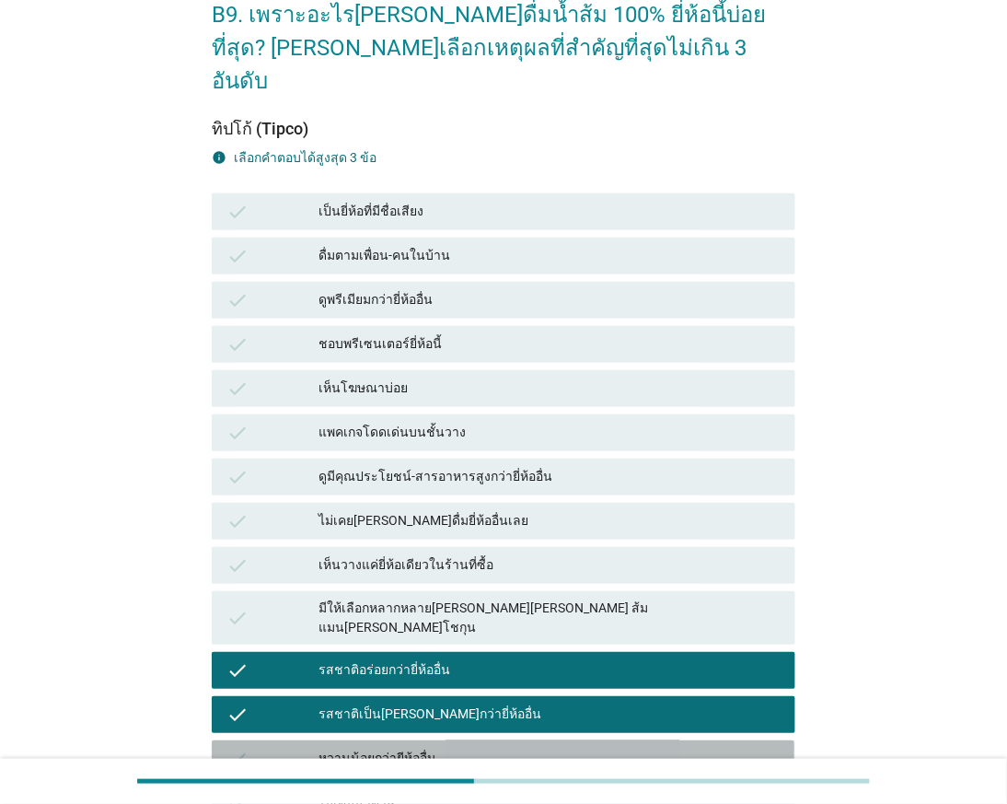
click at [467, 740] on div "check หวานน้อยกว่ายีห้ออื่น" at bounding box center [503, 758] width 583 height 37
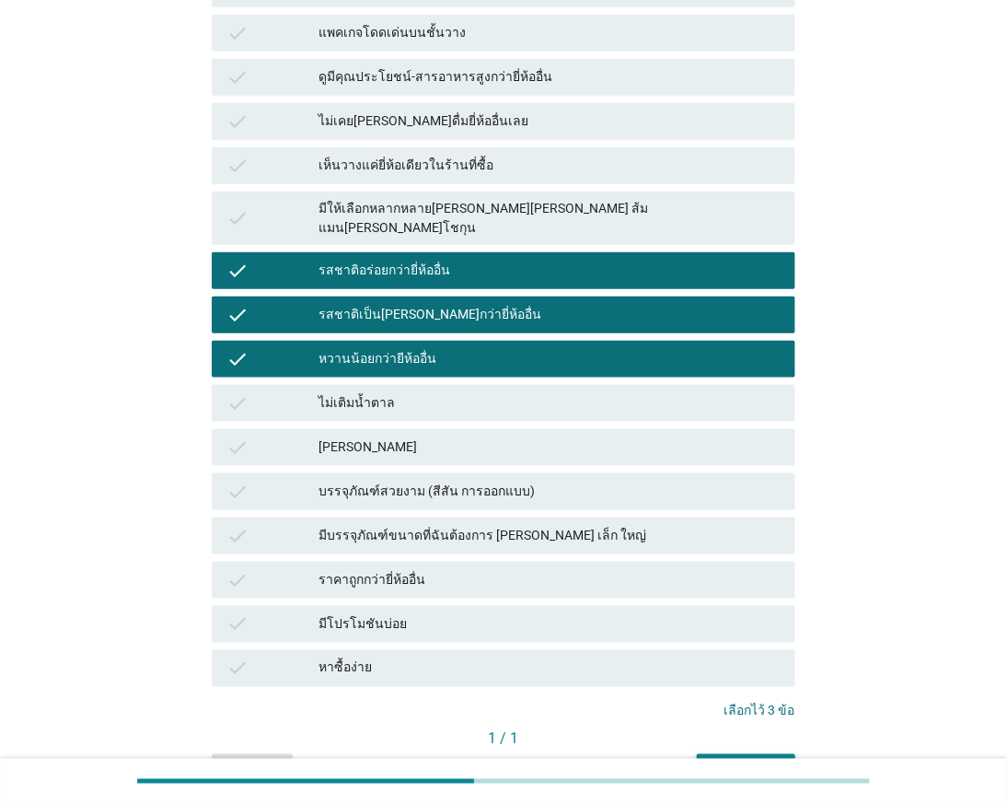
scroll to position [511, 0]
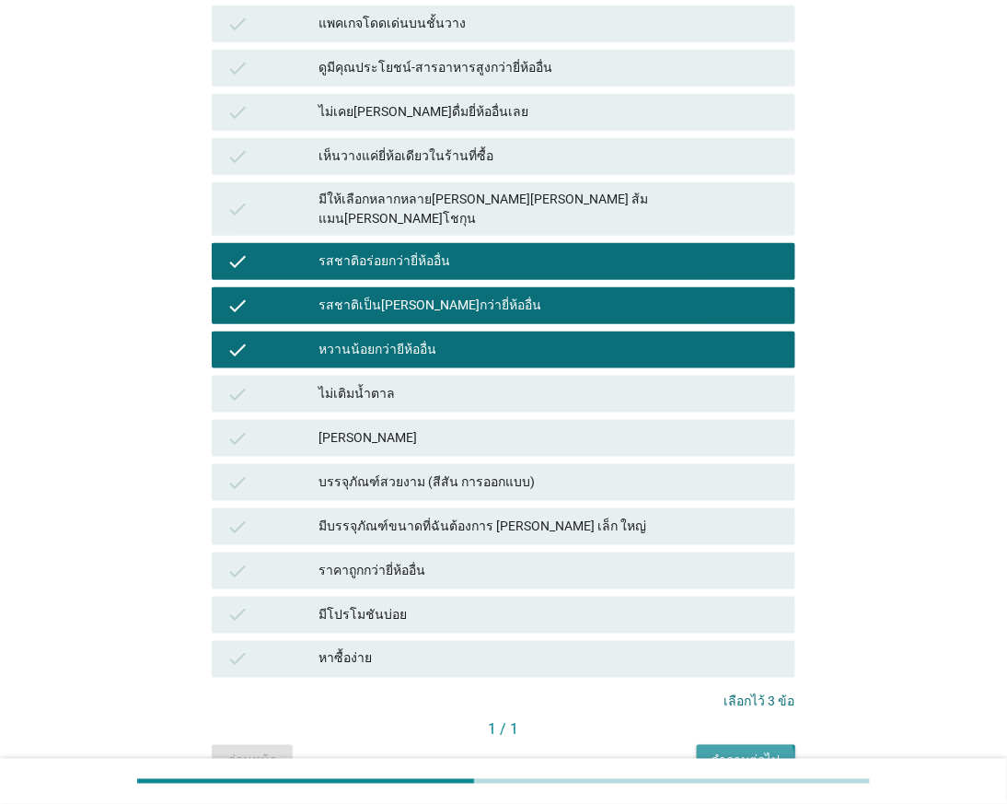
click at [722, 751] on div "คำถามต่อไป" at bounding box center [746, 760] width 69 height 19
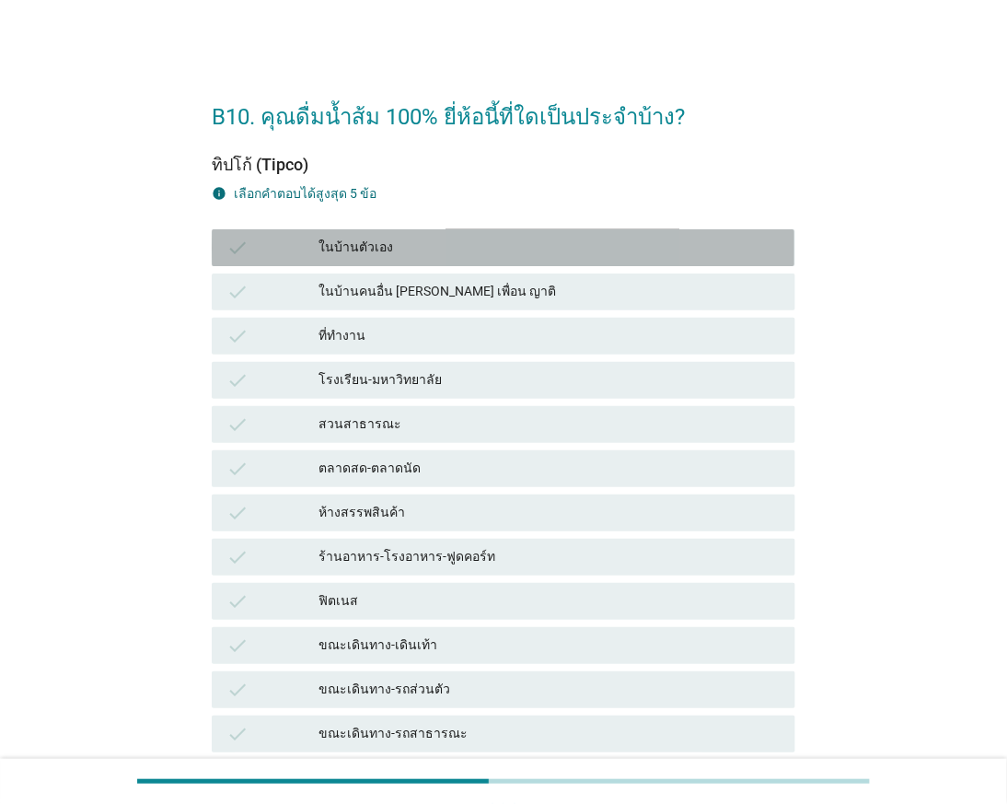
click at [411, 249] on div "ในบ้านตัวเอง" at bounding box center [549, 248] width 461 height 22
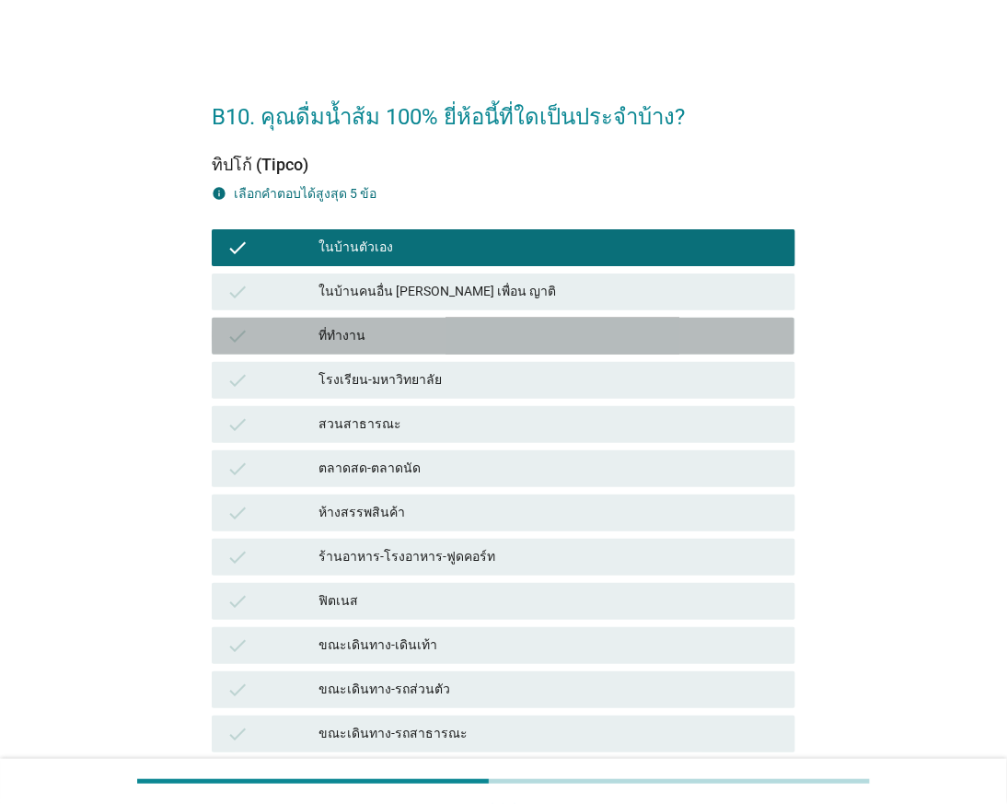
click at [464, 336] on div "ที่ทำงาน" at bounding box center [549, 336] width 461 height 22
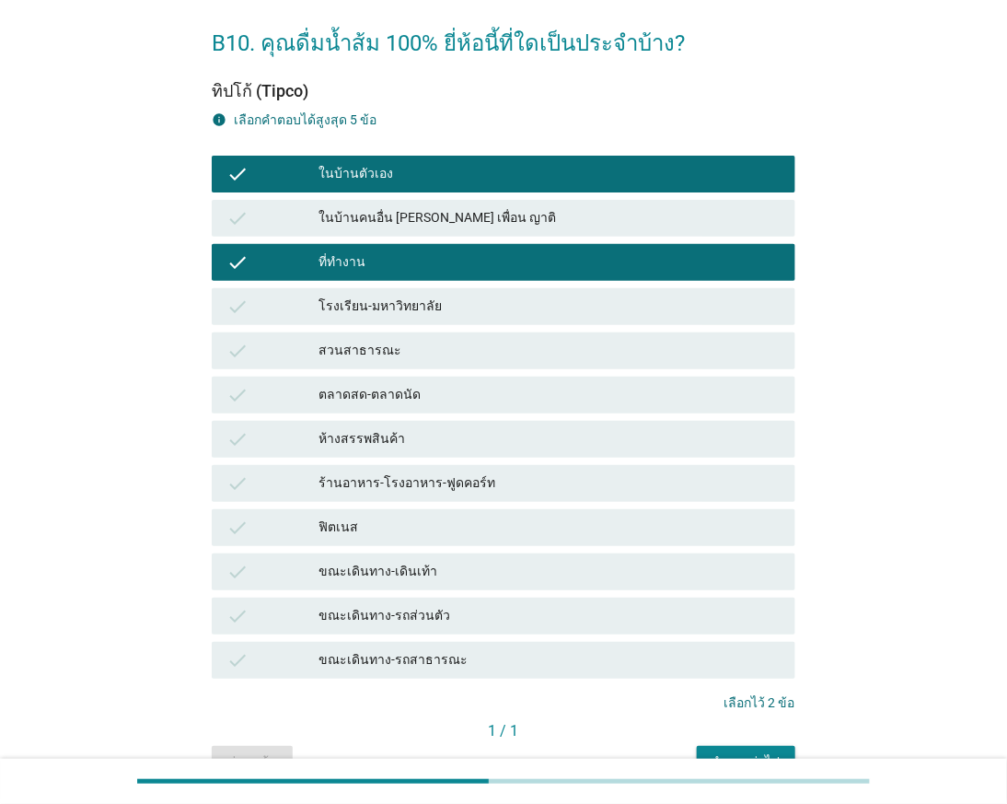
scroll to position [102, 0]
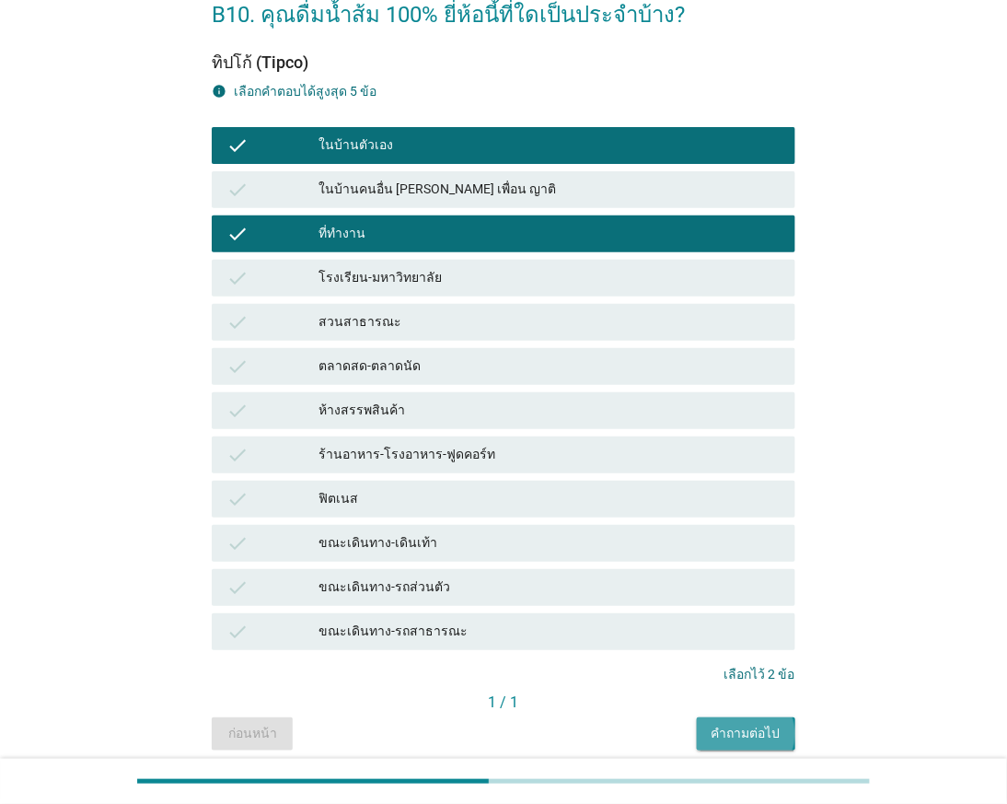
click at [715, 720] on button "คำถามต่อไป" at bounding box center [746, 733] width 98 height 33
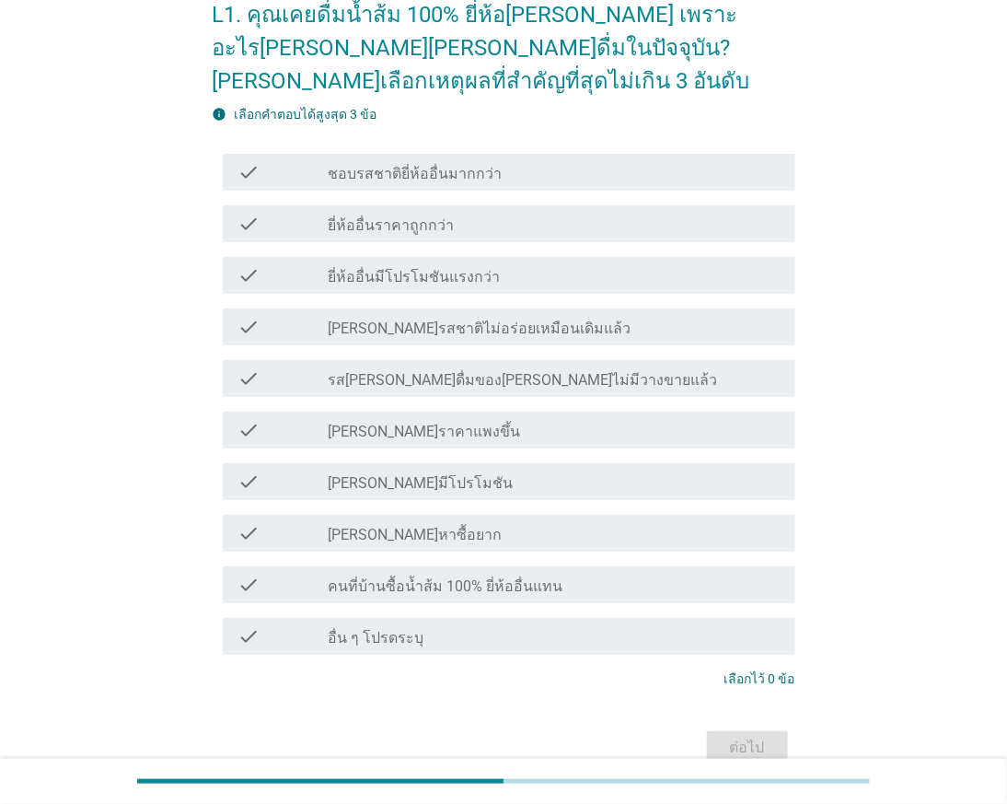
scroll to position [0, 0]
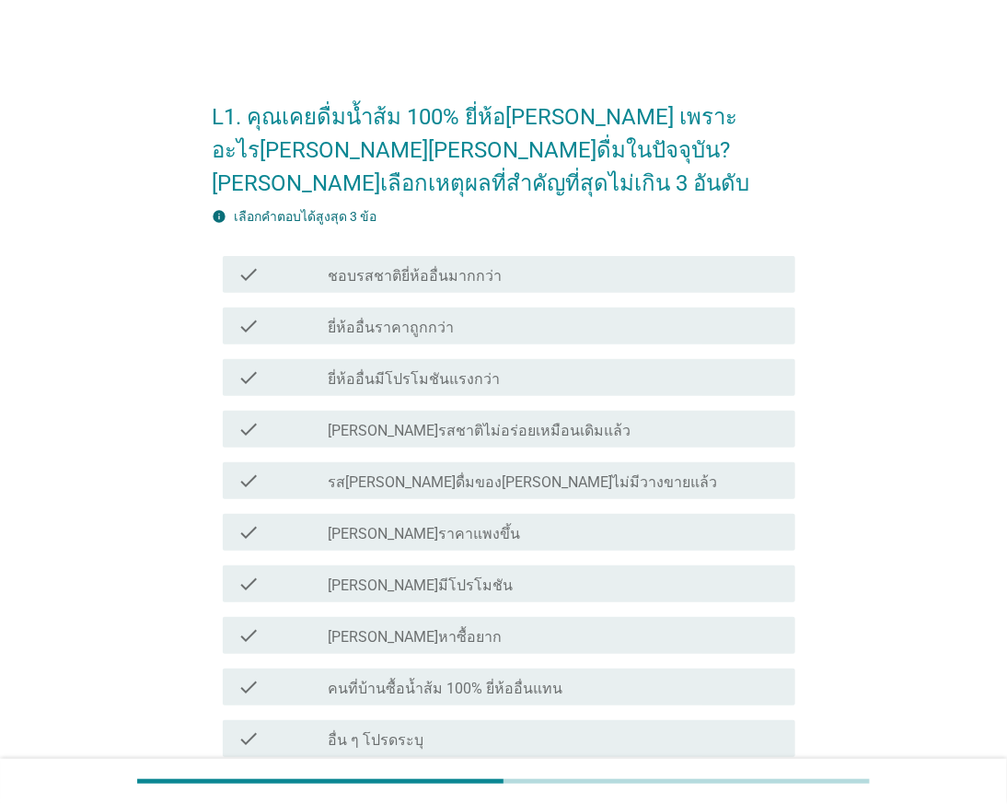
click at [504, 522] on div "check_box_outline_blank [PERSON_NAME]ราคาแพงขึ้น" at bounding box center [555, 532] width 452 height 22
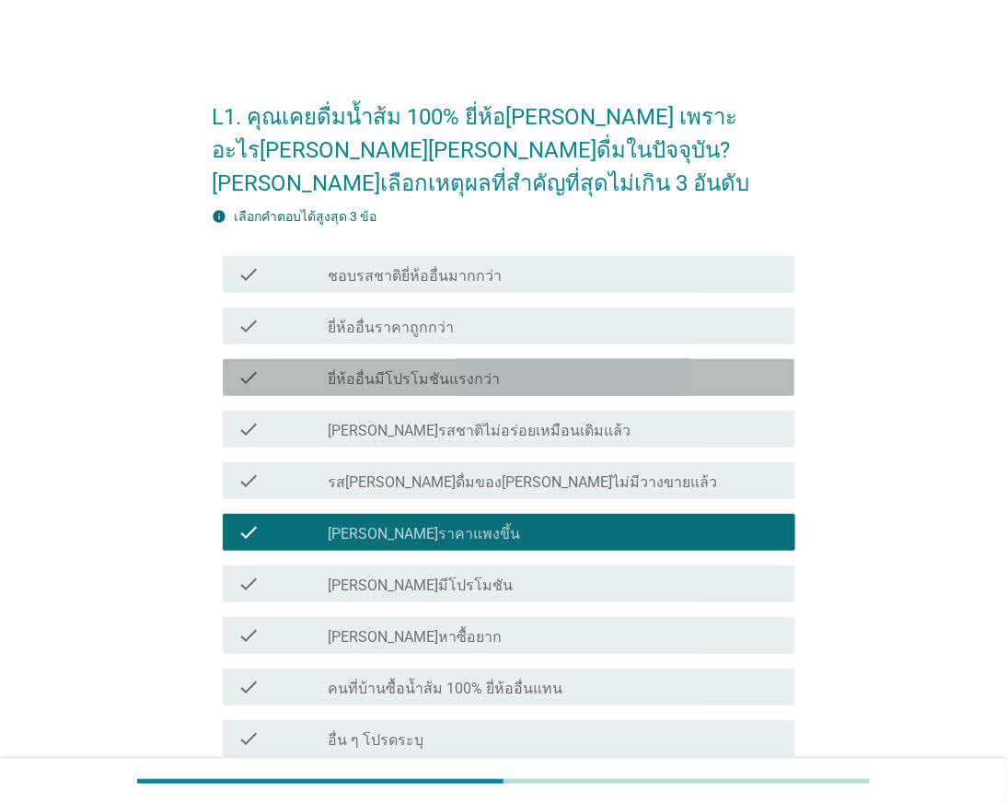
click at [514, 373] on div "check_box_outline_blank ยี่ห้ออื่นมีโปรโมชันแรงกว่า" at bounding box center [555, 377] width 452 height 22
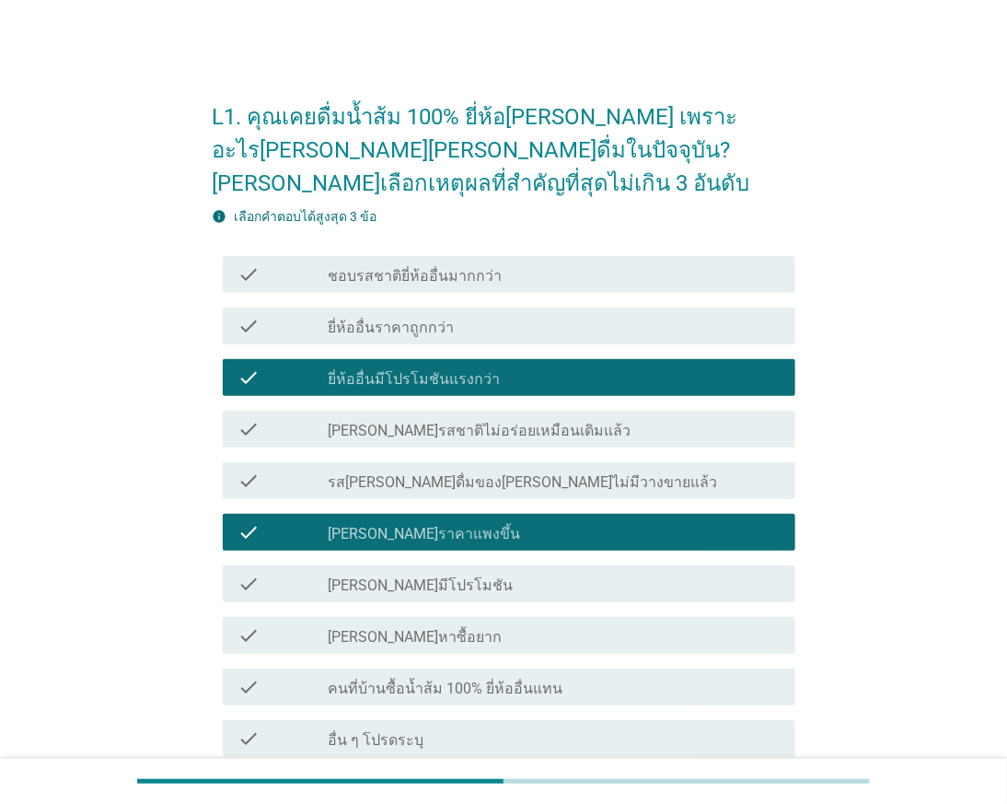
click at [559, 326] on div "check_box_outline_blank ยี่ห้ออื่นราคาถูกกว่า" at bounding box center [555, 326] width 452 height 22
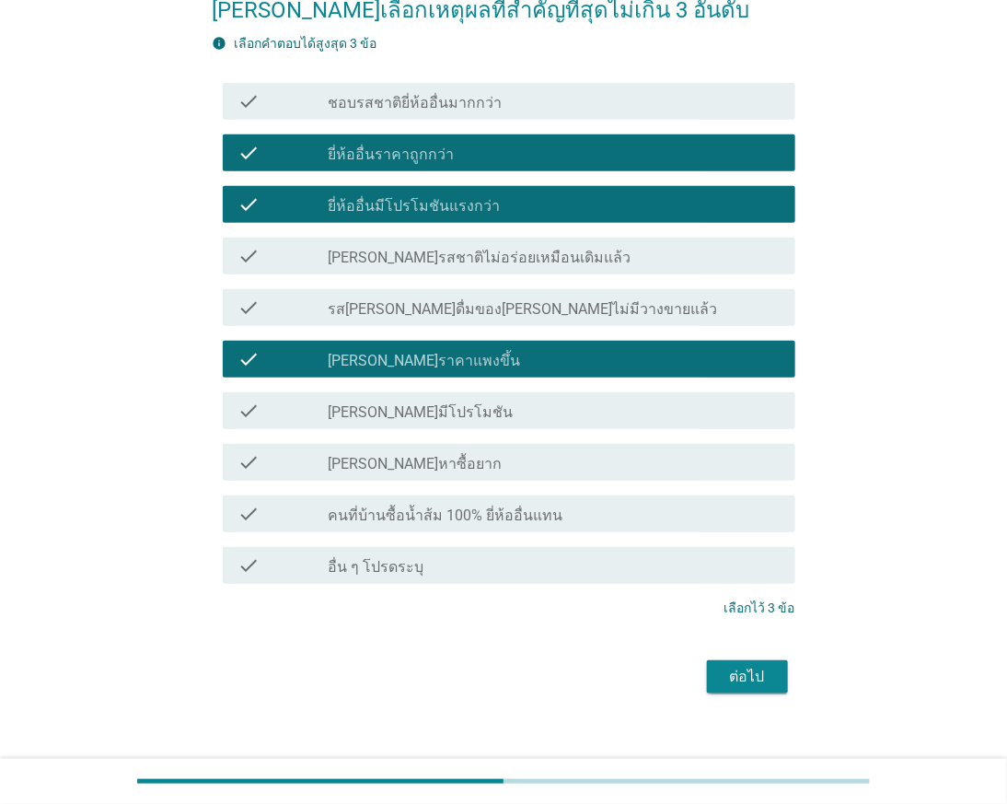
scroll to position [193, 0]
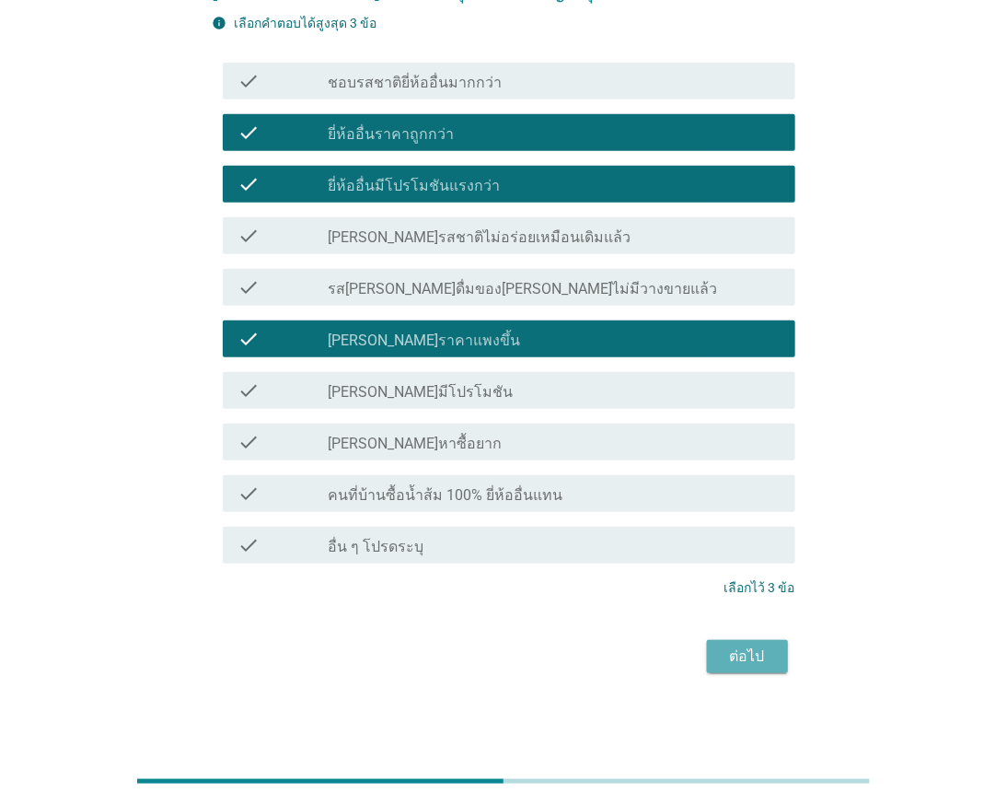
click at [766, 641] on button "ต่อไป" at bounding box center [747, 656] width 81 height 33
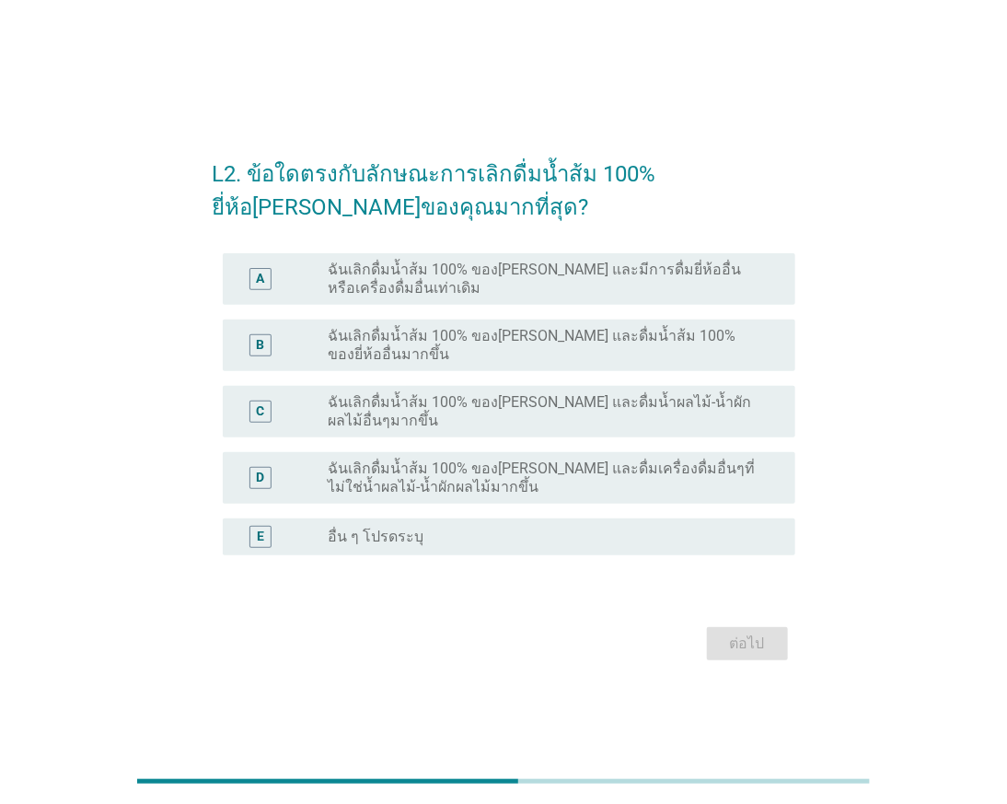
click at [585, 296] on label "ฉันเลิกดื่มน้ำส้ม 100% ของ[PERSON_NAME] และมีการดื่มยี่ห้ออื่นหรือเครื่องดื่มอื…" at bounding box center [547, 279] width 437 height 37
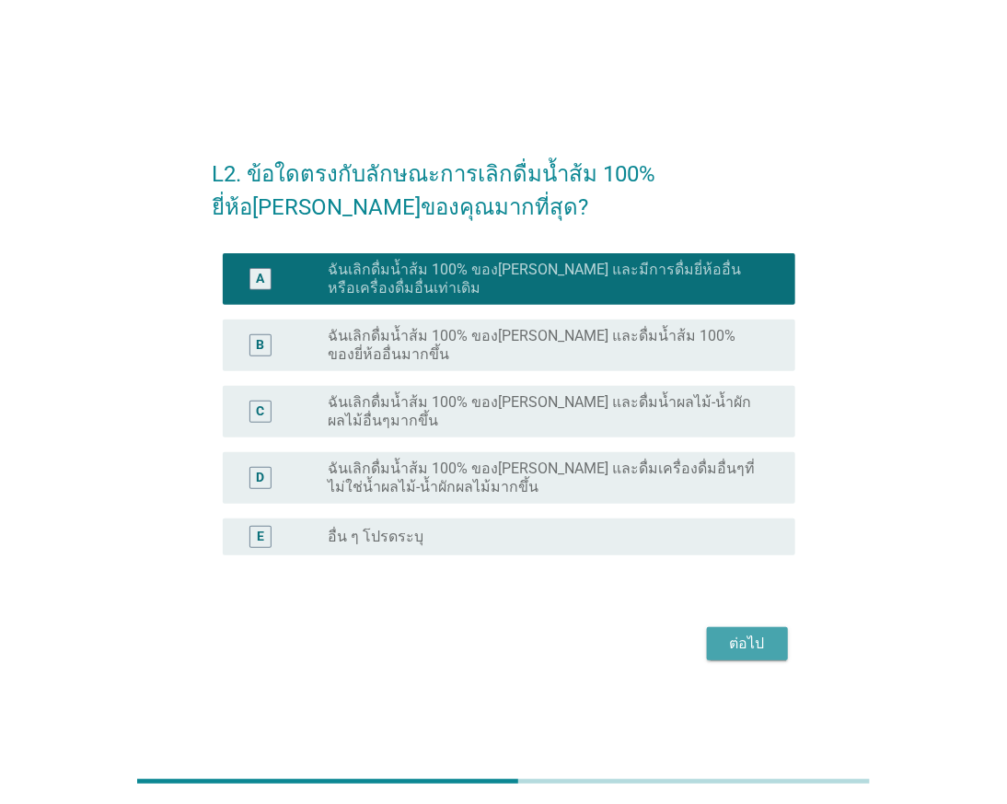
click at [761, 632] on div "ต่อไป" at bounding box center [748, 643] width 52 height 22
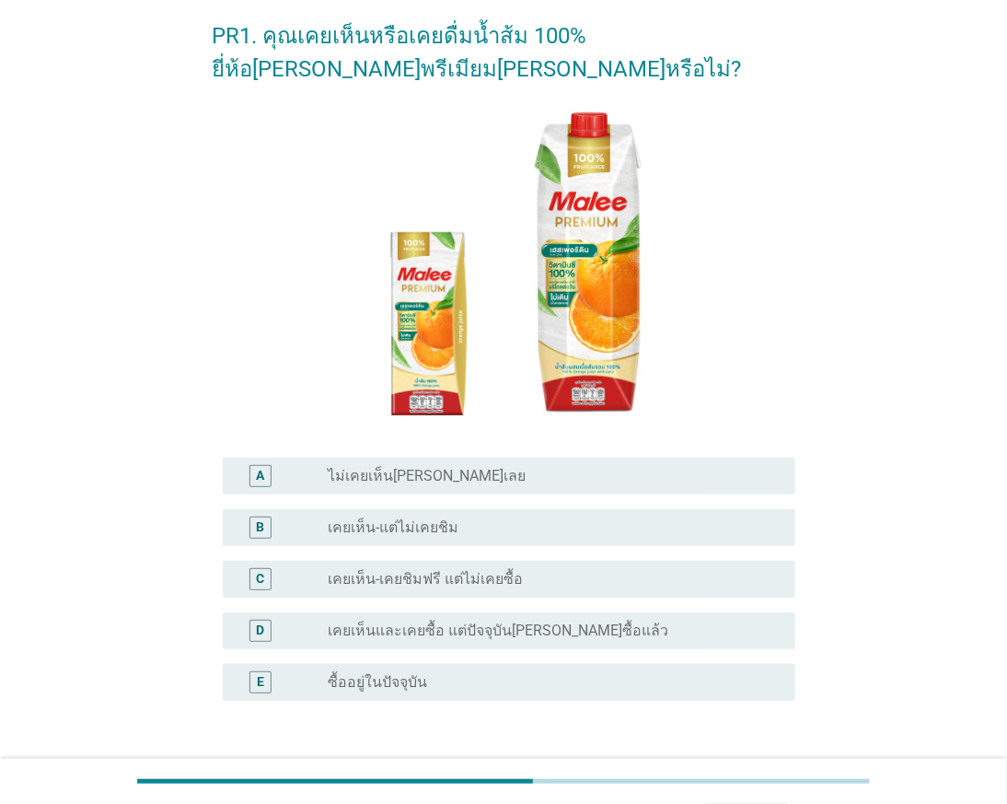
scroll to position [214, 0]
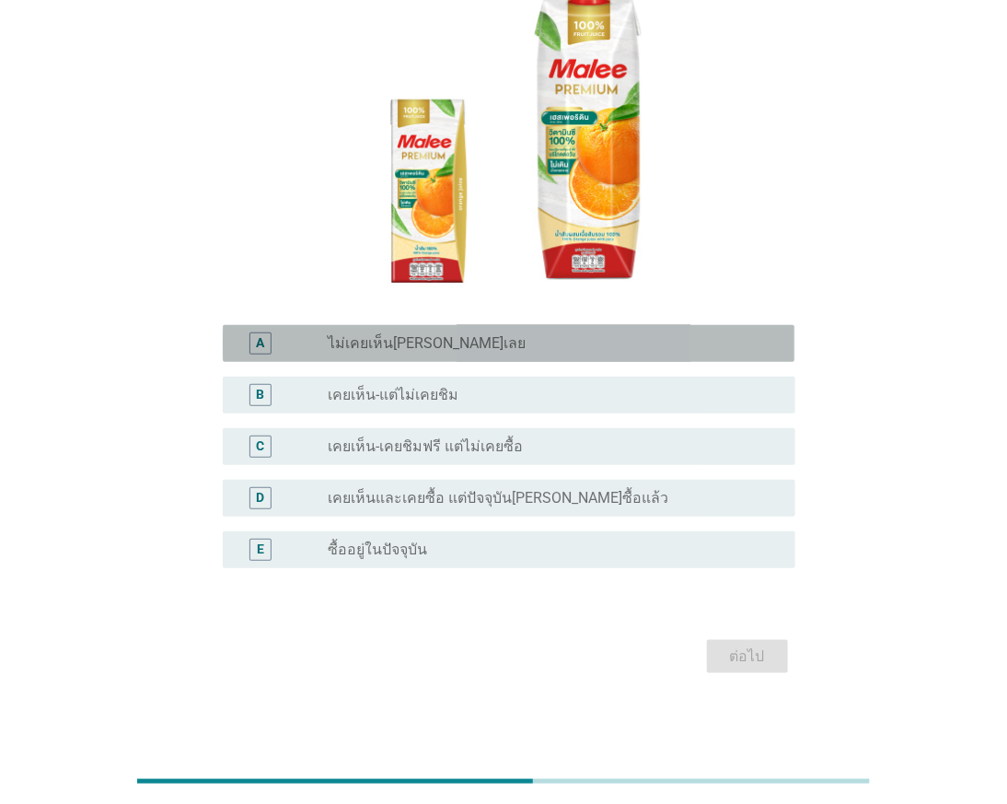
click at [433, 337] on label "ไม่เคยเห็น[PERSON_NAME]เลย" at bounding box center [428, 343] width 198 height 18
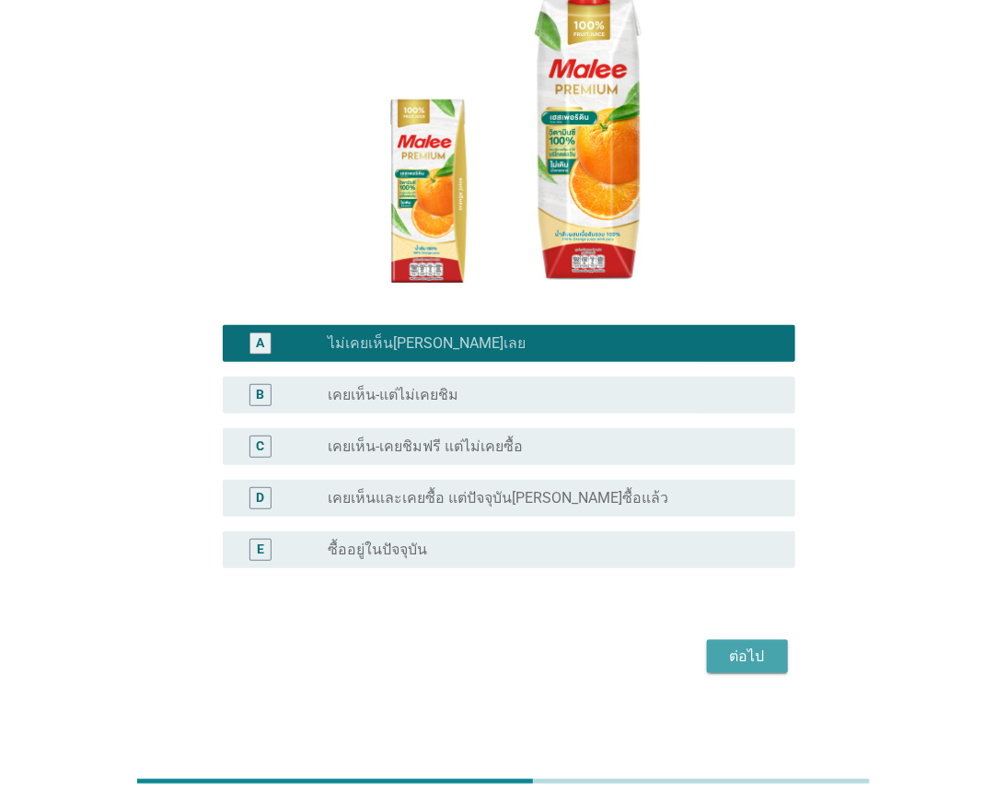
click at [748, 648] on div "ต่อไป" at bounding box center [748, 656] width 52 height 22
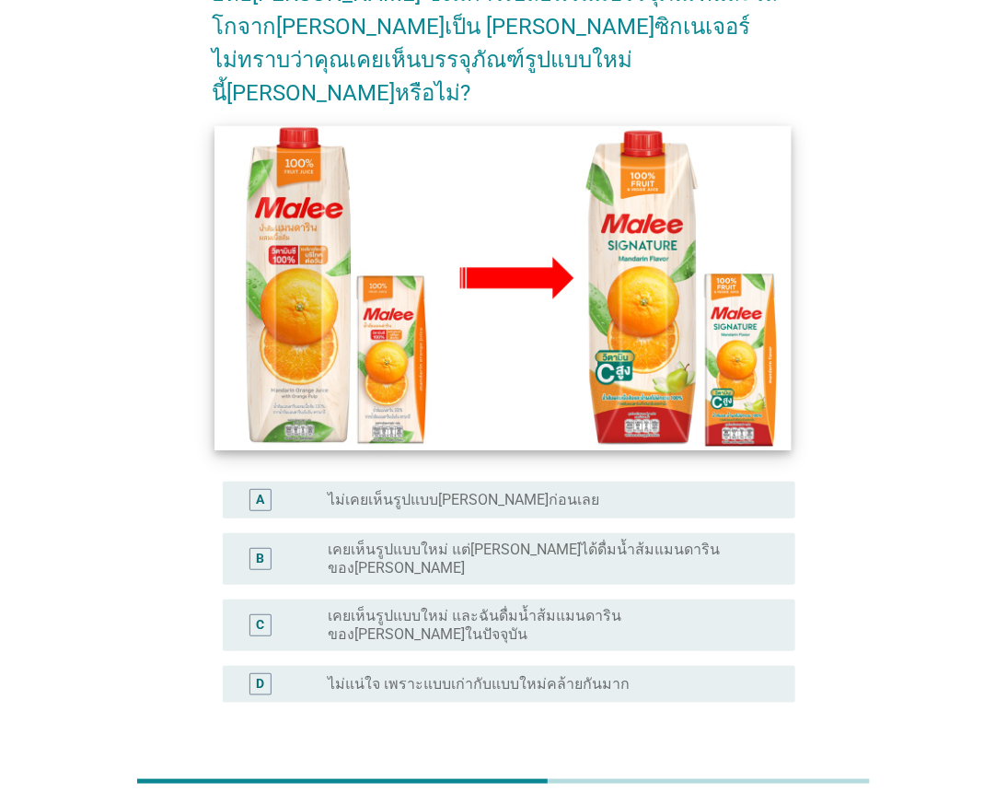
scroll to position [195, 0]
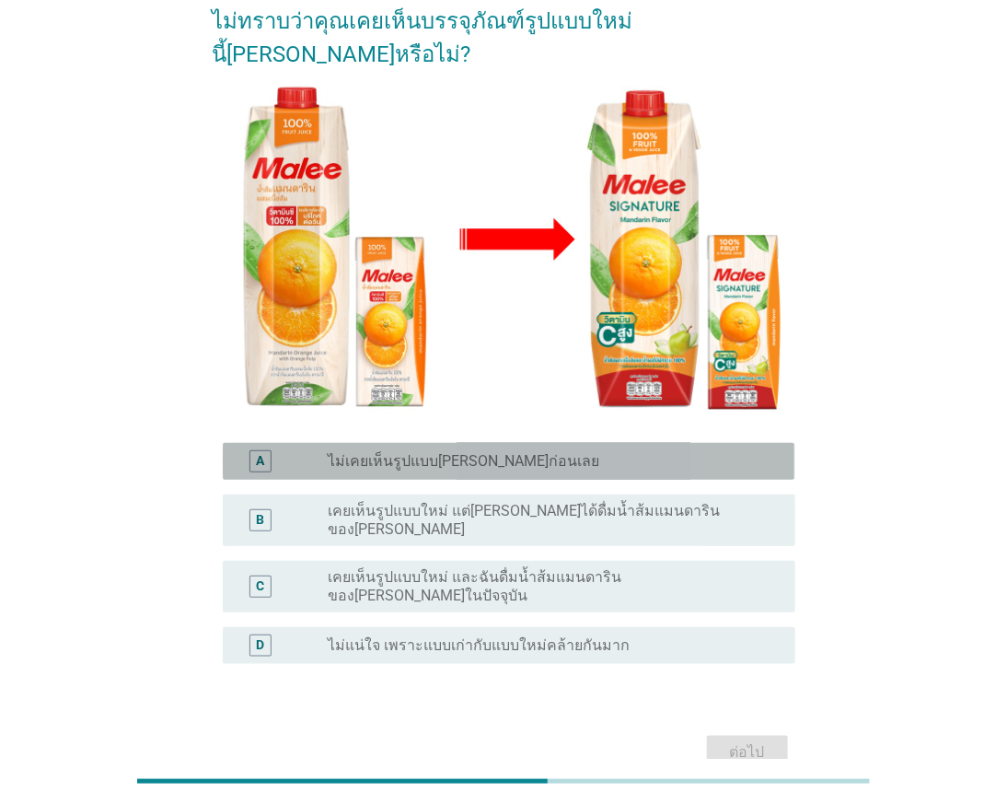
click at [531, 450] on div "radio_button_unchecked ไม่เคยเห็นรูปแบบ[PERSON_NAME]ก่อนเลย" at bounding box center [555, 461] width 452 height 22
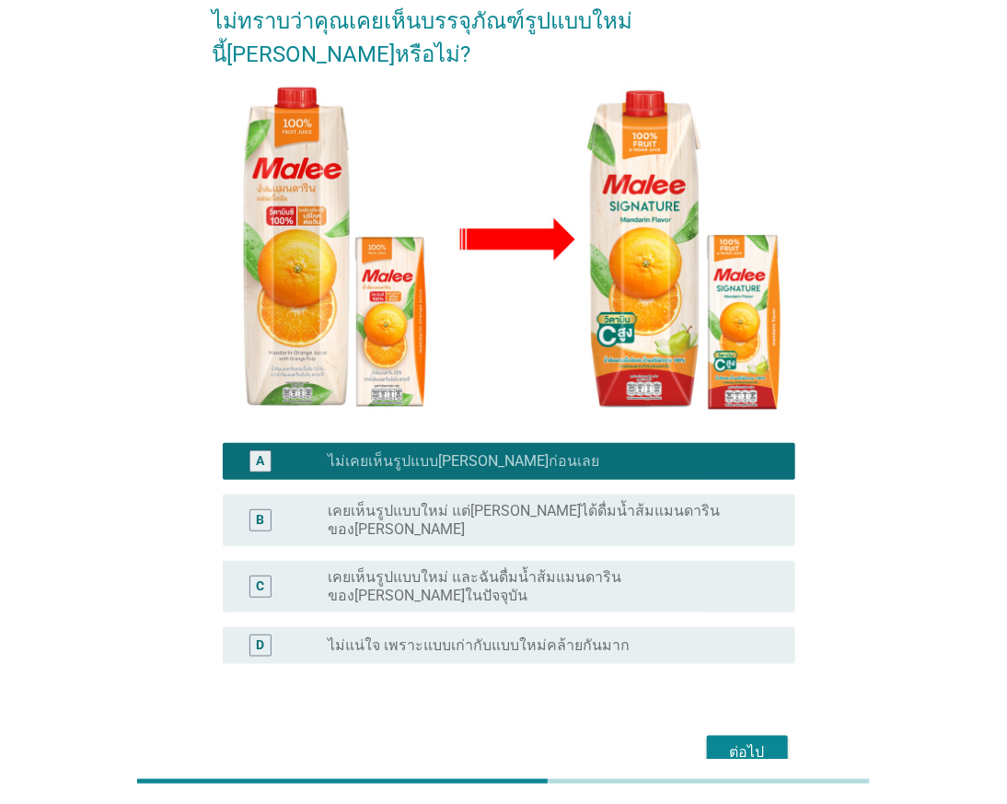
click at [738, 741] on div "ต่อไป" at bounding box center [748, 752] width 52 height 22
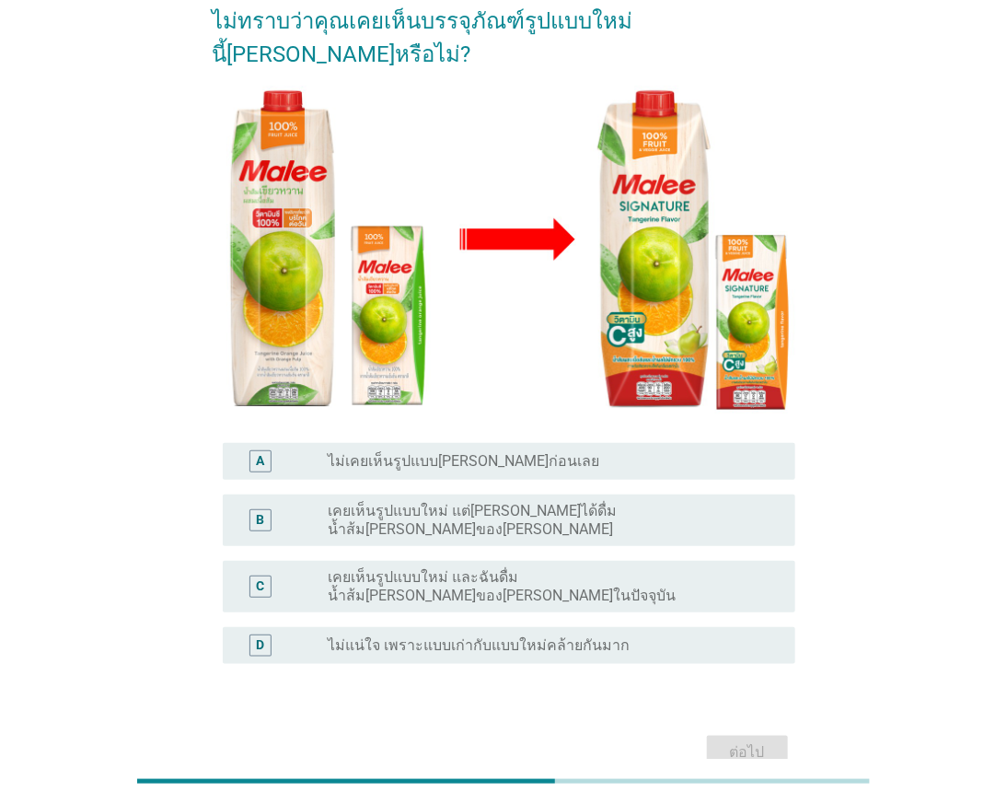
scroll to position [0, 0]
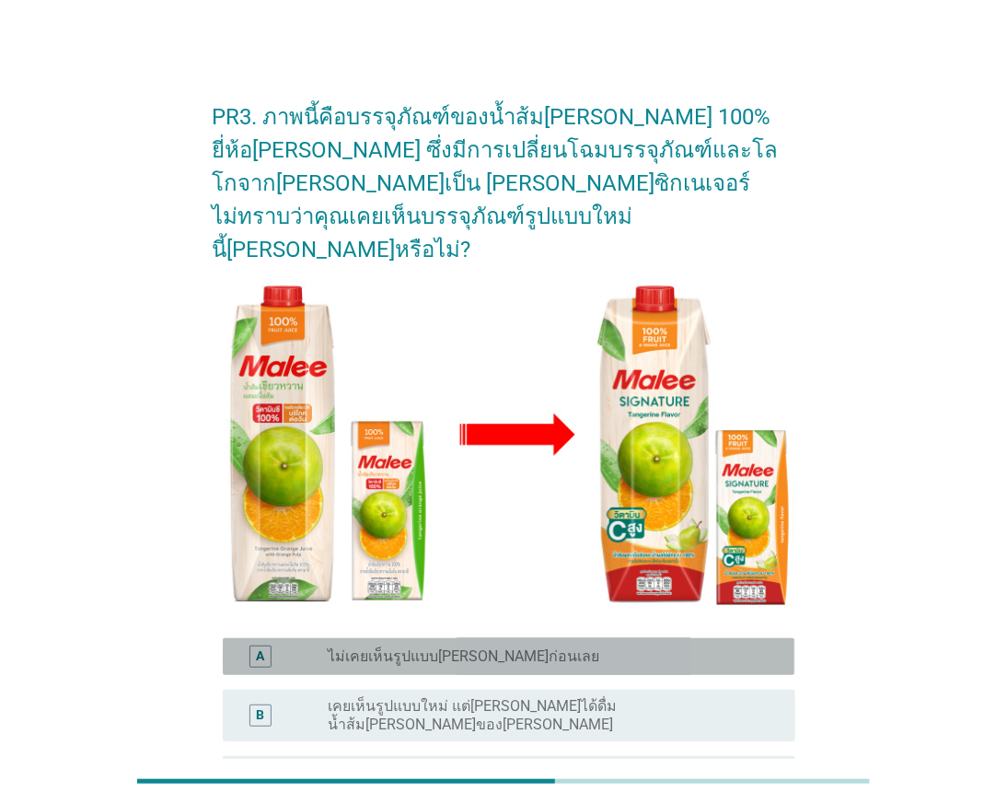
click at [502, 647] on label "ไม่เคยเห็นรูปแบบ[PERSON_NAME]ก่อนเลย" at bounding box center [465, 656] width 272 height 18
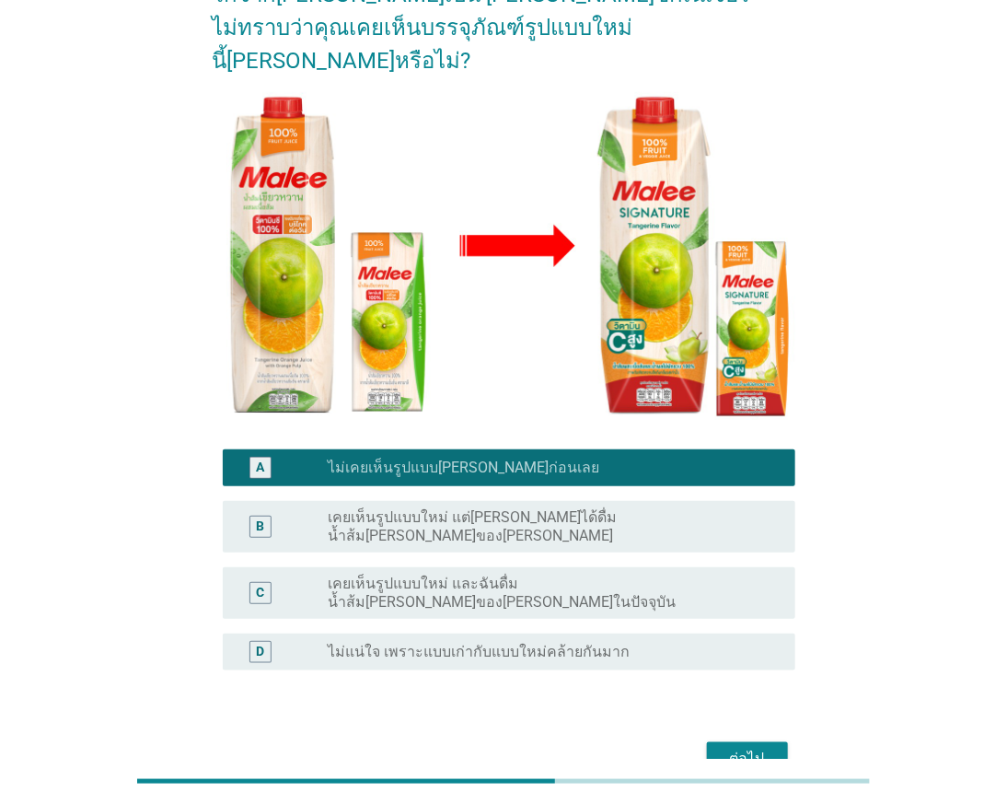
scroll to position [204, 0]
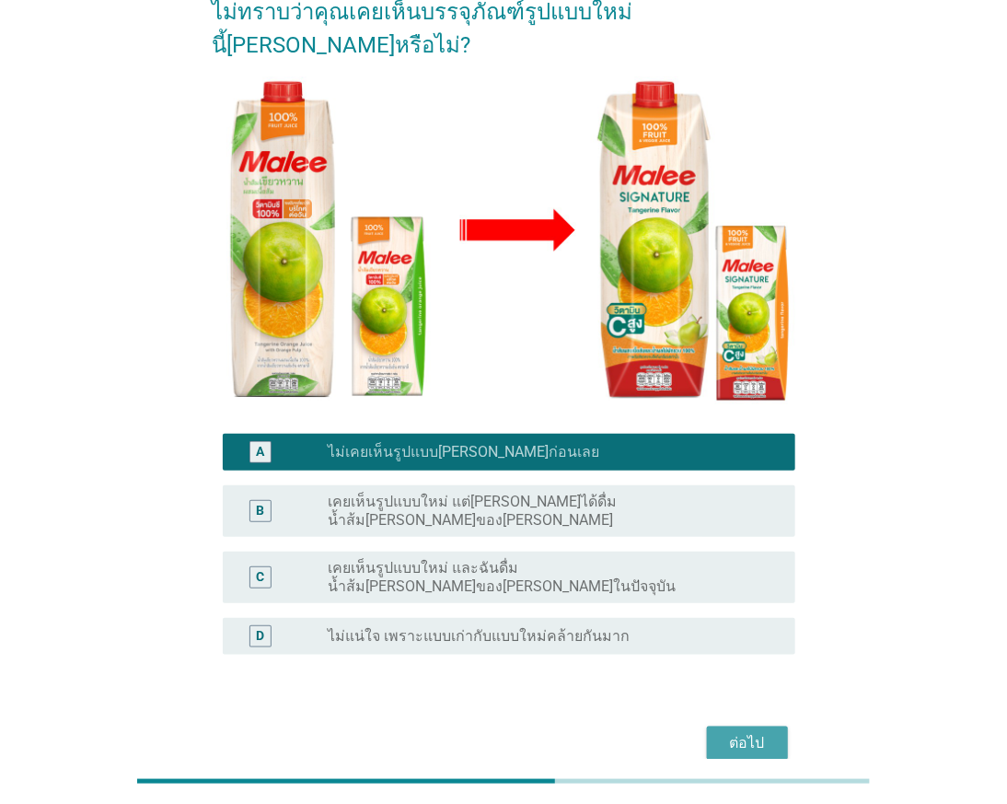
click at [755, 732] on div "ต่อไป" at bounding box center [748, 743] width 52 height 22
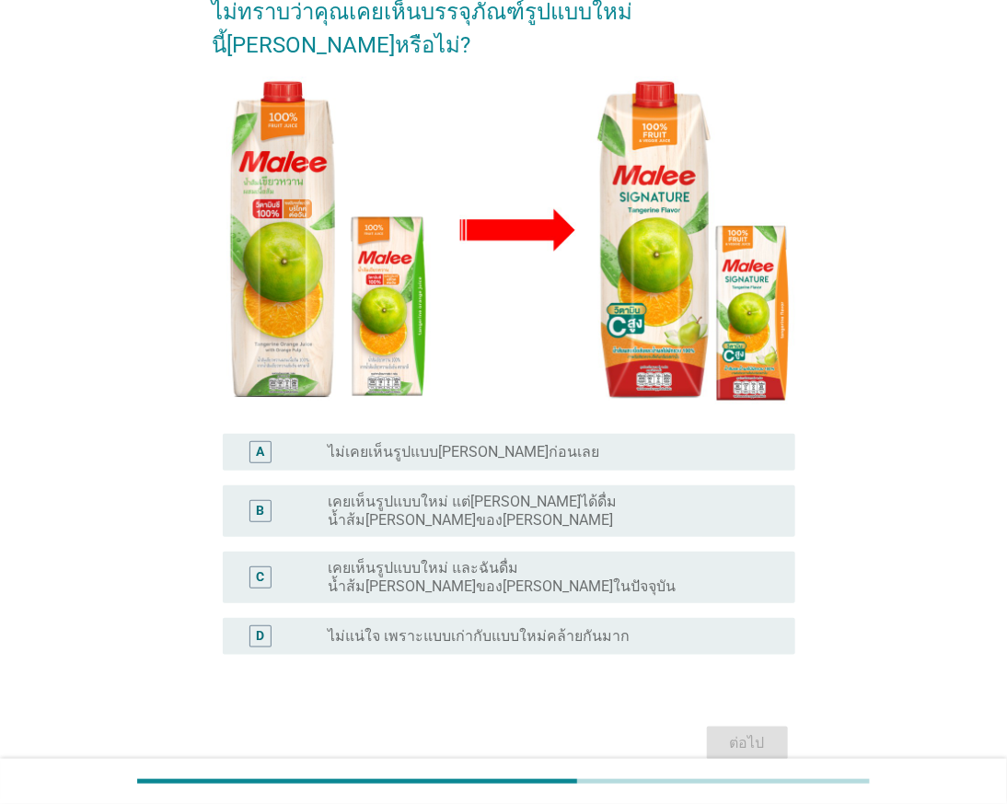
scroll to position [0, 0]
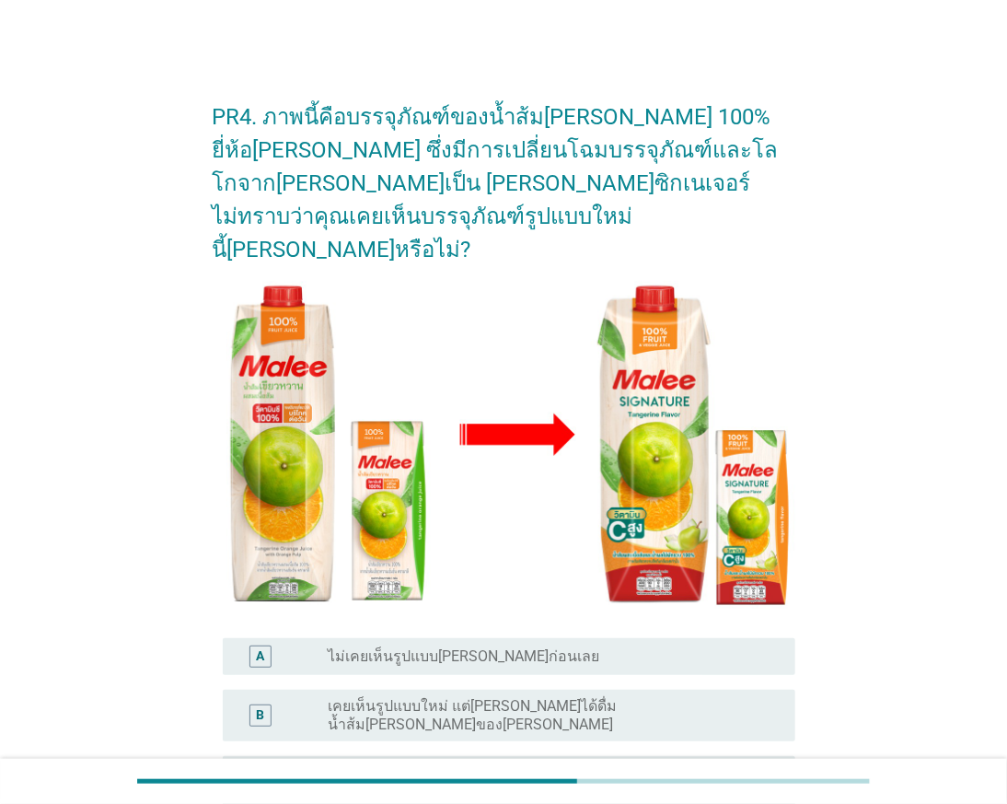
click at [580, 647] on div "radio_button_unchecked ไม่เคยเห็นรูปแบบ[PERSON_NAME]ก่อนเลย" at bounding box center [547, 656] width 437 height 18
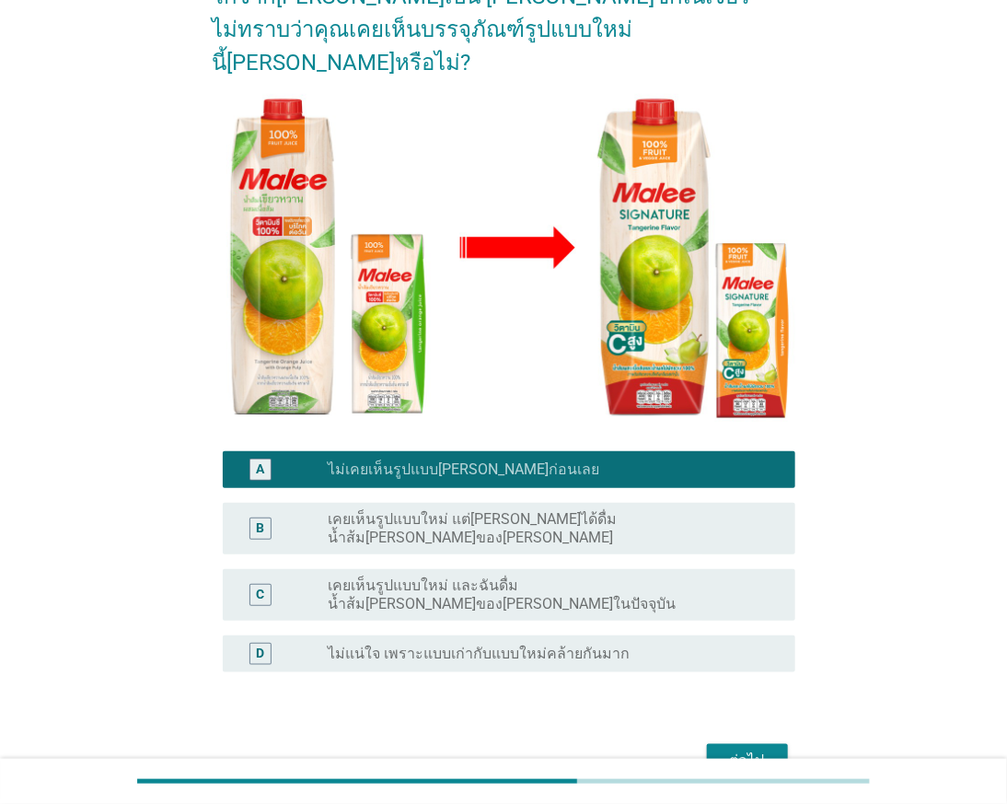
scroll to position [195, 0]
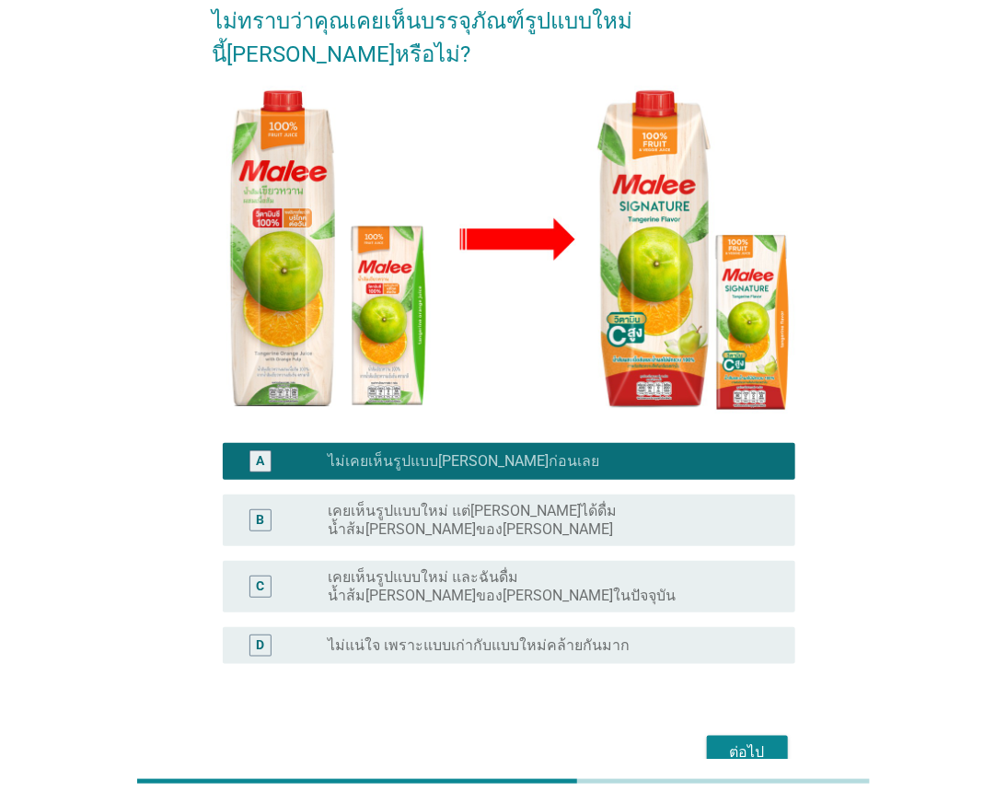
click at [732, 741] on div "ต่อไป" at bounding box center [748, 752] width 52 height 22
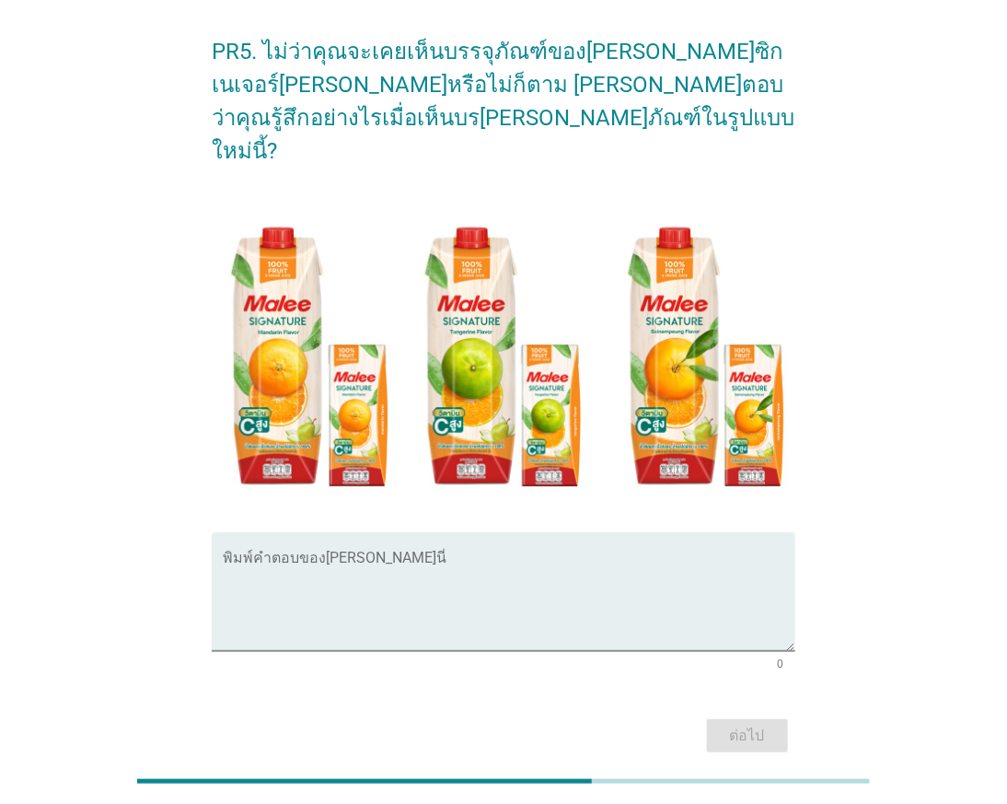
scroll to position [112, 0]
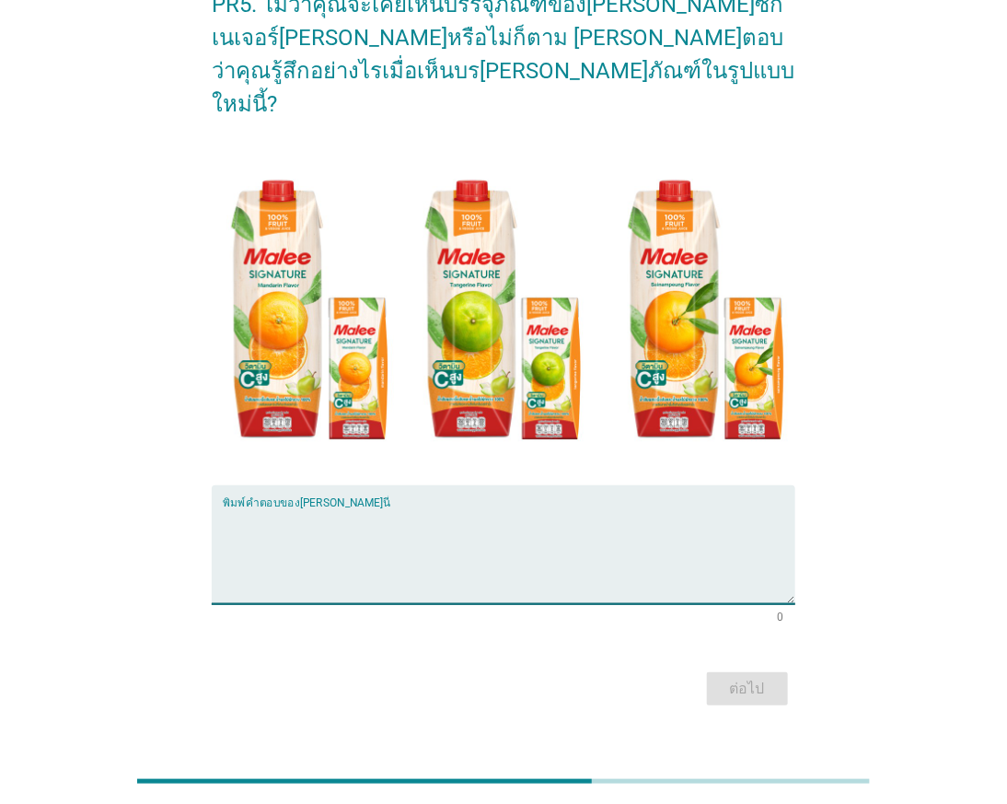
click at [364, 507] on textarea "พิมพ์คำตอบของคุณ ที่นี่" at bounding box center [509, 555] width 572 height 97
type textarea "l"
type textarea "สวยงามน่าสนใจ"
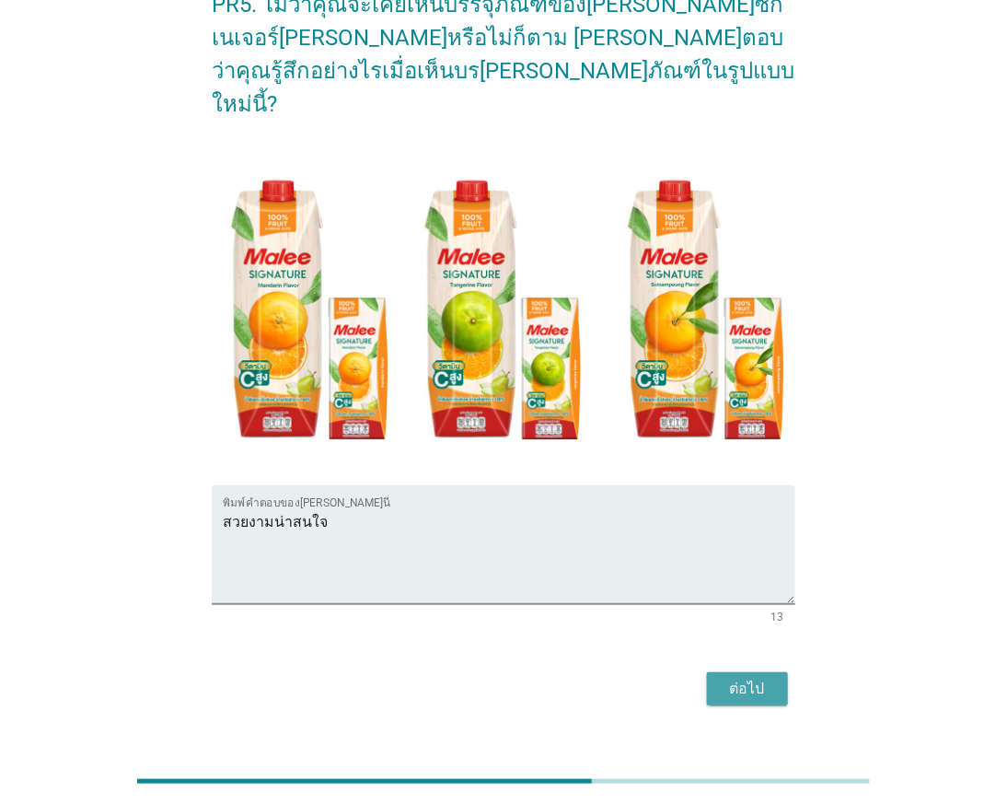
click at [755, 678] on div "ต่อไป" at bounding box center [748, 689] width 52 height 22
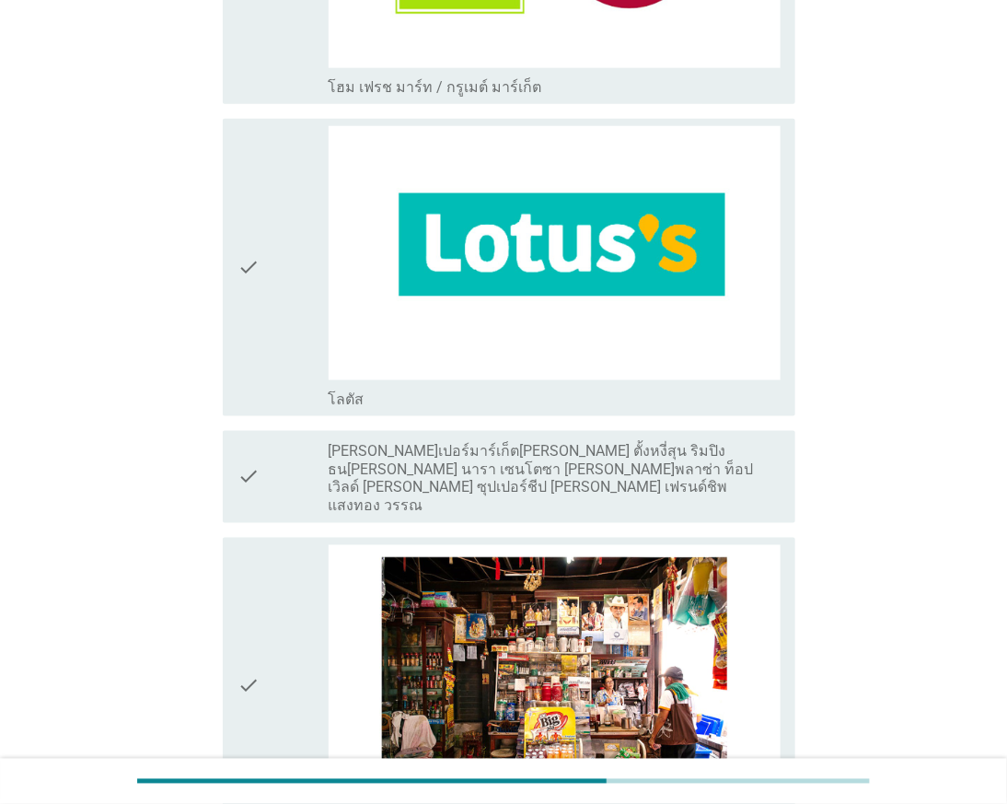
scroll to position [2966, 0]
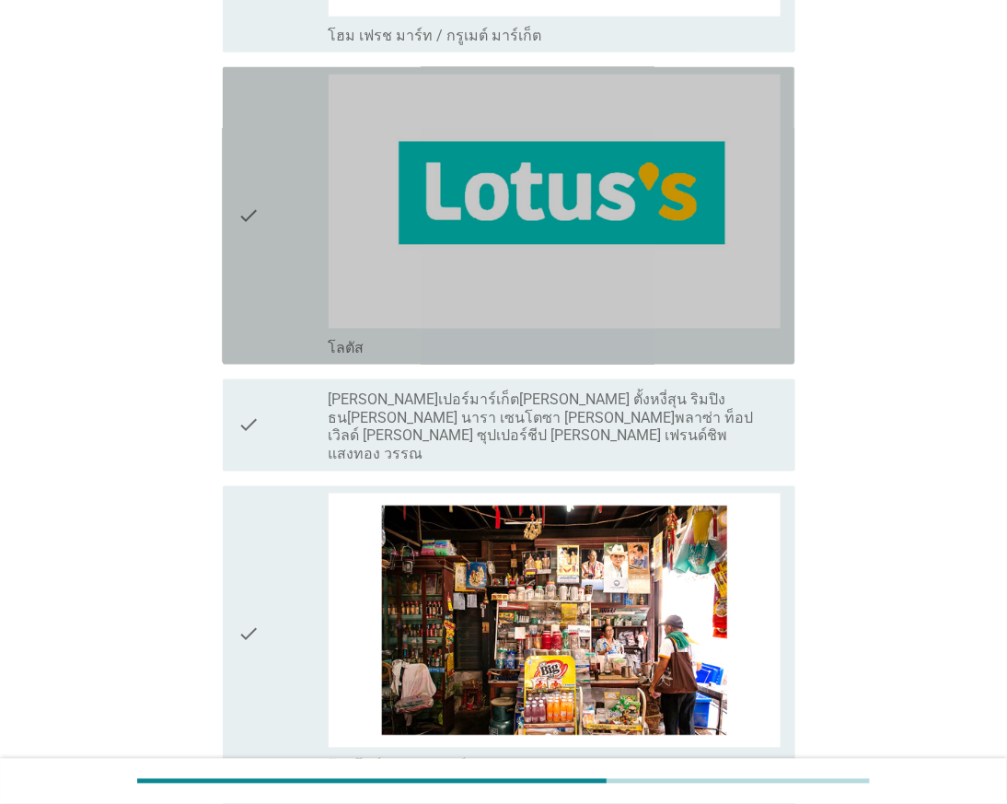
click at [285, 300] on div "check" at bounding box center [282, 216] width 90 height 283
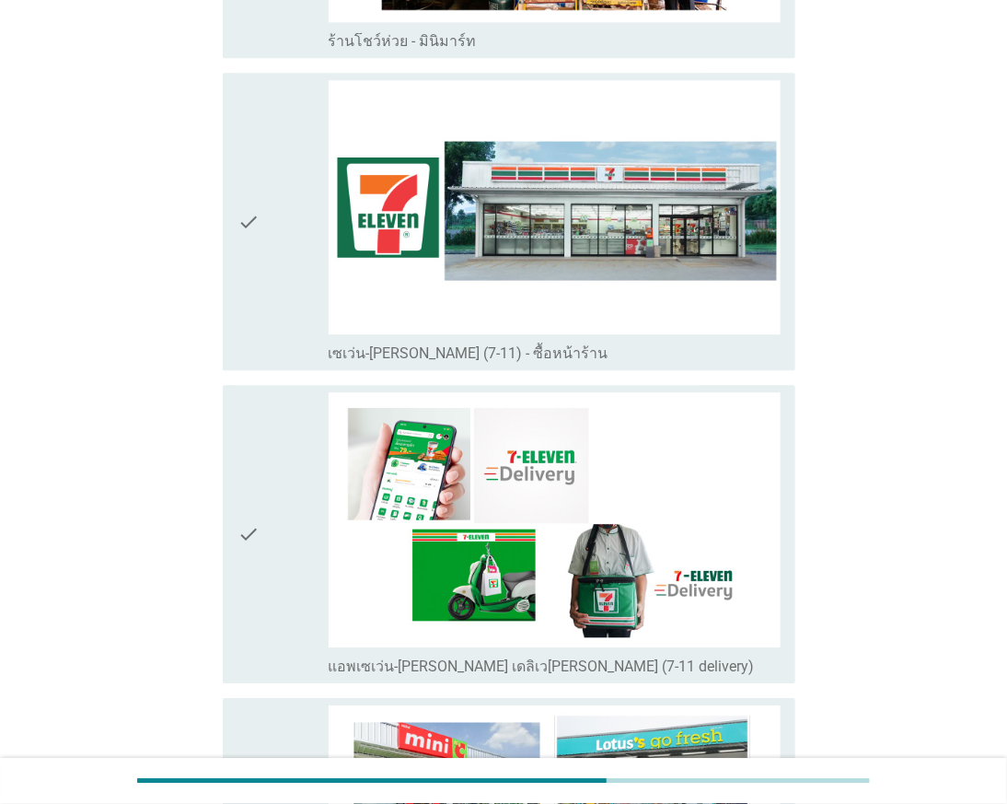
scroll to position [3784, 0]
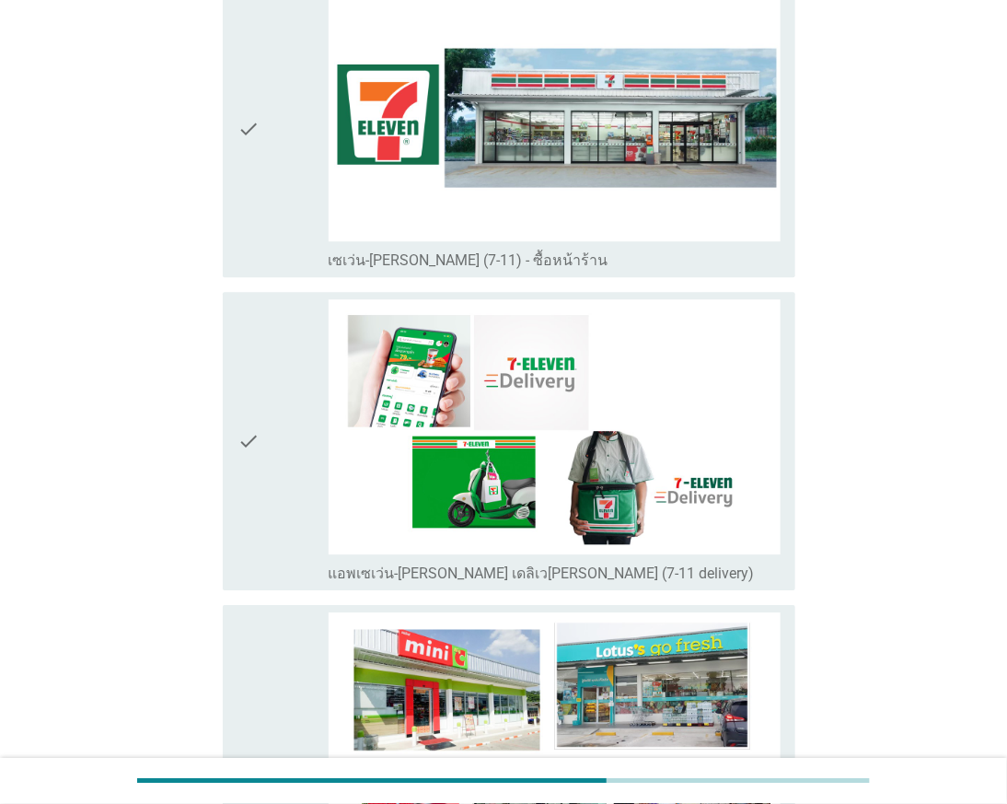
click at [272, 169] on div "check" at bounding box center [282, 128] width 90 height 283
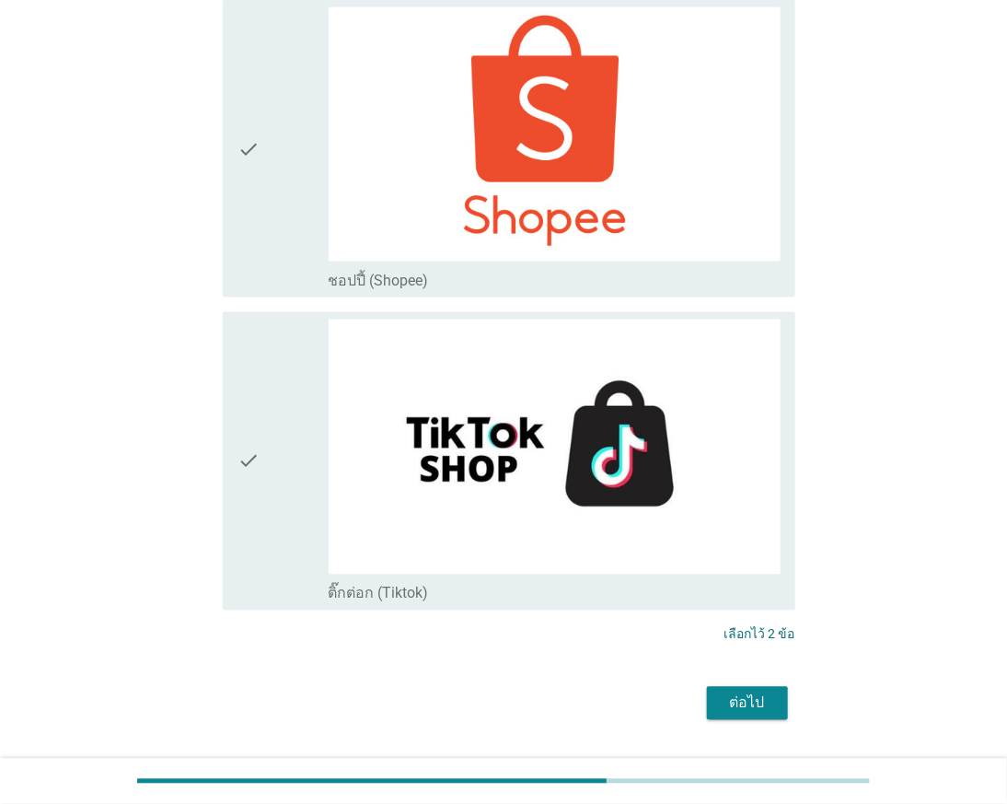
scroll to position [5380, 0]
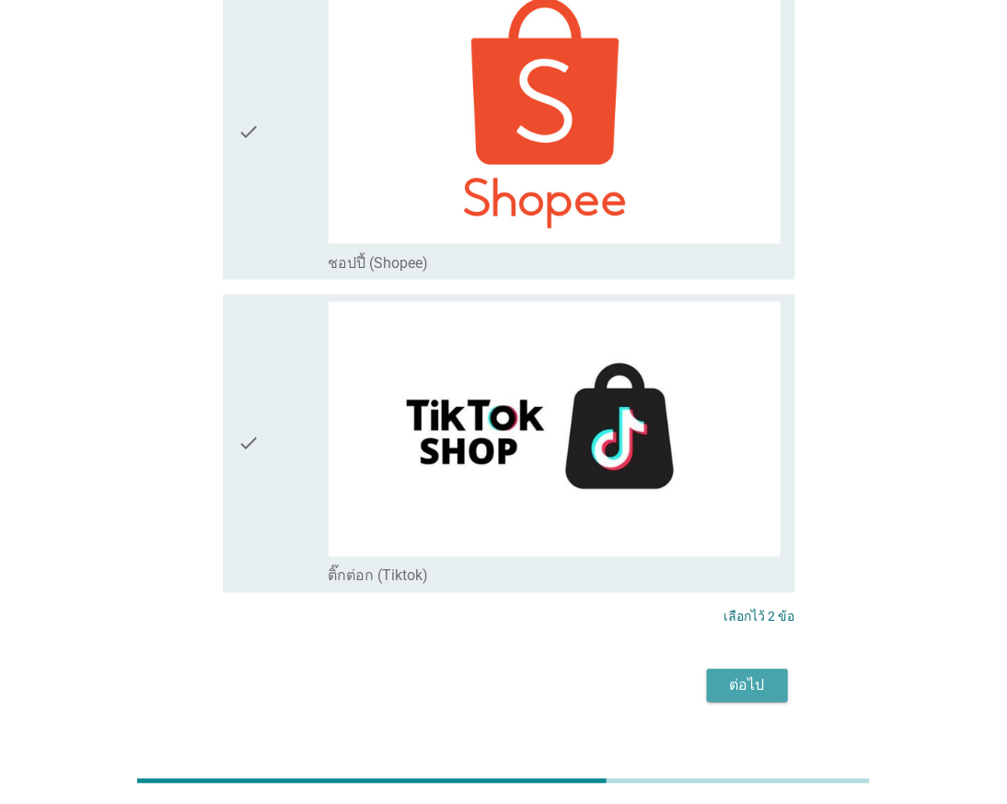
click at [751, 675] on div "ต่อไป" at bounding box center [748, 686] width 52 height 22
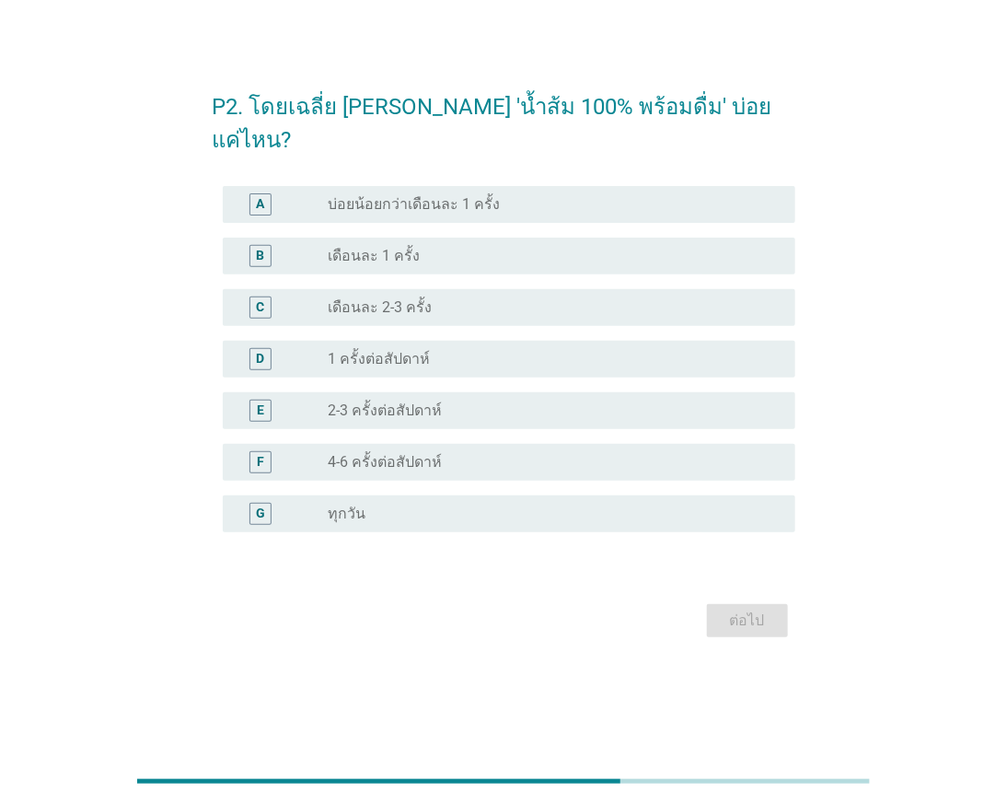
scroll to position [0, 0]
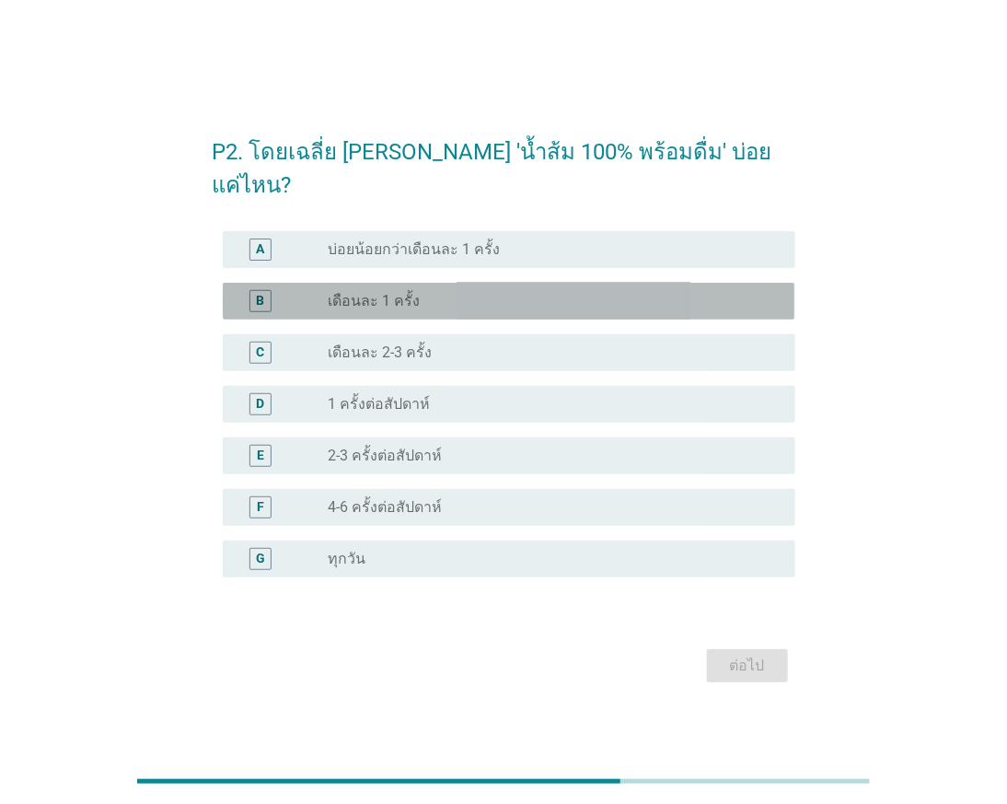
click at [453, 292] on div "radio_button_unchecked เดือนละ 1 ครั้ง" at bounding box center [547, 301] width 437 height 18
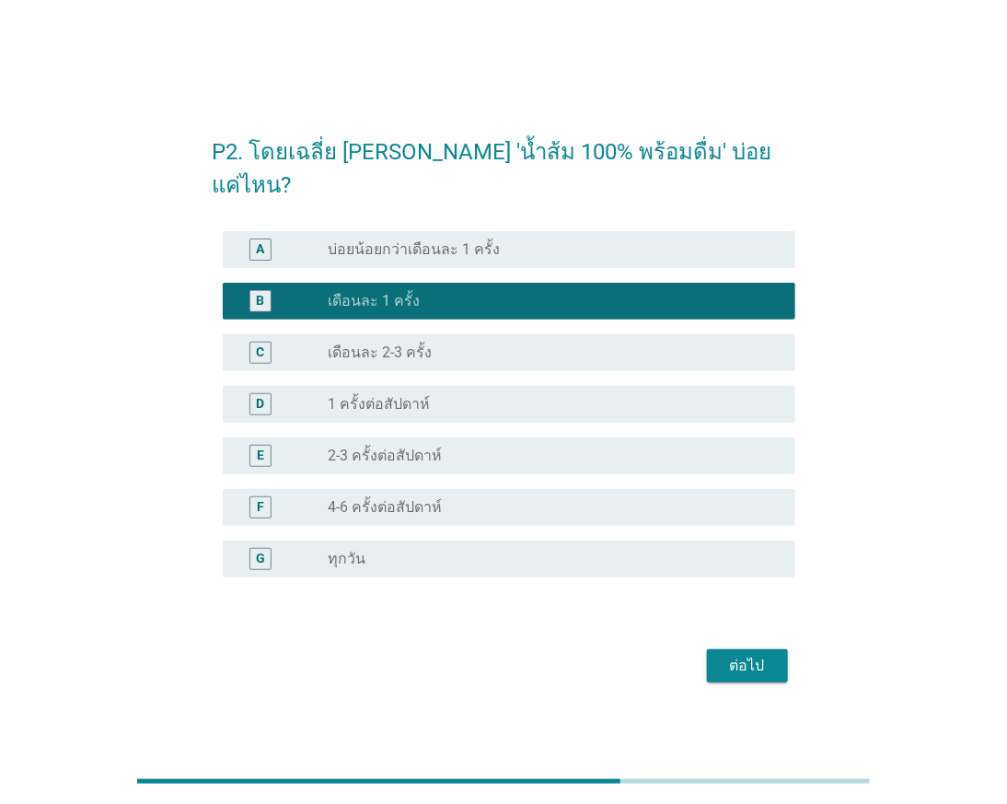
click at [755, 654] on div "ต่อไป" at bounding box center [748, 665] width 52 height 22
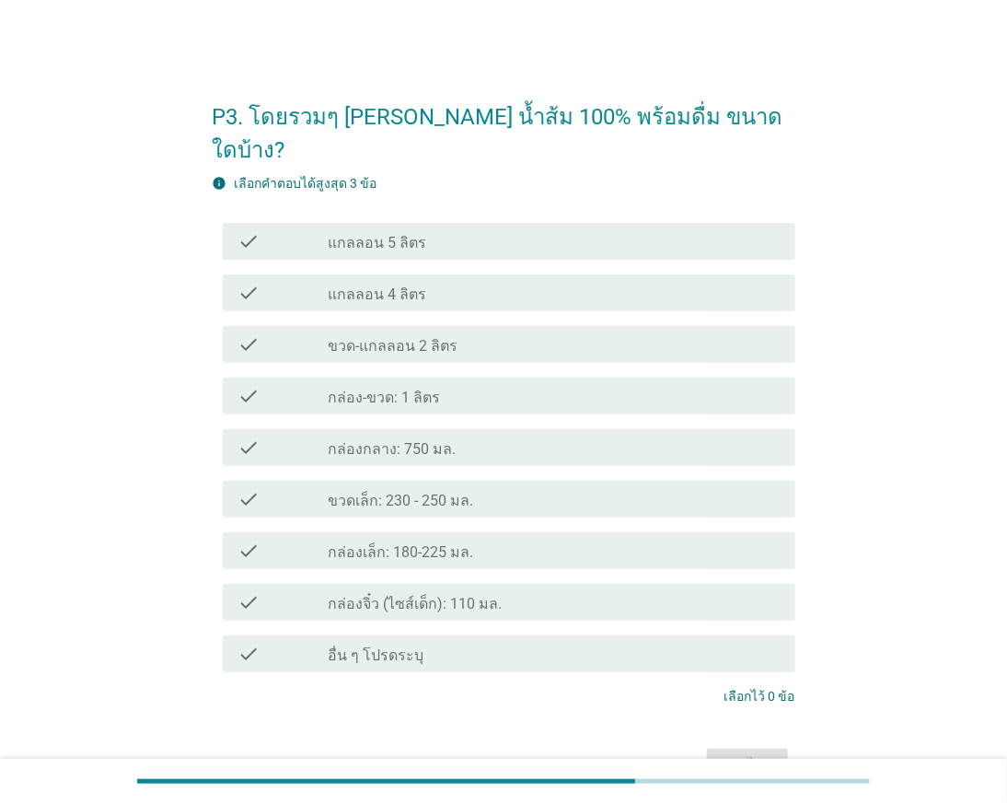
click at [535, 539] on div "check_box_outline_blank กล่องเล็ก: 180-225 มล." at bounding box center [555, 550] width 452 height 22
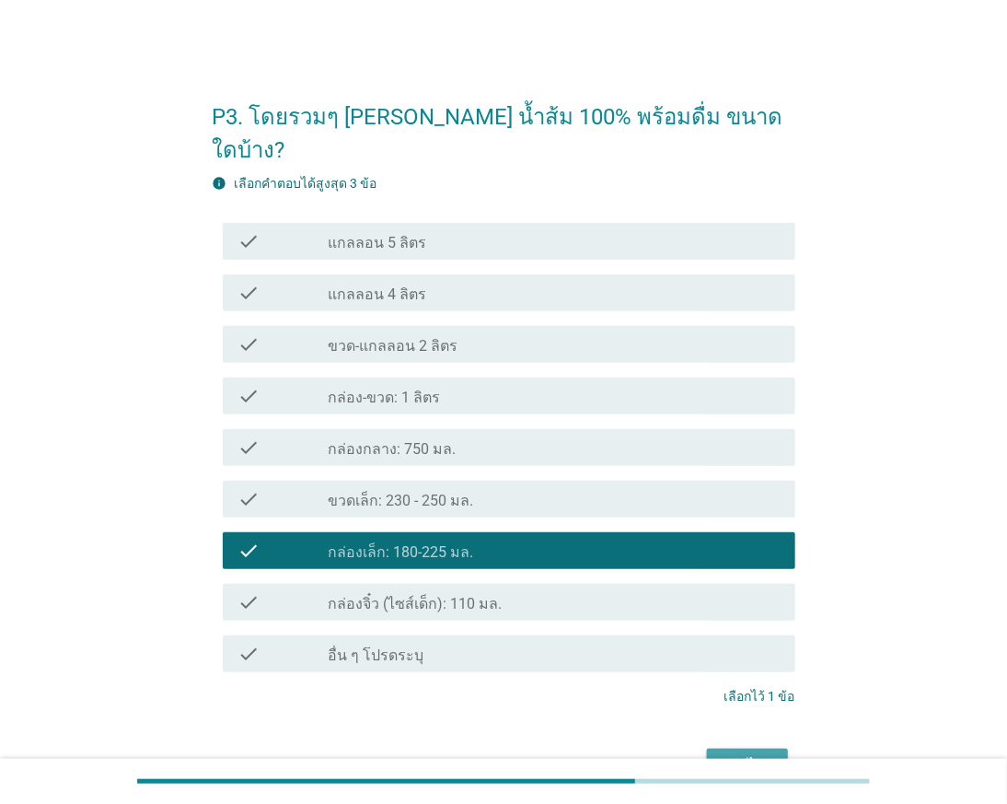
click at [765, 754] on div "ต่อไป" at bounding box center [748, 765] width 52 height 22
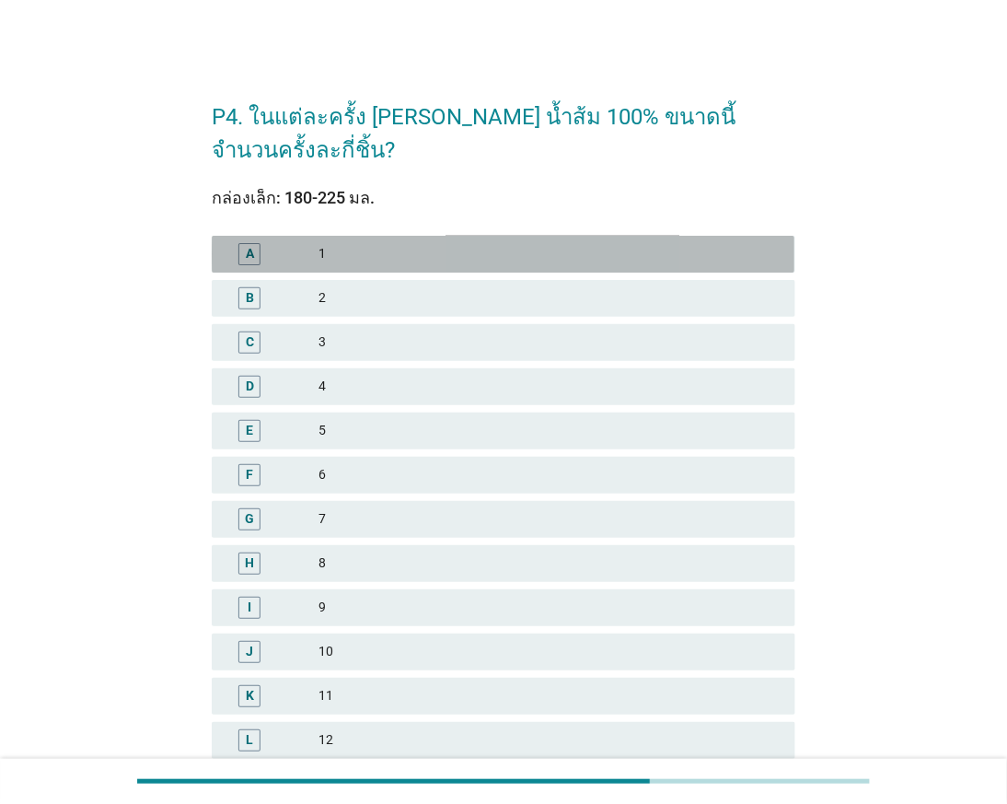
click at [431, 243] on div "1" at bounding box center [549, 254] width 461 height 22
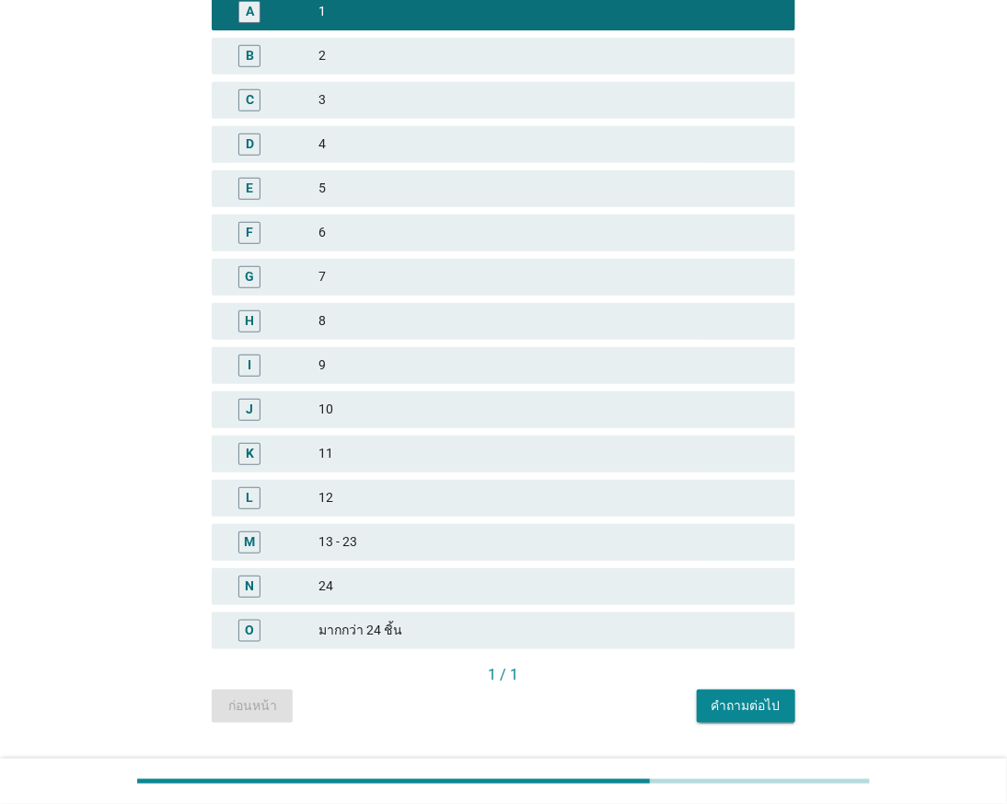
scroll to position [252, 0]
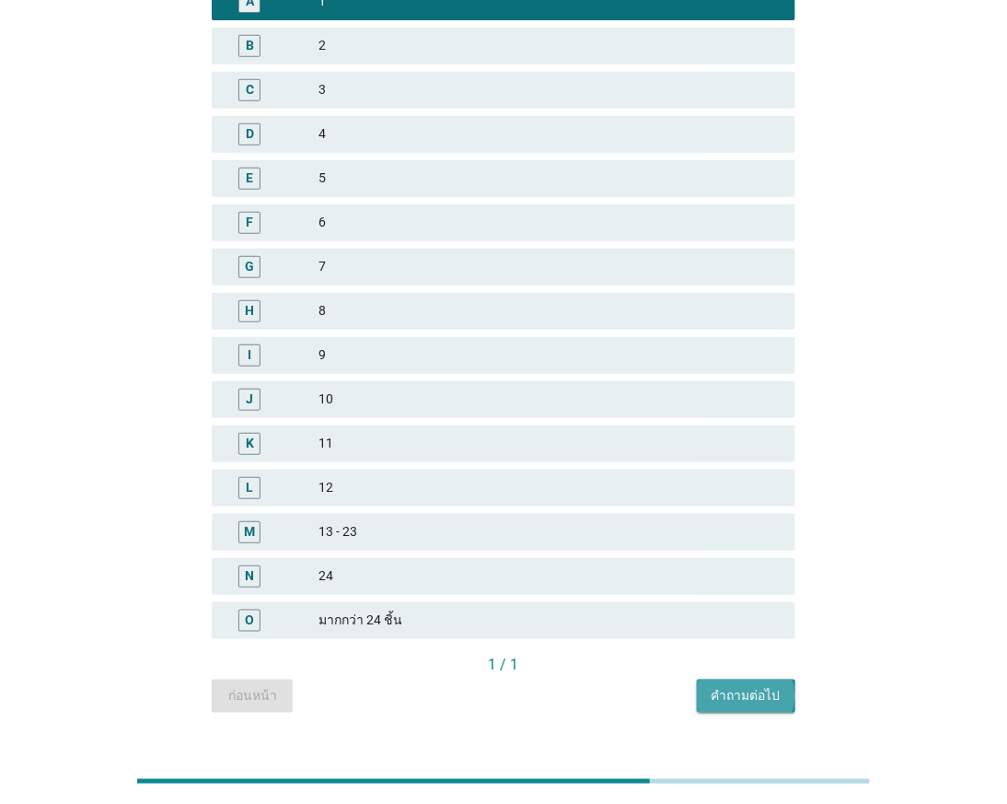
click at [767, 686] on div "คำถามต่อไป" at bounding box center [746, 695] width 69 height 19
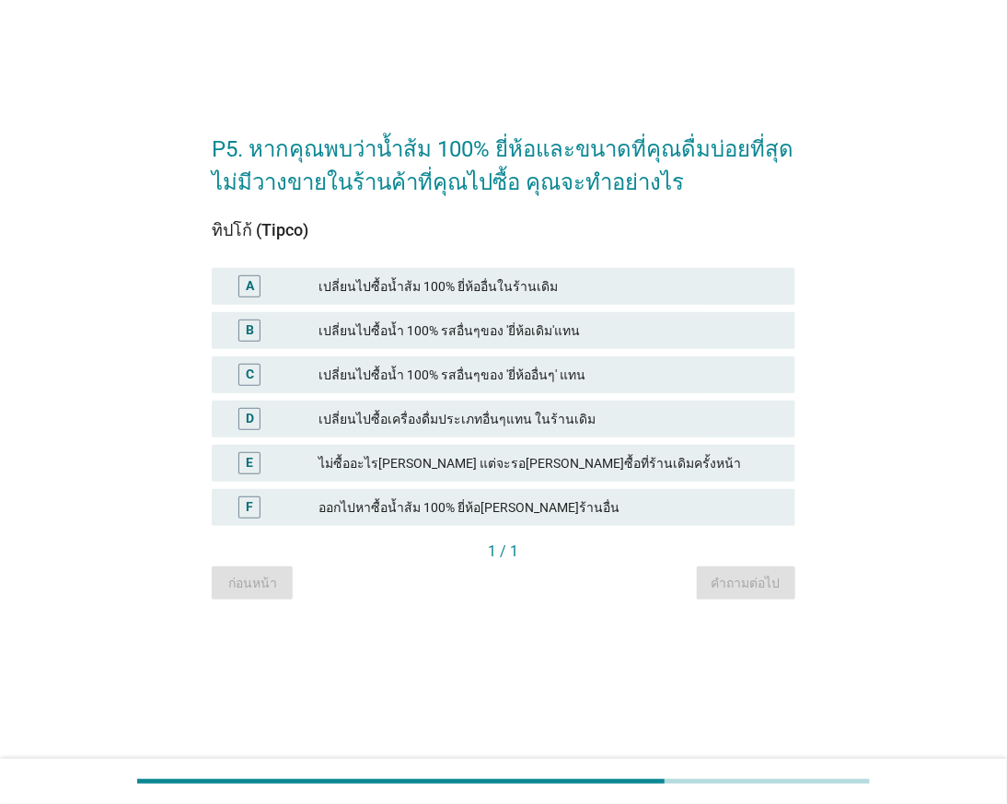
scroll to position [0, 0]
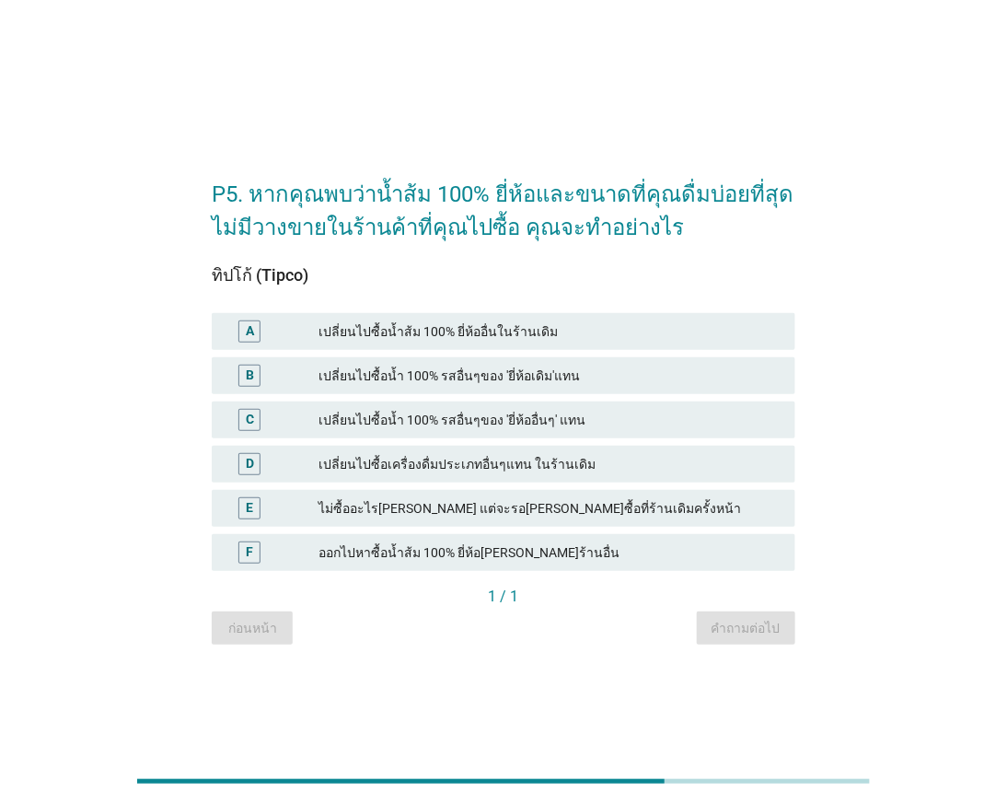
click at [589, 338] on div "เปลี่ยนไปซื้อน้ำส้ม 100% ยี่ห้ออื่นในร้านเดิม" at bounding box center [549, 331] width 461 height 22
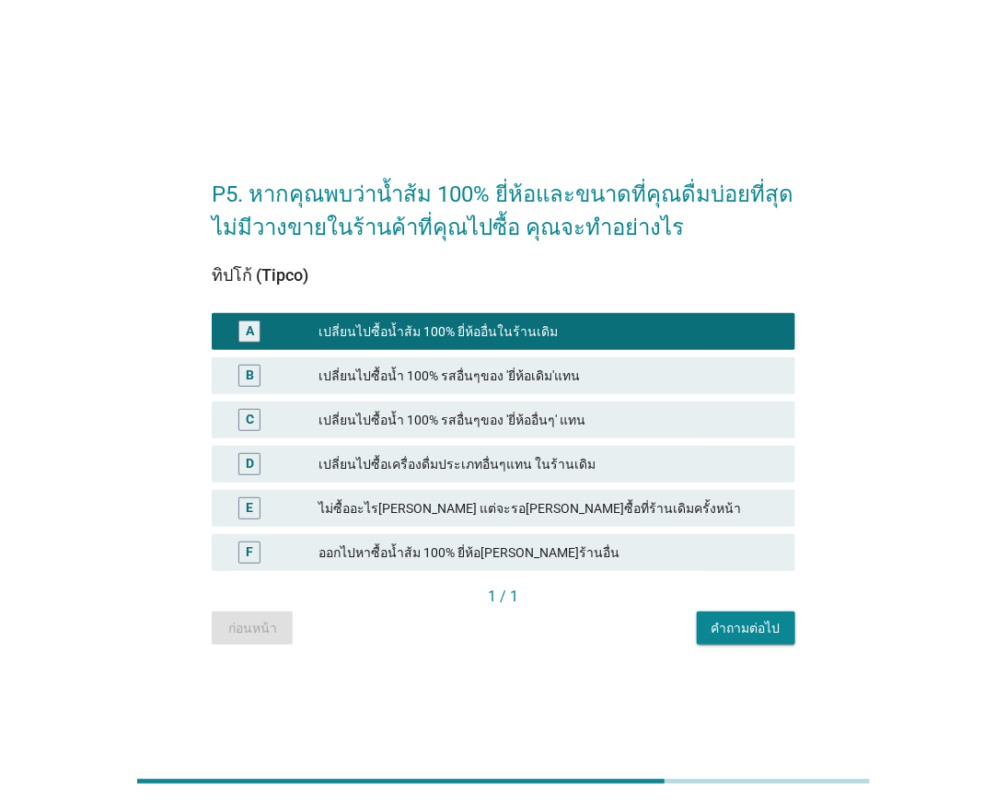
click at [734, 626] on div "คำถามต่อไป" at bounding box center [746, 628] width 69 height 19
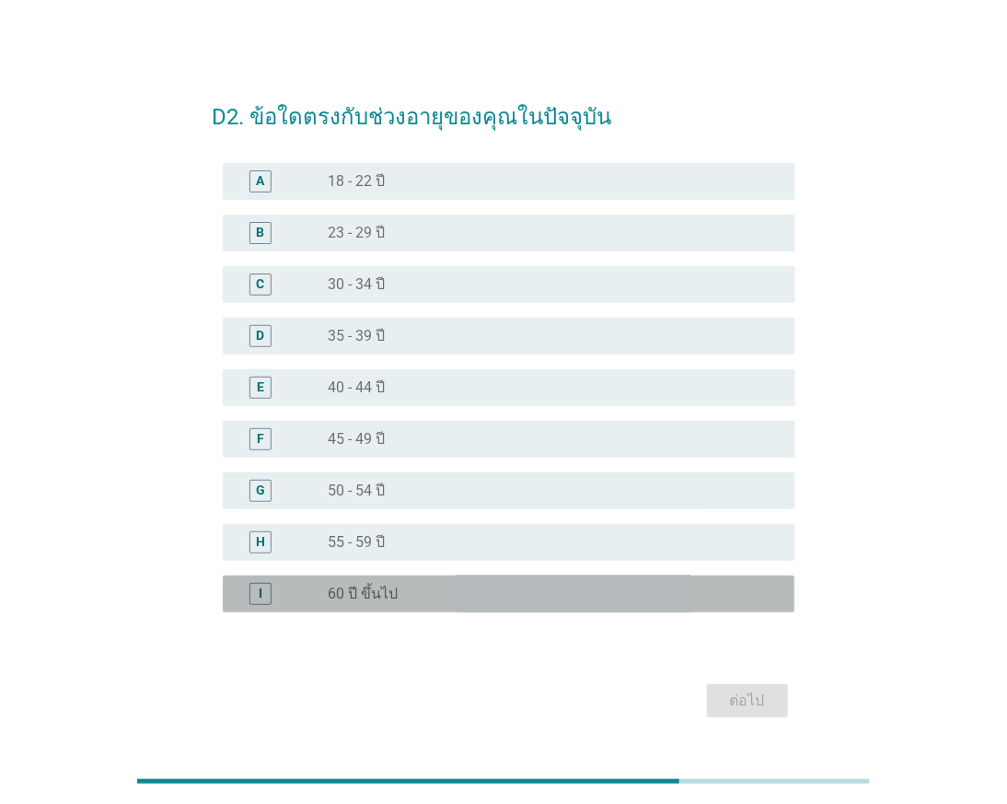
click at [428, 585] on div "radio_button_unchecked 60 ปี ขึ้นไป" at bounding box center [547, 594] width 437 height 18
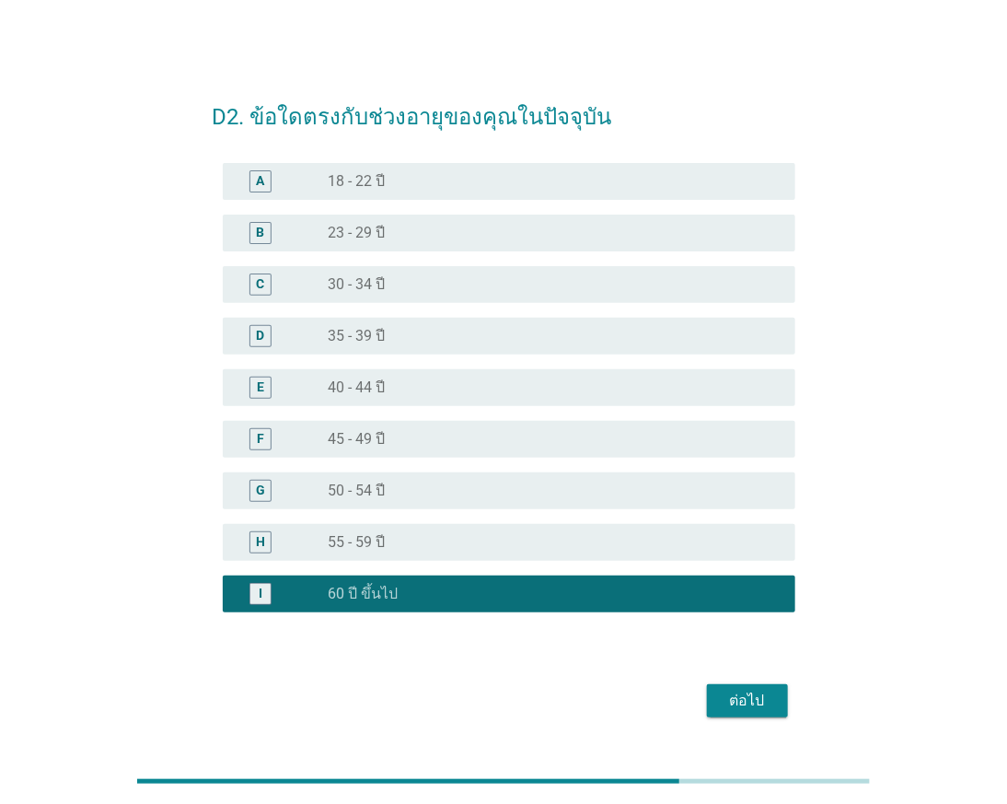
click at [748, 714] on button "ต่อไป" at bounding box center [747, 700] width 81 height 33
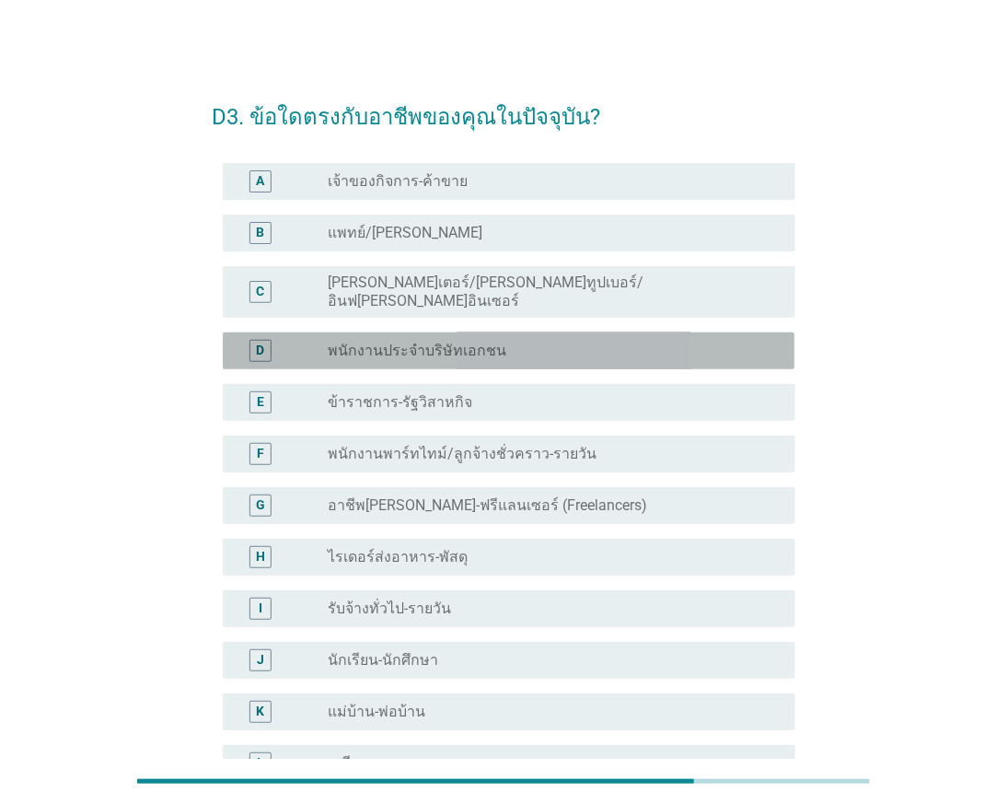
click at [424, 342] on label "พนักงานประจำบริษัทเอกชน" at bounding box center [418, 351] width 179 height 18
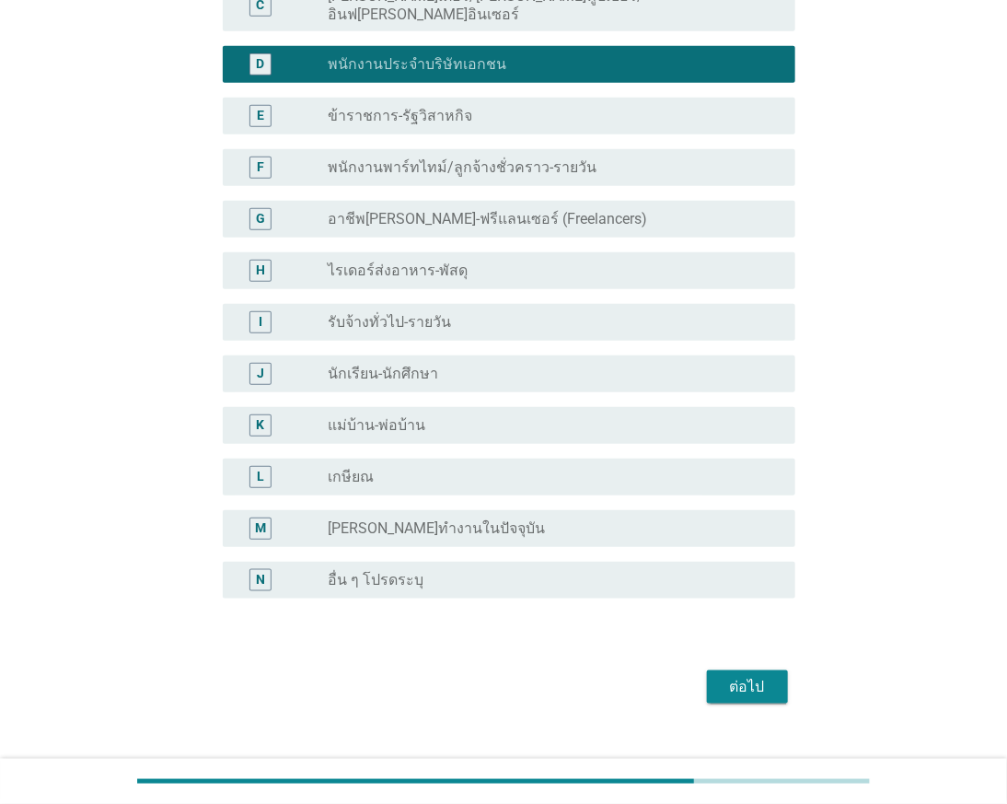
scroll to position [301, 0]
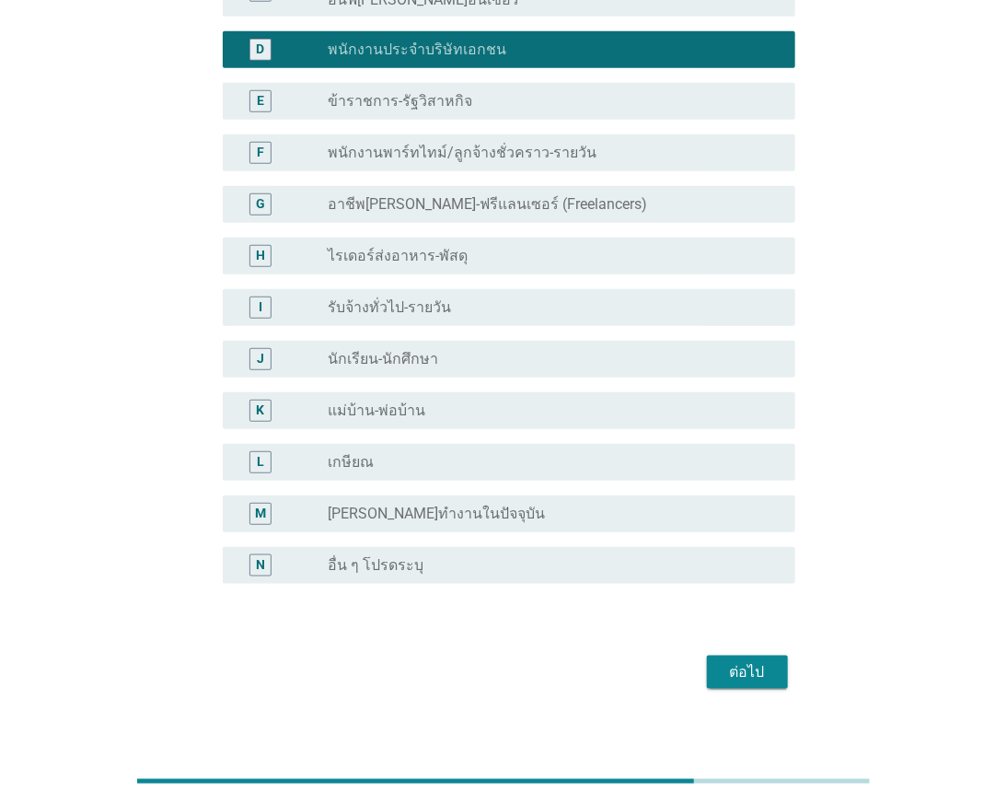
click at [742, 661] on div "ต่อไป" at bounding box center [748, 672] width 52 height 22
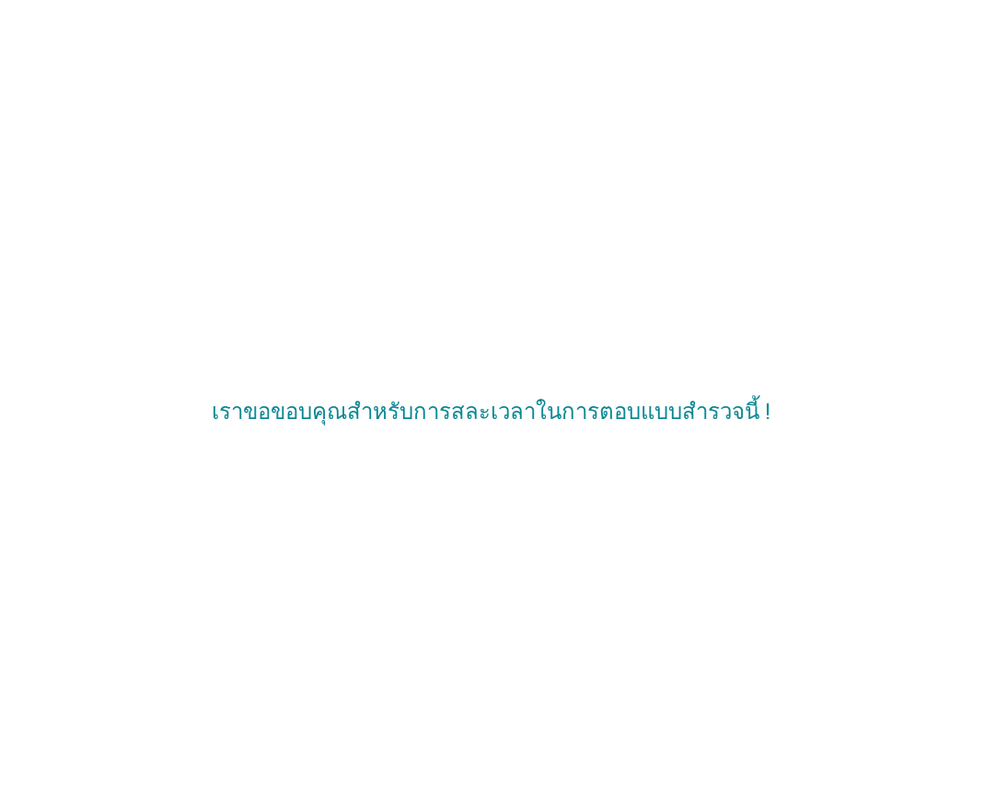
scroll to position [0, 0]
